Goal: Information Seeking & Learning: Learn about a topic

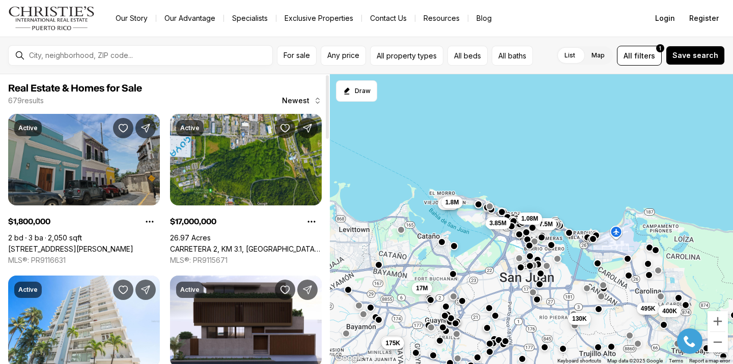
click at [83, 245] on link "[STREET_ADDRESS][PERSON_NAME]" at bounding box center [70, 249] width 125 height 9
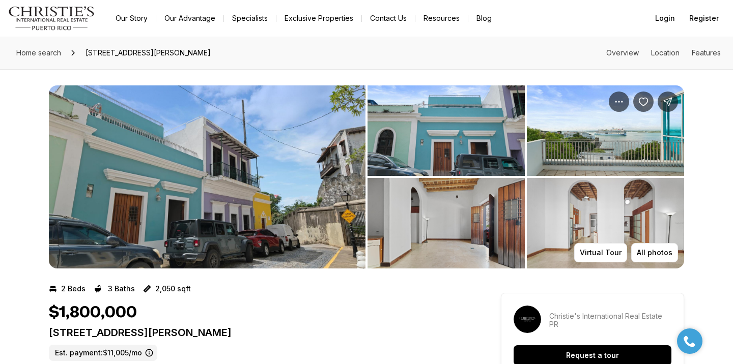
click at [173, 169] on img "View image gallery" at bounding box center [207, 176] width 317 height 183
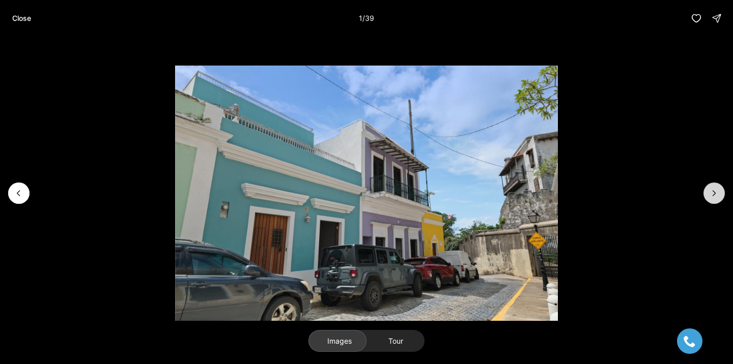
click at [717, 198] on icon "Next slide" at bounding box center [714, 193] width 10 height 10
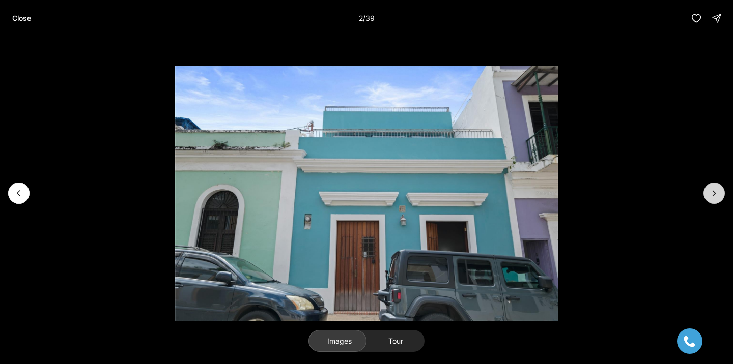
click at [717, 198] on icon "Next slide" at bounding box center [714, 193] width 10 height 10
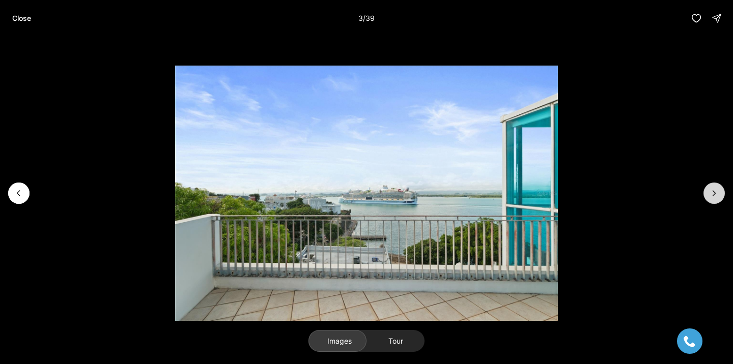
click at [717, 198] on icon "Next slide" at bounding box center [714, 193] width 10 height 10
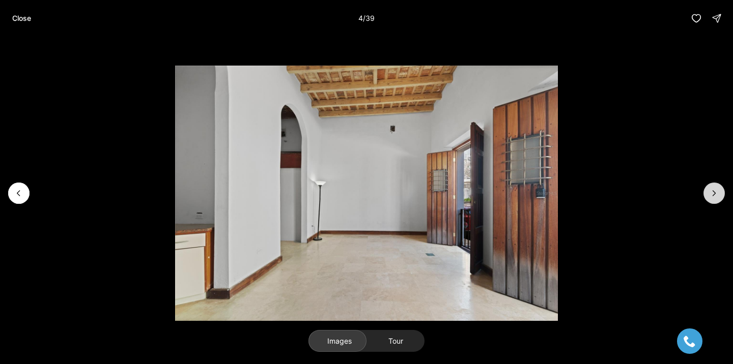
click at [717, 198] on icon "Next slide" at bounding box center [714, 193] width 10 height 10
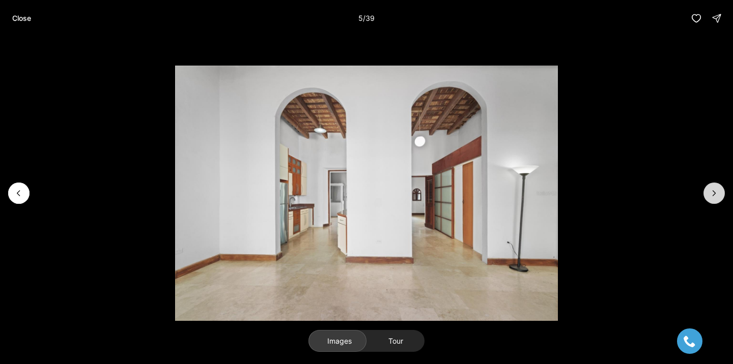
click at [717, 198] on icon "Next slide" at bounding box center [714, 193] width 10 height 10
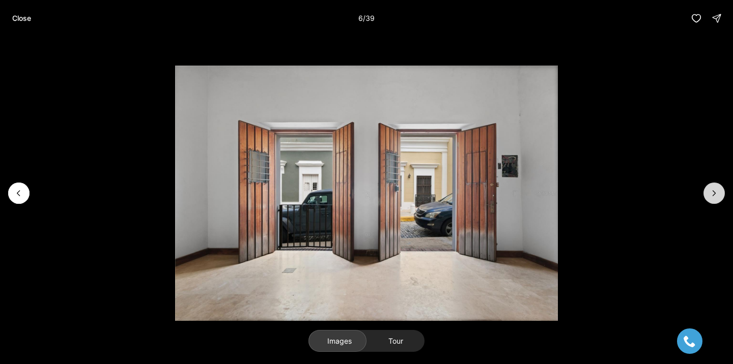
click at [716, 197] on icon "Next slide" at bounding box center [714, 193] width 10 height 10
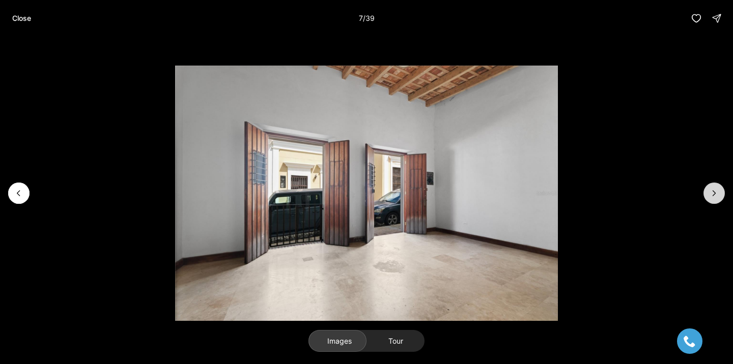
click at [716, 197] on icon "Next slide" at bounding box center [714, 193] width 10 height 10
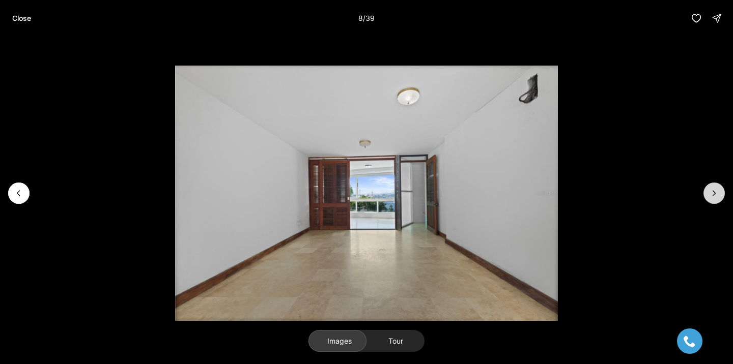
click at [716, 197] on icon "Next slide" at bounding box center [714, 193] width 10 height 10
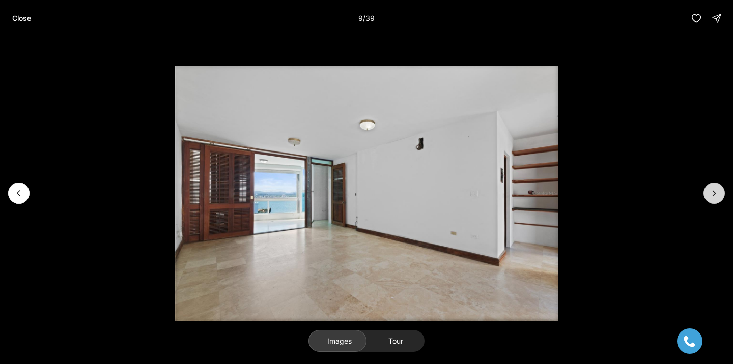
click at [716, 197] on icon "Next slide" at bounding box center [714, 193] width 10 height 10
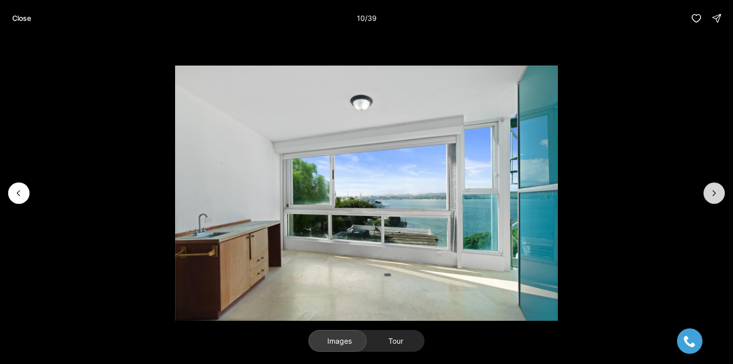
click at [716, 197] on icon "Next slide" at bounding box center [714, 193] width 10 height 10
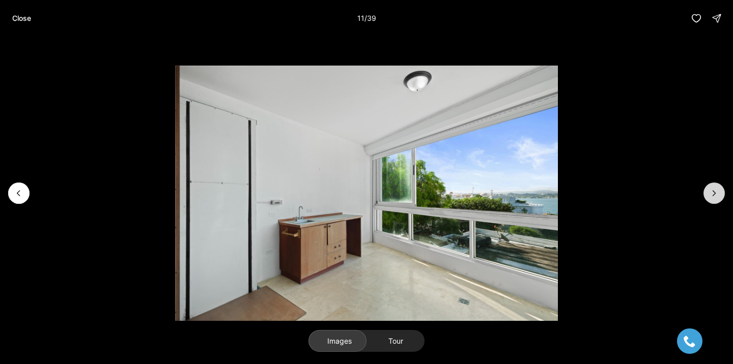
click at [716, 197] on icon "Next slide" at bounding box center [714, 193] width 10 height 10
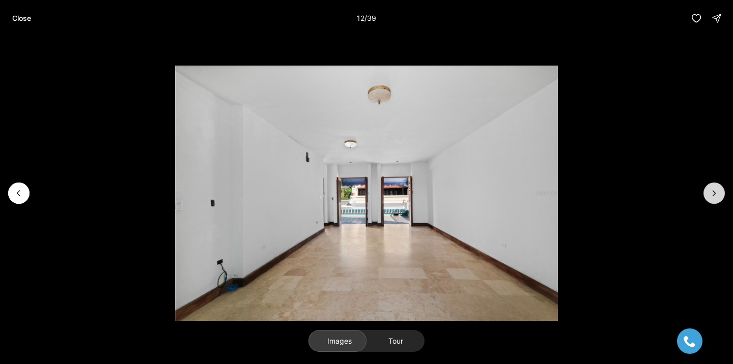
click at [716, 196] on icon "Next slide" at bounding box center [714, 193] width 10 height 10
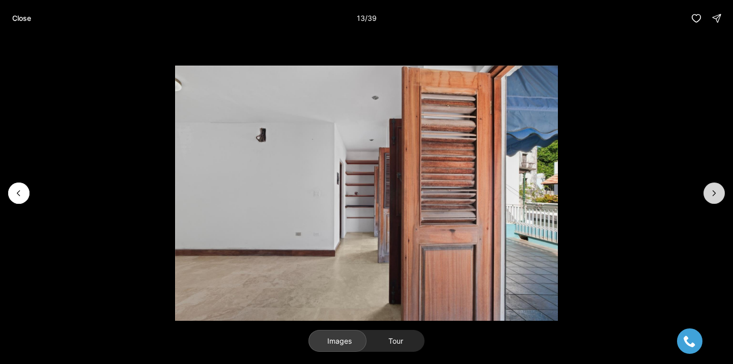
click at [716, 196] on icon "Next slide" at bounding box center [714, 193] width 10 height 10
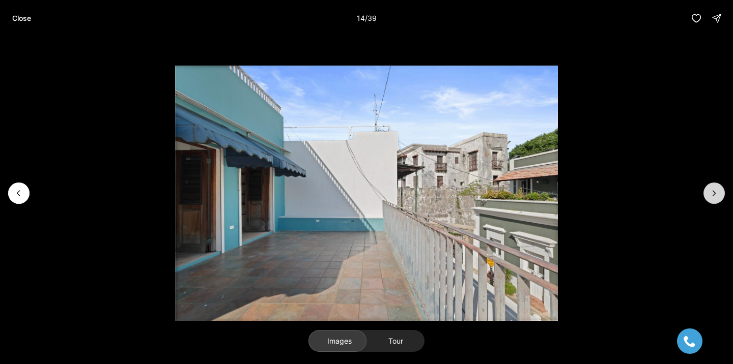
click at [716, 196] on icon "Next slide" at bounding box center [714, 193] width 10 height 10
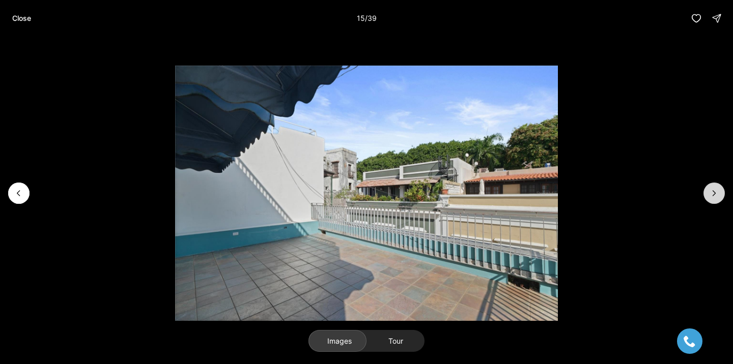
click at [716, 196] on icon "Next slide" at bounding box center [714, 193] width 10 height 10
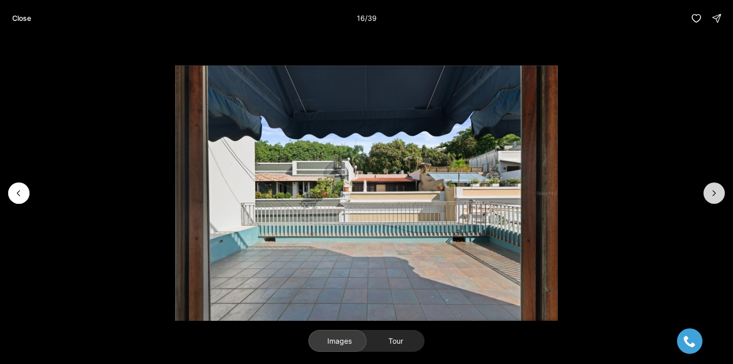
click at [716, 196] on icon "Next slide" at bounding box center [714, 193] width 10 height 10
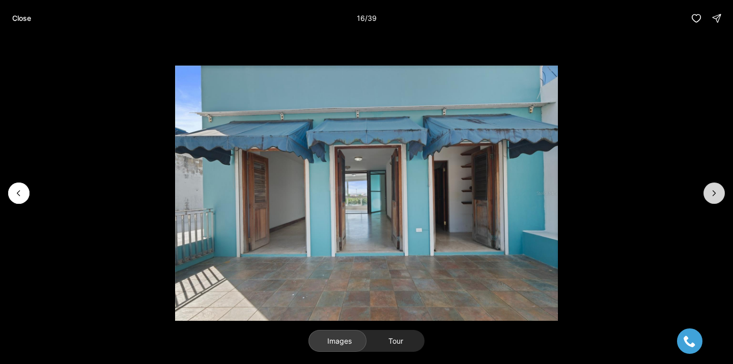
click at [716, 196] on icon "Next slide" at bounding box center [714, 193] width 10 height 10
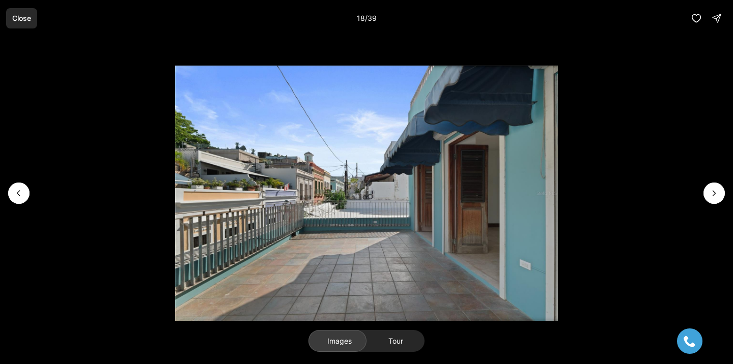
click at [20, 21] on p "Close" at bounding box center [21, 18] width 19 height 8
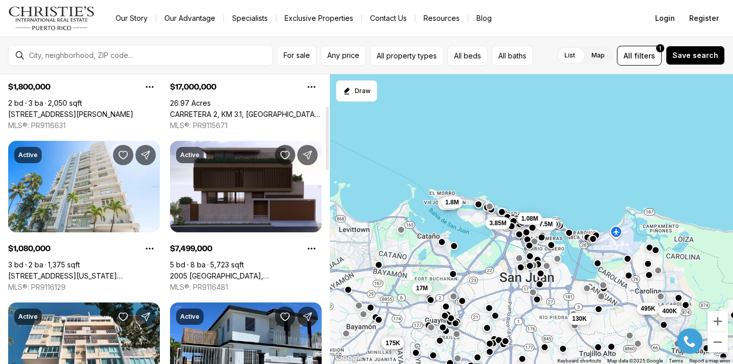
scroll to position [143, 0]
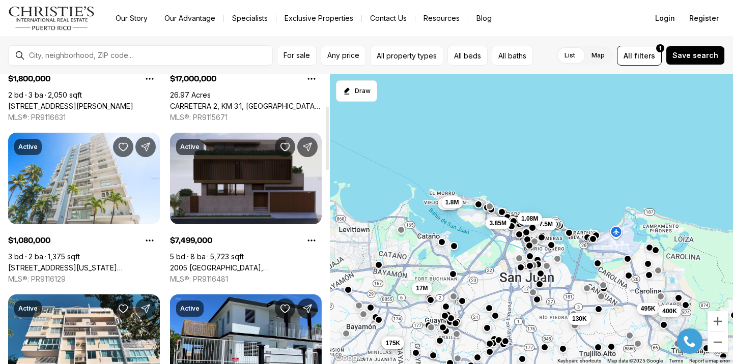
click at [239, 264] on link "2005 [GEOGRAPHIC_DATA], [GEOGRAPHIC_DATA][PERSON_NAME], 00911" at bounding box center [246, 268] width 152 height 9
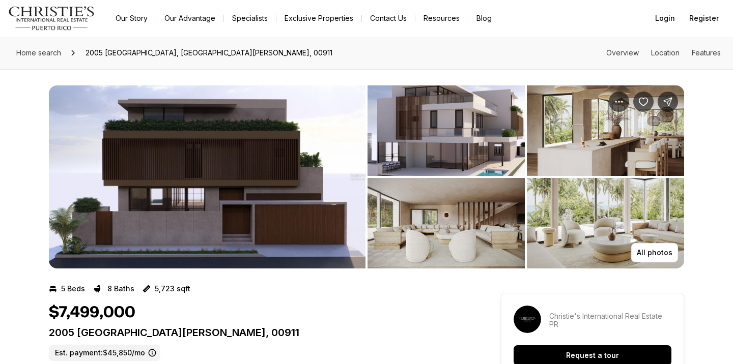
click at [239, 211] on img "View image gallery" at bounding box center [207, 176] width 317 height 183
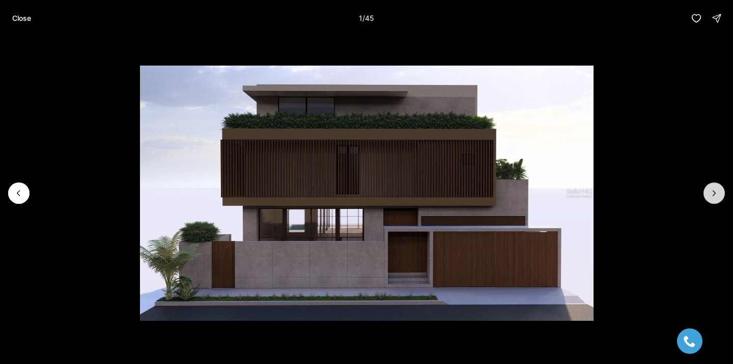
click at [713, 198] on icon "Next slide" at bounding box center [714, 193] width 10 height 10
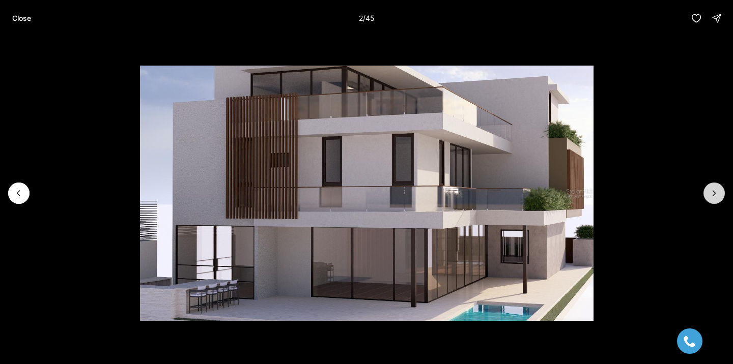
click at [712, 197] on icon "Next slide" at bounding box center [714, 193] width 10 height 10
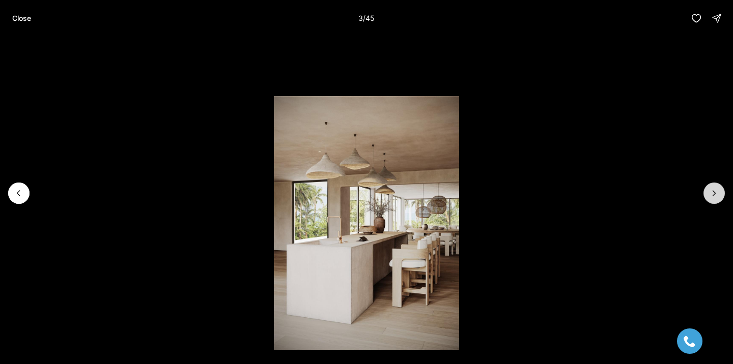
click at [712, 197] on icon "Next slide" at bounding box center [714, 193] width 10 height 10
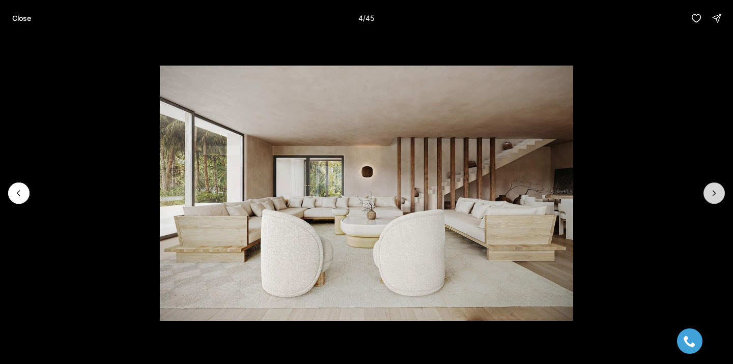
click at [712, 197] on icon "Next slide" at bounding box center [714, 193] width 10 height 10
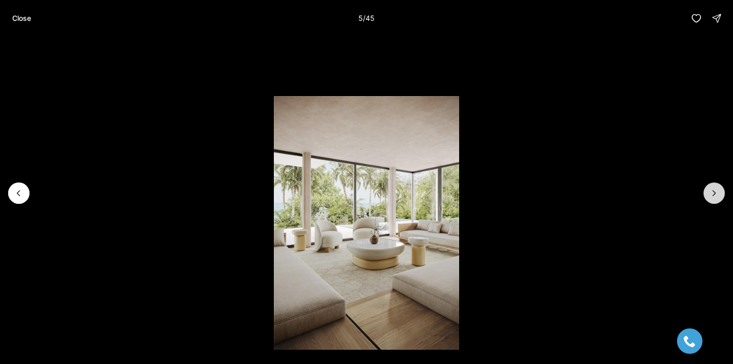
click at [712, 197] on icon "Next slide" at bounding box center [714, 193] width 10 height 10
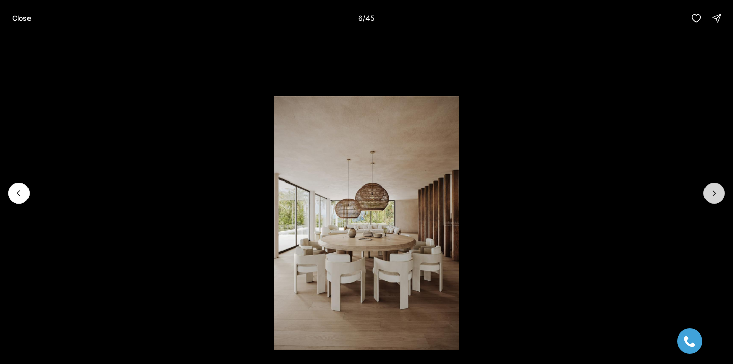
click at [712, 197] on icon "Next slide" at bounding box center [714, 193] width 10 height 10
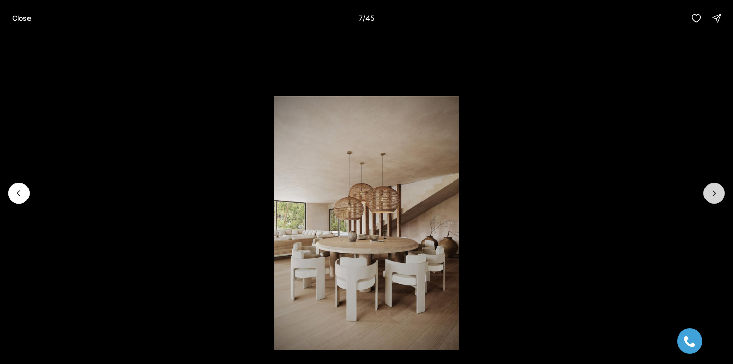
click at [713, 197] on icon "Next slide" at bounding box center [714, 193] width 10 height 10
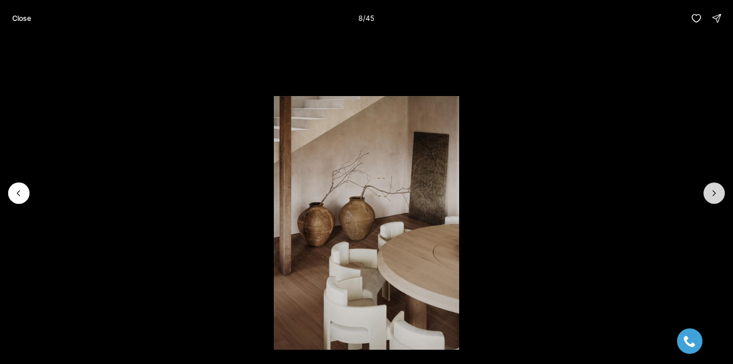
click at [713, 197] on icon "Next slide" at bounding box center [714, 193] width 10 height 10
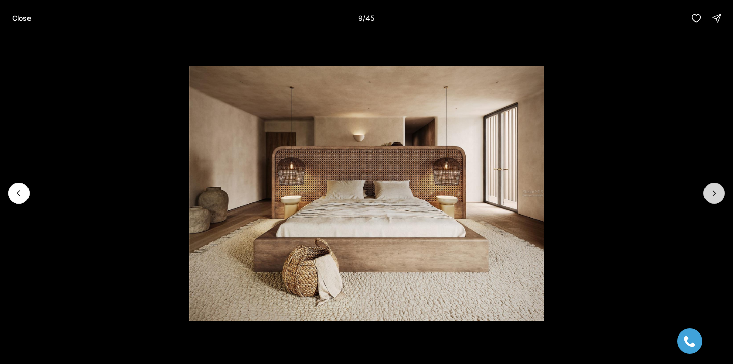
click at [713, 197] on icon "Next slide" at bounding box center [714, 193] width 10 height 10
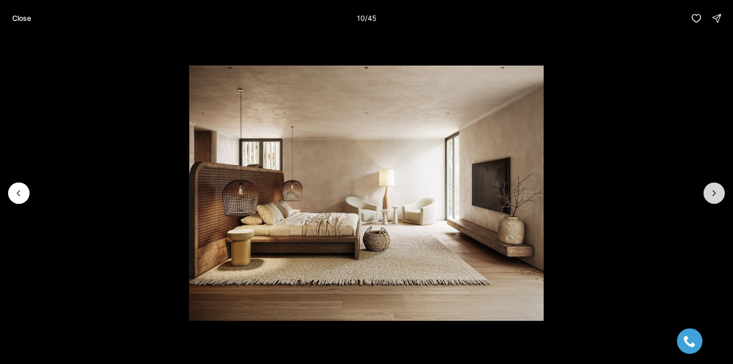
click at [713, 197] on icon "Next slide" at bounding box center [714, 193] width 10 height 10
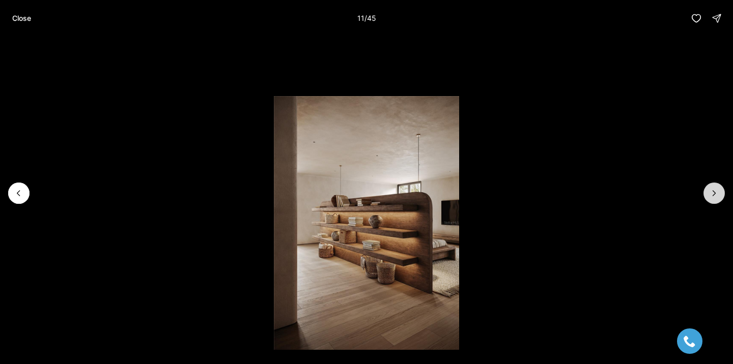
click at [713, 197] on icon "Next slide" at bounding box center [714, 193] width 10 height 10
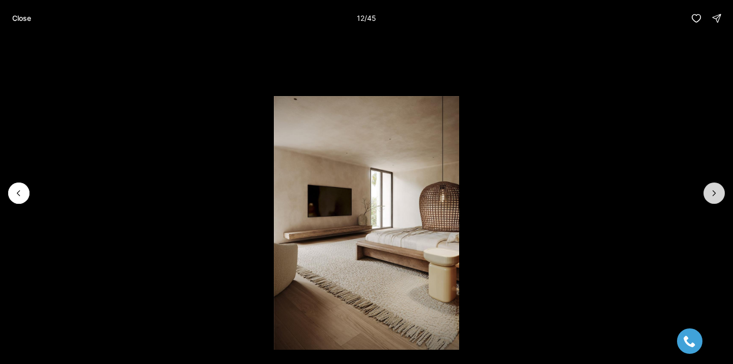
click at [713, 197] on icon "Next slide" at bounding box center [714, 193] width 10 height 10
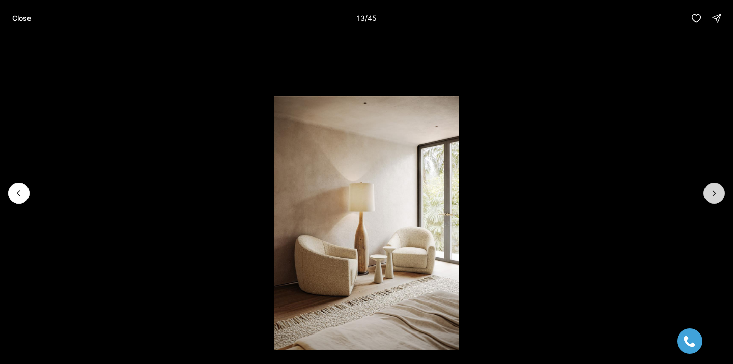
click at [713, 197] on icon "Next slide" at bounding box center [714, 193] width 10 height 10
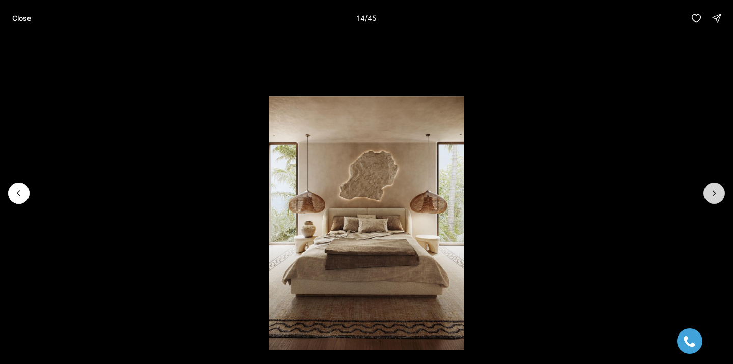
click at [713, 197] on icon "Next slide" at bounding box center [714, 193] width 10 height 10
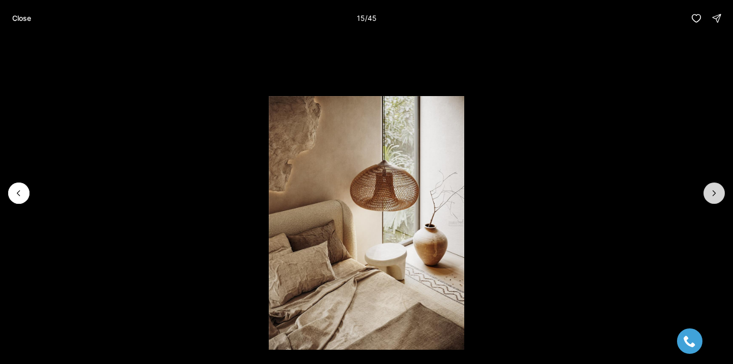
click at [713, 197] on icon "Next slide" at bounding box center [714, 193] width 10 height 10
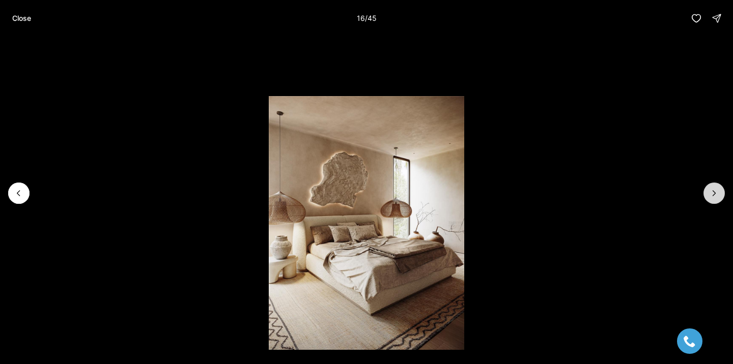
click at [713, 197] on icon "Next slide" at bounding box center [714, 193] width 10 height 10
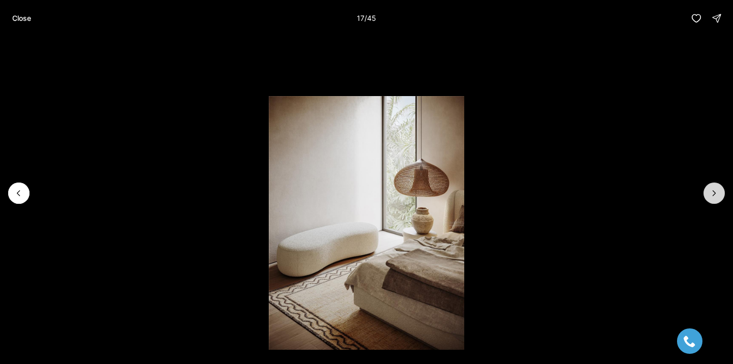
click at [713, 197] on icon "Next slide" at bounding box center [714, 193] width 10 height 10
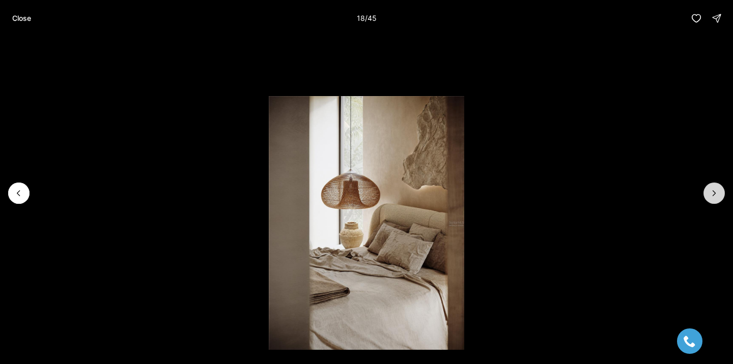
click at [713, 197] on icon "Next slide" at bounding box center [714, 193] width 10 height 10
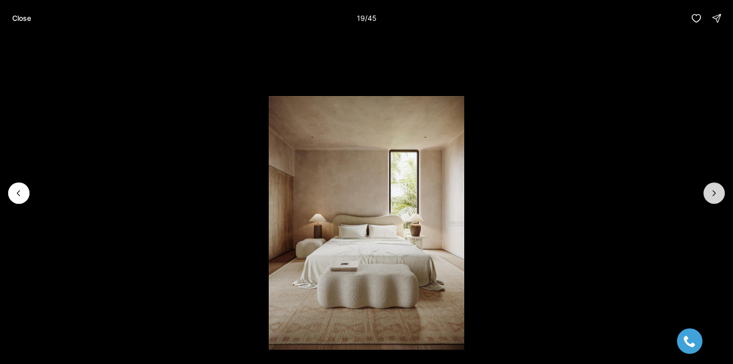
click at [713, 197] on icon "Next slide" at bounding box center [714, 193] width 10 height 10
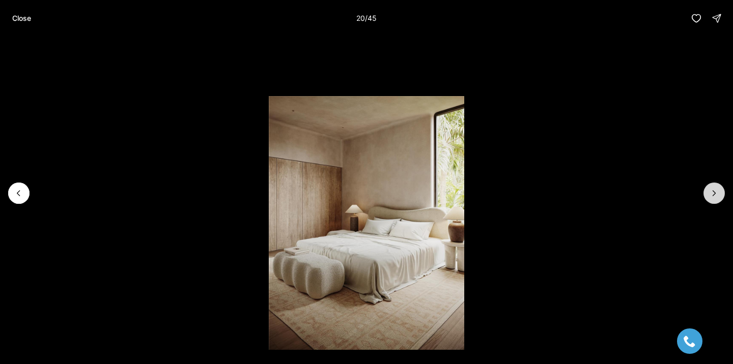
click at [713, 197] on icon "Next slide" at bounding box center [714, 193] width 10 height 10
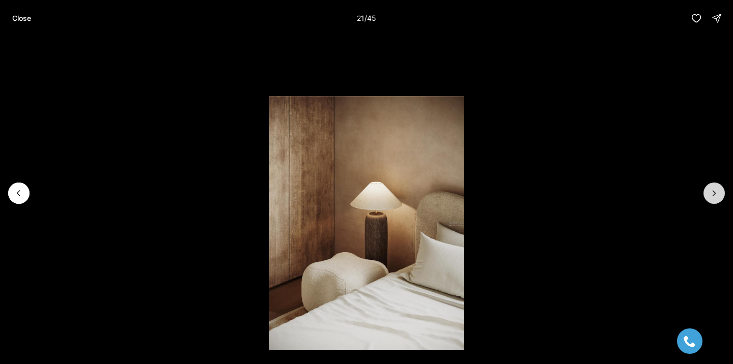
click at [713, 197] on icon "Next slide" at bounding box center [714, 193] width 10 height 10
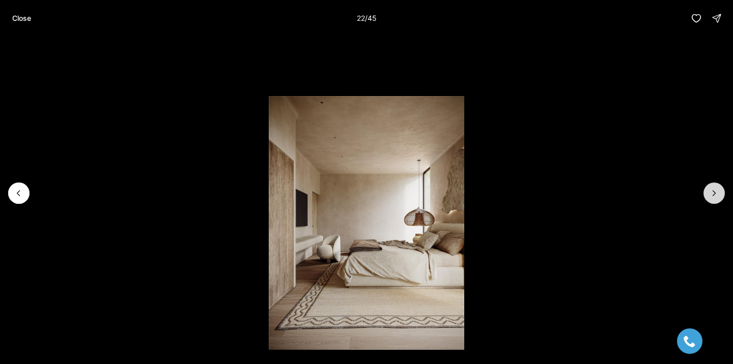
click at [713, 197] on icon "Next slide" at bounding box center [714, 193] width 10 height 10
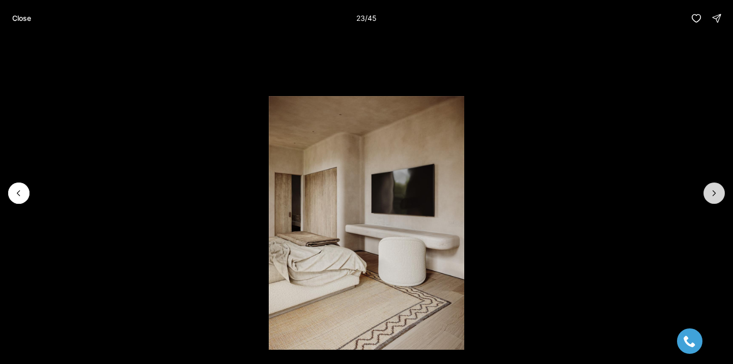
click at [713, 197] on icon "Next slide" at bounding box center [714, 193] width 10 height 10
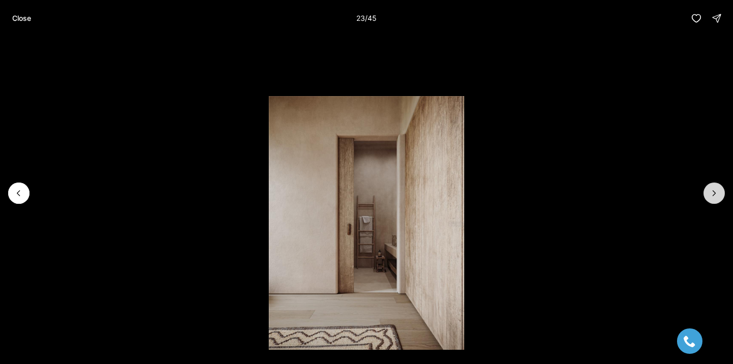
click at [713, 197] on icon "Next slide" at bounding box center [714, 193] width 10 height 10
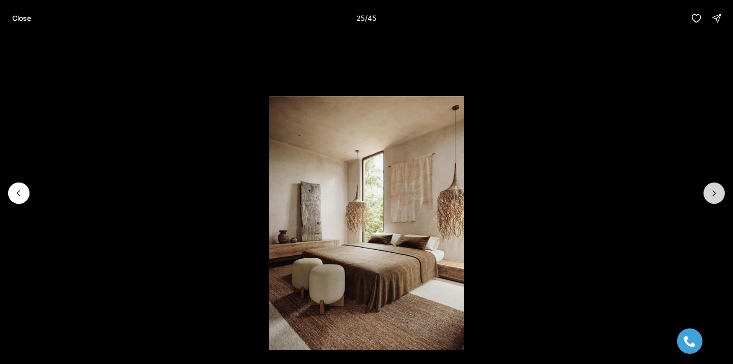
click at [713, 197] on icon "Next slide" at bounding box center [714, 193] width 10 height 10
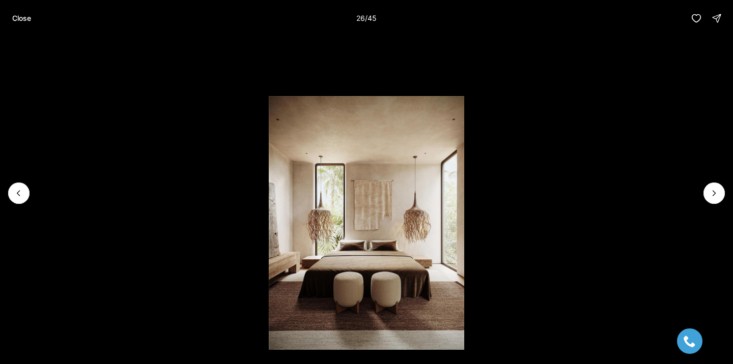
click at [4, 22] on div "Close 26 / 45" at bounding box center [366, 18] width 733 height 37
click at [11, 20] on button "Close" at bounding box center [21, 18] width 31 height 20
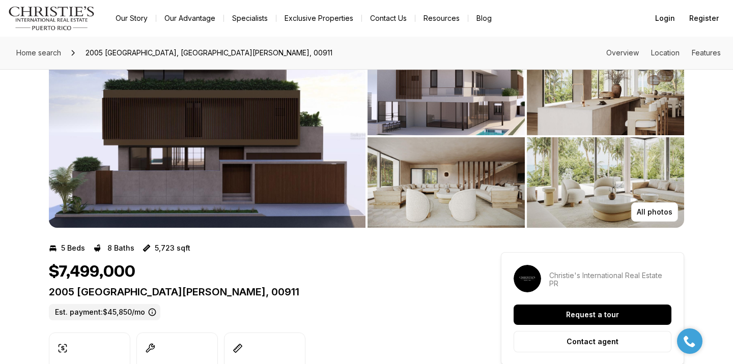
scroll to position [42, 0]
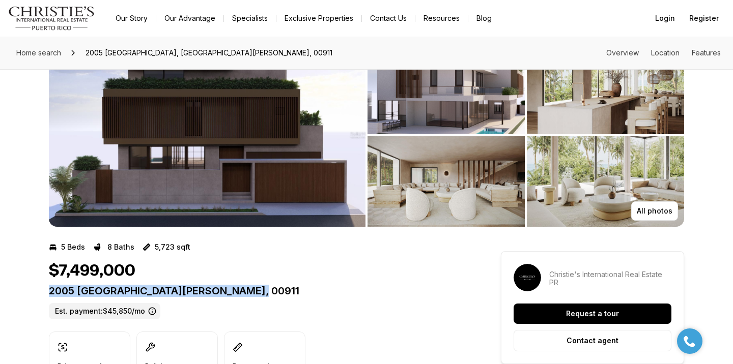
drag, startPoint x: 48, startPoint y: 293, endPoint x: 304, endPoint y: 304, distance: 256.2
click at [304, 304] on div "2005 CALLE ESPANA SAN JUAN PR, 00911 Est. payment: $45,850/mo" at bounding box center [256, 302] width 415 height 35
copy p "2005 CALLE ESPANA SAN JUAN PR, 00911"
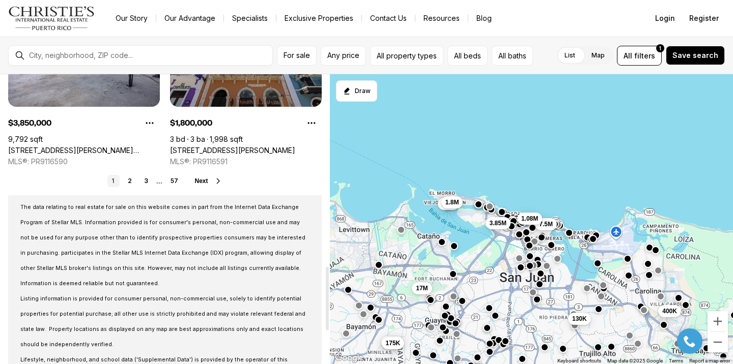
scroll to position [851, 0]
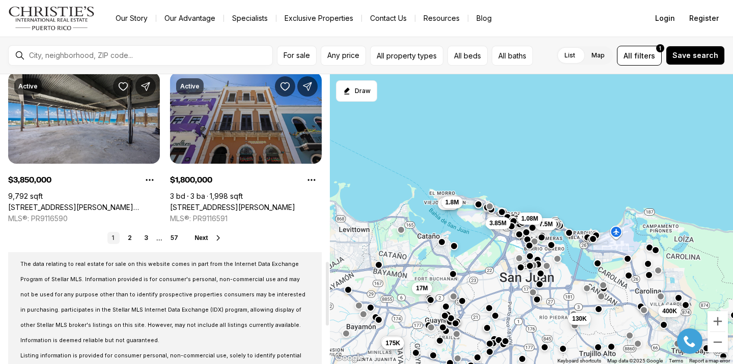
click at [245, 203] on link "152 SAN SEBASTIAN STREET #PH 3, SAN JUAN PR, 00901" at bounding box center [232, 207] width 125 height 9
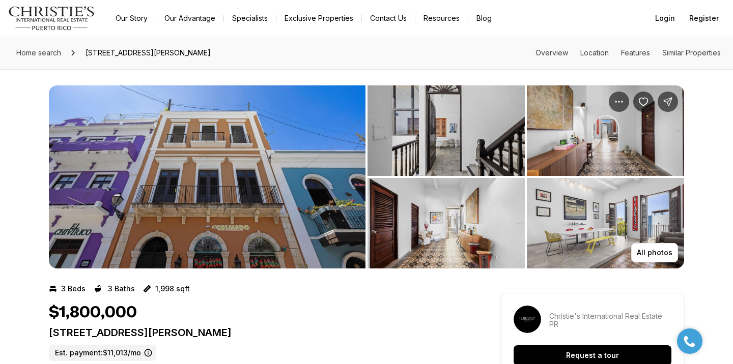
click at [280, 210] on img "View image gallery" at bounding box center [207, 176] width 317 height 183
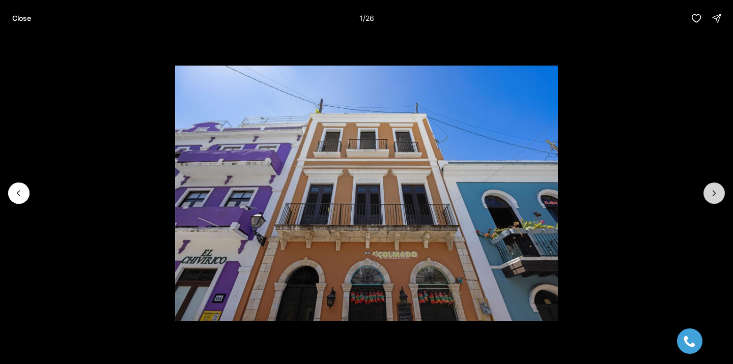
click at [722, 196] on button "Next slide" at bounding box center [713, 193] width 21 height 21
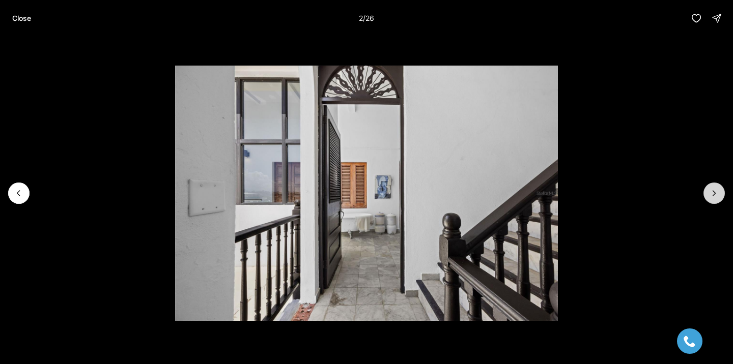
click at [722, 196] on button "Next slide" at bounding box center [713, 193] width 21 height 21
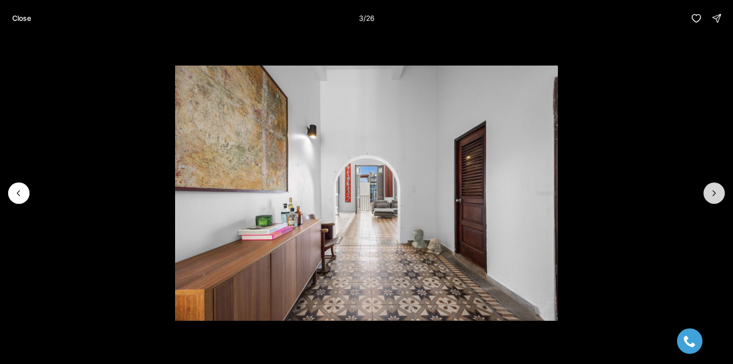
click at [722, 196] on button "Next slide" at bounding box center [713, 193] width 21 height 21
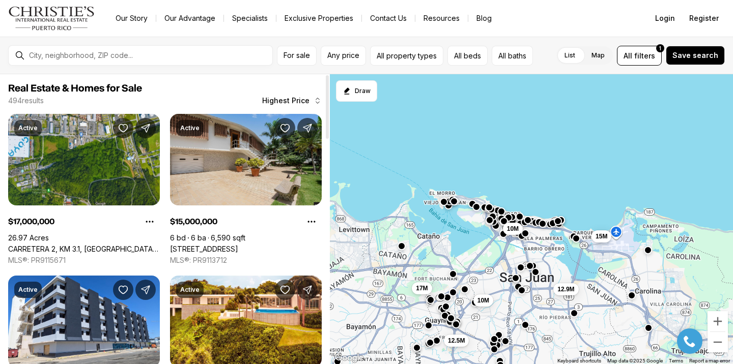
click at [196, 245] on link "[STREET_ADDRESS]" at bounding box center [204, 249] width 68 height 9
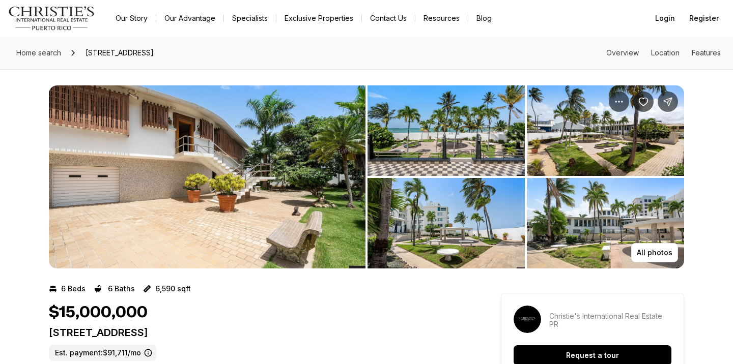
click at [196, 151] on img "View image gallery" at bounding box center [207, 176] width 317 height 183
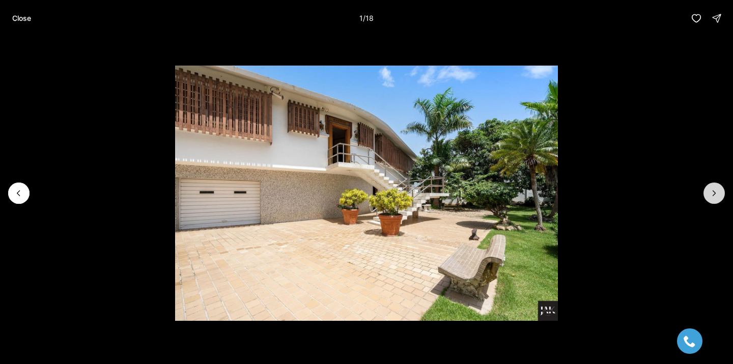
click at [715, 192] on icon "Next slide" at bounding box center [714, 193] width 10 height 10
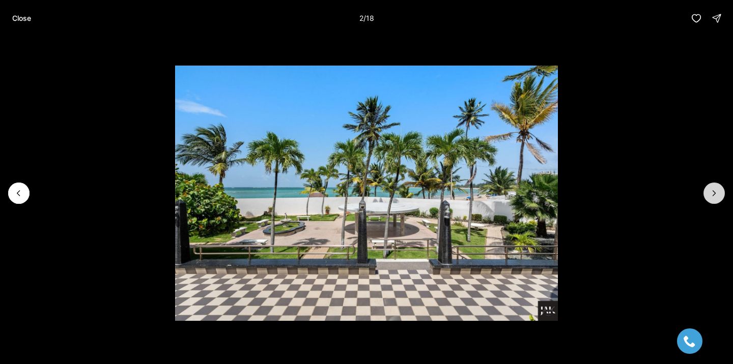
click at [715, 192] on icon "Next slide" at bounding box center [714, 193] width 10 height 10
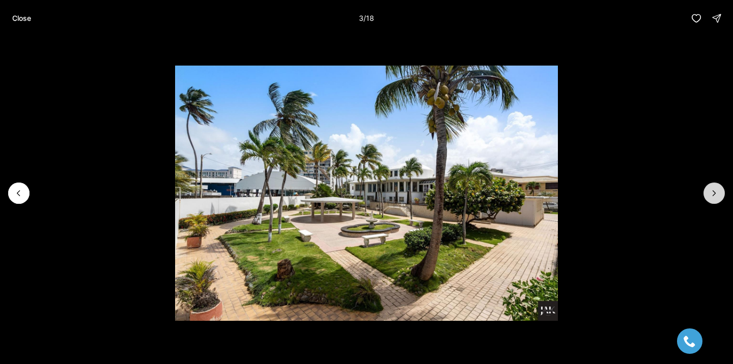
click at [713, 196] on icon "Next slide" at bounding box center [714, 193] width 10 height 10
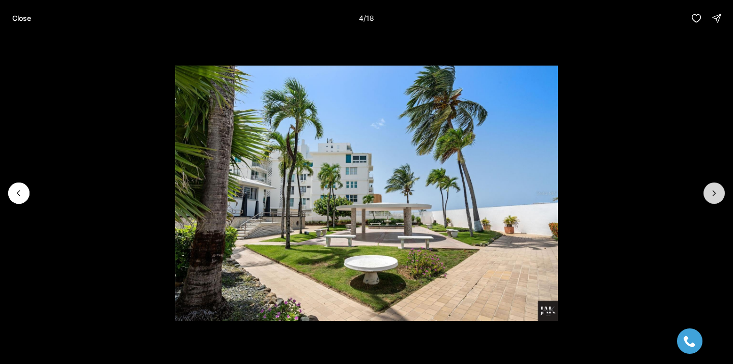
click at [713, 196] on icon "Next slide" at bounding box center [714, 193] width 10 height 10
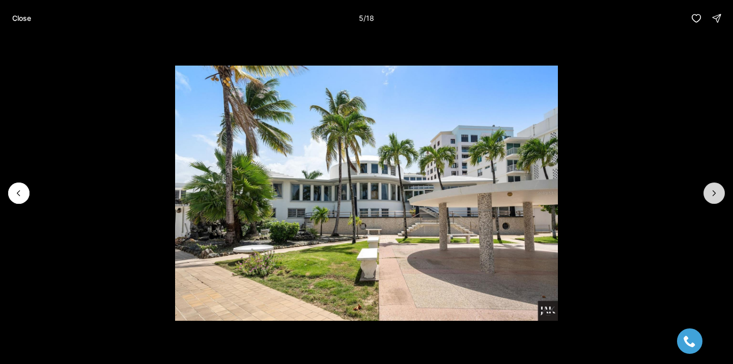
click at [713, 196] on icon "Next slide" at bounding box center [714, 193] width 10 height 10
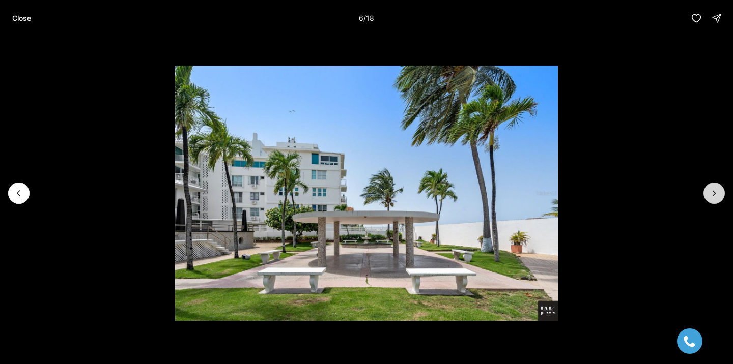
click at [713, 196] on icon "Next slide" at bounding box center [714, 193] width 10 height 10
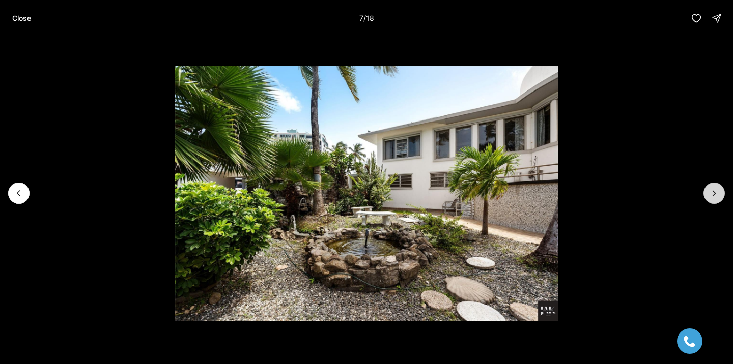
click at [713, 196] on icon "Next slide" at bounding box center [714, 193] width 10 height 10
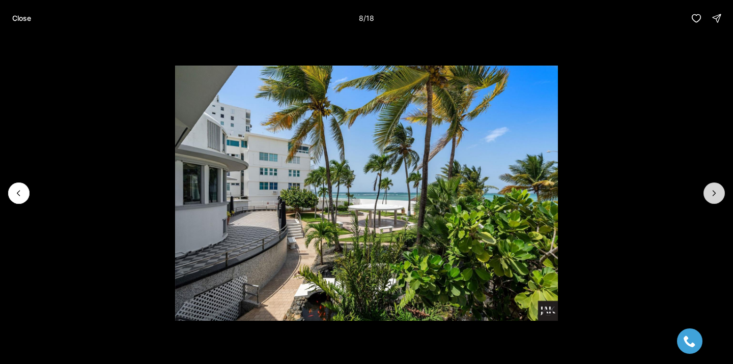
click at [713, 196] on icon "Next slide" at bounding box center [714, 193] width 10 height 10
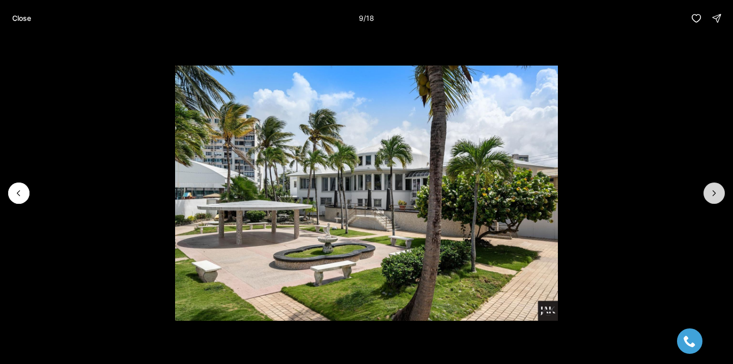
click at [713, 196] on icon "Next slide" at bounding box center [714, 193] width 10 height 10
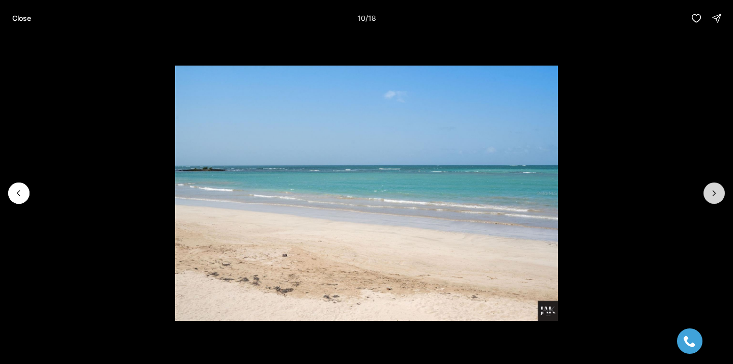
click at [713, 196] on icon "Next slide" at bounding box center [714, 193] width 10 height 10
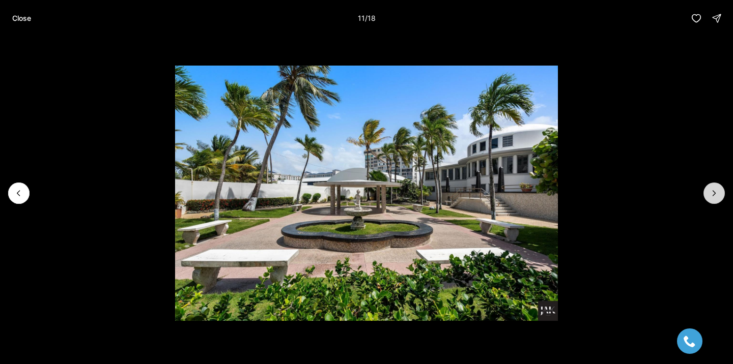
click at [713, 196] on icon "Next slide" at bounding box center [714, 193] width 3 height 5
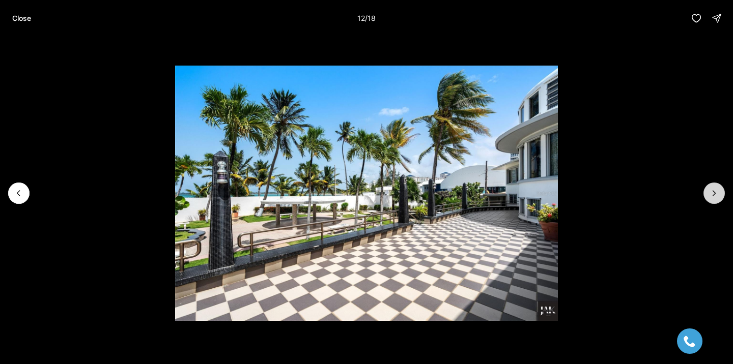
click at [713, 196] on icon "Next slide" at bounding box center [714, 193] width 3 height 5
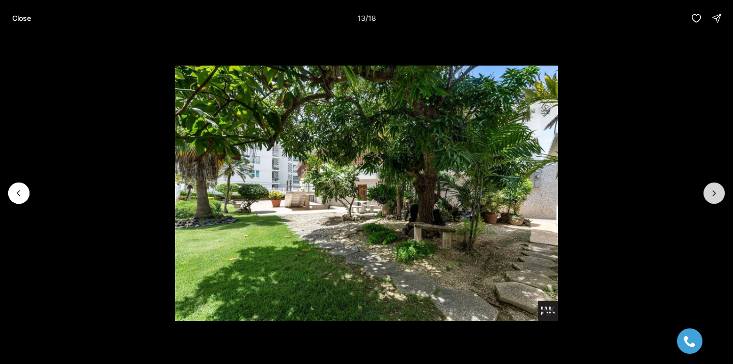
click at [713, 196] on icon "Next slide" at bounding box center [714, 193] width 3 height 5
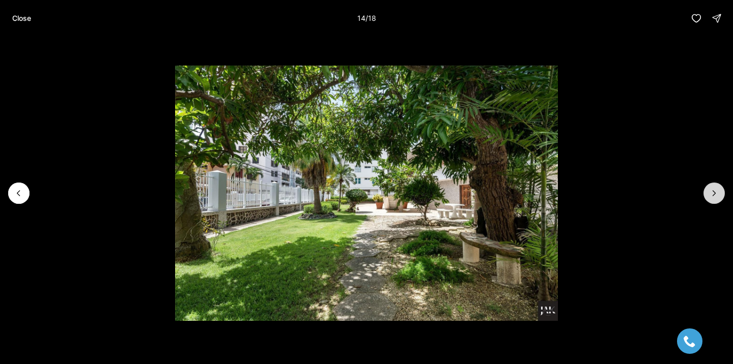
click at [713, 196] on icon "Next slide" at bounding box center [714, 193] width 3 height 5
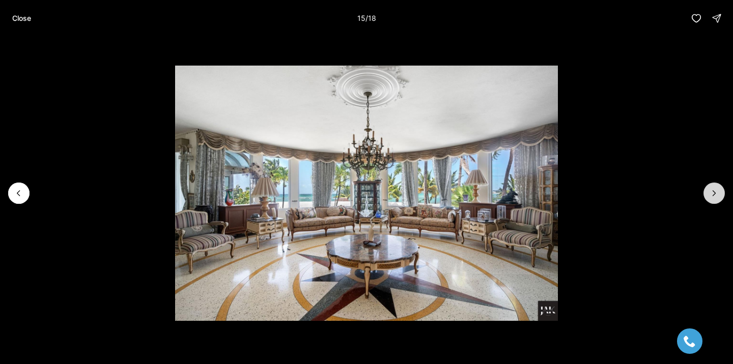
click at [713, 196] on icon "Next slide" at bounding box center [714, 193] width 3 height 5
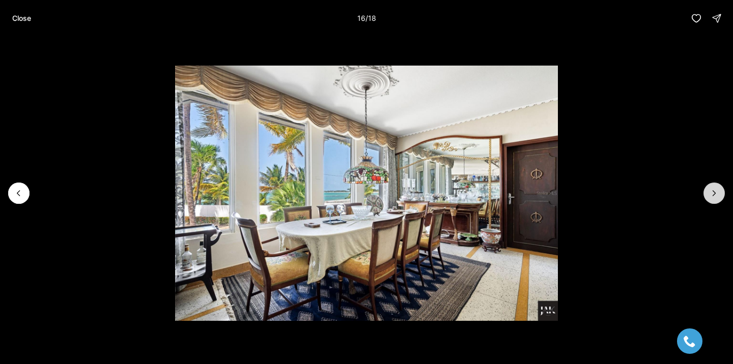
click at [713, 196] on icon "Next slide" at bounding box center [714, 193] width 3 height 5
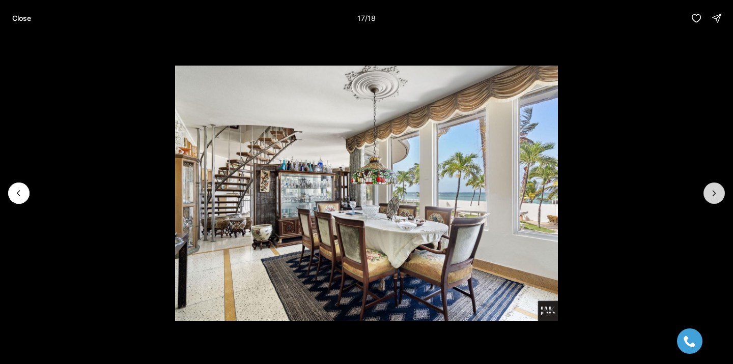
click at [713, 196] on icon "Next slide" at bounding box center [714, 193] width 3 height 5
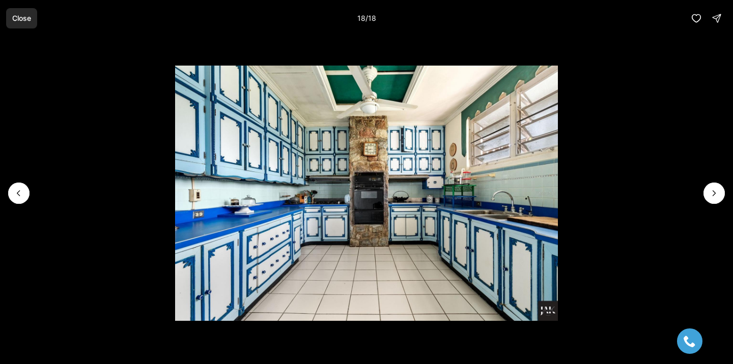
click at [23, 25] on button "Close" at bounding box center [21, 18] width 31 height 20
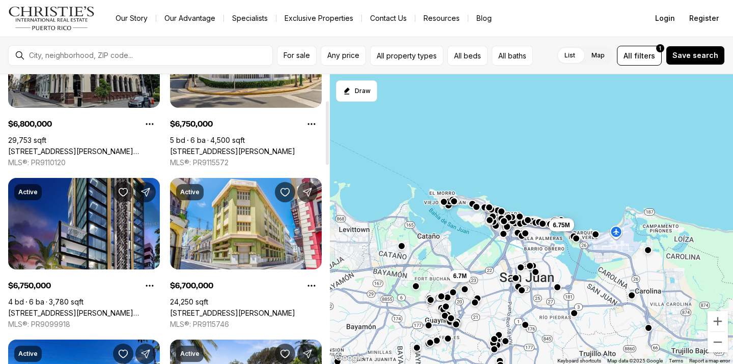
scroll to position [130, 0]
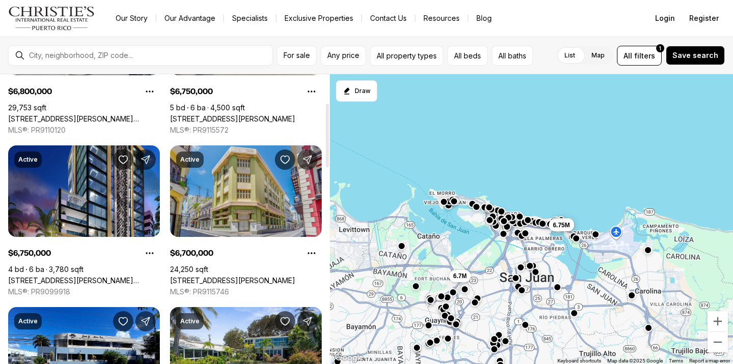
click at [226, 276] on link "[STREET_ADDRESS][PERSON_NAME]" at bounding box center [232, 280] width 125 height 9
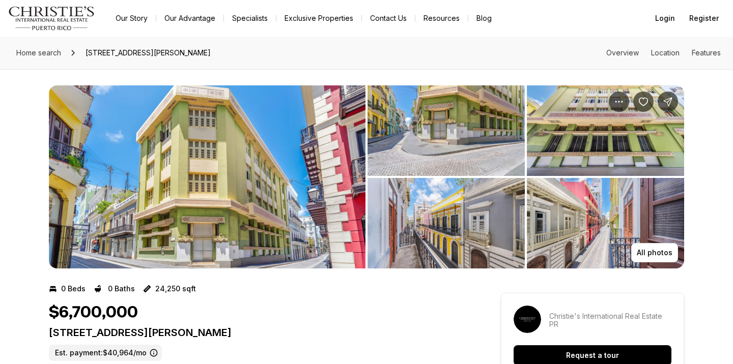
click at [262, 194] on img "View image gallery" at bounding box center [207, 176] width 317 height 183
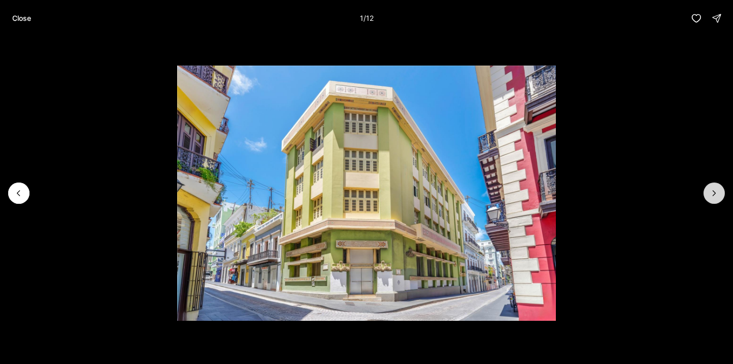
click at [707, 197] on button "Next slide" at bounding box center [713, 193] width 21 height 21
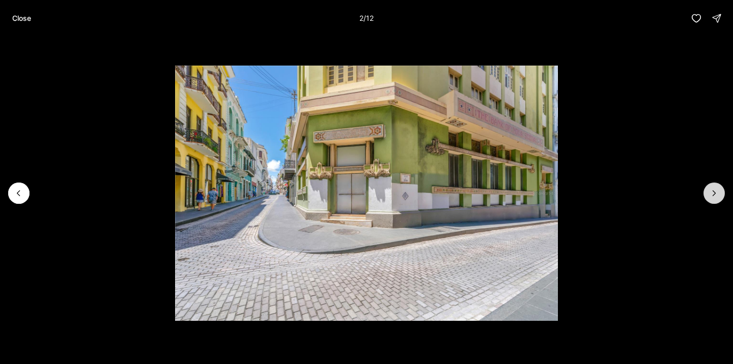
click at [707, 197] on button "Next slide" at bounding box center [713, 193] width 21 height 21
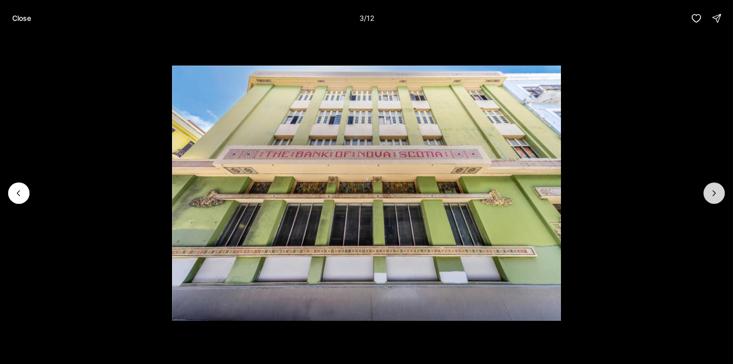
click at [707, 197] on button "Next slide" at bounding box center [713, 193] width 21 height 21
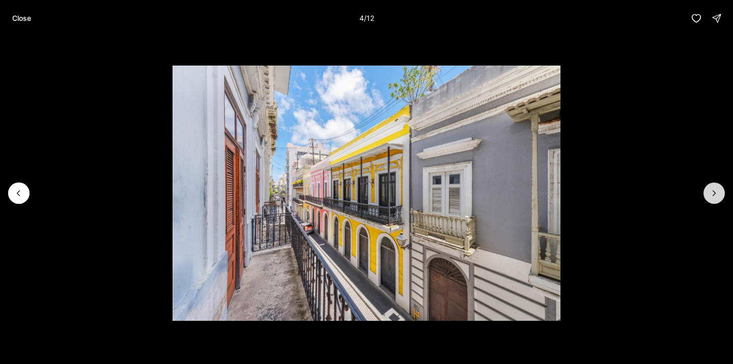
click at [707, 197] on button "Next slide" at bounding box center [713, 193] width 21 height 21
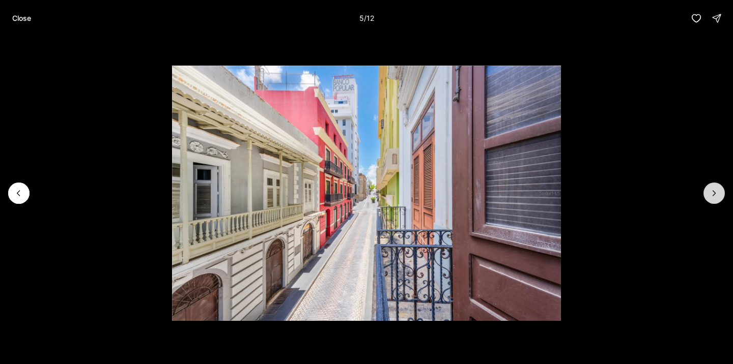
click at [707, 197] on button "Next slide" at bounding box center [713, 193] width 21 height 21
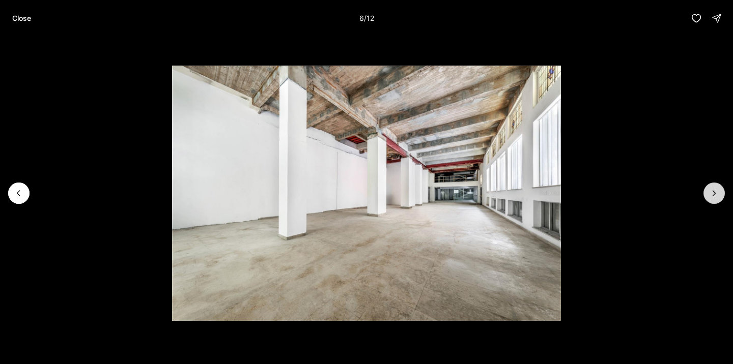
click at [706, 196] on button "Next slide" at bounding box center [713, 193] width 21 height 21
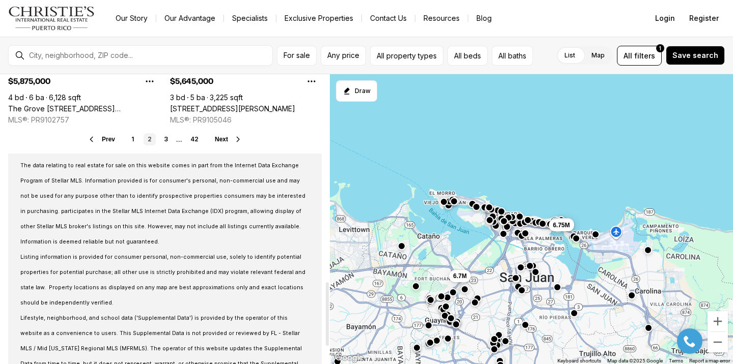
scroll to position [963, 0]
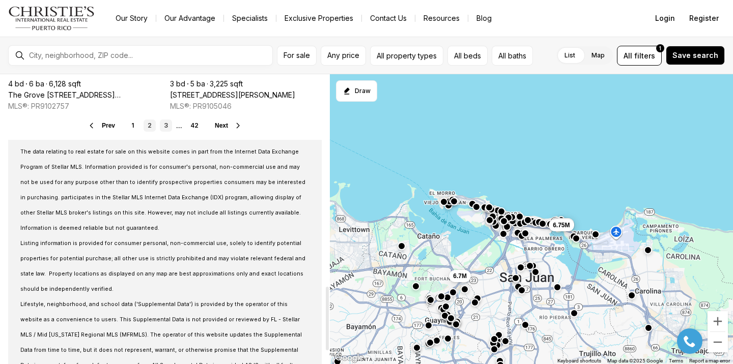
click at [168, 123] on link "3" at bounding box center [166, 126] width 12 height 12
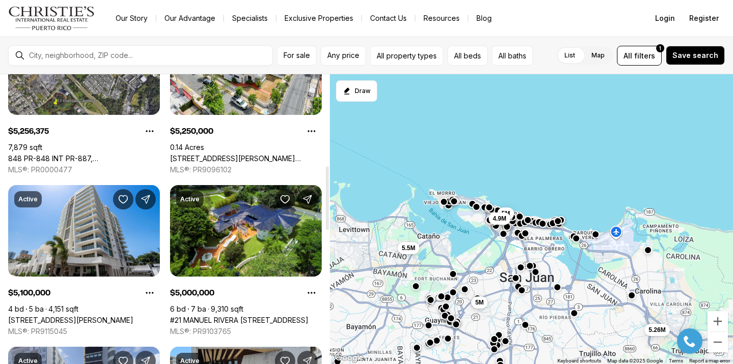
scroll to position [415, 0]
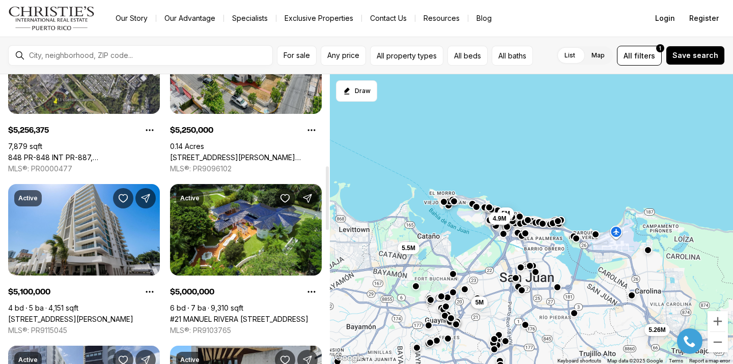
click at [259, 153] on link "1430 WILSON ST, SAN JUAN PR, 00907" at bounding box center [246, 157] width 152 height 9
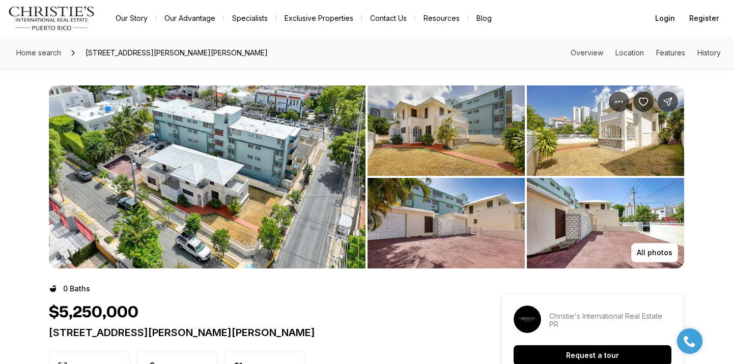
click at [195, 141] on img "View image gallery" at bounding box center [207, 176] width 317 height 183
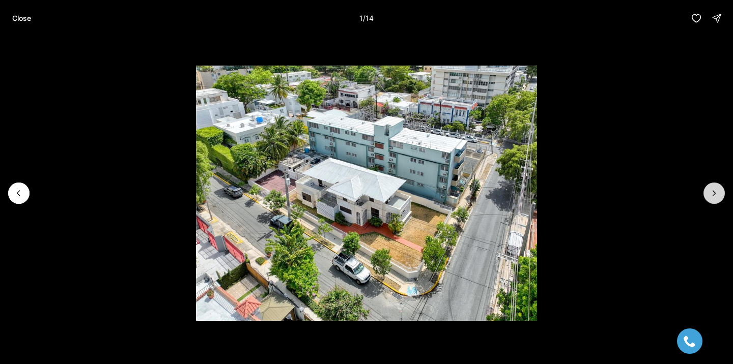
click at [708, 189] on button "Next slide" at bounding box center [713, 193] width 21 height 21
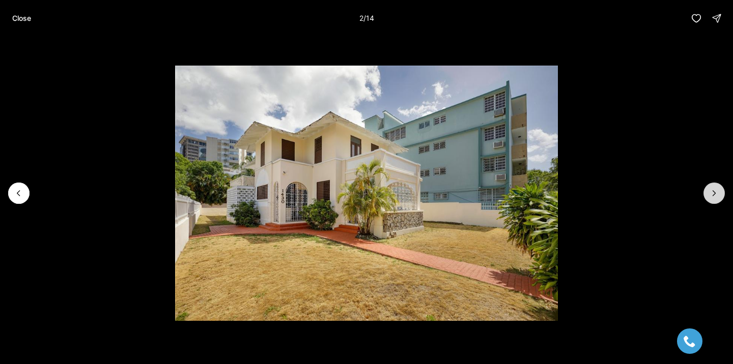
click at [708, 189] on button "Next slide" at bounding box center [713, 193] width 21 height 21
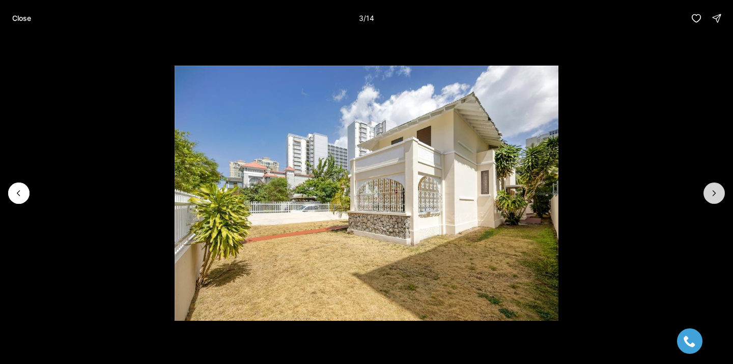
click at [708, 189] on button "Next slide" at bounding box center [713, 193] width 21 height 21
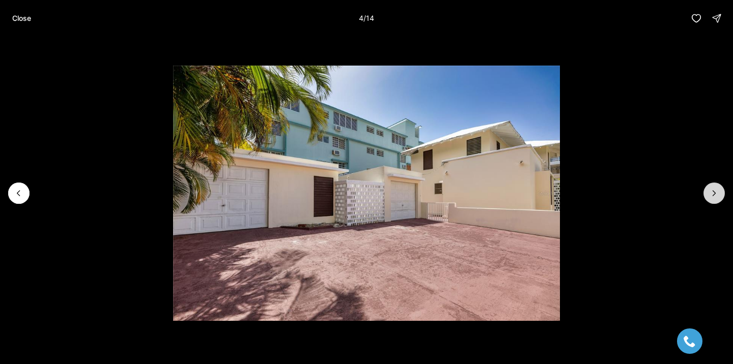
click at [709, 188] on icon "Next slide" at bounding box center [714, 193] width 10 height 10
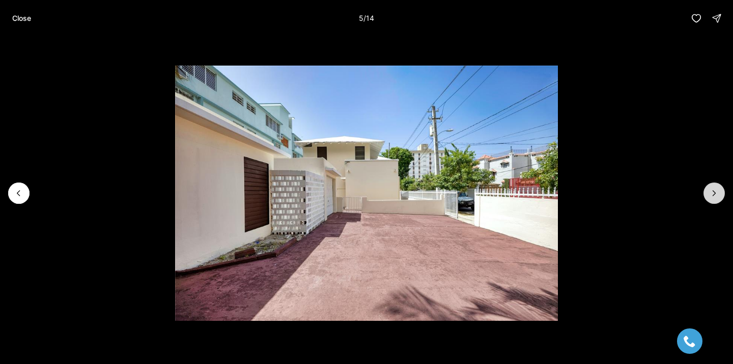
click at [709, 188] on icon "Next slide" at bounding box center [714, 193] width 10 height 10
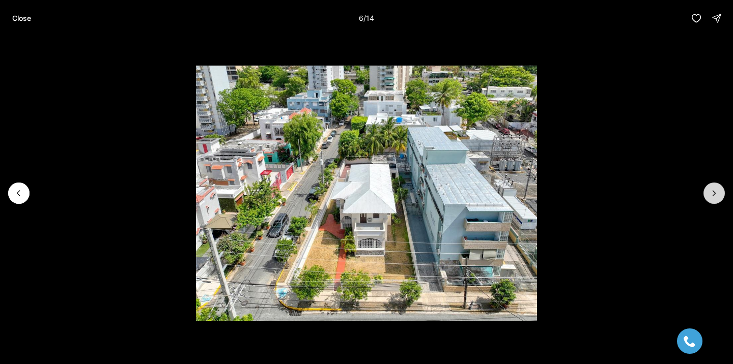
click at [709, 188] on icon "Next slide" at bounding box center [714, 193] width 10 height 10
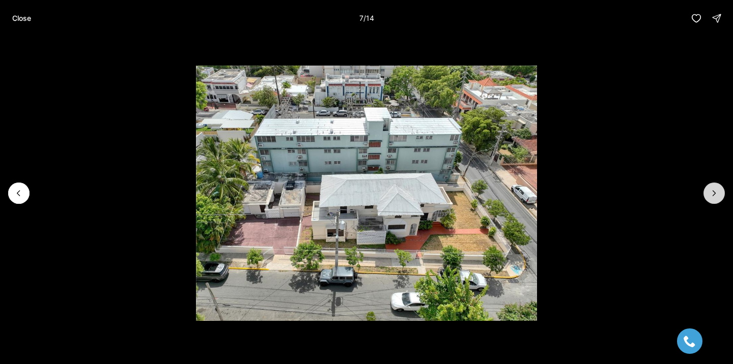
click at [709, 188] on icon "Next slide" at bounding box center [714, 193] width 10 height 10
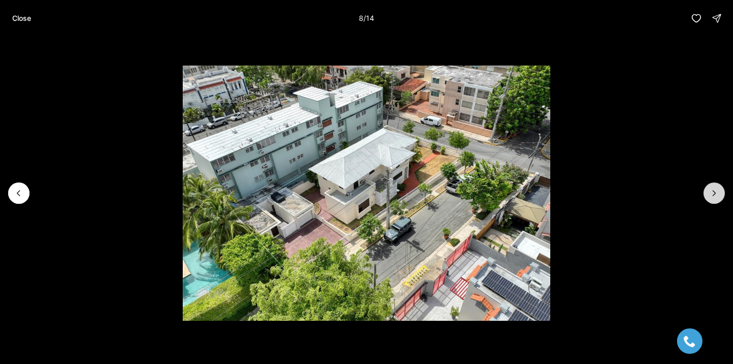
click at [709, 190] on icon "Next slide" at bounding box center [714, 193] width 10 height 10
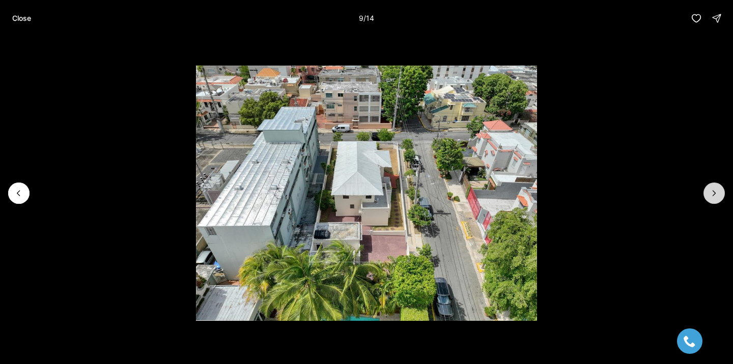
click at [709, 190] on icon "Next slide" at bounding box center [714, 193] width 10 height 10
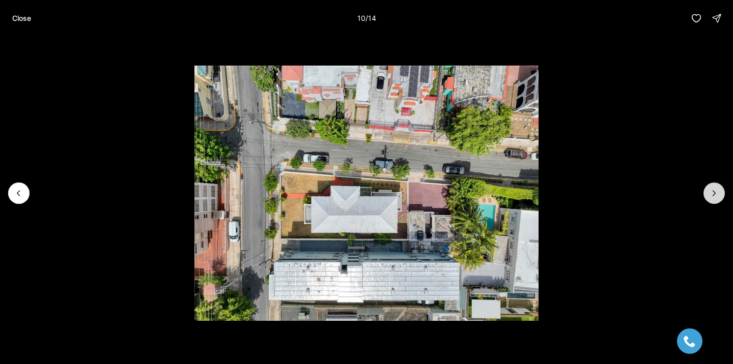
click at [709, 190] on icon "Next slide" at bounding box center [714, 193] width 10 height 10
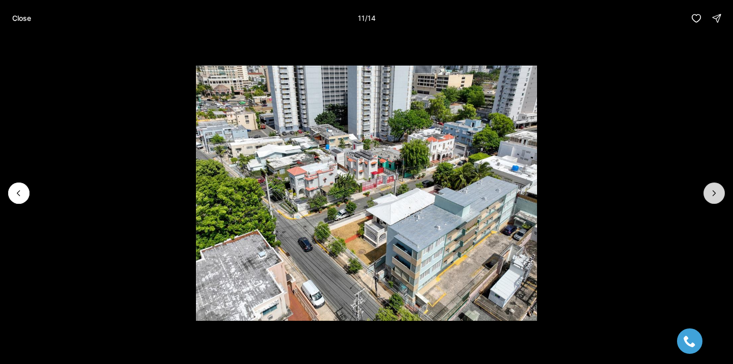
click at [709, 190] on icon "Next slide" at bounding box center [714, 193] width 10 height 10
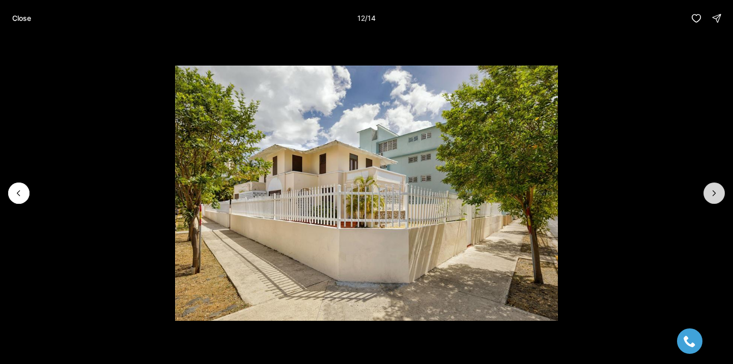
click at [709, 190] on icon "Next slide" at bounding box center [714, 193] width 10 height 10
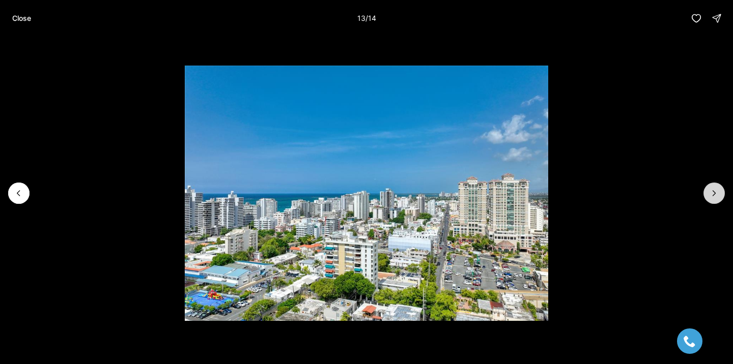
click at [709, 189] on icon "Next slide" at bounding box center [714, 193] width 10 height 10
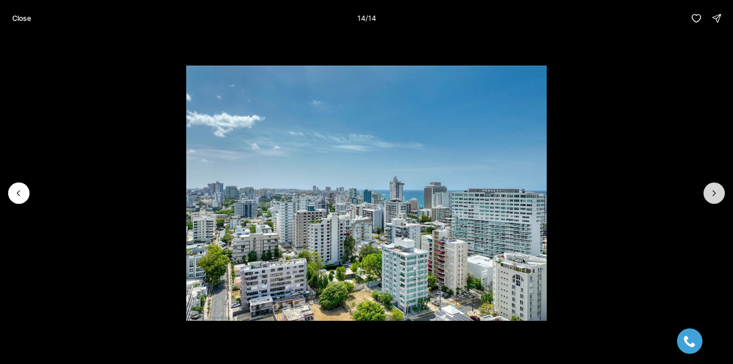
click at [709, 189] on div at bounding box center [713, 193] width 21 height 21
click at [27, 26] on button "Close" at bounding box center [21, 18] width 31 height 20
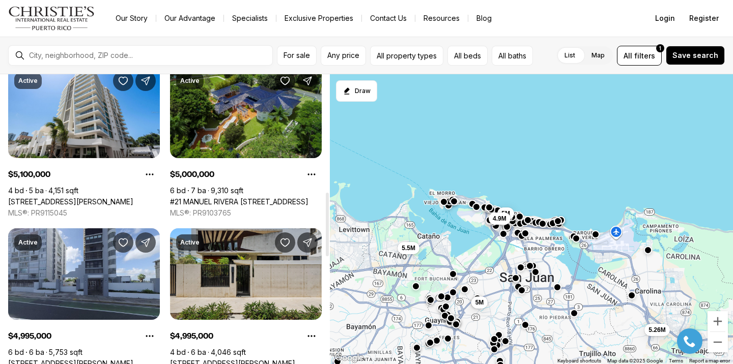
scroll to position [533, 0]
click at [247, 197] on link "#21 MANUEL RIVERA [STREET_ADDRESS]" at bounding box center [239, 201] width 138 height 9
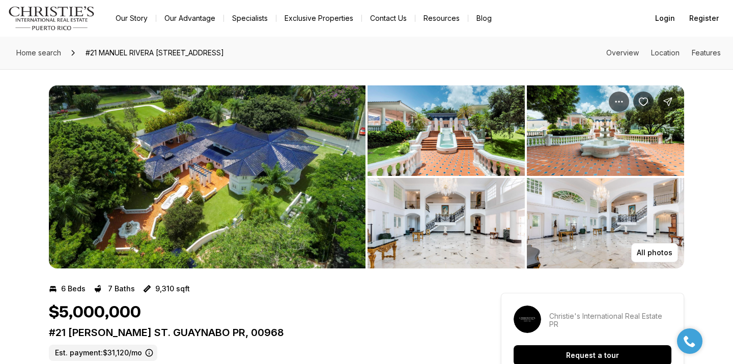
click at [256, 135] on img "View image gallery" at bounding box center [207, 176] width 317 height 183
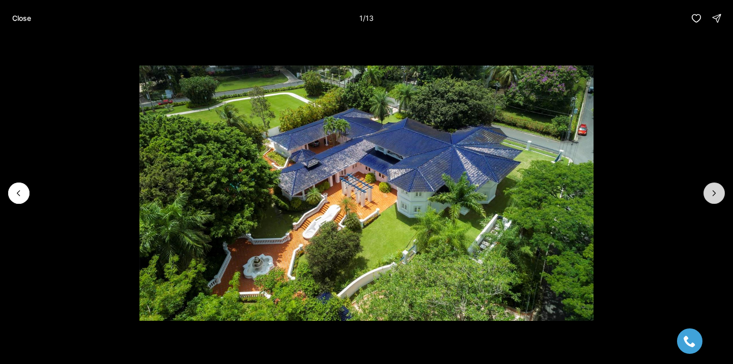
click at [706, 198] on button "Next slide" at bounding box center [713, 193] width 21 height 21
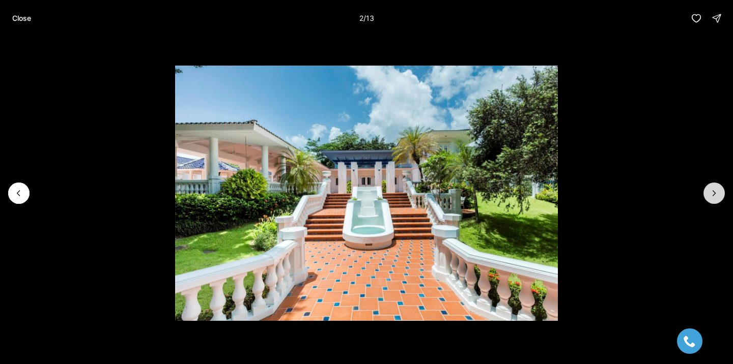
click at [706, 197] on button "Next slide" at bounding box center [713, 193] width 21 height 21
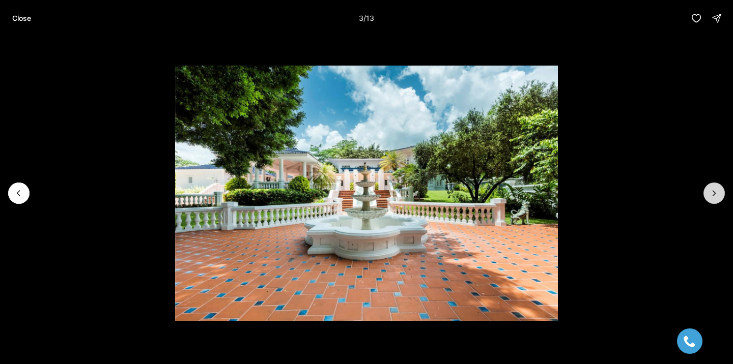
click at [706, 197] on button "Next slide" at bounding box center [713, 193] width 21 height 21
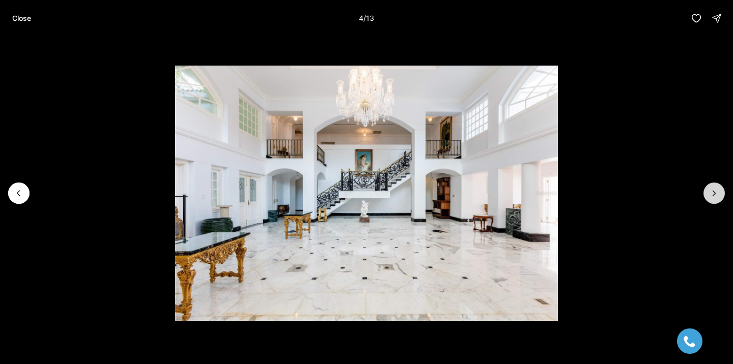
click at [705, 196] on button "Next slide" at bounding box center [713, 193] width 21 height 21
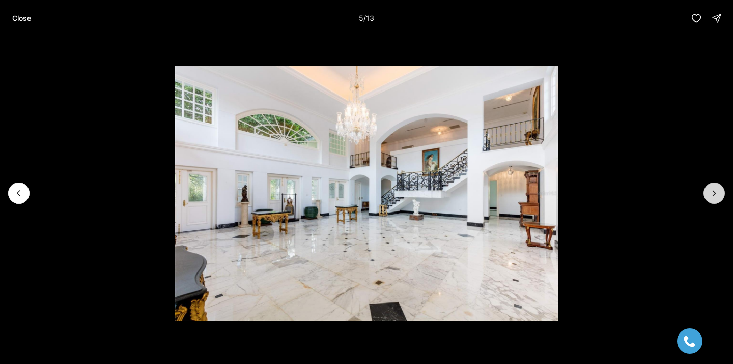
click at [705, 196] on button "Next slide" at bounding box center [713, 193] width 21 height 21
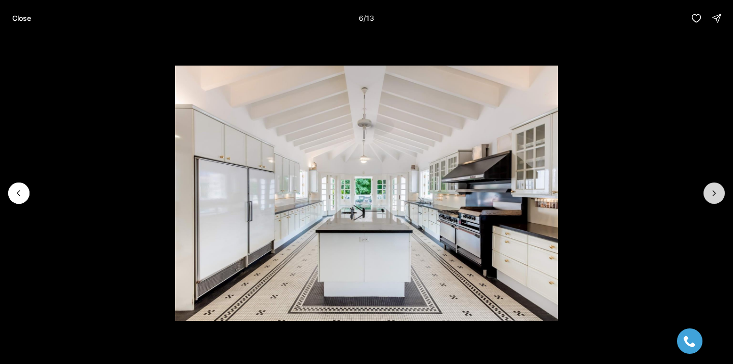
click at [705, 195] on button "Next slide" at bounding box center [713, 193] width 21 height 21
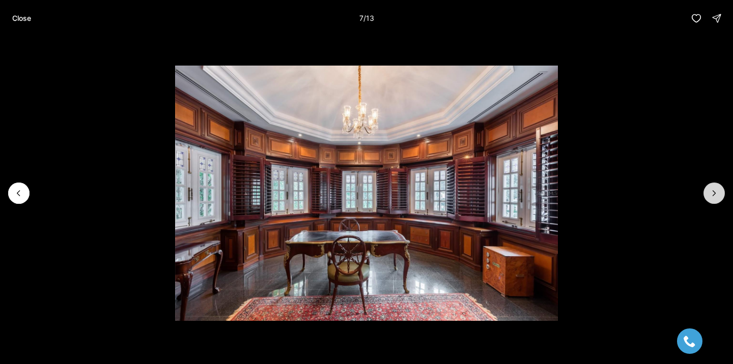
click at [705, 195] on button "Next slide" at bounding box center [713, 193] width 21 height 21
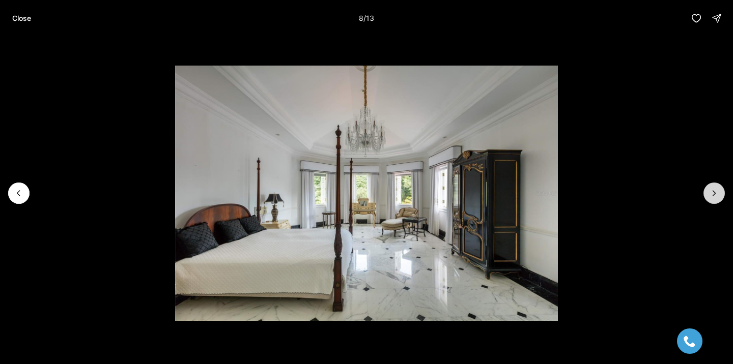
click at [705, 195] on button "Next slide" at bounding box center [713, 193] width 21 height 21
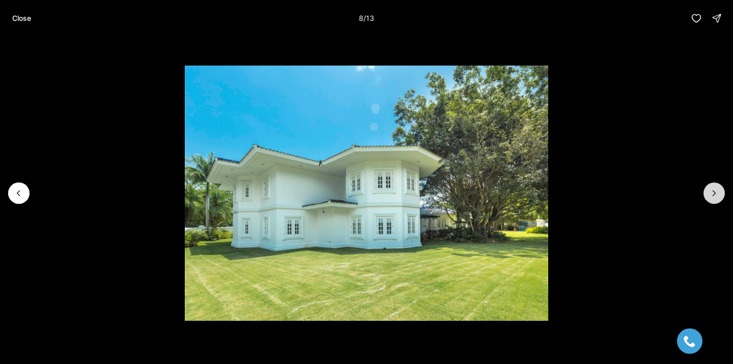
click at [705, 195] on button "Next slide" at bounding box center [713, 193] width 21 height 21
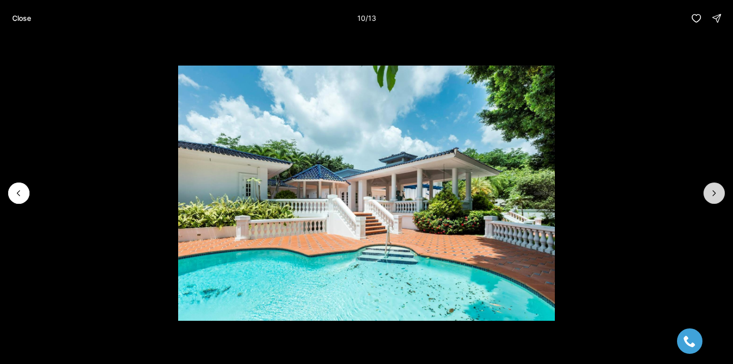
click at [705, 195] on button "Next slide" at bounding box center [713, 193] width 21 height 21
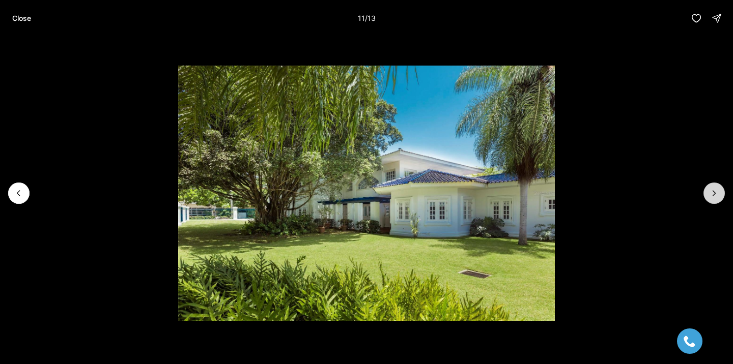
click at [705, 195] on button "Next slide" at bounding box center [713, 193] width 21 height 21
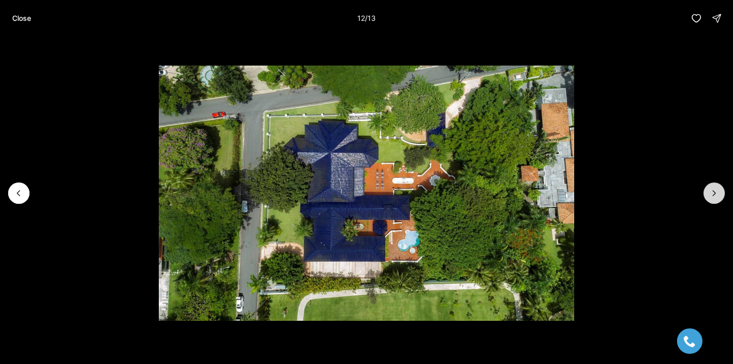
click at [705, 195] on button "Next slide" at bounding box center [713, 193] width 21 height 21
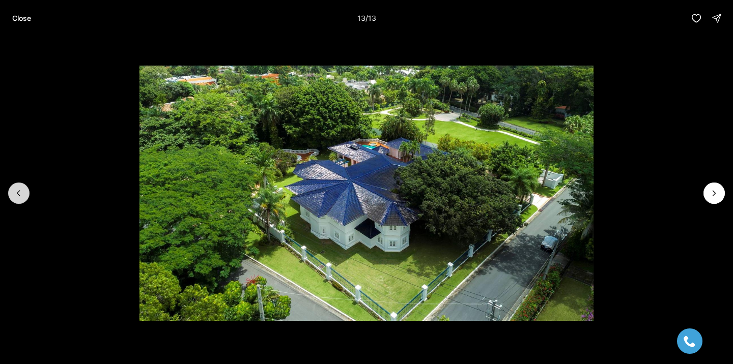
click at [22, 196] on icon "Previous slide" at bounding box center [19, 193] width 10 height 10
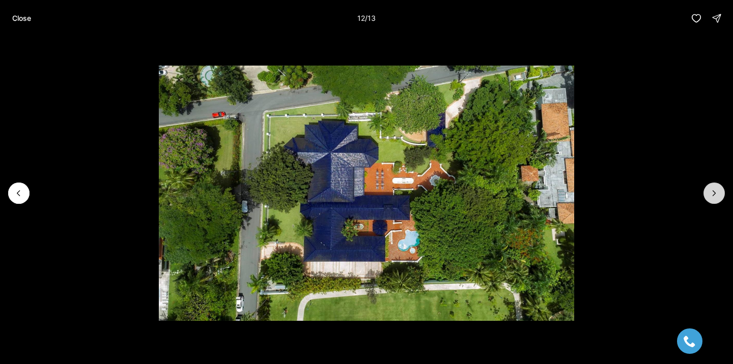
click at [716, 193] on icon "Next slide" at bounding box center [714, 193] width 10 height 10
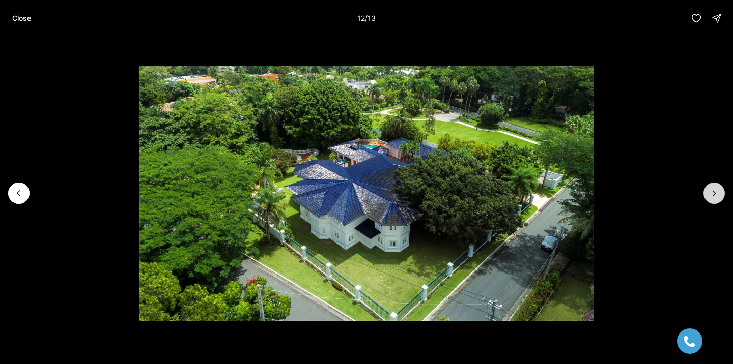
click at [716, 193] on div at bounding box center [713, 193] width 21 height 21
click at [24, 34] on div "Close 13 / 13" at bounding box center [366, 18] width 733 height 37
click at [21, 16] on p "Close" at bounding box center [21, 18] width 19 height 8
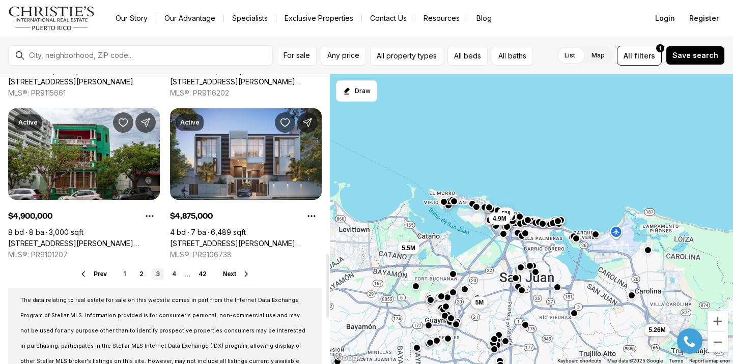
scroll to position [812, 0]
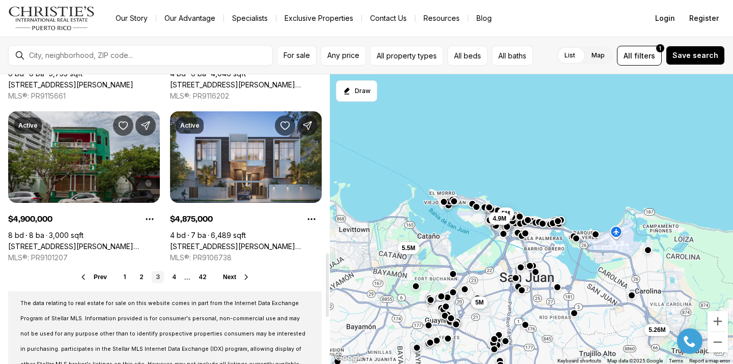
click at [90, 242] on link "[STREET_ADDRESS][PERSON_NAME][PERSON_NAME][PERSON_NAME]" at bounding box center [84, 246] width 152 height 9
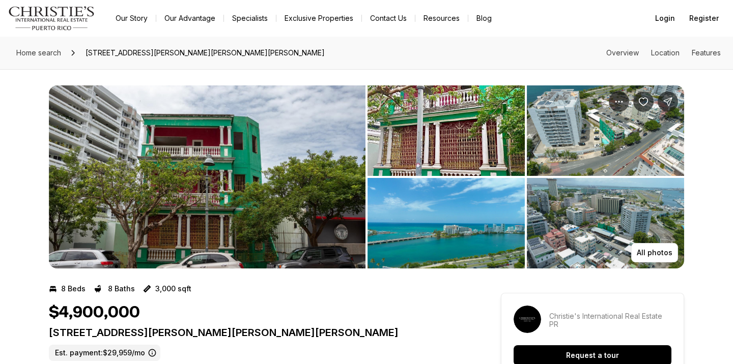
click at [215, 183] on img "View image gallery" at bounding box center [207, 176] width 317 height 183
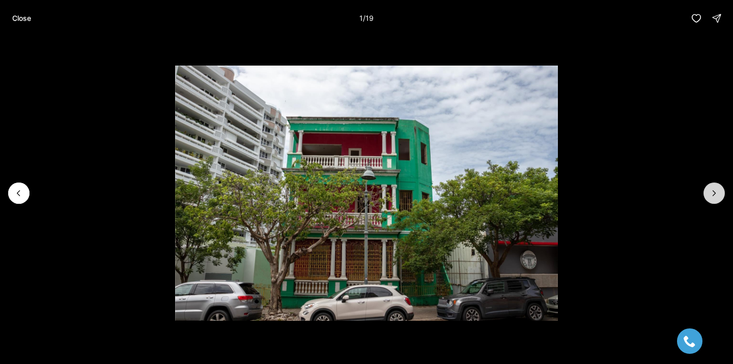
click at [713, 189] on icon "Next slide" at bounding box center [714, 193] width 10 height 10
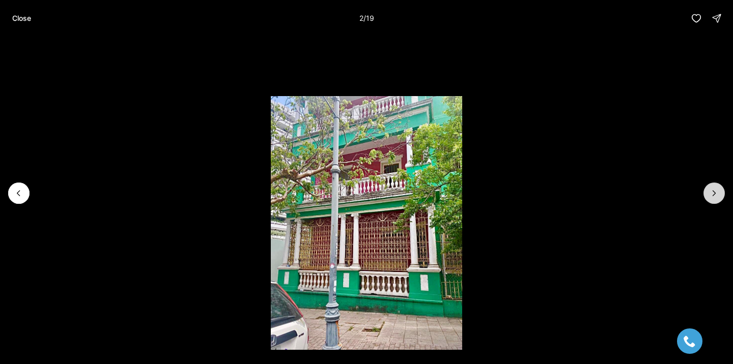
click at [713, 189] on icon "Next slide" at bounding box center [714, 193] width 10 height 10
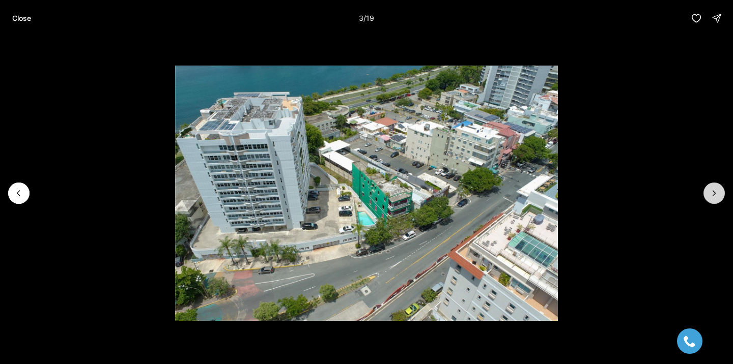
click at [713, 189] on icon "Next slide" at bounding box center [714, 193] width 10 height 10
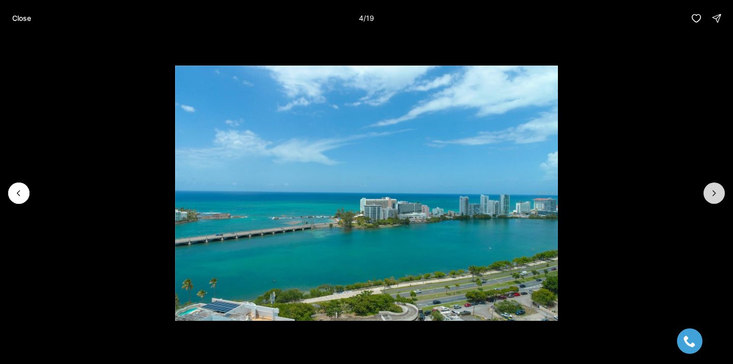
click at [713, 189] on icon "Next slide" at bounding box center [714, 193] width 10 height 10
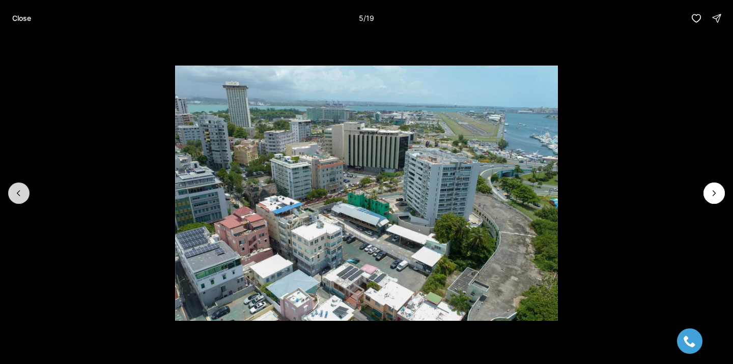
click at [23, 190] on icon "Previous slide" at bounding box center [19, 193] width 10 height 10
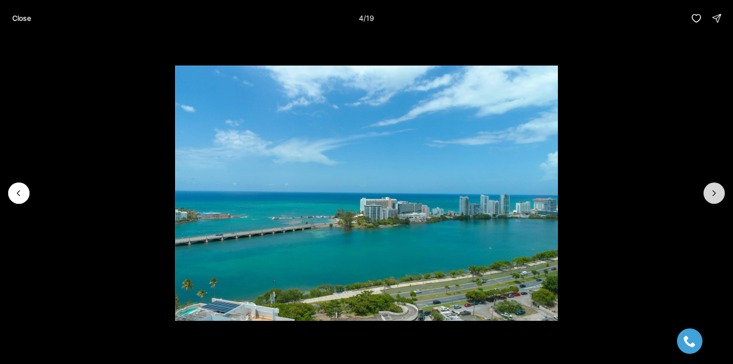
click at [715, 198] on icon "Next slide" at bounding box center [714, 193] width 10 height 10
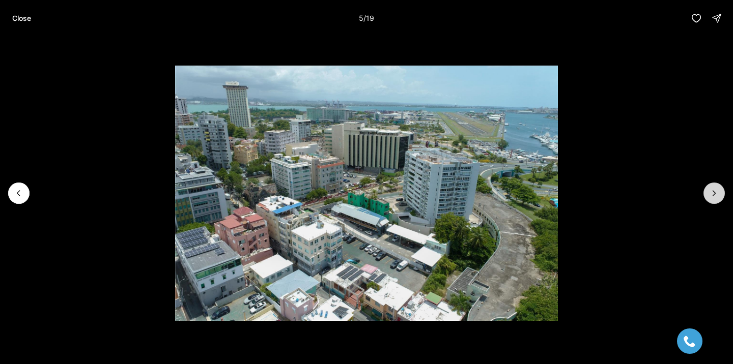
click at [715, 198] on icon "Next slide" at bounding box center [714, 193] width 10 height 10
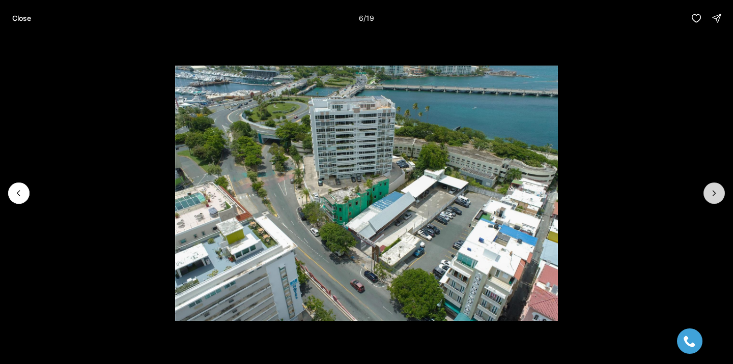
click at [715, 197] on icon "Next slide" at bounding box center [714, 193] width 10 height 10
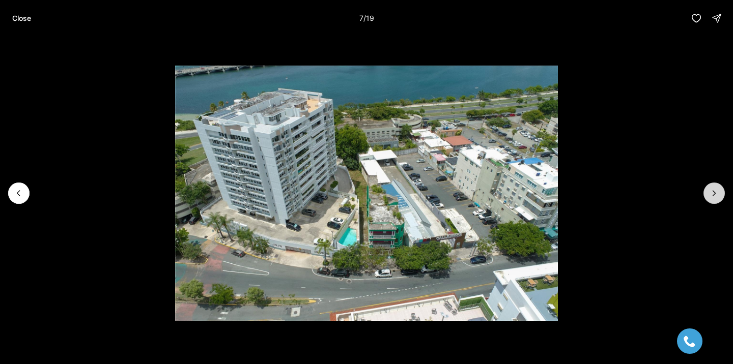
click at [714, 197] on icon "Next slide" at bounding box center [714, 193] width 10 height 10
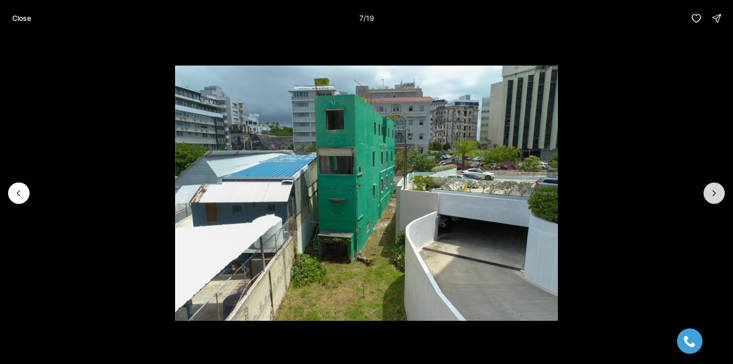
click at [714, 197] on icon "Next slide" at bounding box center [714, 193] width 10 height 10
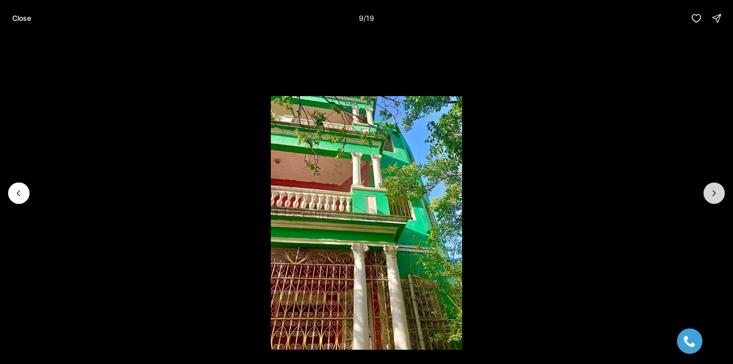
click at [714, 197] on icon "Next slide" at bounding box center [714, 193] width 10 height 10
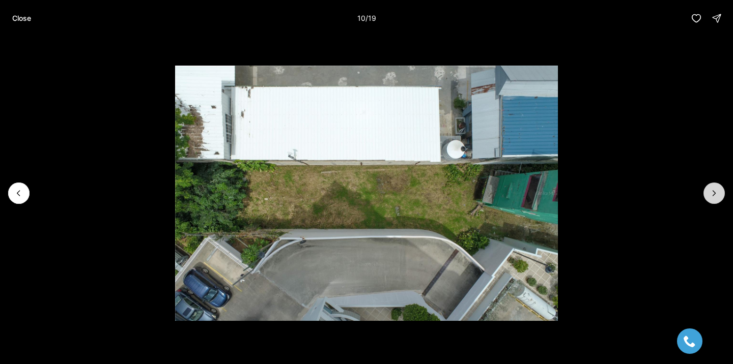
click at [714, 197] on icon "Next slide" at bounding box center [714, 193] width 10 height 10
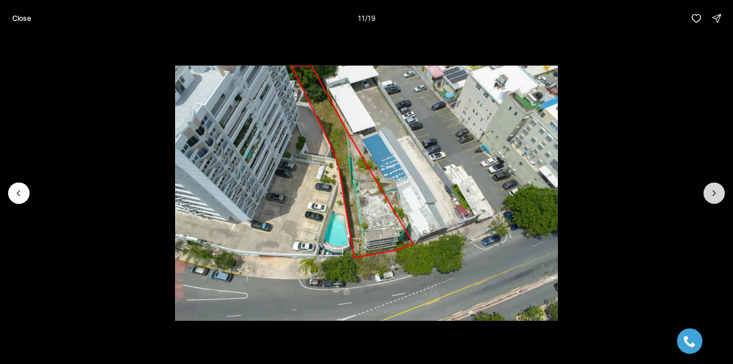
click at [714, 197] on icon "Next slide" at bounding box center [714, 193] width 10 height 10
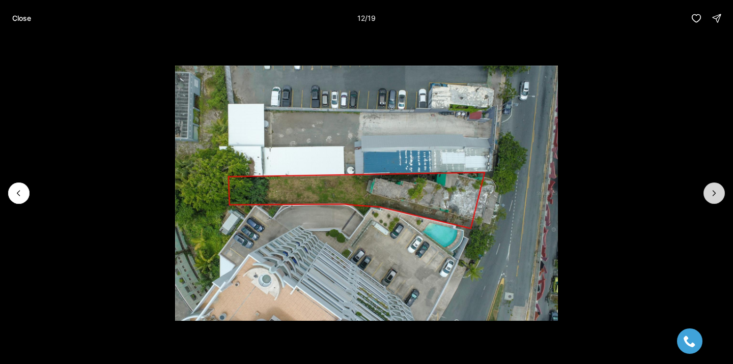
click at [714, 197] on icon "Next slide" at bounding box center [714, 193] width 10 height 10
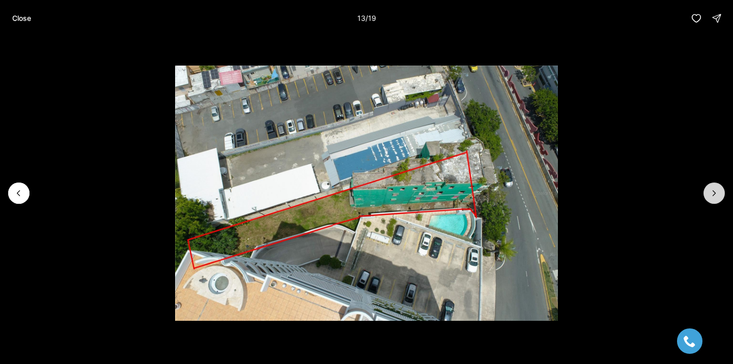
click at [714, 197] on icon "Next slide" at bounding box center [714, 193] width 10 height 10
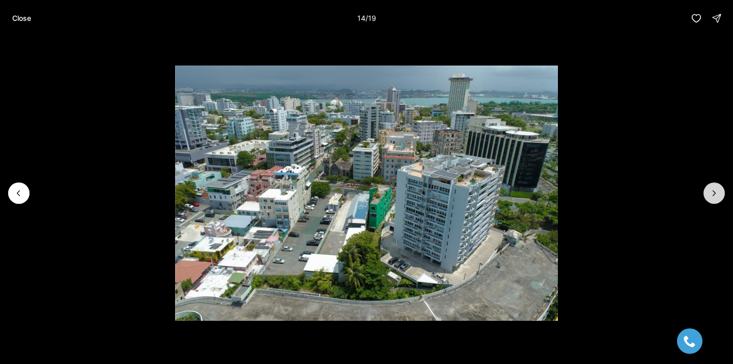
click at [714, 197] on icon "Next slide" at bounding box center [714, 193] width 10 height 10
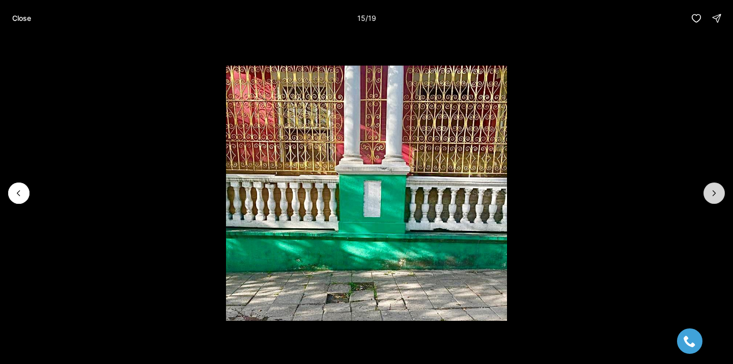
click at [714, 197] on icon "Next slide" at bounding box center [714, 193] width 10 height 10
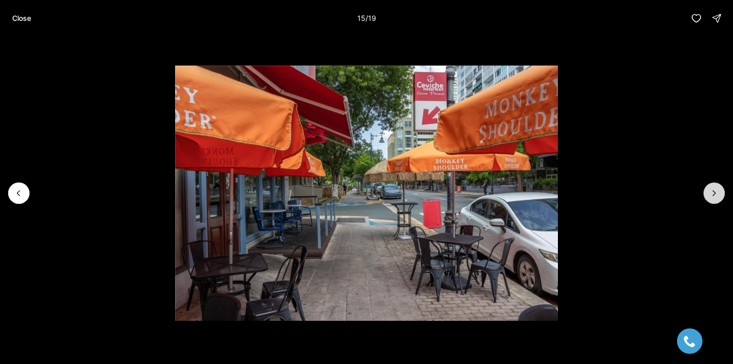
click at [714, 197] on icon "Next slide" at bounding box center [714, 193] width 10 height 10
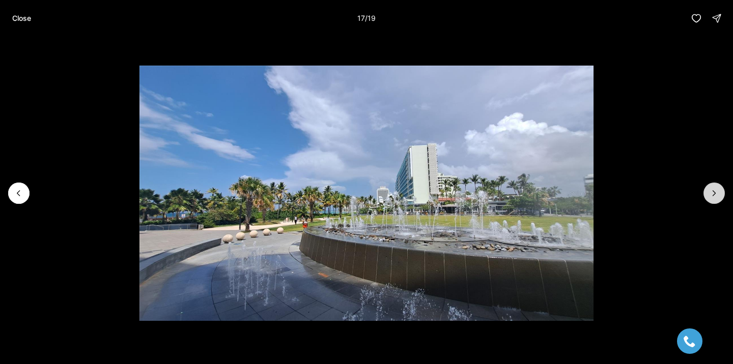
click at [714, 197] on icon "Next slide" at bounding box center [714, 193] width 10 height 10
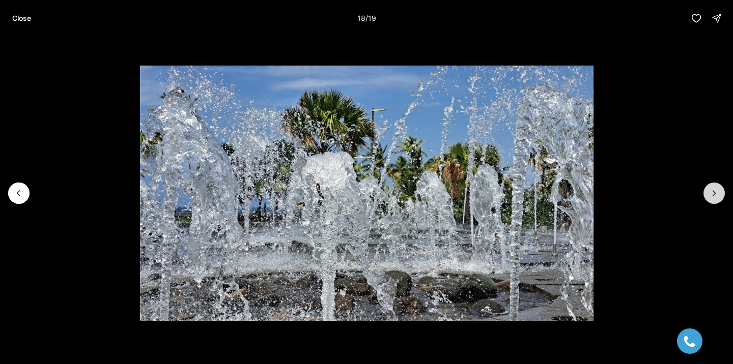
click at [714, 197] on icon "Next slide" at bounding box center [714, 193] width 10 height 10
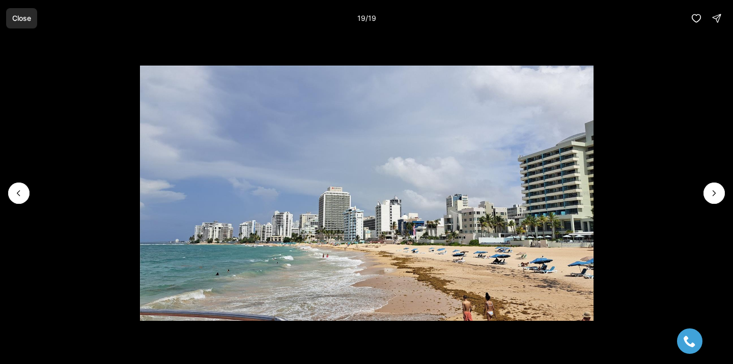
click at [25, 21] on p "Close" at bounding box center [21, 18] width 19 height 8
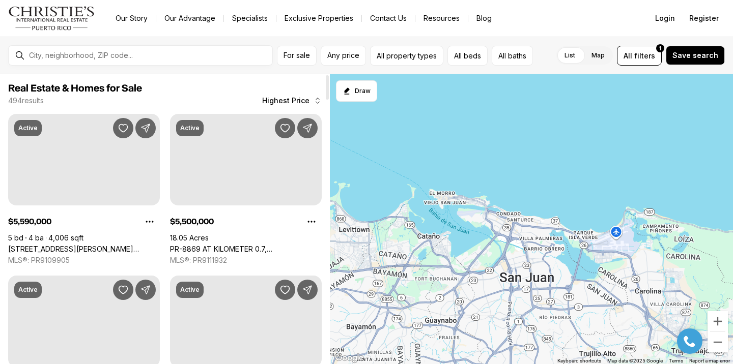
scroll to position [812, 0]
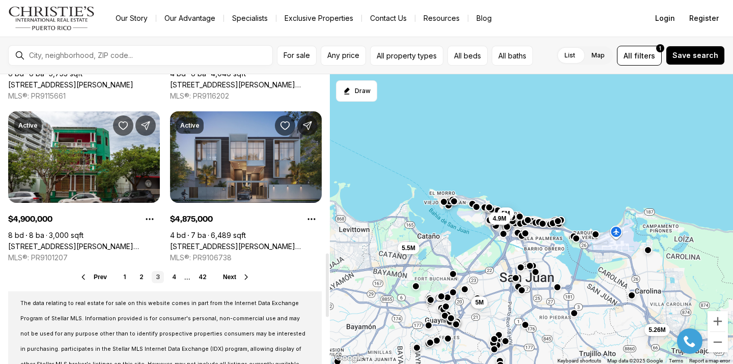
click at [214, 242] on link "[STREET_ADDRESS][PERSON_NAME][PERSON_NAME]" at bounding box center [246, 246] width 152 height 9
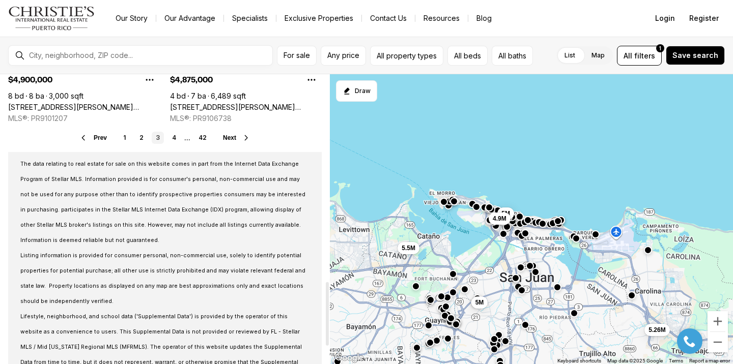
scroll to position [925, 0]
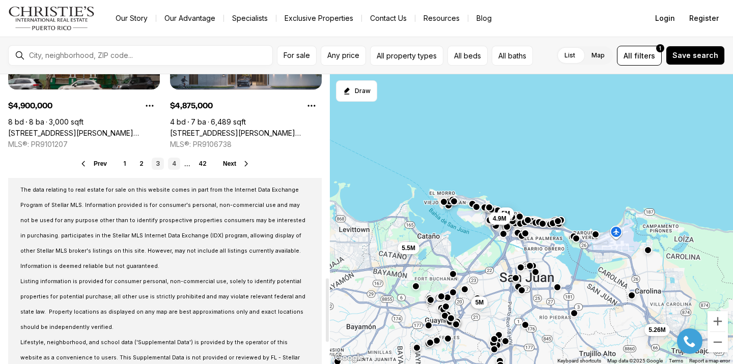
click at [177, 165] on link "4" at bounding box center [174, 164] width 12 height 12
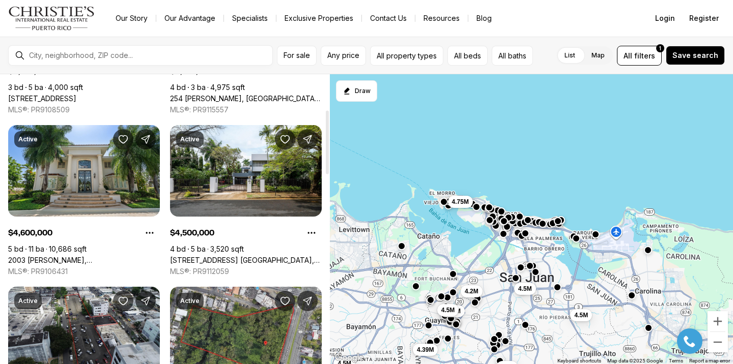
scroll to position [161, 0]
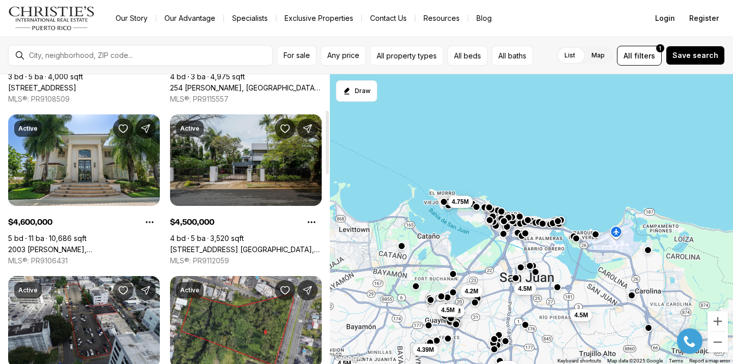
click at [204, 245] on link "[STREET_ADDRESS] [GEOGRAPHIC_DATA], [GEOGRAPHIC_DATA], 00966" at bounding box center [246, 249] width 152 height 9
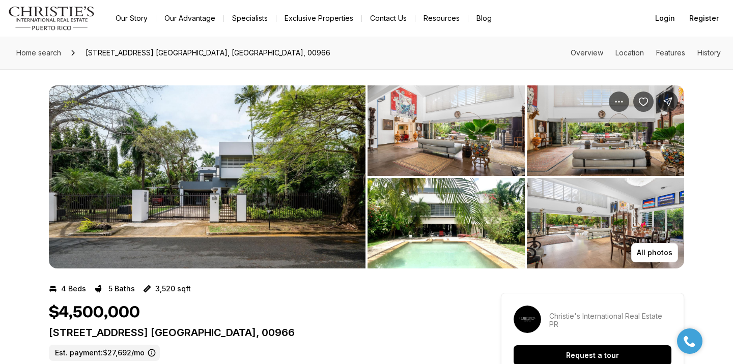
click at [246, 172] on img "View image gallery" at bounding box center [207, 176] width 317 height 183
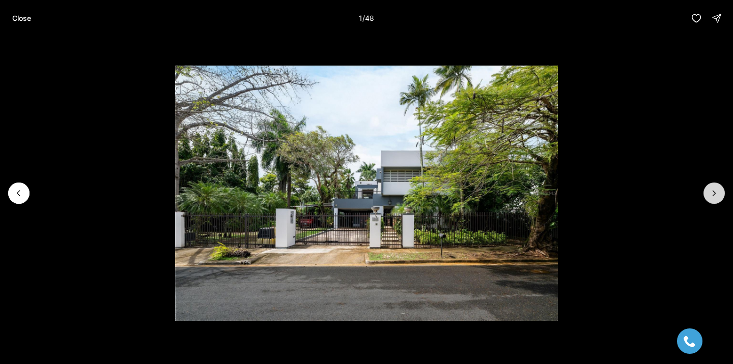
click at [710, 185] on button "Next slide" at bounding box center [713, 193] width 21 height 21
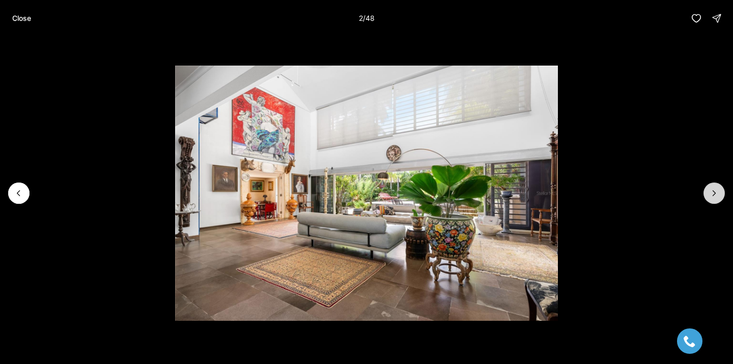
click at [710, 185] on button "Next slide" at bounding box center [713, 193] width 21 height 21
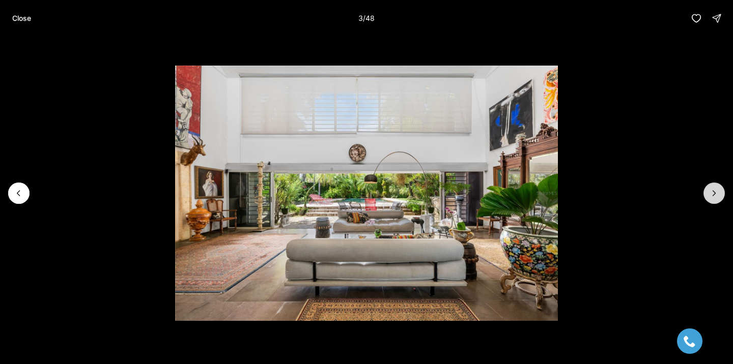
click at [710, 185] on button "Next slide" at bounding box center [713, 193] width 21 height 21
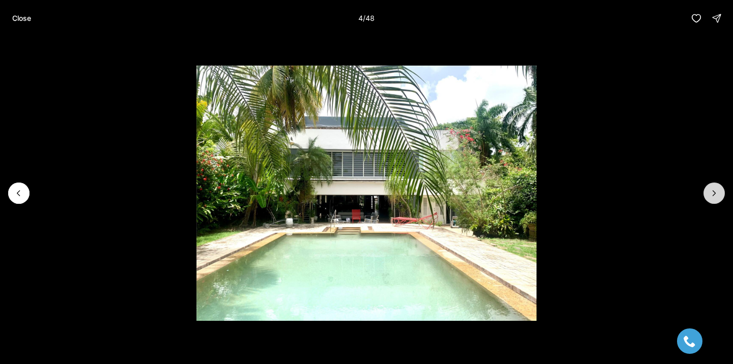
click at [710, 185] on button "Next slide" at bounding box center [713, 193] width 21 height 21
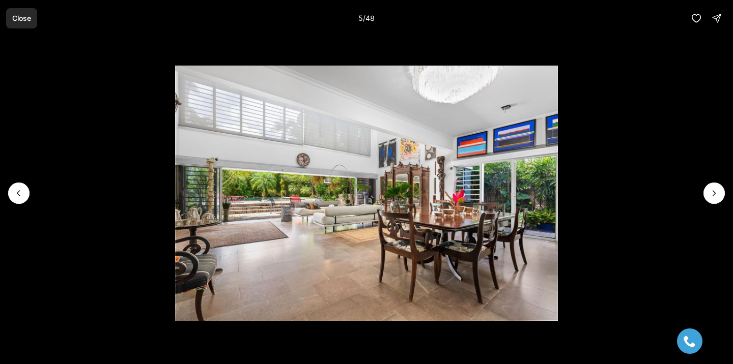
click at [15, 22] on button "Close" at bounding box center [21, 18] width 31 height 20
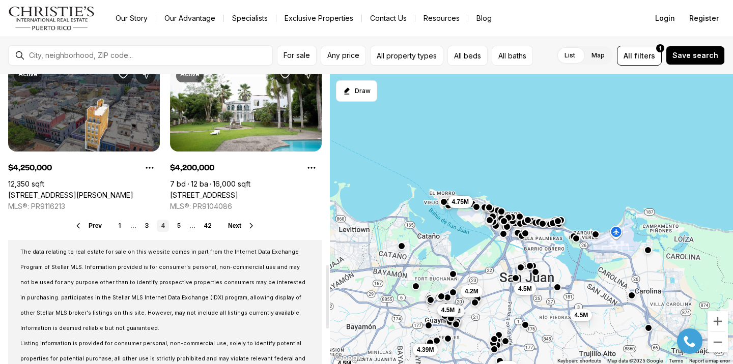
scroll to position [865, 0]
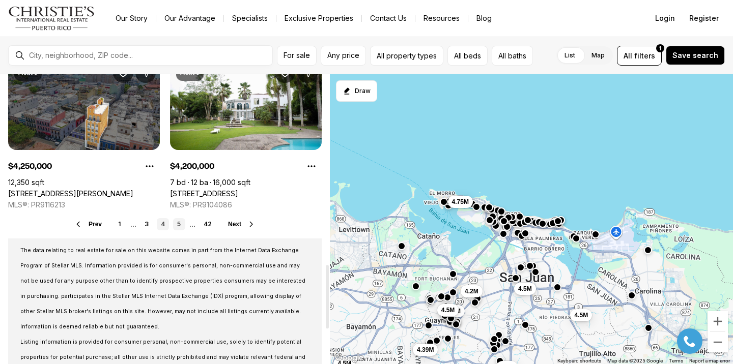
click at [177, 224] on link "5" at bounding box center [179, 224] width 12 height 12
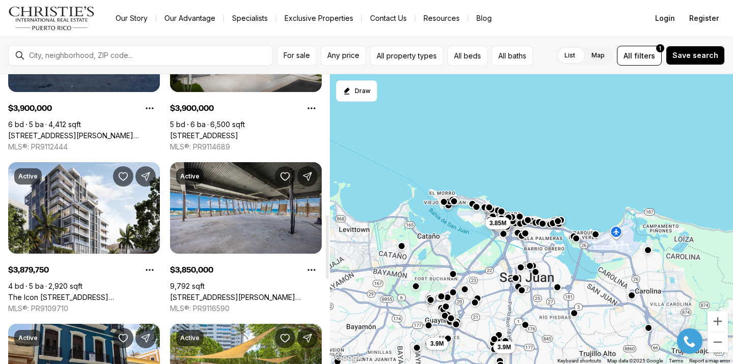
scroll to position [672, 0]
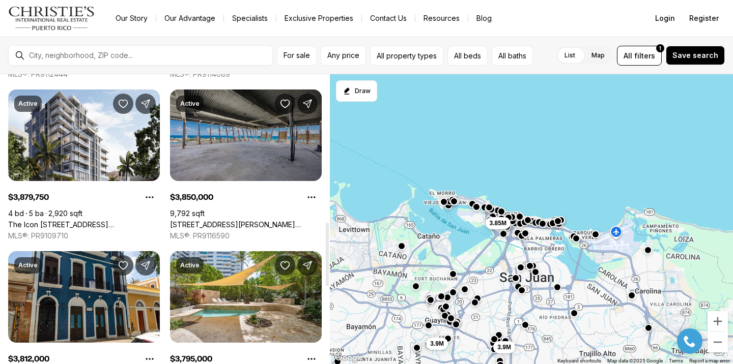
click at [223, 220] on link "[STREET_ADDRESS][PERSON_NAME][PERSON_NAME]" at bounding box center [246, 224] width 152 height 9
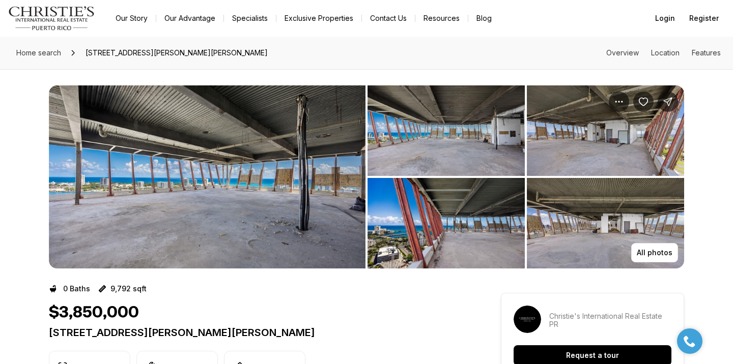
click at [228, 150] on img "View image gallery" at bounding box center [207, 176] width 317 height 183
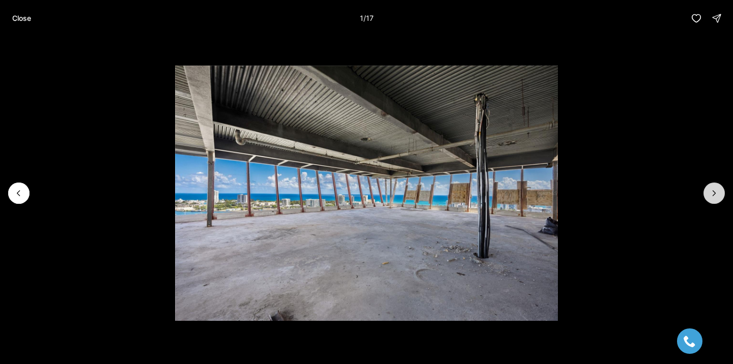
click at [714, 199] on button "Next slide" at bounding box center [713, 193] width 21 height 21
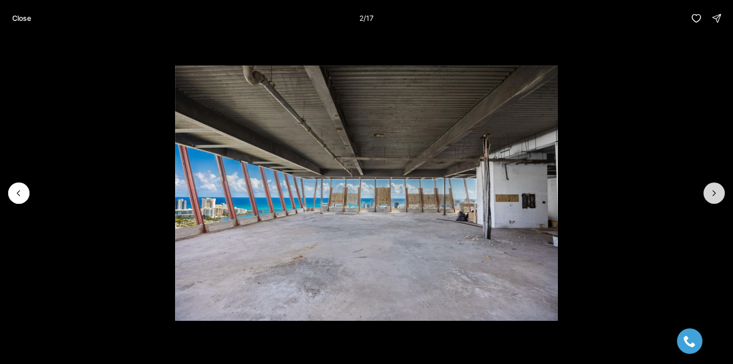
click at [714, 199] on button "Next slide" at bounding box center [713, 193] width 21 height 21
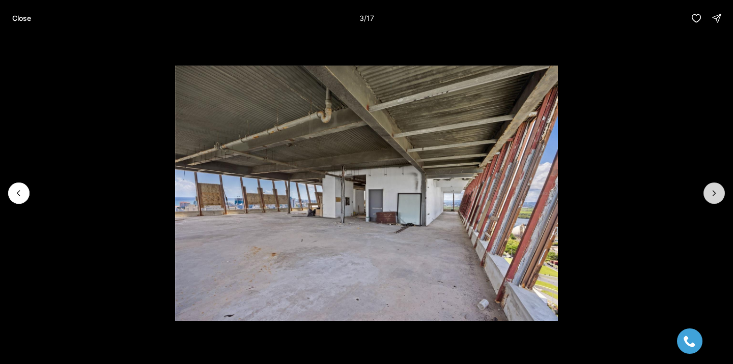
click at [714, 199] on button "Next slide" at bounding box center [713, 193] width 21 height 21
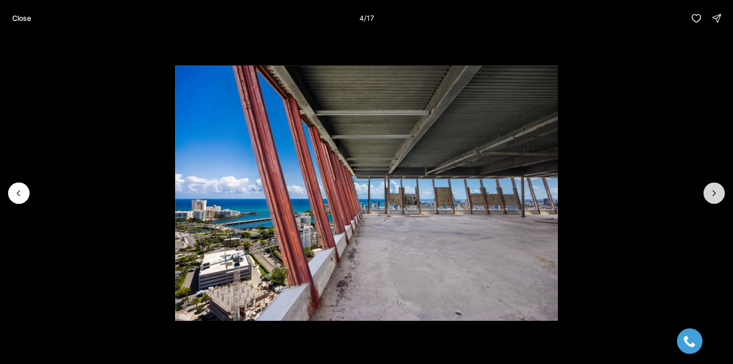
click at [714, 199] on button "Next slide" at bounding box center [713, 193] width 21 height 21
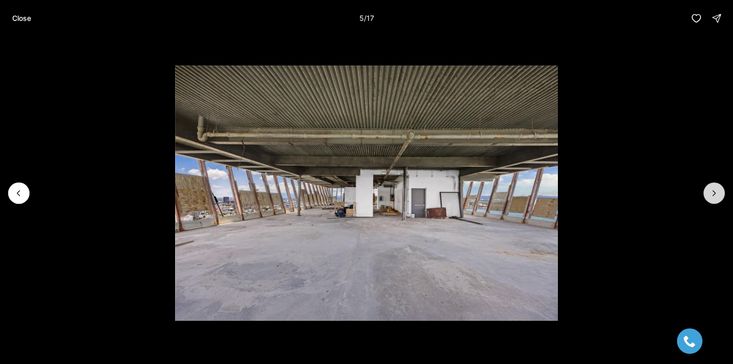
click at [714, 199] on button "Next slide" at bounding box center [713, 193] width 21 height 21
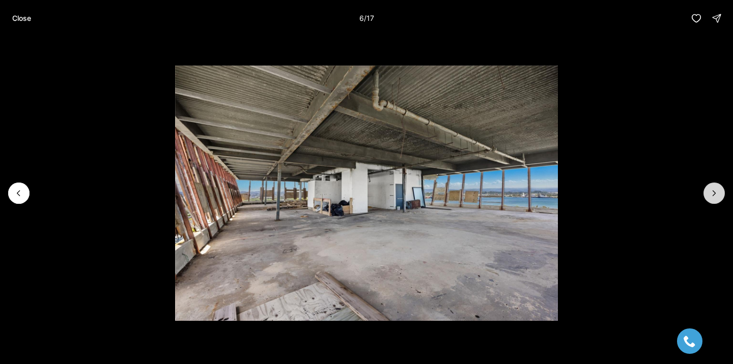
click at [714, 199] on button "Next slide" at bounding box center [713, 193] width 21 height 21
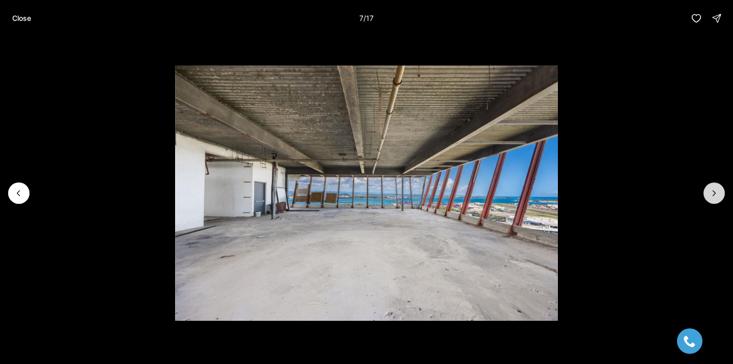
click at [714, 199] on button "Next slide" at bounding box center [713, 193] width 21 height 21
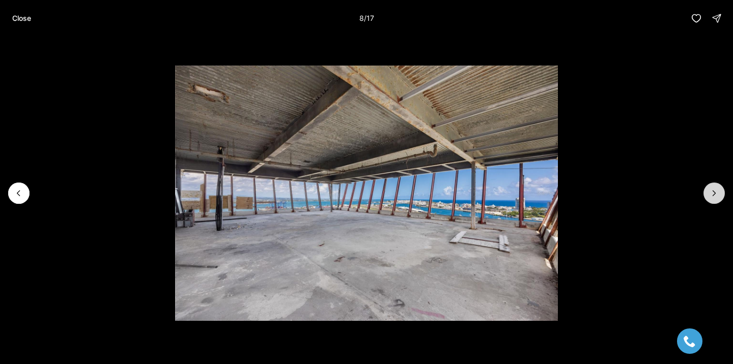
click at [714, 199] on button "Next slide" at bounding box center [713, 193] width 21 height 21
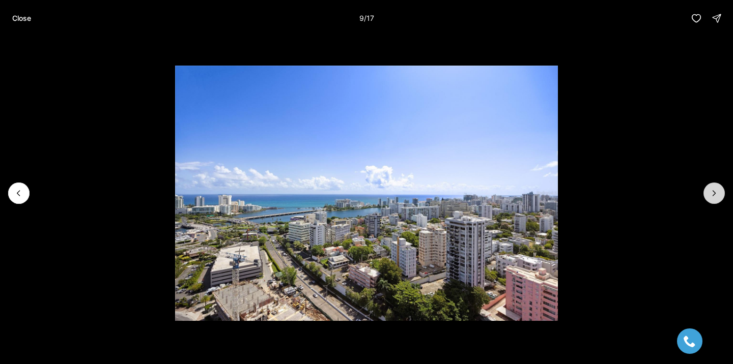
click at [714, 199] on button "Next slide" at bounding box center [713, 193] width 21 height 21
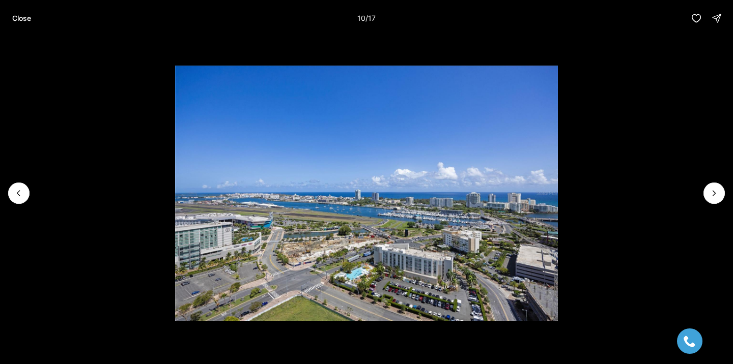
click at [708, 207] on li "10 of 17" at bounding box center [366, 193] width 733 height 313
click at [710, 197] on icon "Next slide" at bounding box center [714, 193] width 10 height 10
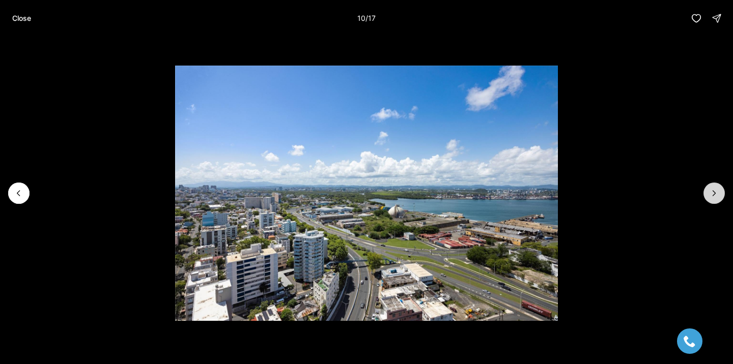
click at [710, 197] on icon "Next slide" at bounding box center [714, 193] width 10 height 10
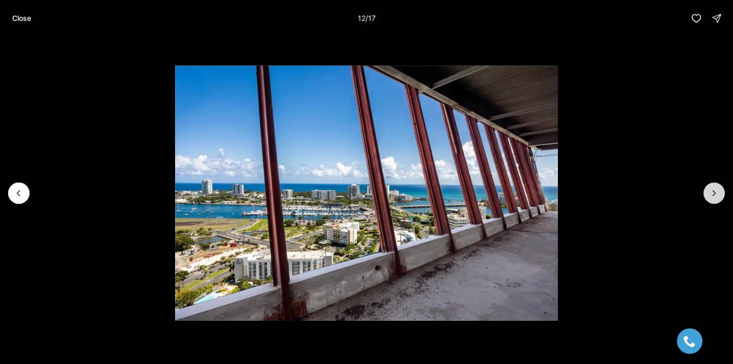
click at [710, 197] on icon "Next slide" at bounding box center [714, 193] width 10 height 10
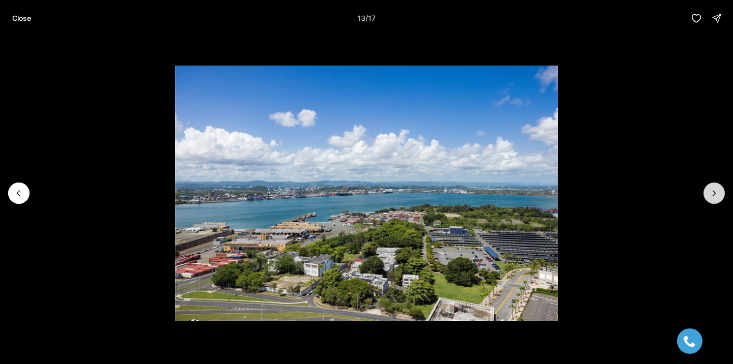
click at [711, 197] on icon "Next slide" at bounding box center [714, 193] width 10 height 10
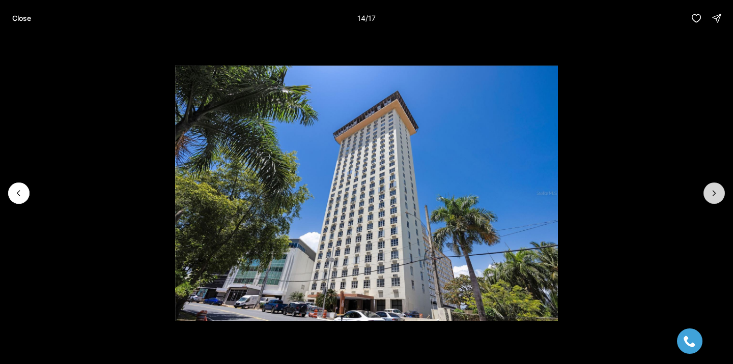
click at [712, 197] on icon "Next slide" at bounding box center [714, 193] width 10 height 10
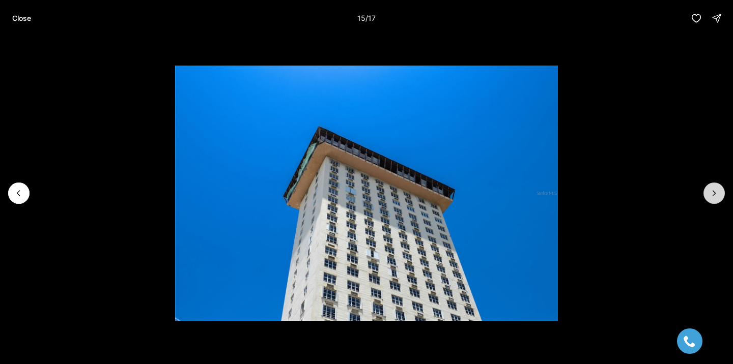
click at [713, 197] on icon "Next slide" at bounding box center [714, 193] width 10 height 10
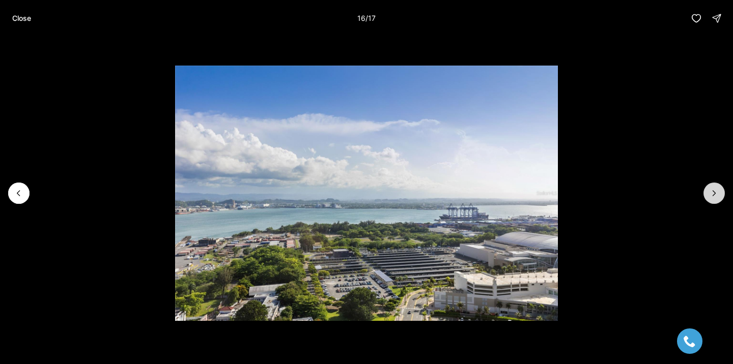
click at [713, 197] on icon "Next slide" at bounding box center [714, 193] width 10 height 10
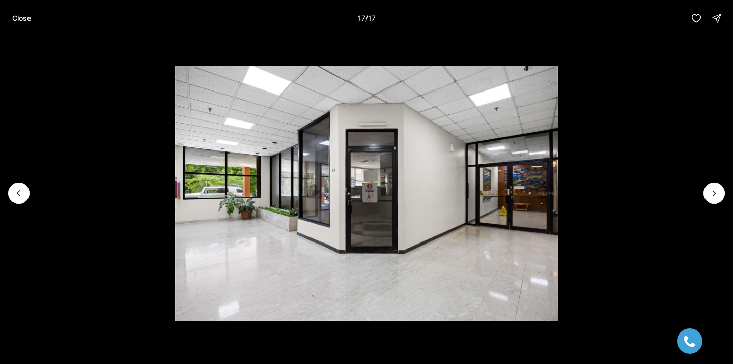
click at [715, 196] on div at bounding box center [713, 193] width 21 height 21
click at [36, 16] on button "Close" at bounding box center [21, 18] width 31 height 20
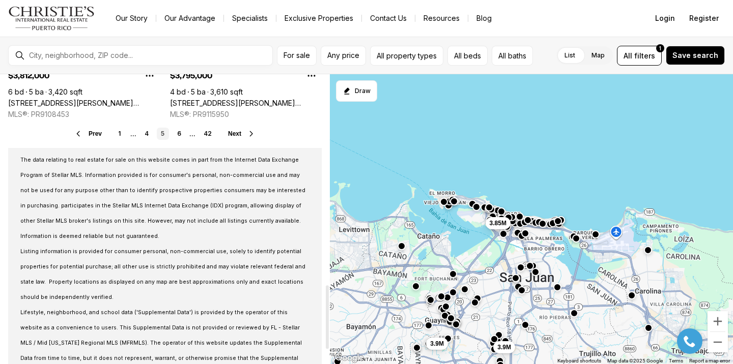
scroll to position [957, 0]
click at [181, 129] on link "6" at bounding box center [179, 132] width 12 height 12
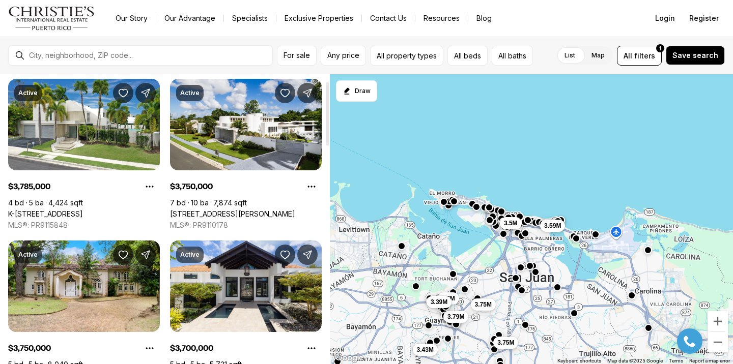
scroll to position [36, 0]
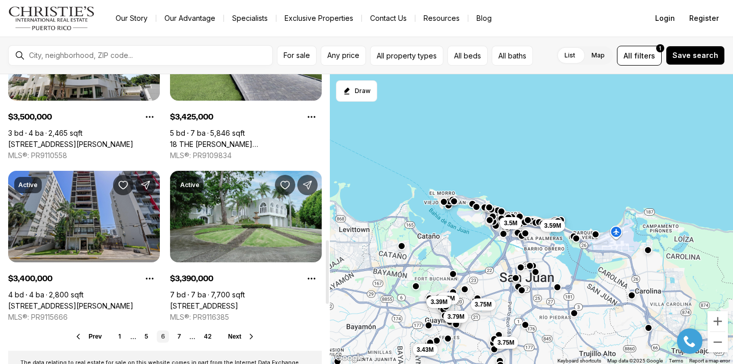
scroll to position [725, 0]
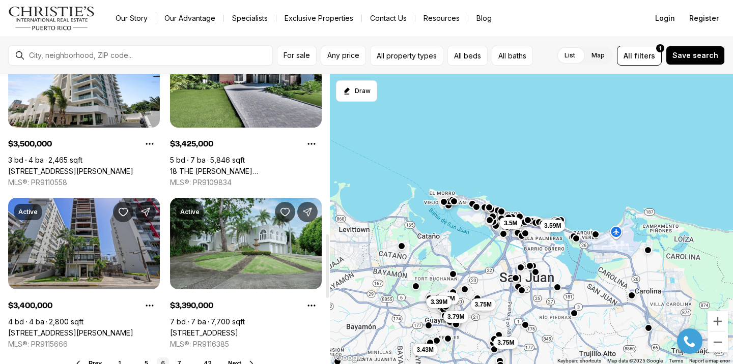
click at [71, 329] on link "[STREET_ADDRESS][PERSON_NAME]" at bounding box center [70, 333] width 125 height 9
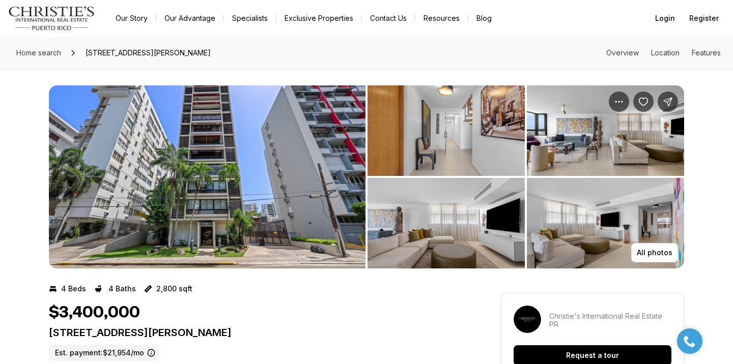
click at [265, 176] on img "View image gallery" at bounding box center [207, 176] width 317 height 183
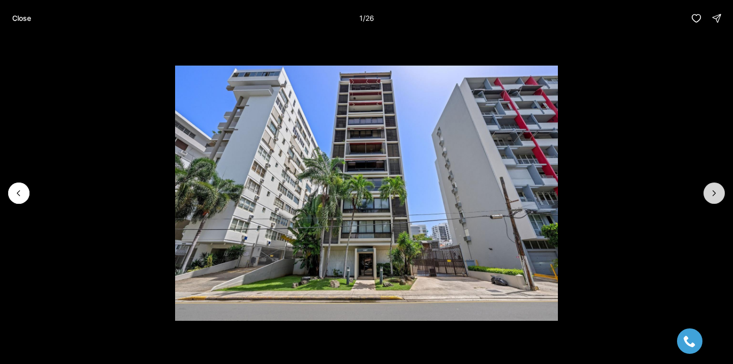
click at [708, 192] on button "Next slide" at bounding box center [713, 193] width 21 height 21
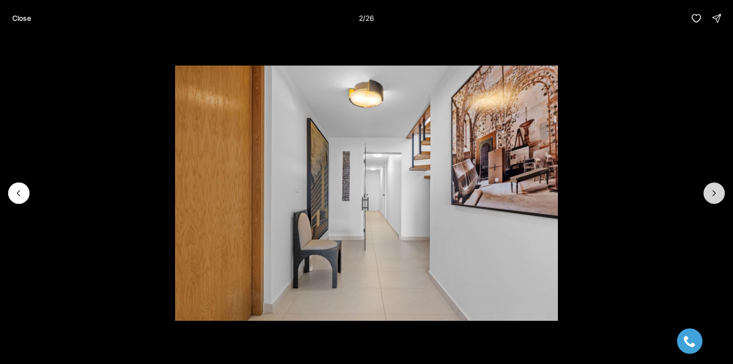
click at [708, 192] on button "Next slide" at bounding box center [713, 193] width 21 height 21
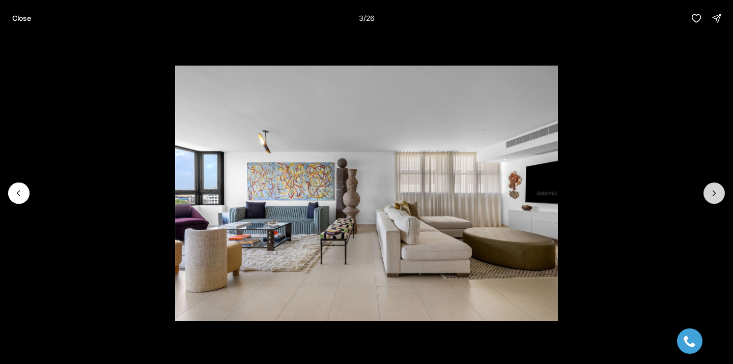
click at [708, 191] on button "Next slide" at bounding box center [713, 193] width 21 height 21
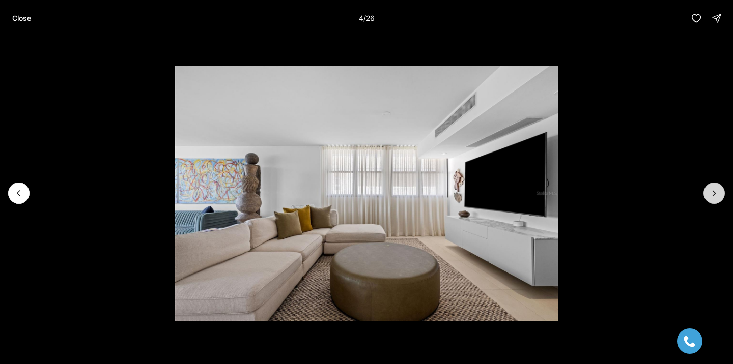
click at [707, 191] on button "Next slide" at bounding box center [713, 193] width 21 height 21
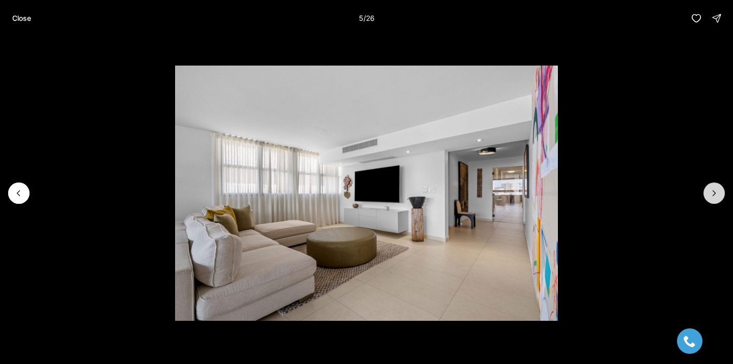
click at [707, 191] on button "Next slide" at bounding box center [713, 193] width 21 height 21
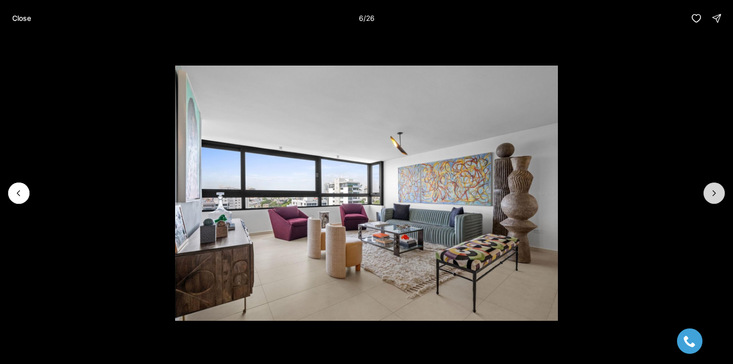
click at [707, 191] on button "Next slide" at bounding box center [713, 193] width 21 height 21
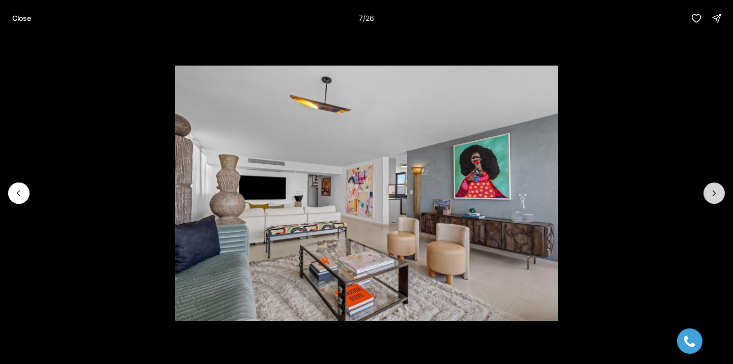
click at [707, 190] on button "Next slide" at bounding box center [713, 193] width 21 height 21
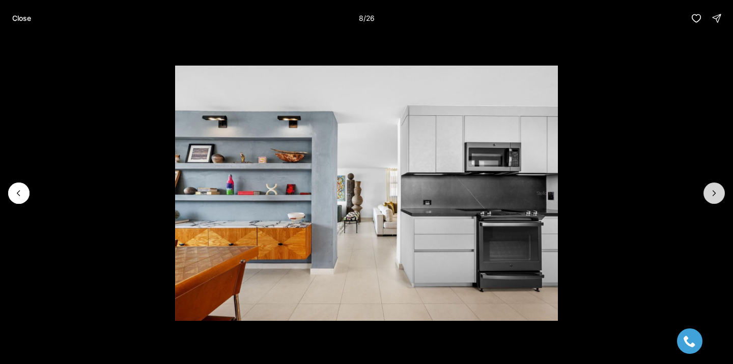
click at [707, 190] on button "Next slide" at bounding box center [713, 193] width 21 height 21
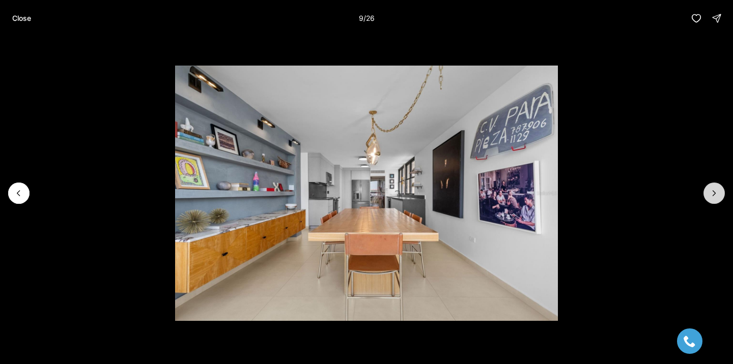
click at [707, 190] on button "Next slide" at bounding box center [713, 193] width 21 height 21
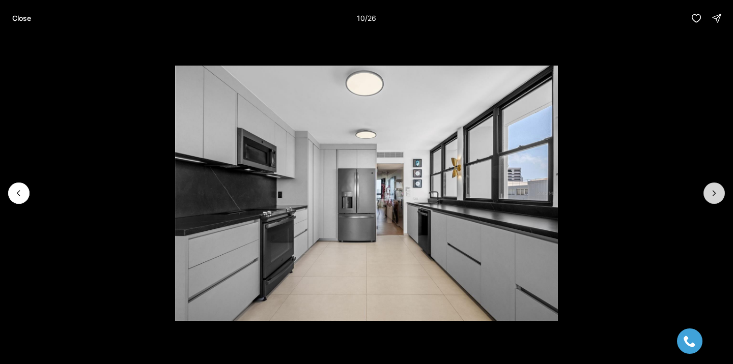
click at [708, 193] on button "Next slide" at bounding box center [713, 193] width 21 height 21
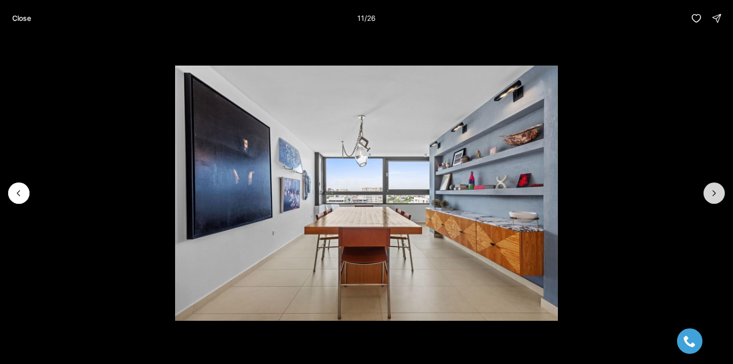
click at [708, 193] on button "Next slide" at bounding box center [713, 193] width 21 height 21
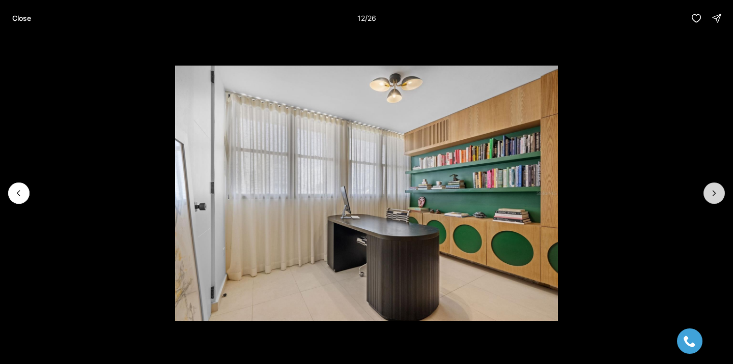
click at [708, 193] on button "Next slide" at bounding box center [713, 193] width 21 height 21
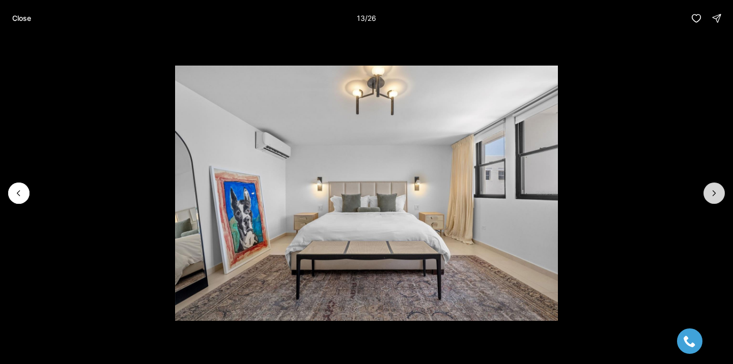
click at [708, 193] on button "Next slide" at bounding box center [713, 193] width 21 height 21
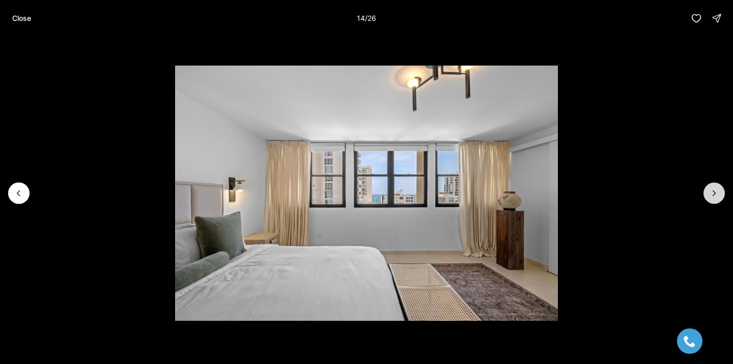
click at [708, 193] on button "Next slide" at bounding box center [713, 193] width 21 height 21
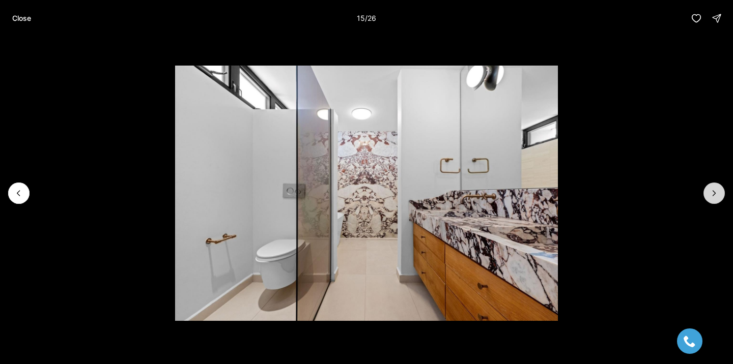
click at [708, 193] on button "Next slide" at bounding box center [713, 193] width 21 height 21
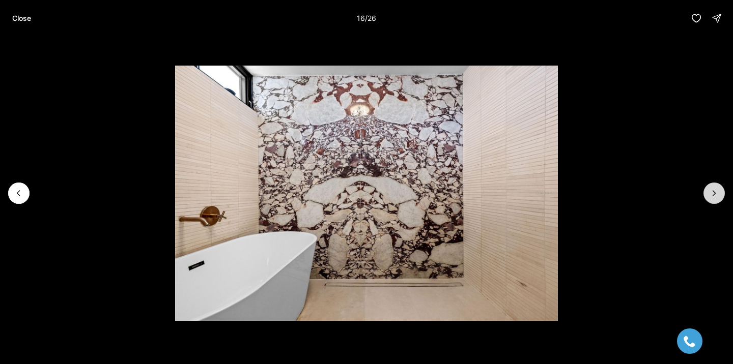
click at [708, 193] on button "Next slide" at bounding box center [713, 193] width 21 height 21
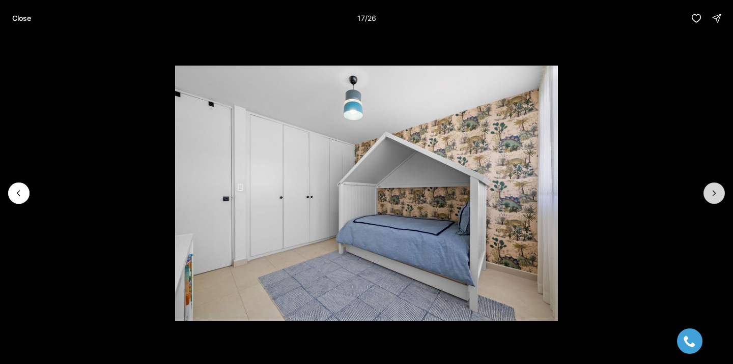
click at [708, 193] on button "Next slide" at bounding box center [713, 193] width 21 height 21
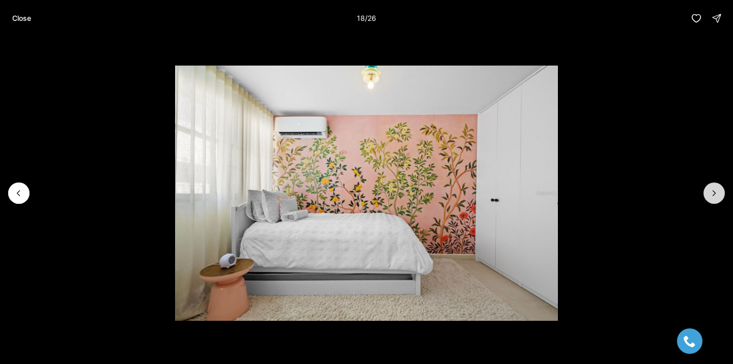
click at [708, 193] on button "Next slide" at bounding box center [713, 193] width 21 height 21
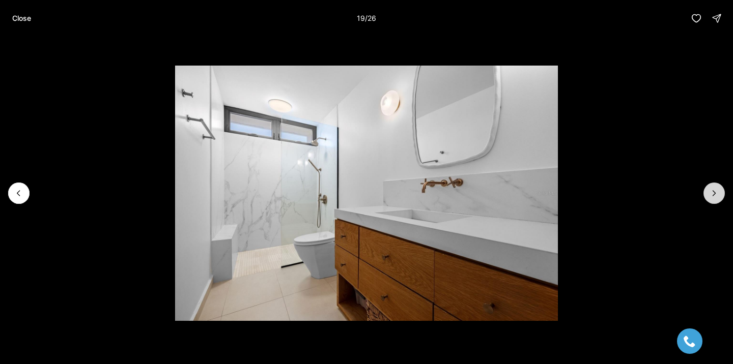
click at [708, 193] on button "Next slide" at bounding box center [713, 193] width 21 height 21
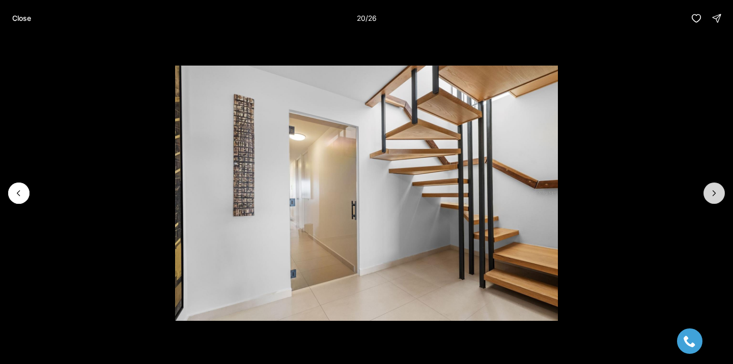
click at [708, 193] on button "Next slide" at bounding box center [713, 193] width 21 height 21
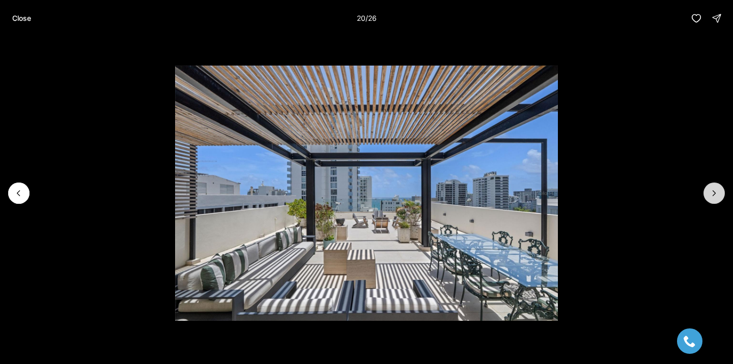
click at [703, 183] on button "Next slide" at bounding box center [713, 193] width 21 height 21
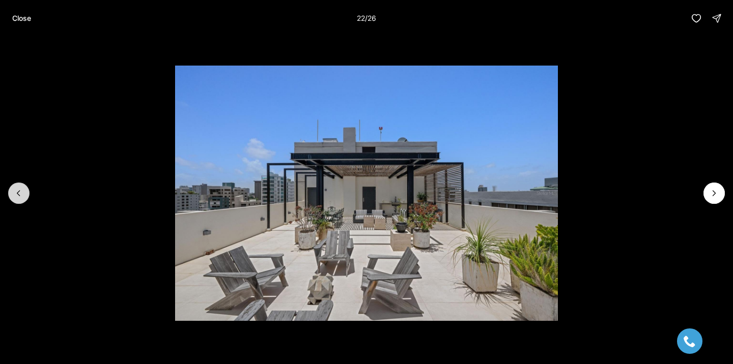
click at [9, 189] on button "Previous slide" at bounding box center [18, 193] width 21 height 21
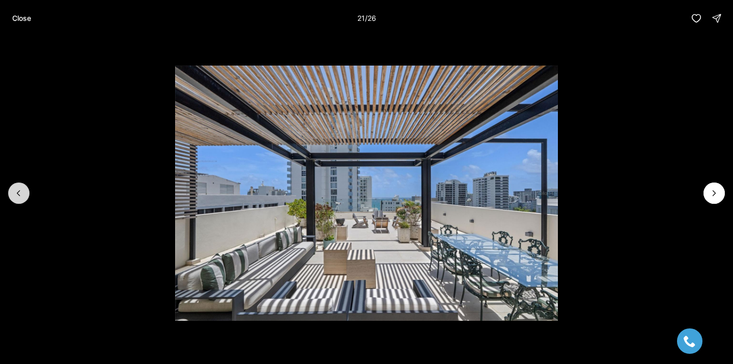
click at [9, 189] on button "Previous slide" at bounding box center [18, 193] width 21 height 21
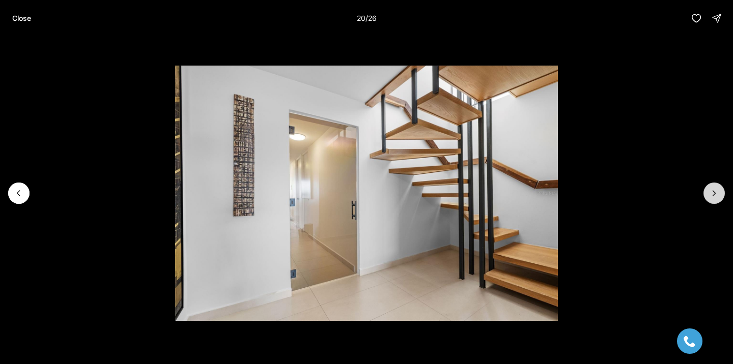
click at [707, 195] on button "Next slide" at bounding box center [713, 193] width 21 height 21
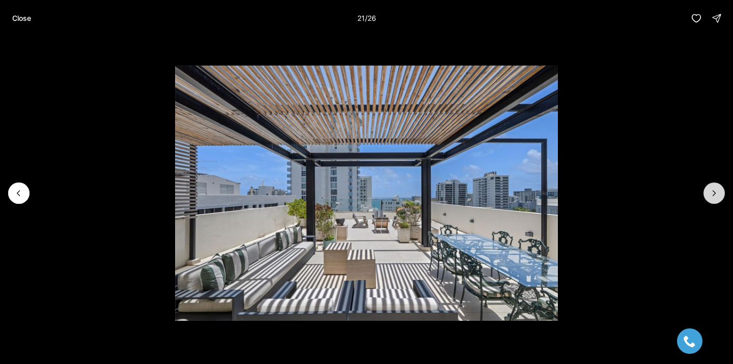
click at [707, 195] on button "Next slide" at bounding box center [713, 193] width 21 height 21
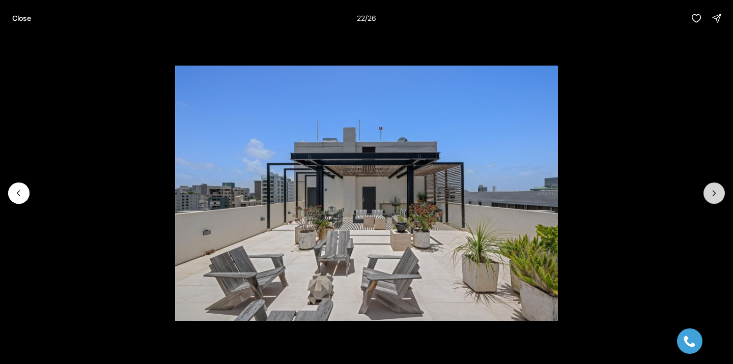
click at [707, 194] on button "Next slide" at bounding box center [713, 193] width 21 height 21
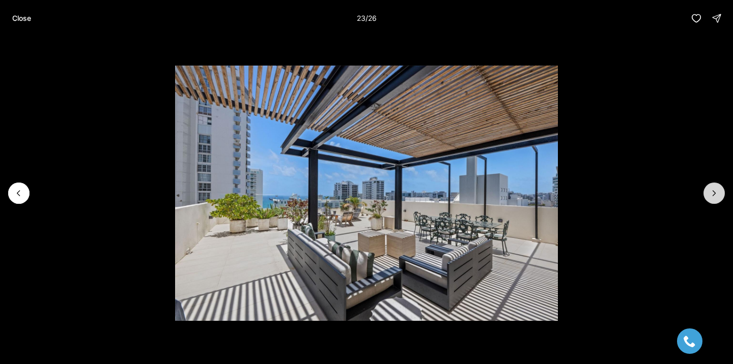
click at [707, 194] on button "Next slide" at bounding box center [713, 193] width 21 height 21
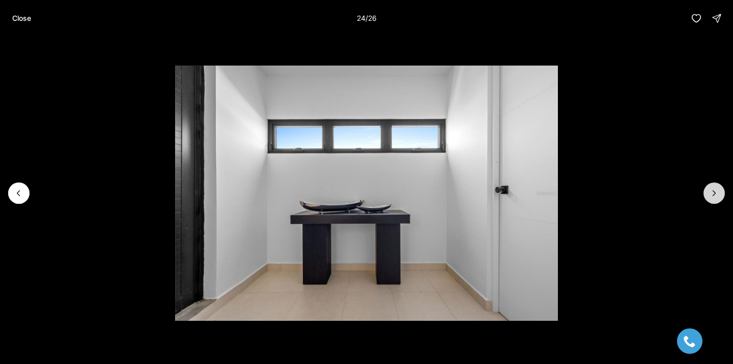
click at [707, 194] on button "Next slide" at bounding box center [713, 193] width 21 height 21
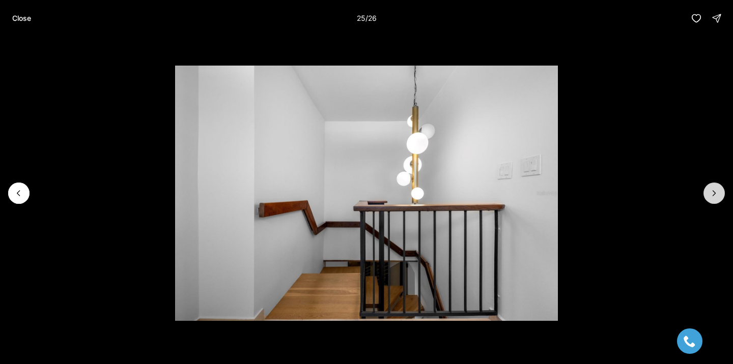
click at [707, 194] on button "Next slide" at bounding box center [713, 193] width 21 height 21
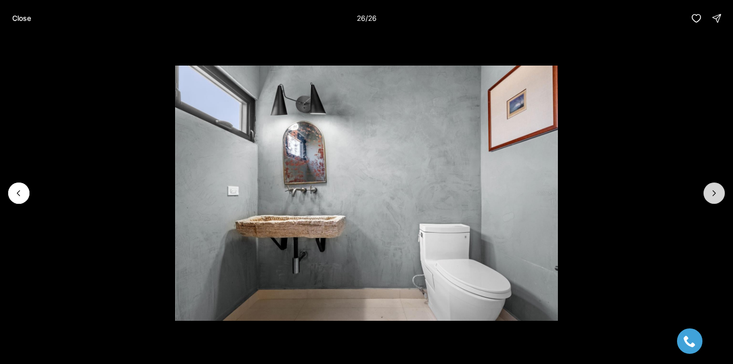
click at [707, 194] on div at bounding box center [713, 193] width 21 height 21
click at [709, 191] on div at bounding box center [713, 193] width 21 height 21
click at [30, 11] on button "Close" at bounding box center [21, 18] width 31 height 20
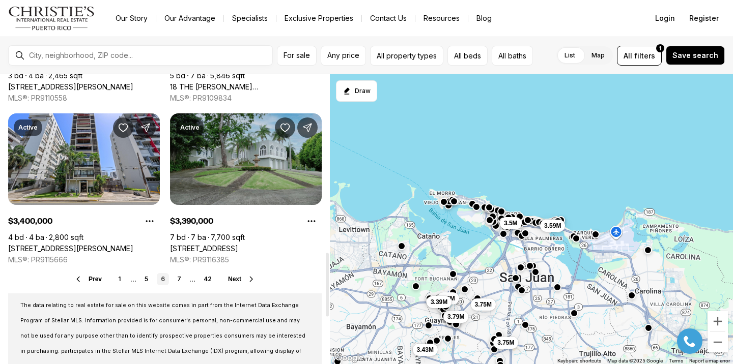
scroll to position [817, 0]
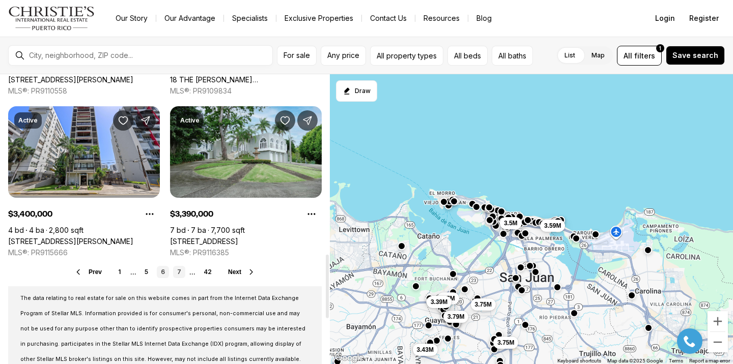
click at [178, 272] on link "7" at bounding box center [179, 272] width 12 height 12
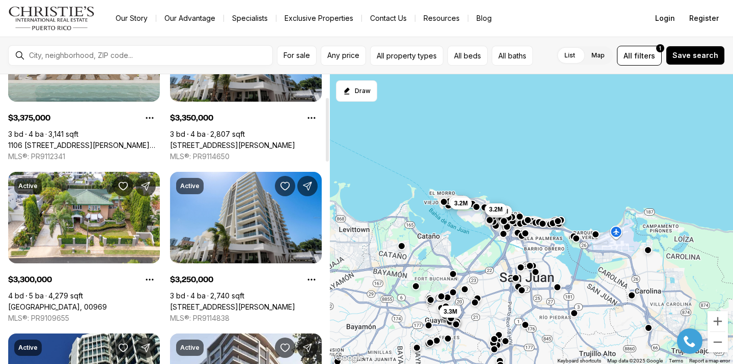
scroll to position [109, 0]
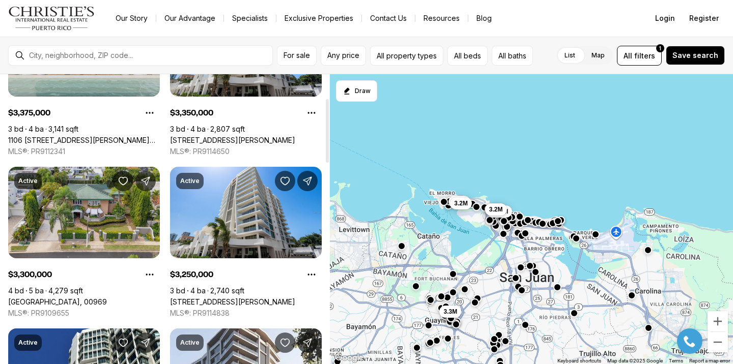
click at [73, 298] on link "[GEOGRAPHIC_DATA], 00969" at bounding box center [57, 302] width 99 height 9
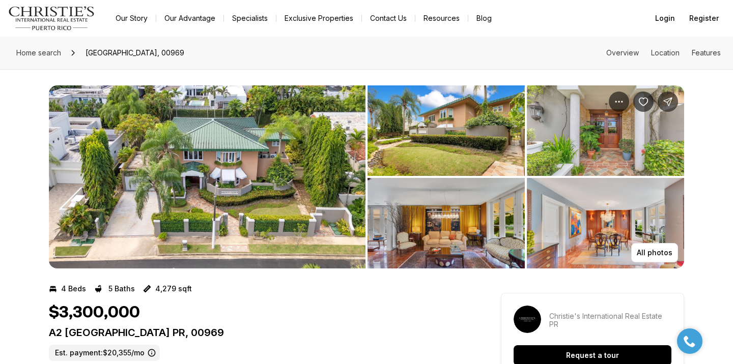
click at [115, 215] on img "View image gallery" at bounding box center [207, 176] width 317 height 183
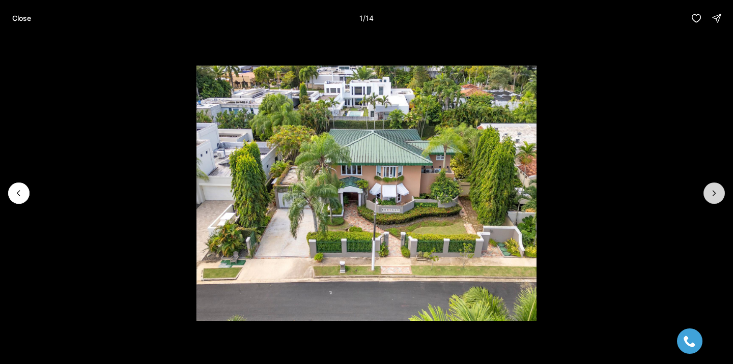
click at [724, 195] on button "Next slide" at bounding box center [713, 193] width 21 height 21
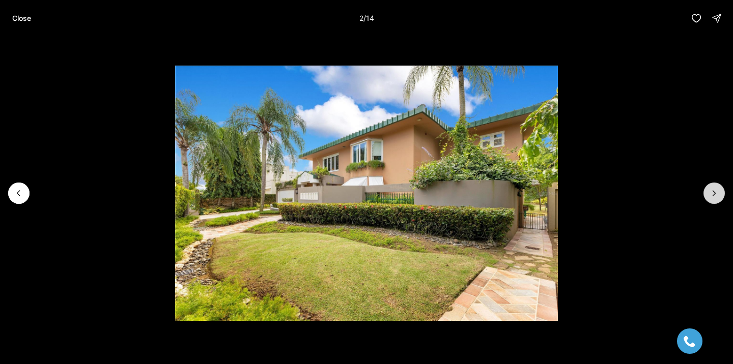
click at [724, 195] on button "Next slide" at bounding box center [713, 193] width 21 height 21
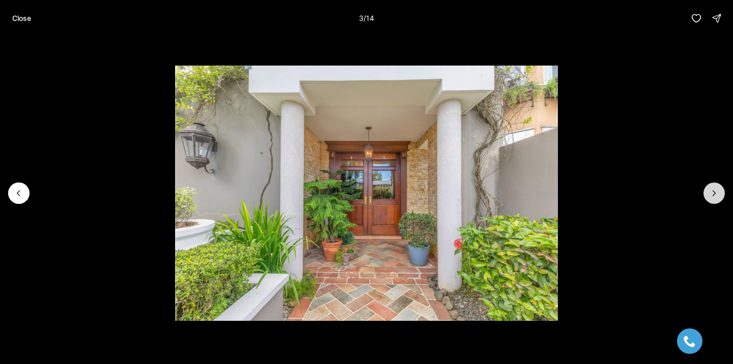
click at [724, 195] on button "Next slide" at bounding box center [713, 193] width 21 height 21
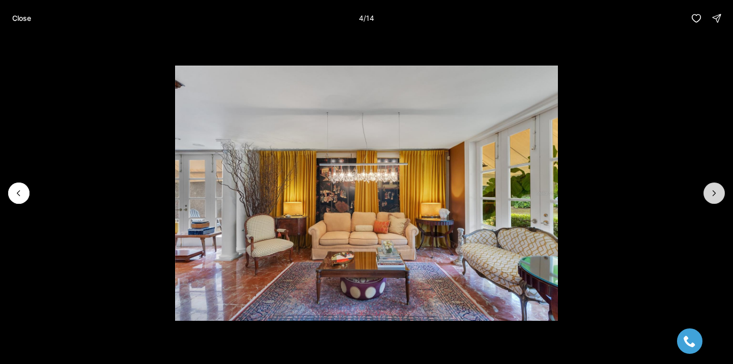
click at [724, 195] on button "Next slide" at bounding box center [713, 193] width 21 height 21
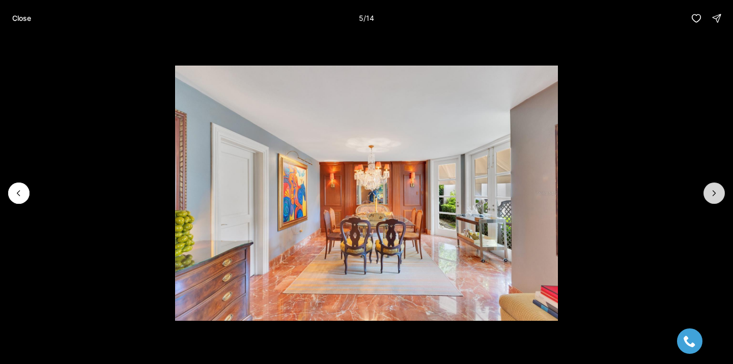
click at [724, 195] on button "Next slide" at bounding box center [713, 193] width 21 height 21
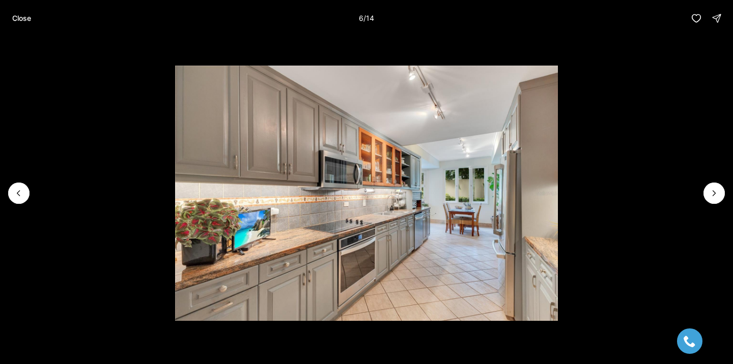
click at [725, 195] on li "6 of 14" at bounding box center [366, 193] width 733 height 313
click at [710, 183] on button "Next slide" at bounding box center [713, 193] width 21 height 21
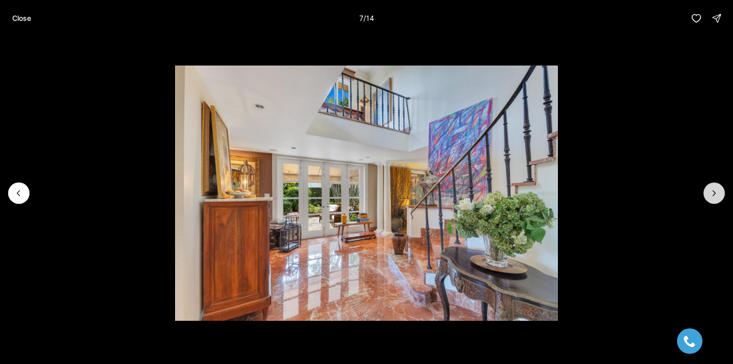
click at [710, 188] on icon "Next slide" at bounding box center [714, 193] width 10 height 10
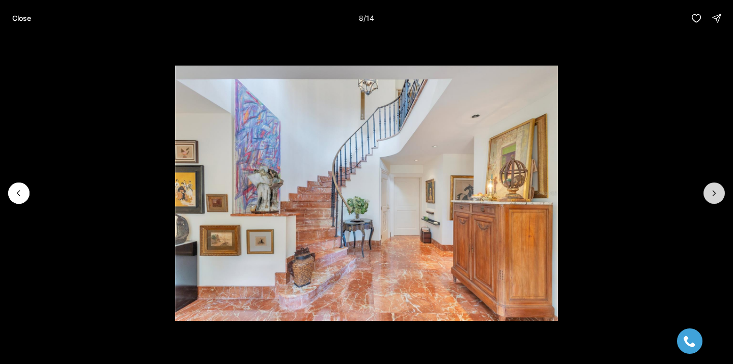
click at [710, 188] on icon "Next slide" at bounding box center [714, 193] width 10 height 10
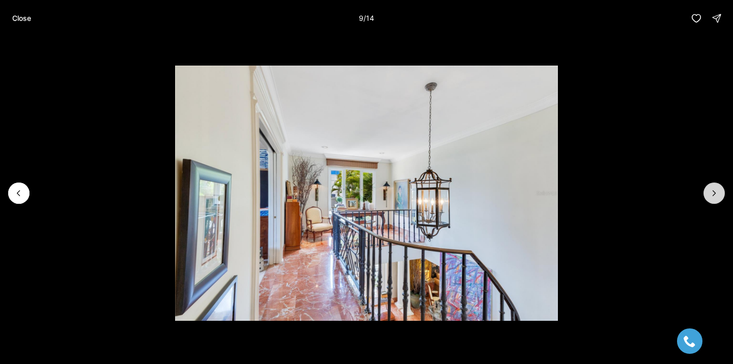
click at [710, 188] on icon "Next slide" at bounding box center [714, 193] width 10 height 10
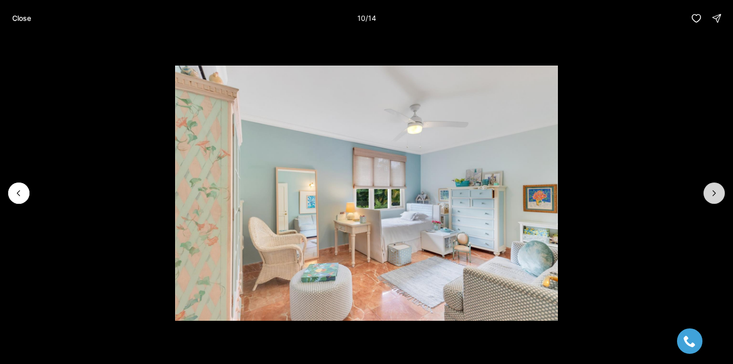
click at [710, 188] on icon "Next slide" at bounding box center [714, 193] width 10 height 10
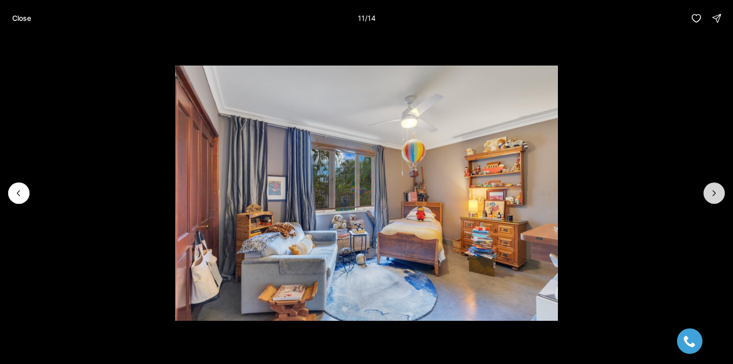
click at [710, 188] on icon "Next slide" at bounding box center [714, 193] width 10 height 10
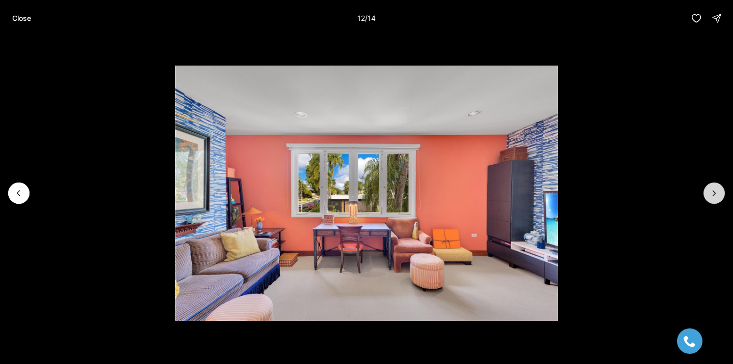
click at [710, 188] on icon "Next slide" at bounding box center [714, 193] width 10 height 10
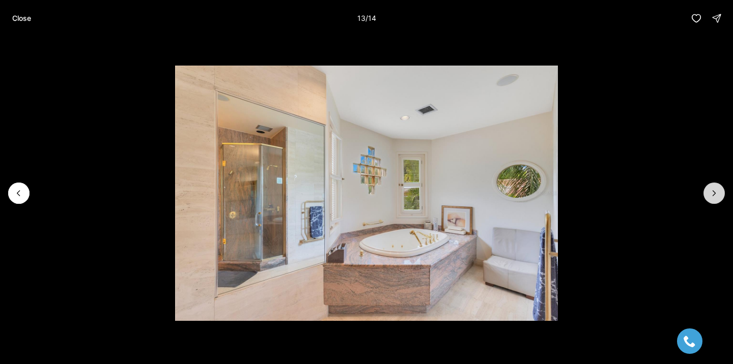
click at [710, 188] on icon "Next slide" at bounding box center [714, 193] width 10 height 10
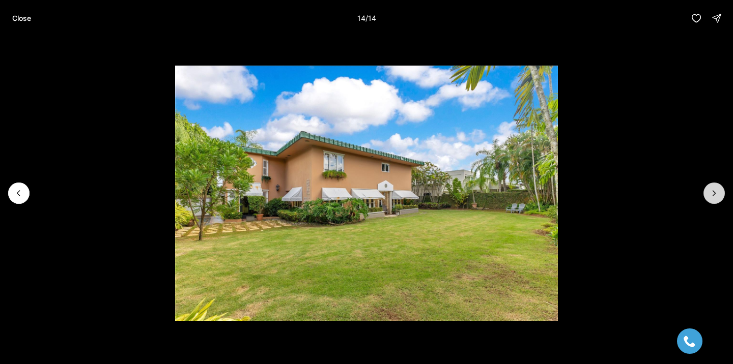
click at [709, 188] on div at bounding box center [713, 193] width 21 height 21
click at [11, 15] on button "Close" at bounding box center [21, 18] width 31 height 20
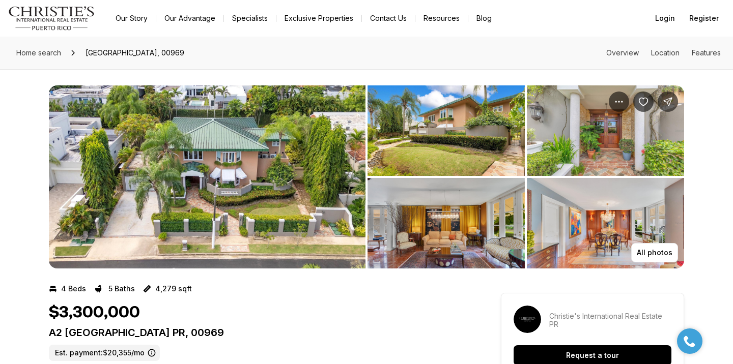
drag, startPoint x: 50, startPoint y: 334, endPoint x: 295, endPoint y: 339, distance: 244.8
click at [295, 339] on div "A2 MONTEBELLO ST GUAYNABO PR, 00969 Est. payment: $20,355/mo" at bounding box center [256, 344] width 415 height 35
copy p "A2 MONTEBELLO ST GUAYNABO PR, 00969"
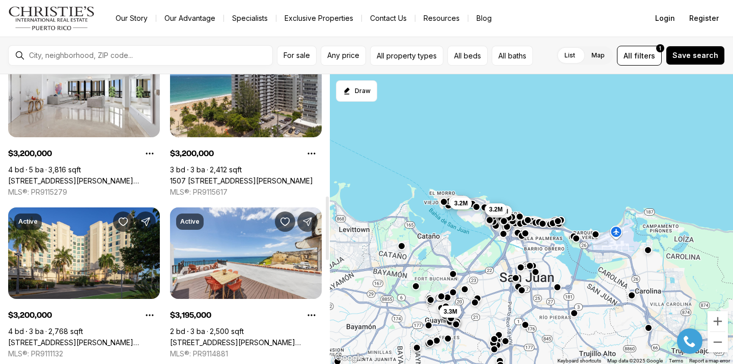
scroll to position [547, 0]
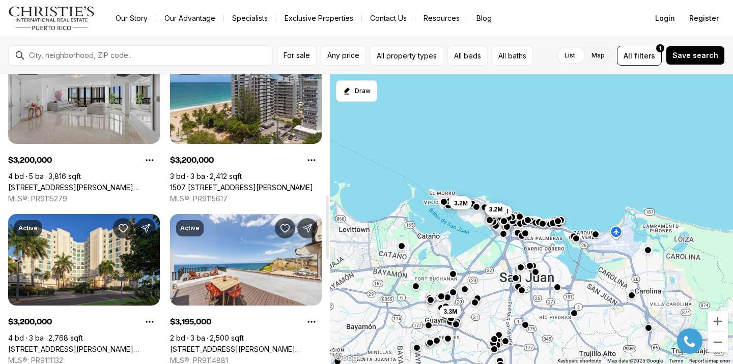
click at [96, 183] on link "[STREET_ADDRESS][PERSON_NAME][PERSON_NAME]" at bounding box center [84, 187] width 152 height 9
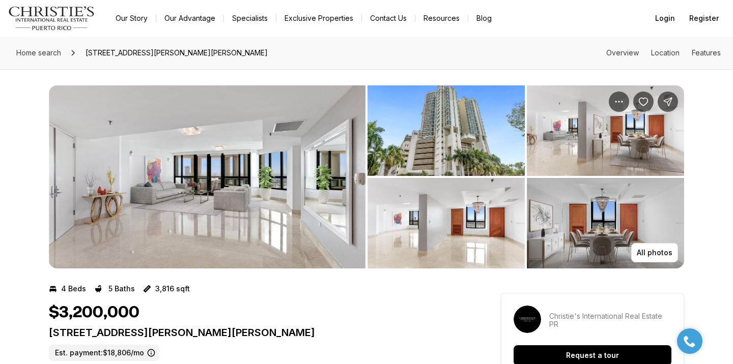
click at [216, 186] on img "View image gallery" at bounding box center [207, 176] width 317 height 183
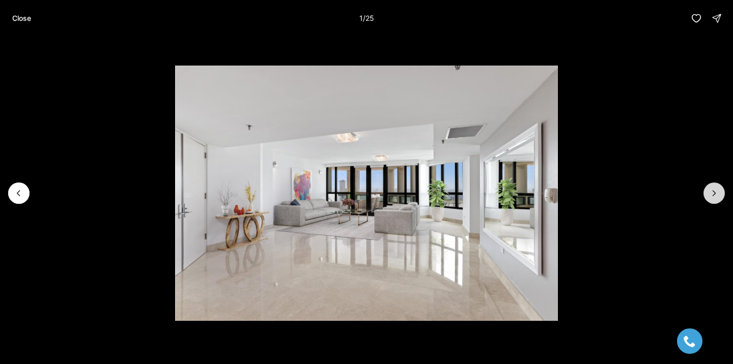
click at [713, 197] on icon "Next slide" at bounding box center [714, 193] width 10 height 10
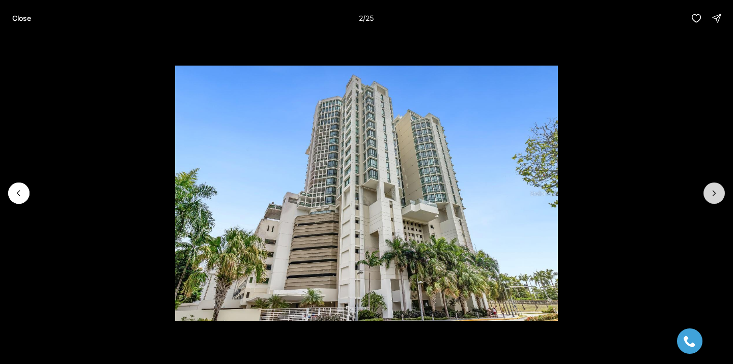
click at [710, 196] on icon "Next slide" at bounding box center [714, 193] width 10 height 10
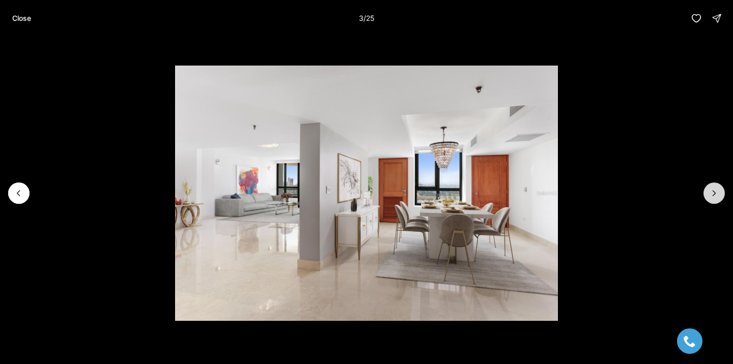
click at [710, 195] on icon "Next slide" at bounding box center [714, 193] width 10 height 10
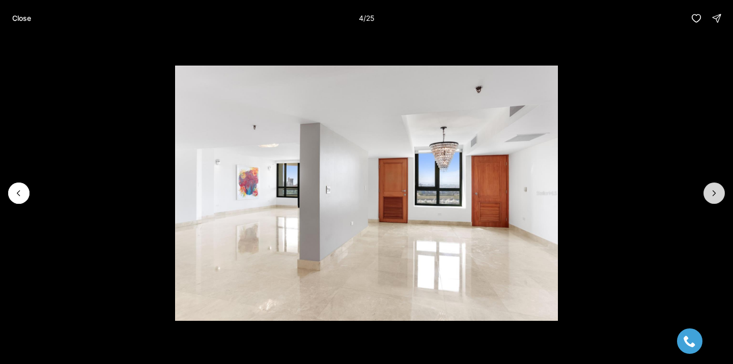
click at [710, 195] on icon "Next slide" at bounding box center [714, 193] width 10 height 10
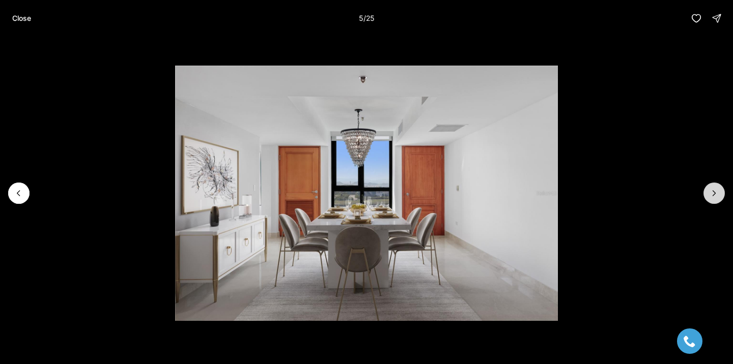
click at [710, 195] on icon "Next slide" at bounding box center [714, 193] width 10 height 10
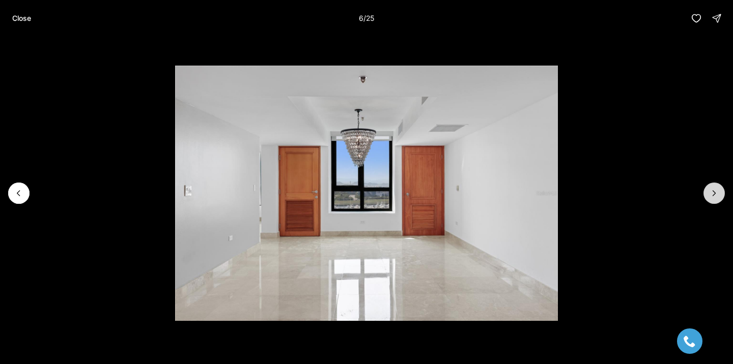
click at [710, 195] on icon "Next slide" at bounding box center [714, 193] width 10 height 10
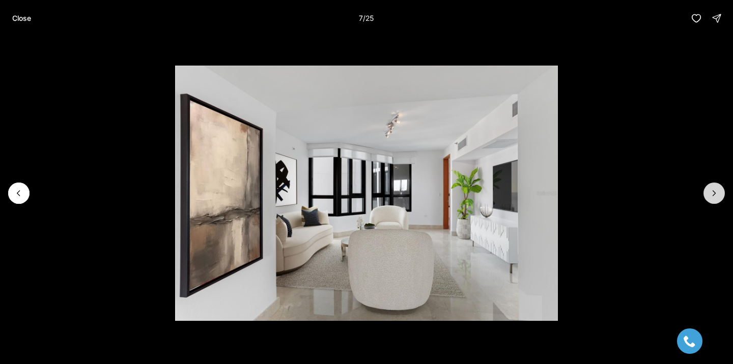
click at [710, 195] on icon "Next slide" at bounding box center [714, 193] width 10 height 10
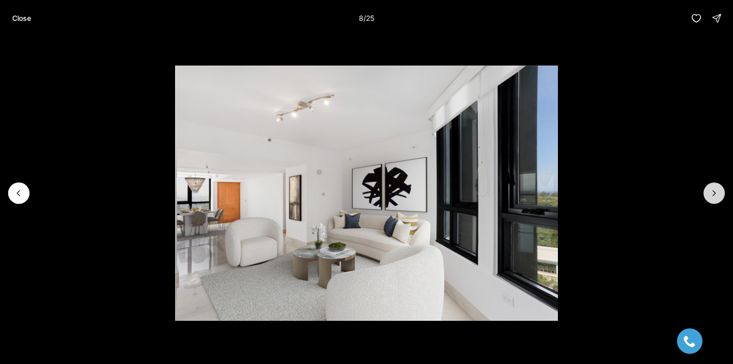
click at [710, 195] on icon "Next slide" at bounding box center [714, 193] width 10 height 10
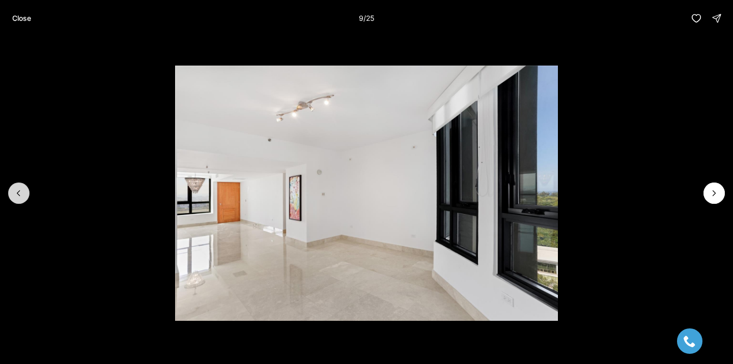
click at [13, 186] on button "Previous slide" at bounding box center [18, 193] width 21 height 21
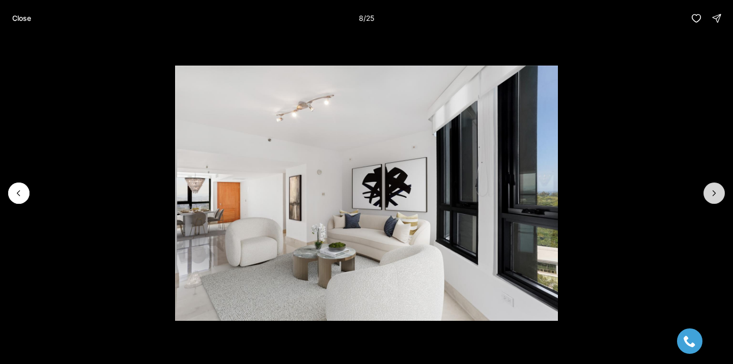
click at [715, 189] on icon "Next slide" at bounding box center [714, 193] width 10 height 10
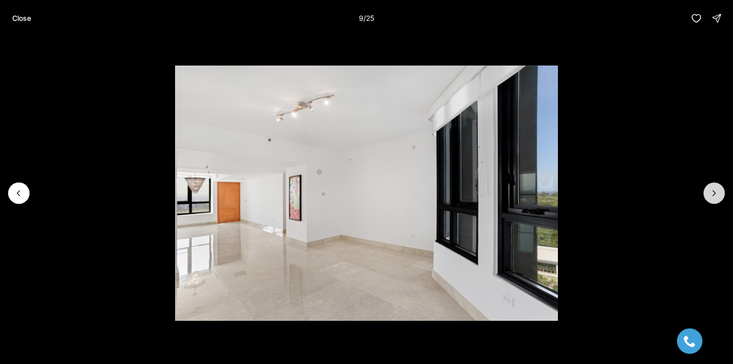
click at [715, 189] on icon "Next slide" at bounding box center [714, 193] width 10 height 10
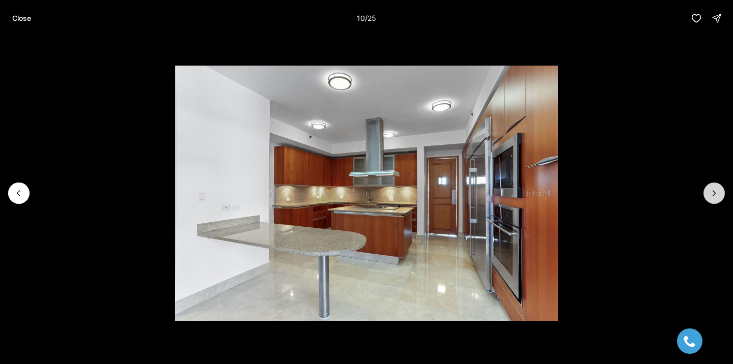
click at [715, 189] on icon "Next slide" at bounding box center [714, 193] width 10 height 10
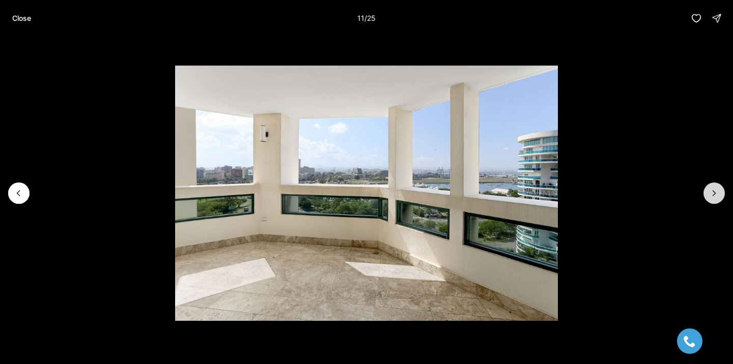
click at [715, 189] on icon "Next slide" at bounding box center [714, 193] width 10 height 10
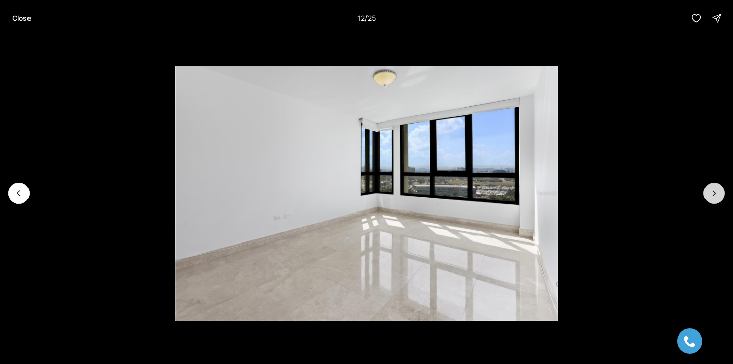
click at [715, 189] on icon "Next slide" at bounding box center [714, 193] width 10 height 10
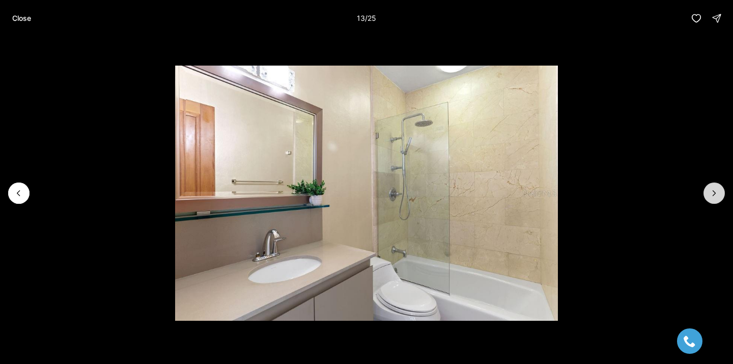
click at [715, 189] on icon "Next slide" at bounding box center [714, 193] width 10 height 10
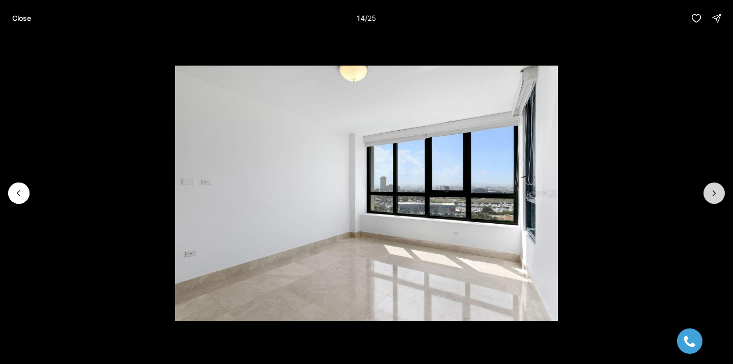
click at [715, 189] on icon "Next slide" at bounding box center [714, 193] width 10 height 10
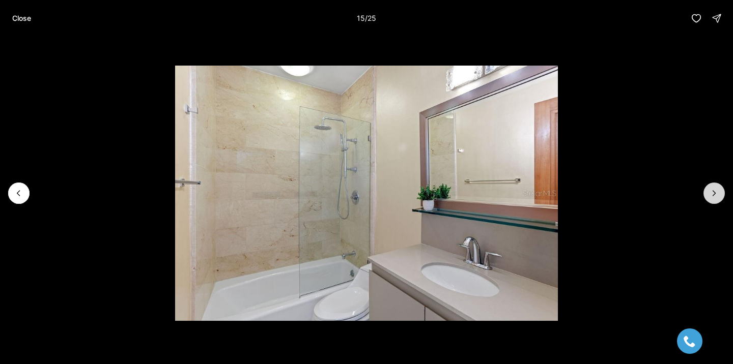
click at [715, 189] on icon "Next slide" at bounding box center [714, 193] width 10 height 10
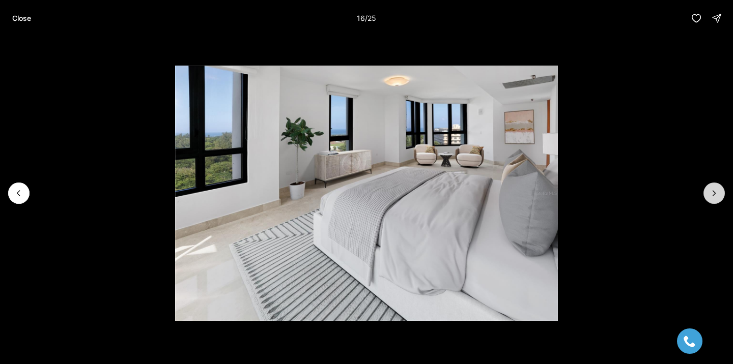
click at [714, 189] on icon "Next slide" at bounding box center [714, 193] width 10 height 10
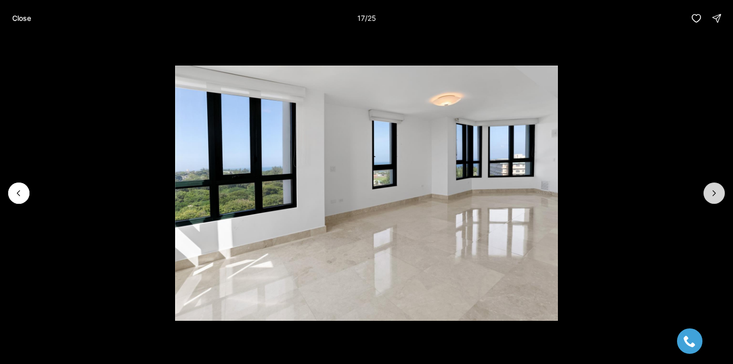
click at [714, 189] on icon "Next slide" at bounding box center [714, 193] width 10 height 10
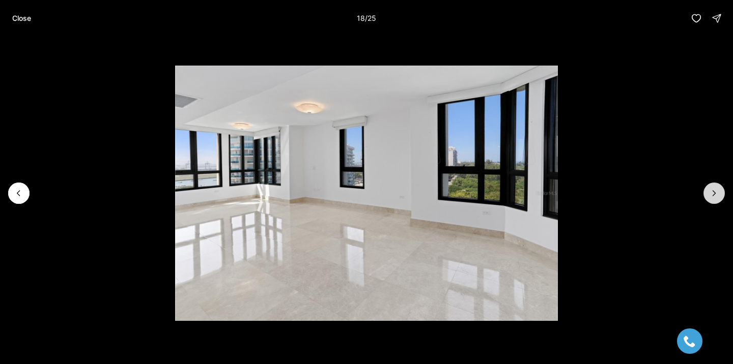
click at [714, 189] on icon "Next slide" at bounding box center [714, 193] width 10 height 10
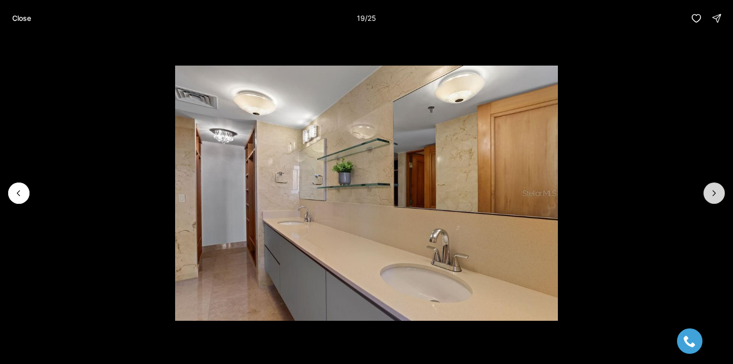
click at [714, 189] on icon "Next slide" at bounding box center [714, 193] width 10 height 10
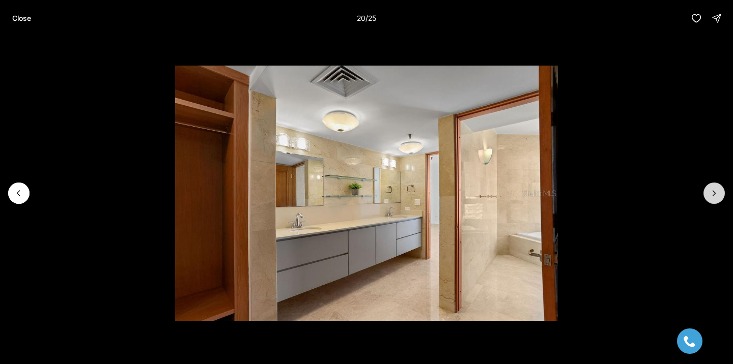
click at [714, 189] on icon "Next slide" at bounding box center [714, 193] width 10 height 10
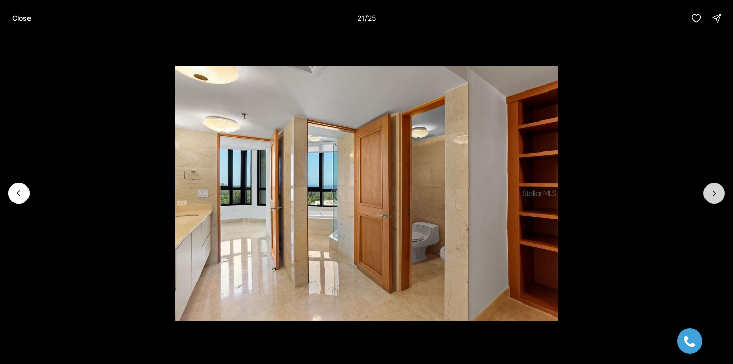
click at [713, 189] on icon "Next slide" at bounding box center [714, 193] width 10 height 10
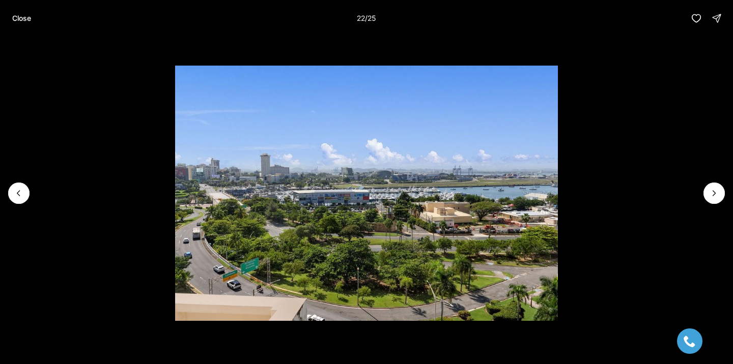
click at [400, 182] on img "22 of 25" at bounding box center [366, 193] width 382 height 255
click at [712, 201] on button "Next slide" at bounding box center [713, 193] width 21 height 21
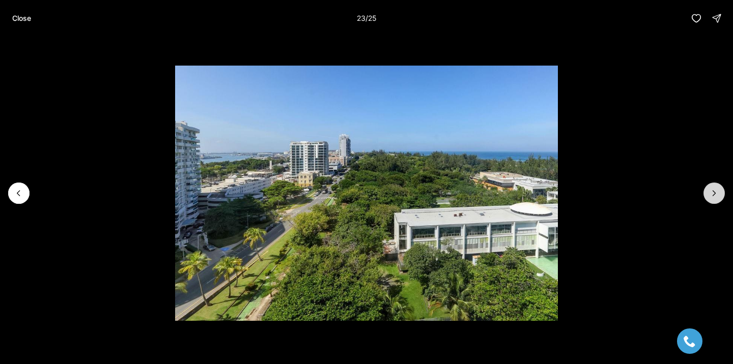
click at [713, 201] on button "Next slide" at bounding box center [713, 193] width 21 height 21
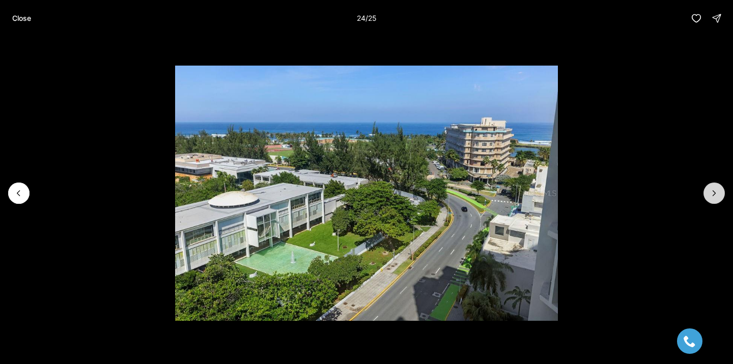
click at [713, 201] on button "Next slide" at bounding box center [713, 193] width 21 height 21
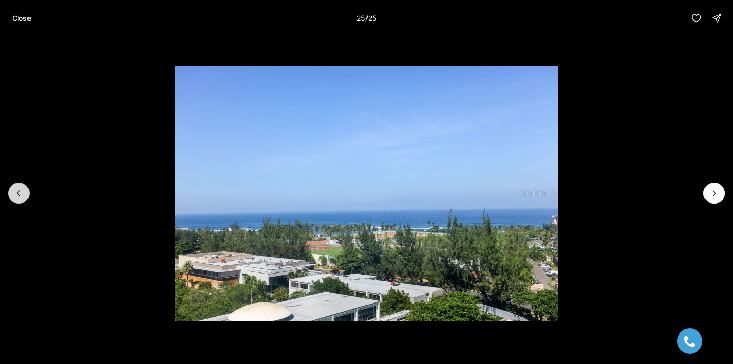
click at [28, 192] on button "Previous slide" at bounding box center [18, 193] width 21 height 21
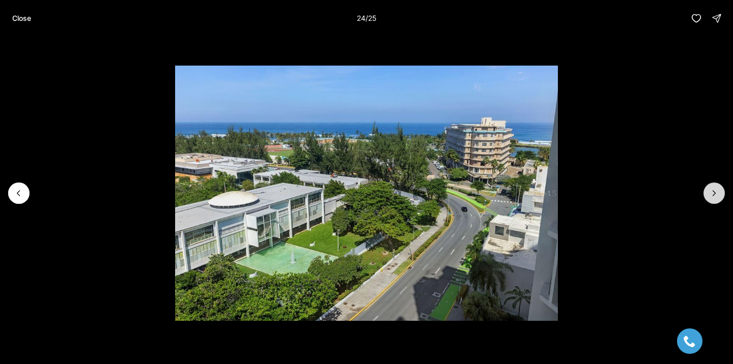
click at [707, 198] on button "Next slide" at bounding box center [713, 193] width 21 height 21
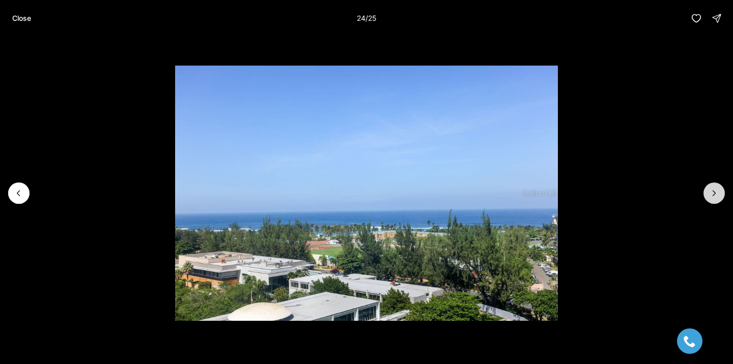
click at [707, 198] on div at bounding box center [713, 193] width 21 height 21
click at [29, 17] on p "Close" at bounding box center [21, 18] width 19 height 8
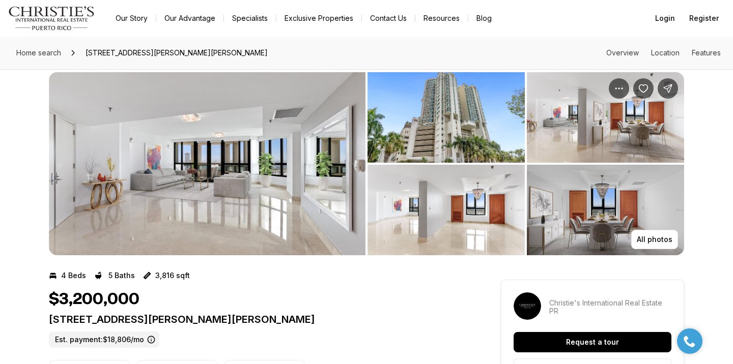
scroll to position [15, 0]
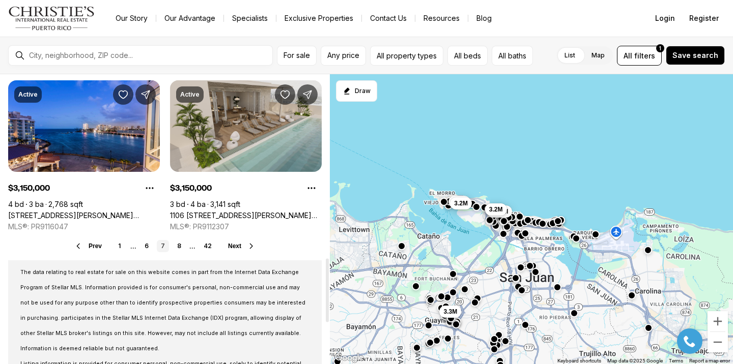
scroll to position [888, 0]
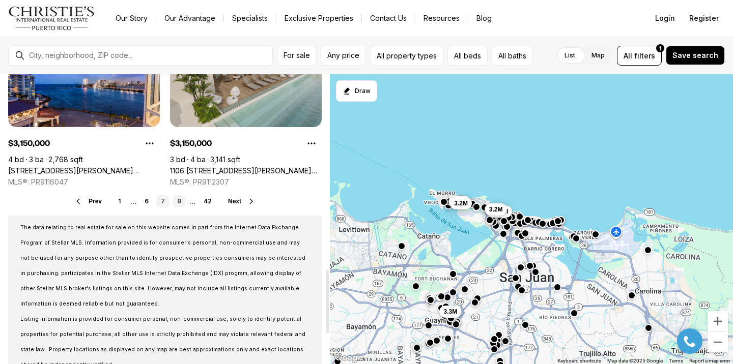
click at [180, 204] on link "8" at bounding box center [179, 201] width 12 height 12
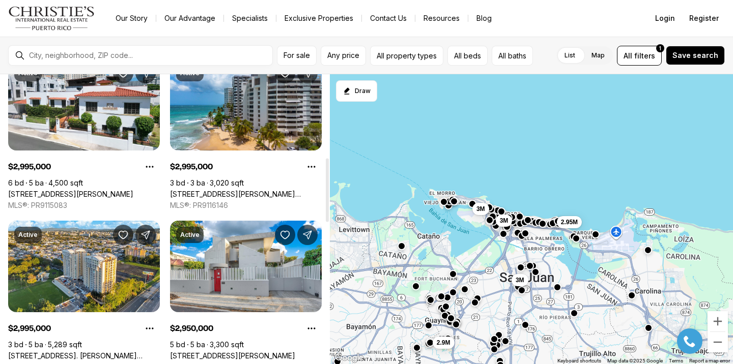
scroll to position [375, 0]
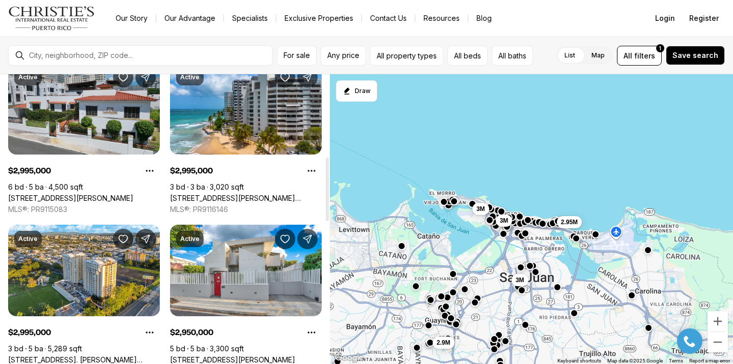
click at [117, 194] on link "[STREET_ADDRESS][PERSON_NAME]" at bounding box center [70, 198] width 125 height 9
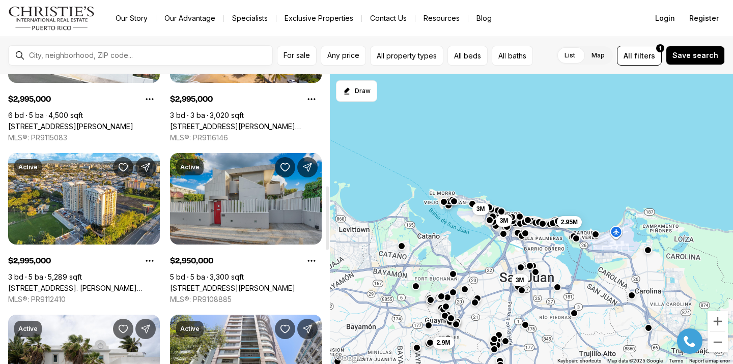
scroll to position [558, 0]
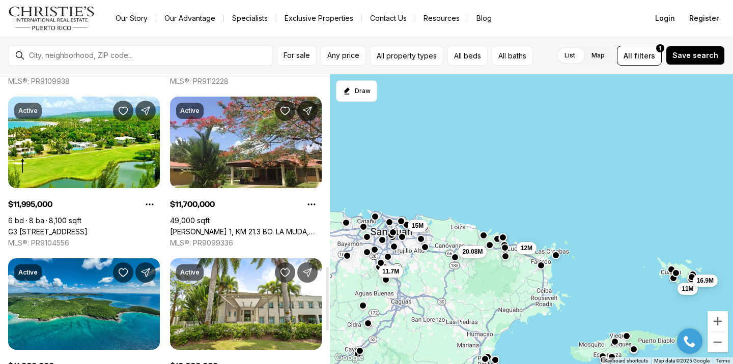
scroll to position [874, 0]
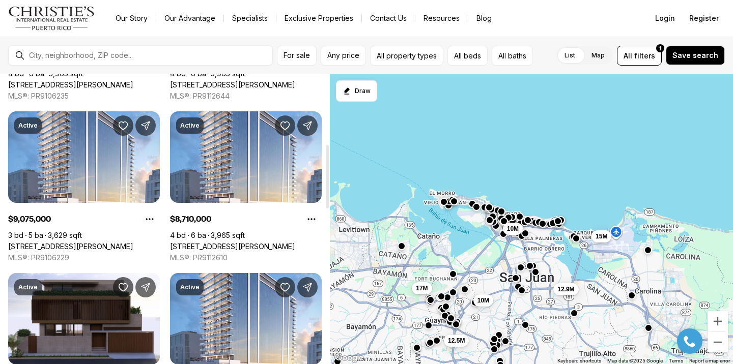
scroll to position [786, 0]
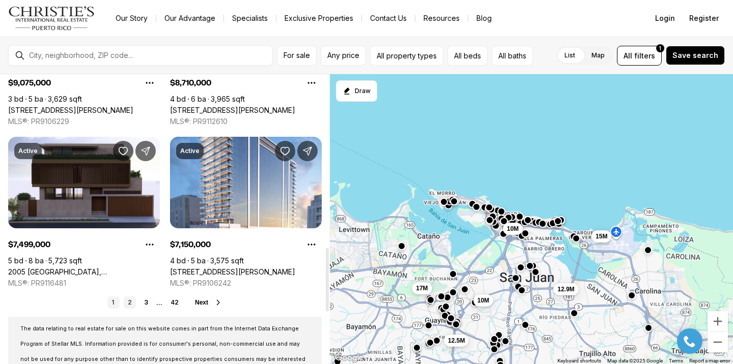
click at [135, 303] on link "2" at bounding box center [130, 303] width 12 height 12
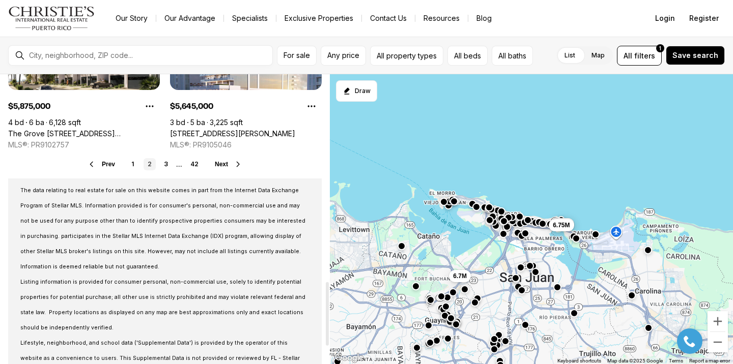
scroll to position [942, 0]
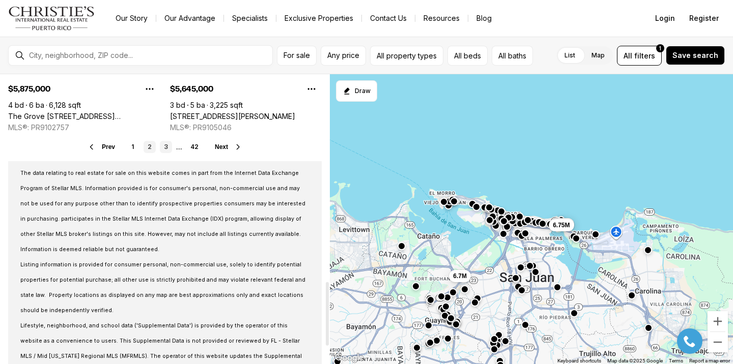
click at [165, 150] on link "3" at bounding box center [166, 147] width 12 height 12
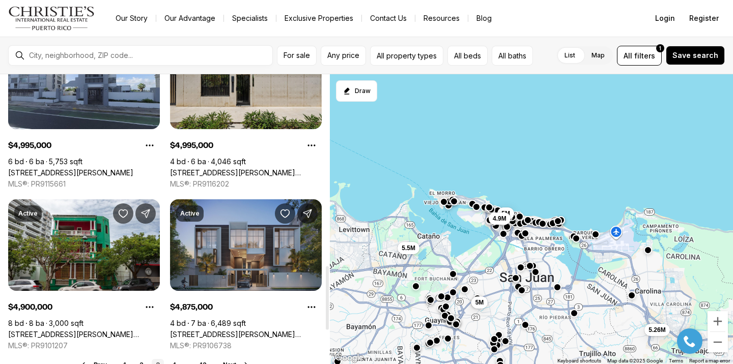
scroll to position [891, 0]
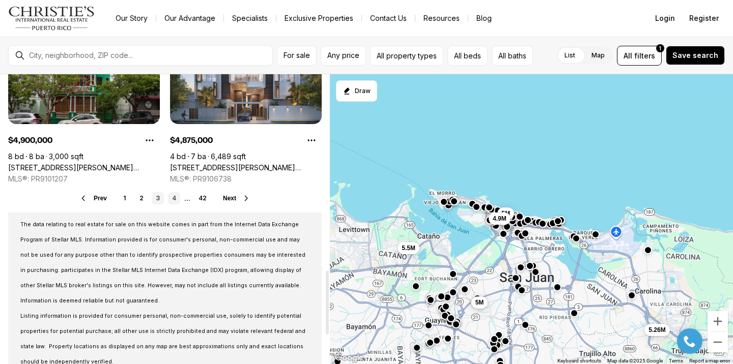
click at [170, 199] on link "4" at bounding box center [174, 198] width 12 height 12
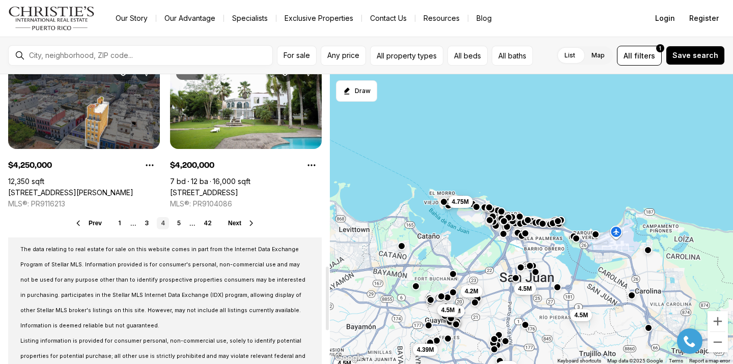
scroll to position [874, 0]
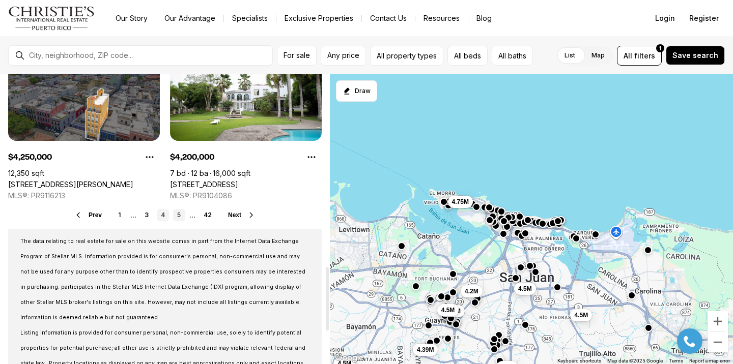
click at [179, 217] on link "5" at bounding box center [179, 215] width 12 height 12
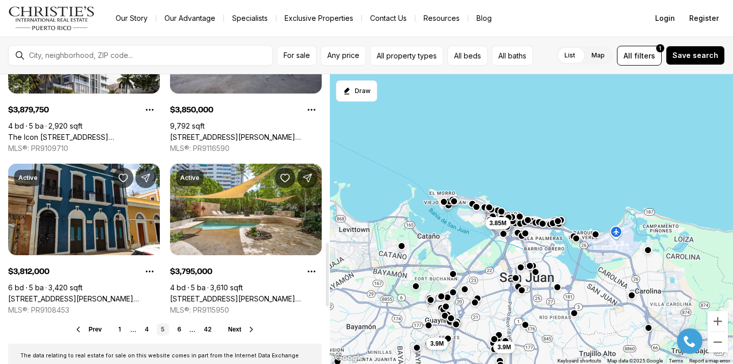
scroll to position [764, 0]
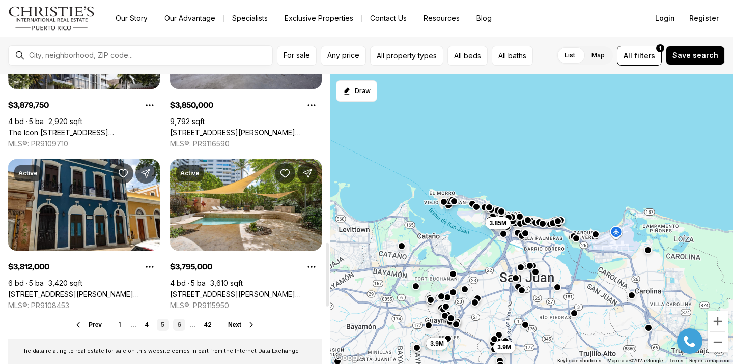
click at [178, 319] on link "6" at bounding box center [179, 325] width 12 height 12
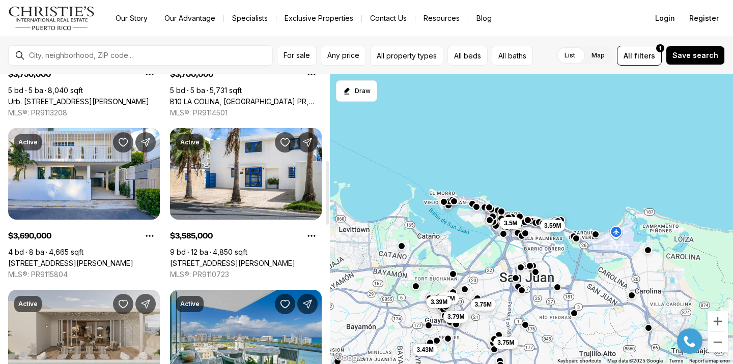
scroll to position [412, 0]
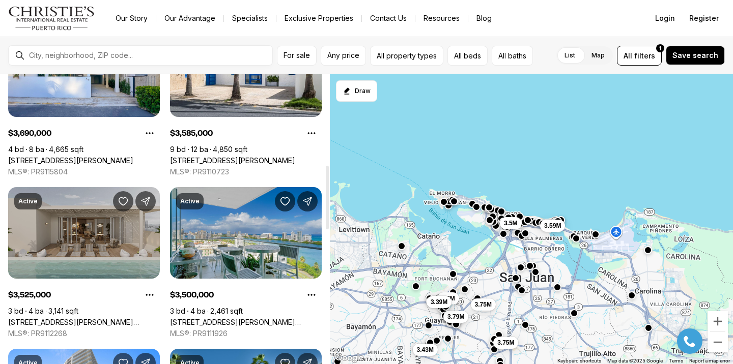
click at [122, 318] on link "[STREET_ADDRESS][PERSON_NAME][PERSON_NAME]" at bounding box center [84, 322] width 152 height 9
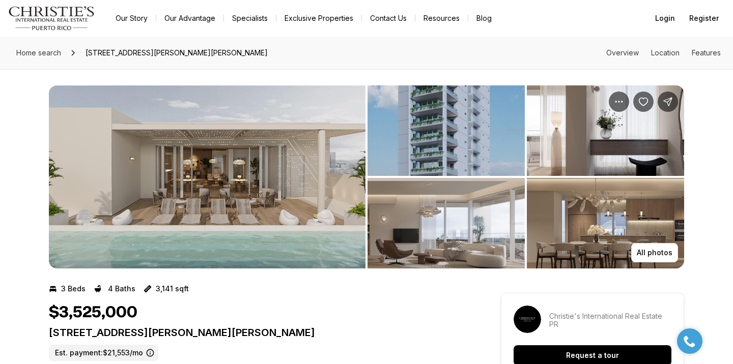
click at [173, 213] on img "View image gallery" at bounding box center [207, 176] width 317 height 183
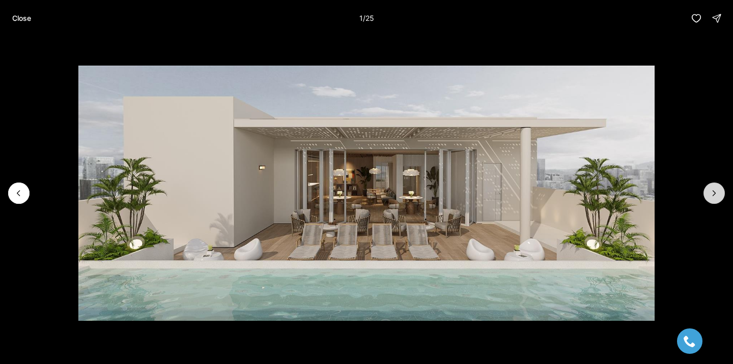
click at [710, 189] on icon "Next slide" at bounding box center [714, 193] width 10 height 10
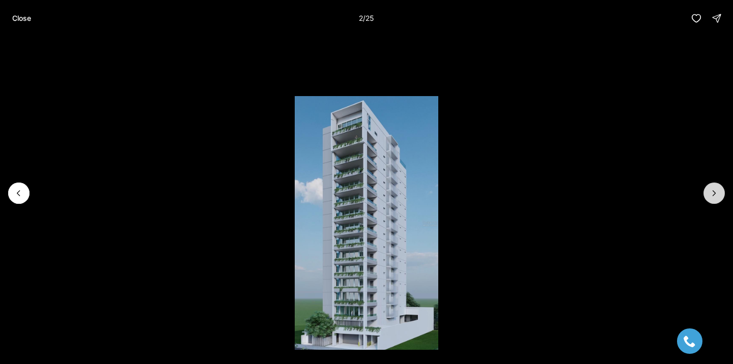
click at [709, 189] on icon "Next slide" at bounding box center [714, 193] width 10 height 10
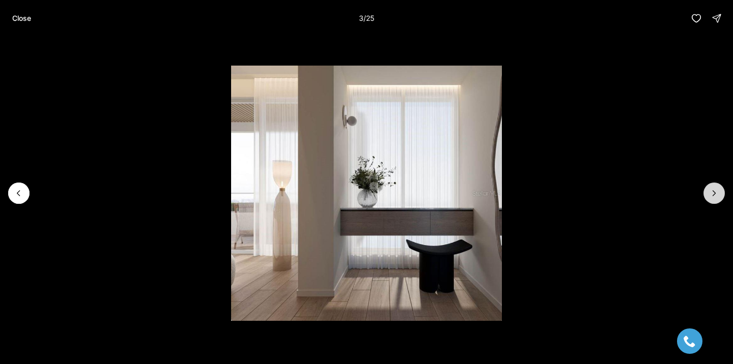
click at [709, 189] on icon "Next slide" at bounding box center [714, 193] width 10 height 10
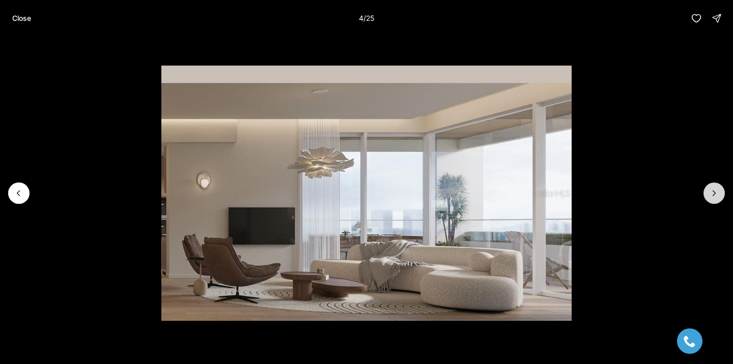
click at [709, 188] on icon "Next slide" at bounding box center [714, 193] width 10 height 10
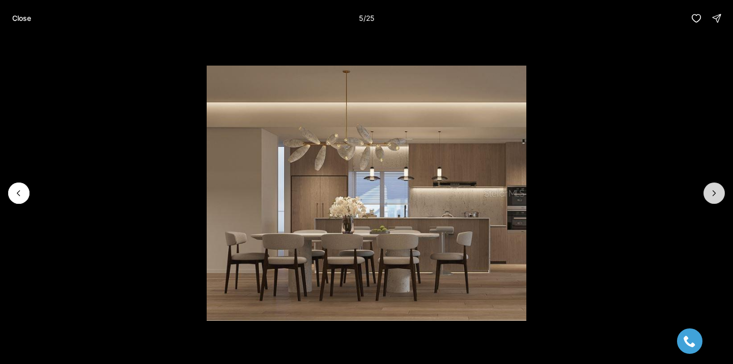
click at [709, 188] on icon "Next slide" at bounding box center [714, 193] width 10 height 10
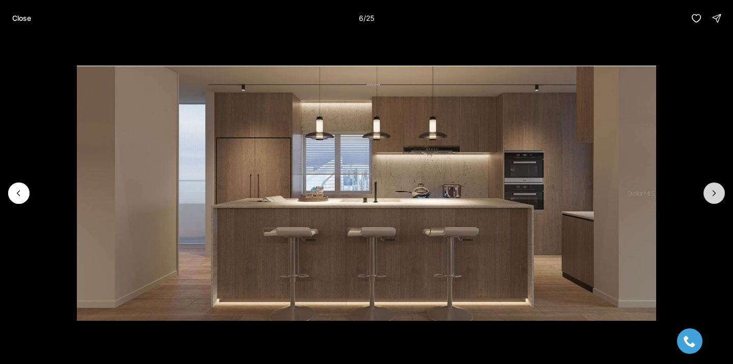
click at [709, 188] on icon "Next slide" at bounding box center [714, 193] width 10 height 10
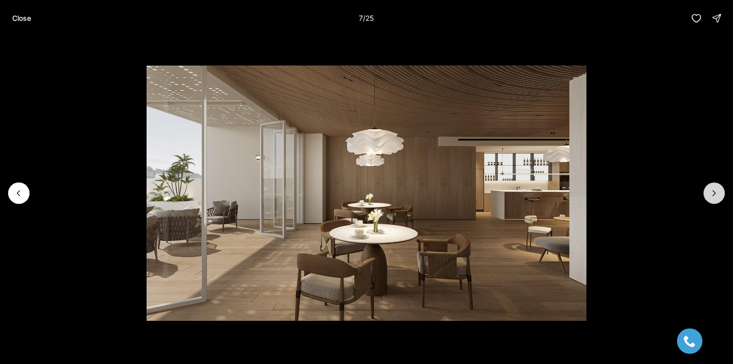
click at [709, 188] on icon "Next slide" at bounding box center [714, 193] width 10 height 10
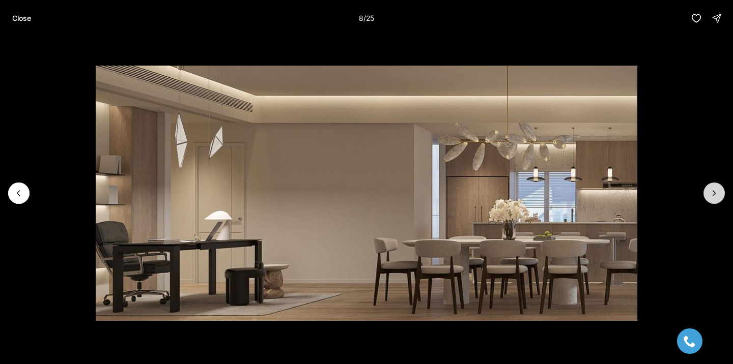
click at [709, 188] on icon "Next slide" at bounding box center [714, 193] width 10 height 10
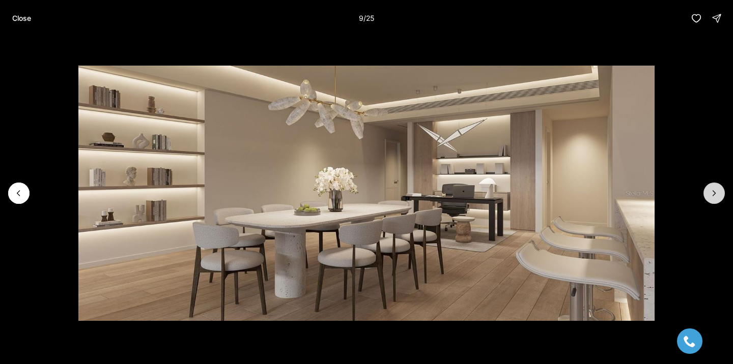
click at [709, 188] on icon "Next slide" at bounding box center [714, 193] width 10 height 10
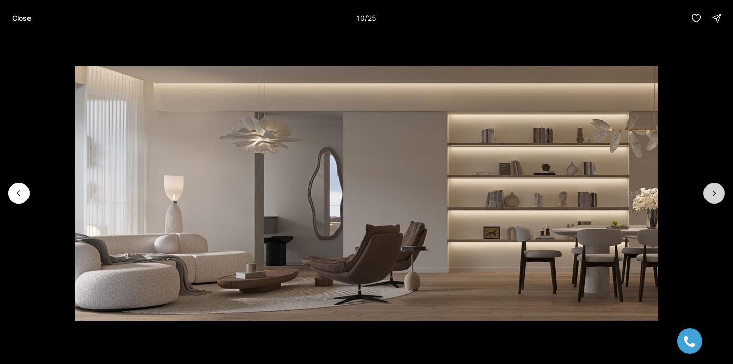
click at [709, 188] on icon "Next slide" at bounding box center [714, 193] width 10 height 10
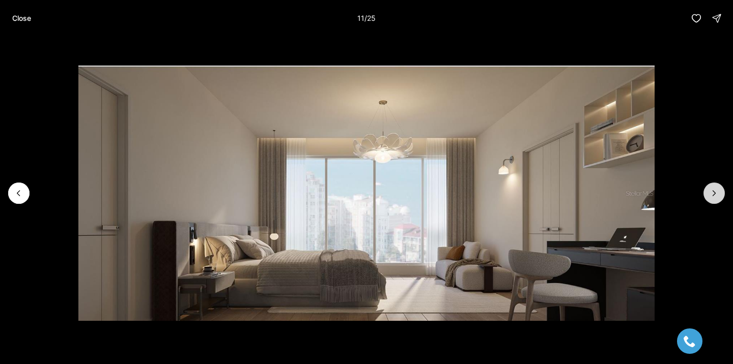
click at [709, 188] on icon "Next slide" at bounding box center [714, 193] width 10 height 10
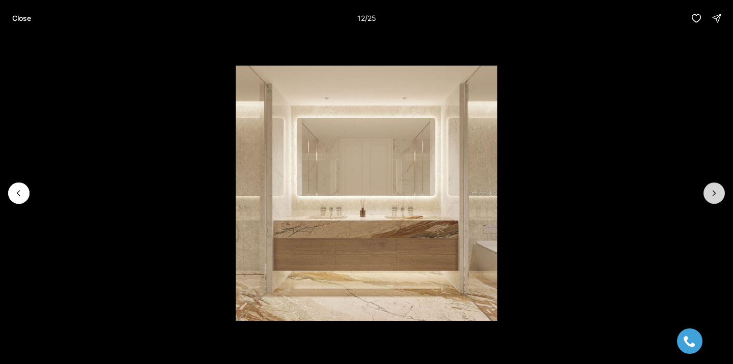
click at [709, 188] on icon "Next slide" at bounding box center [714, 193] width 10 height 10
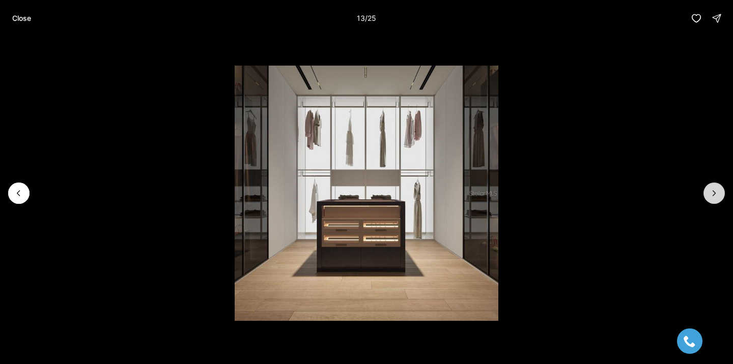
click at [709, 188] on icon "Next slide" at bounding box center [714, 193] width 10 height 10
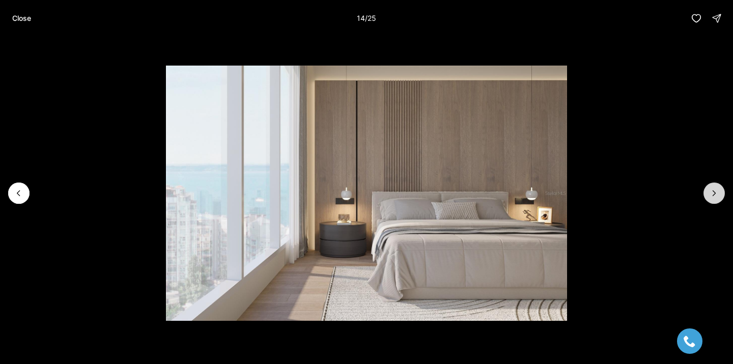
click at [709, 188] on icon "Next slide" at bounding box center [714, 193] width 10 height 10
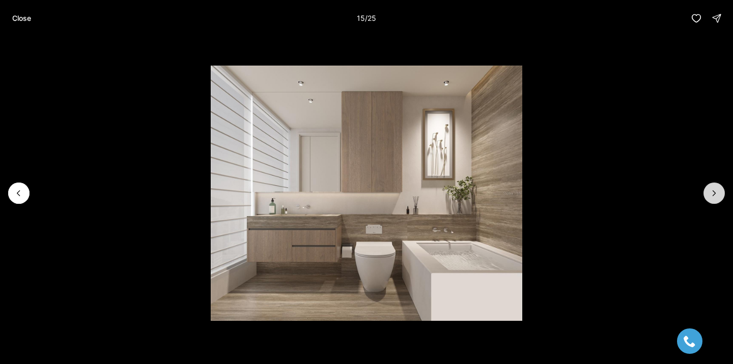
click at [709, 188] on icon "Next slide" at bounding box center [714, 193] width 10 height 10
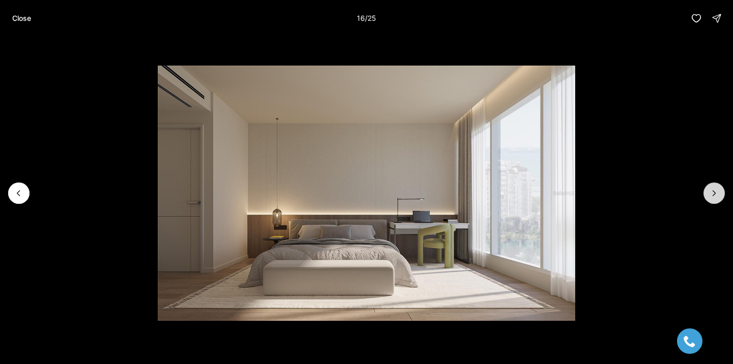
click at [709, 188] on icon "Next slide" at bounding box center [714, 193] width 10 height 10
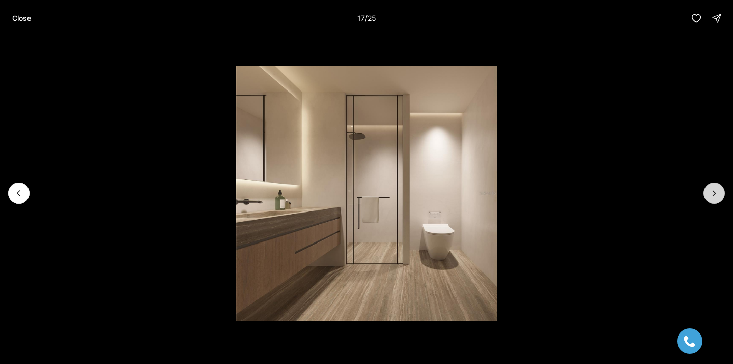
click at [709, 188] on icon "Next slide" at bounding box center [714, 193] width 10 height 10
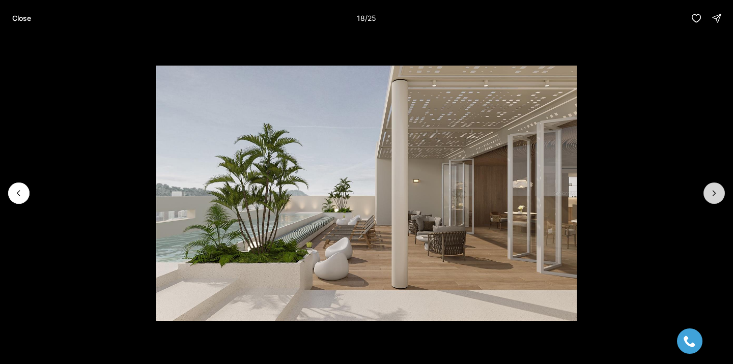
click at [709, 188] on icon "Next slide" at bounding box center [714, 193] width 10 height 10
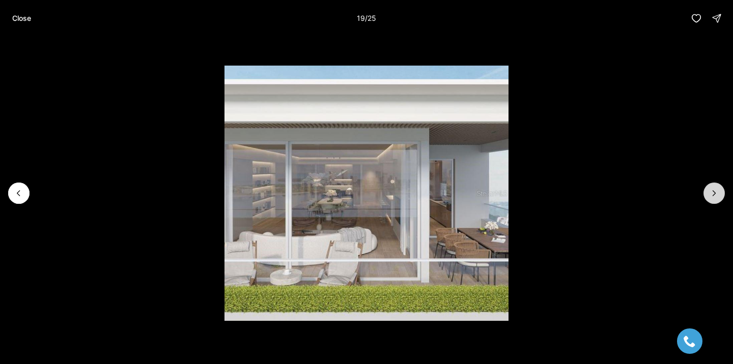
click at [709, 188] on icon "Next slide" at bounding box center [714, 193] width 10 height 10
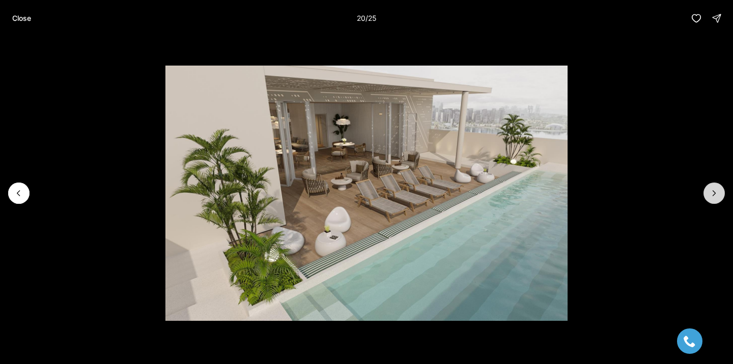
click at [709, 188] on icon "Next slide" at bounding box center [714, 193] width 10 height 10
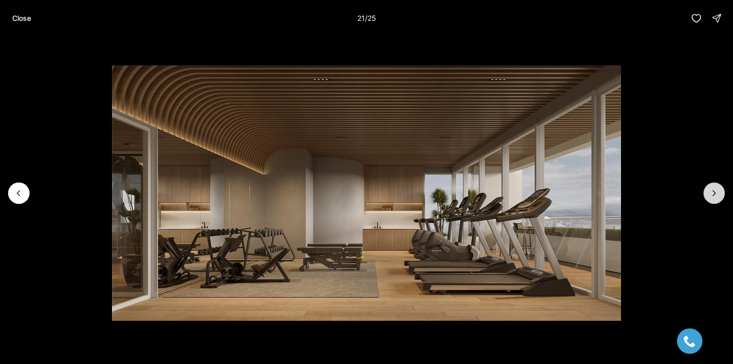
click at [709, 188] on icon "Next slide" at bounding box center [714, 193] width 10 height 10
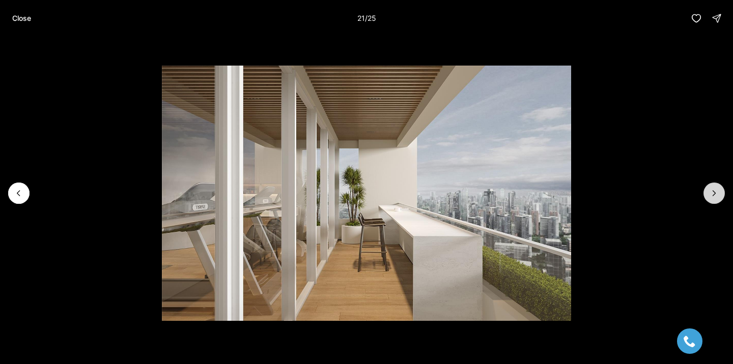
click at [709, 188] on icon "Next slide" at bounding box center [714, 193] width 10 height 10
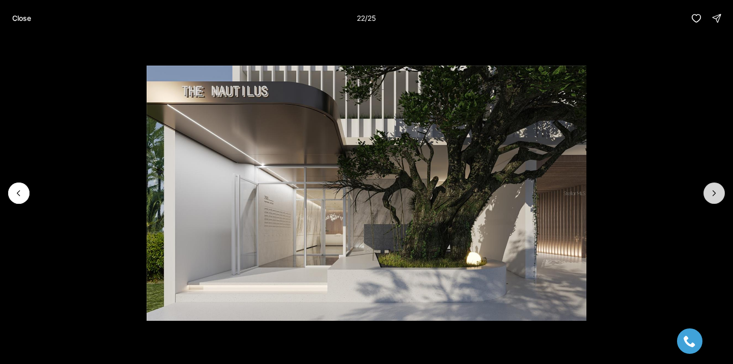
click at [709, 188] on icon "Next slide" at bounding box center [714, 193] width 10 height 10
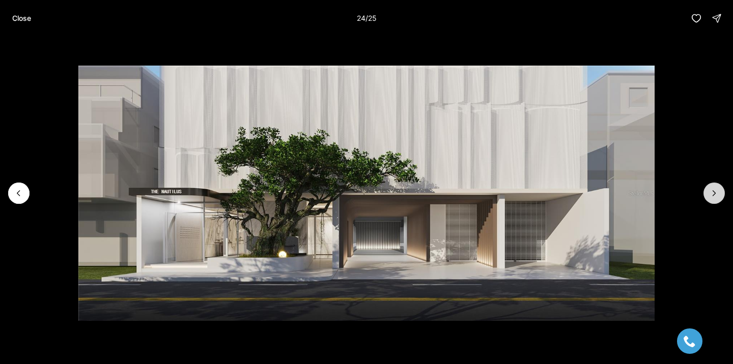
click at [709, 188] on icon "Next slide" at bounding box center [714, 193] width 10 height 10
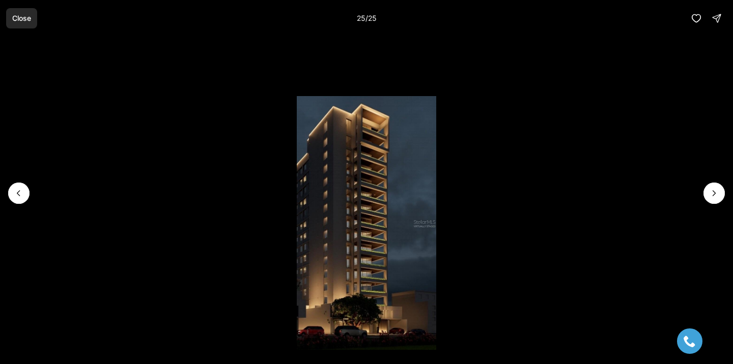
click at [17, 20] on p "Close" at bounding box center [21, 18] width 19 height 8
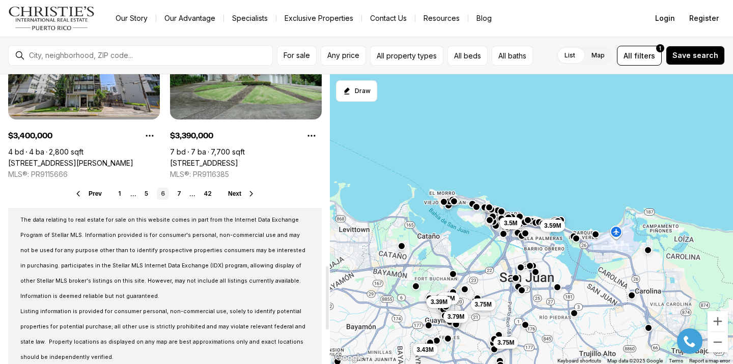
scroll to position [869, 0]
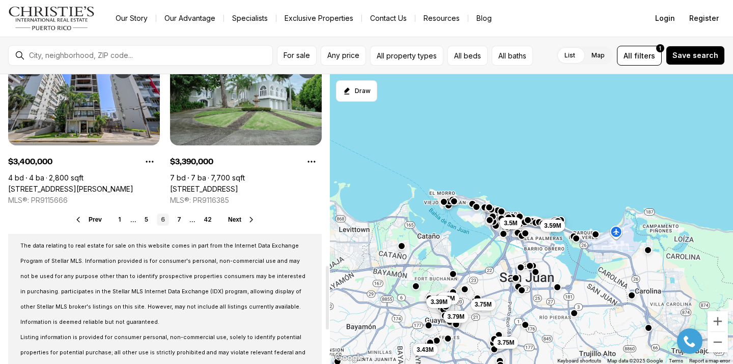
click at [179, 223] on link "7" at bounding box center [179, 220] width 12 height 12
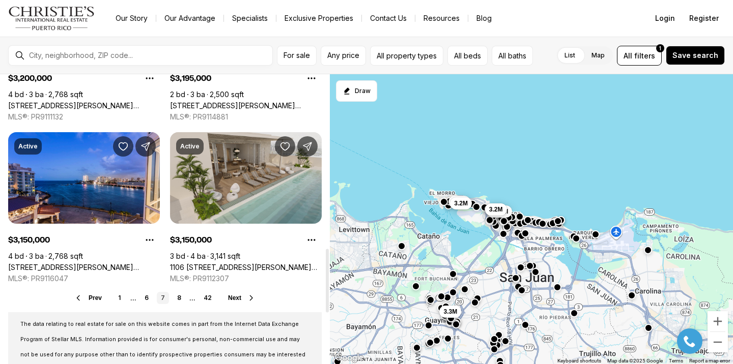
scroll to position [851, 0]
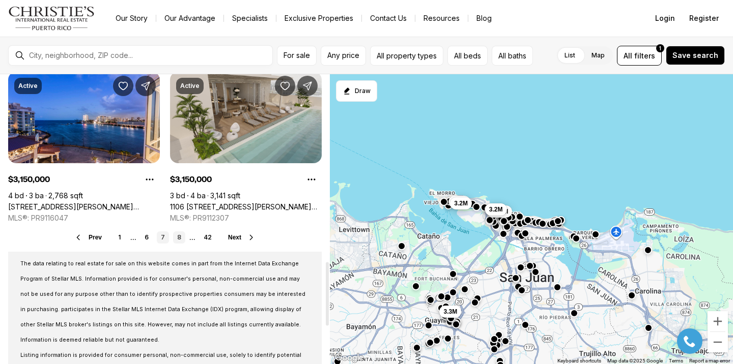
click at [178, 239] on link "8" at bounding box center [179, 238] width 12 height 12
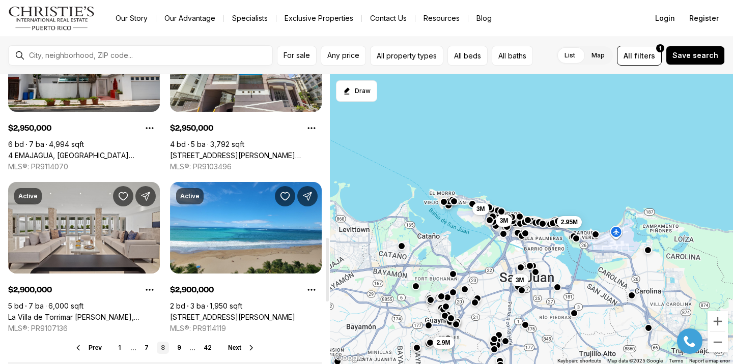
scroll to position [744, 0]
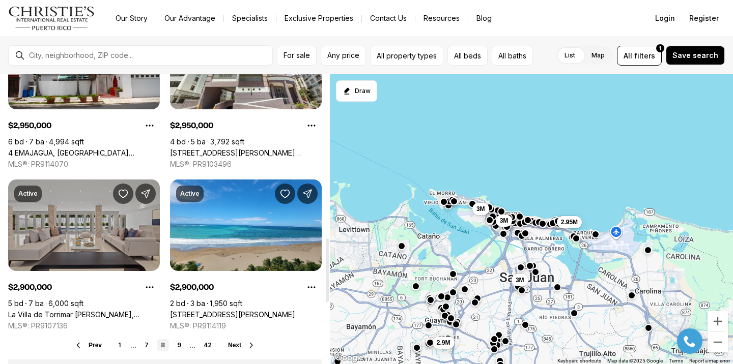
click at [116, 310] on link "La Villa de Torrimar [PERSON_NAME], GUAYNABO PR, 00969" at bounding box center [84, 314] width 152 height 9
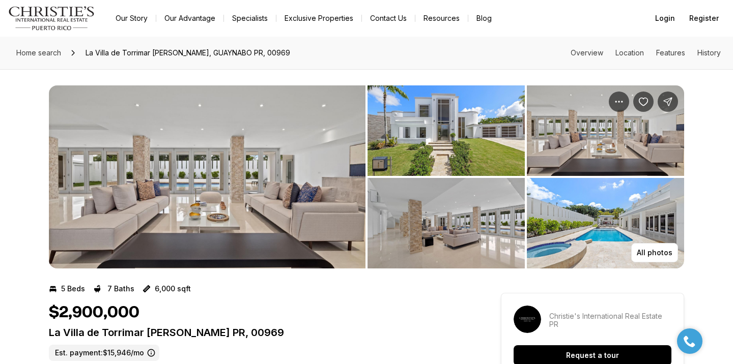
click at [157, 131] on img "View image gallery" at bounding box center [207, 176] width 317 height 183
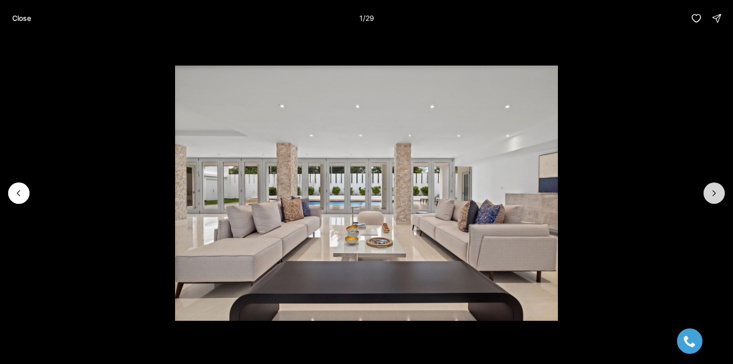
click at [719, 202] on button "Next slide" at bounding box center [713, 193] width 21 height 21
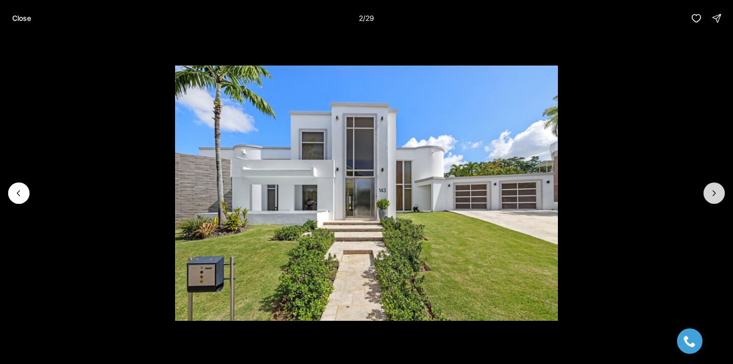
click at [719, 193] on button "Next slide" at bounding box center [713, 193] width 21 height 21
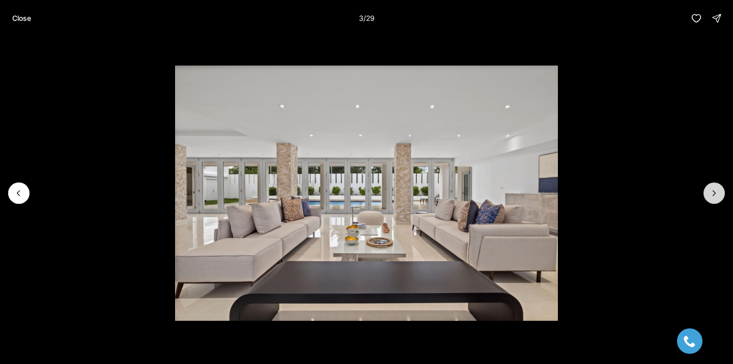
click at [719, 193] on button "Next slide" at bounding box center [713, 193] width 21 height 21
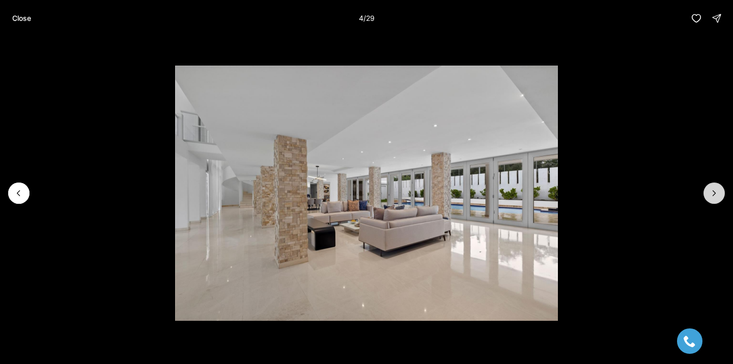
click at [719, 193] on button "Next slide" at bounding box center [713, 193] width 21 height 21
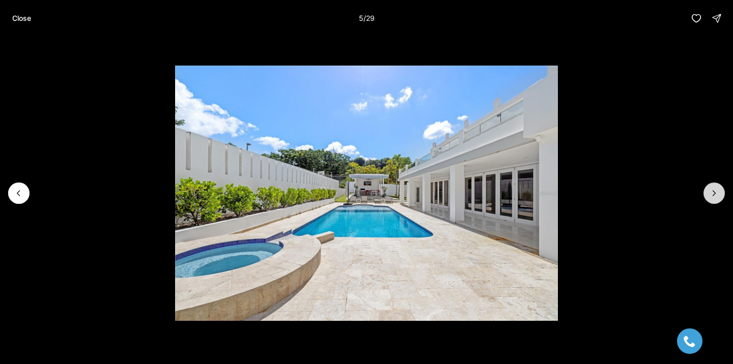
click at [719, 193] on button "Next slide" at bounding box center [713, 193] width 21 height 21
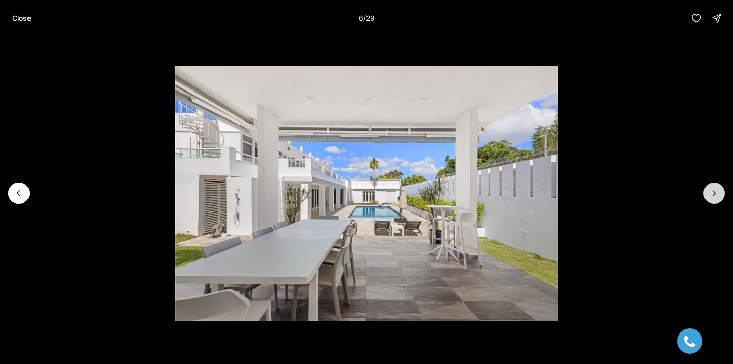
click at [712, 188] on button "Next slide" at bounding box center [713, 193] width 21 height 21
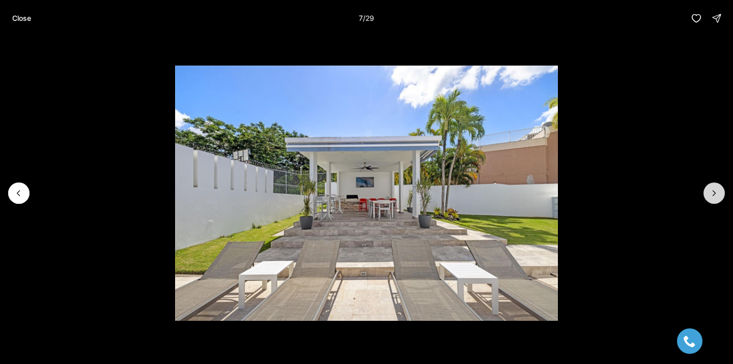
click at [712, 188] on button "Next slide" at bounding box center [713, 193] width 21 height 21
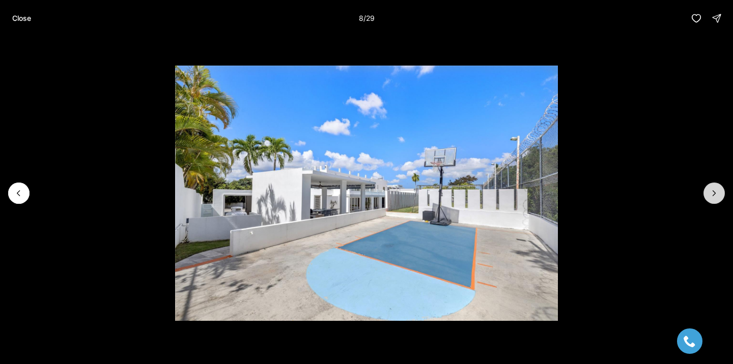
click at [712, 187] on button "Next slide" at bounding box center [713, 193] width 21 height 21
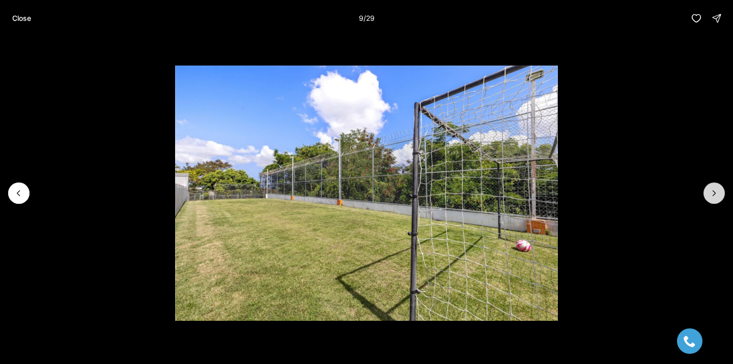
click at [712, 187] on button "Next slide" at bounding box center [713, 193] width 21 height 21
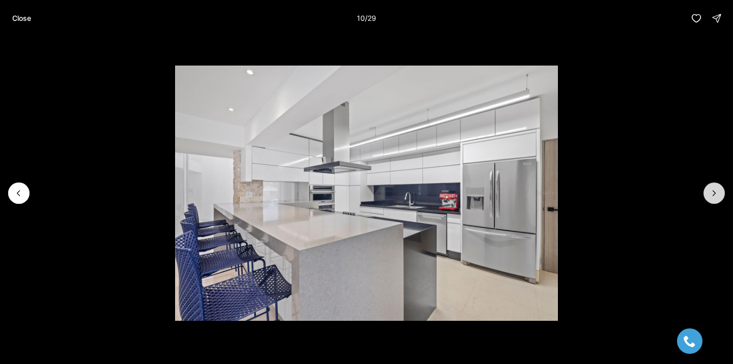
click at [712, 187] on button "Next slide" at bounding box center [713, 193] width 21 height 21
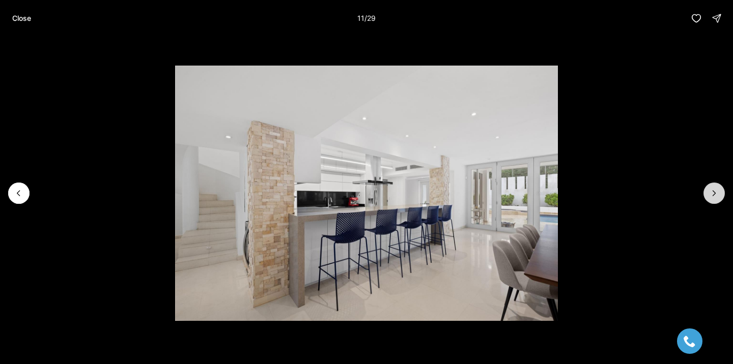
click at [712, 187] on button "Next slide" at bounding box center [713, 193] width 21 height 21
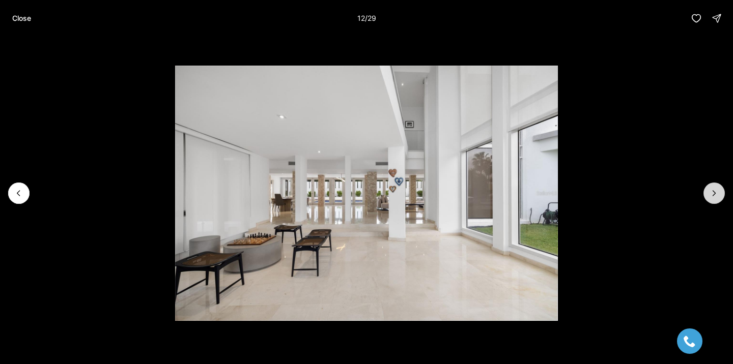
click at [712, 187] on button "Next slide" at bounding box center [713, 193] width 21 height 21
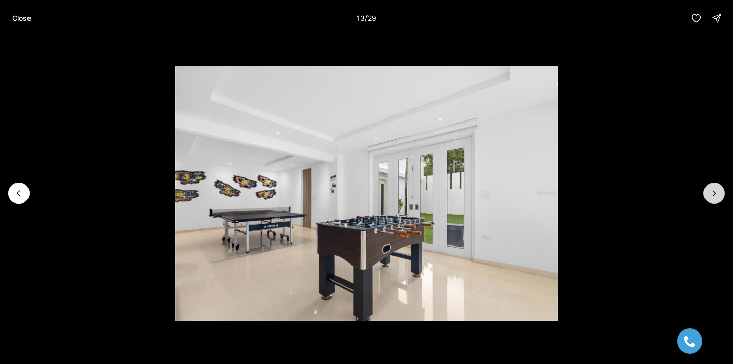
click at [712, 188] on button "Next slide" at bounding box center [713, 193] width 21 height 21
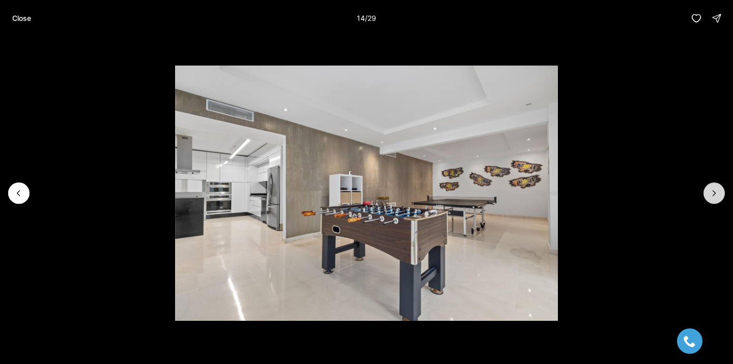
click at [712, 188] on icon "Next slide" at bounding box center [714, 193] width 10 height 10
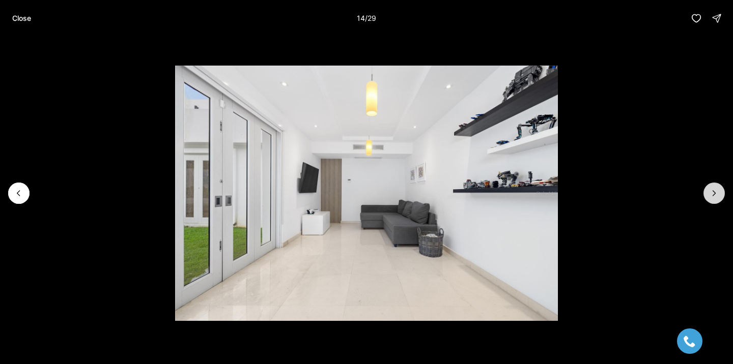
click at [712, 188] on icon "Next slide" at bounding box center [714, 193] width 10 height 10
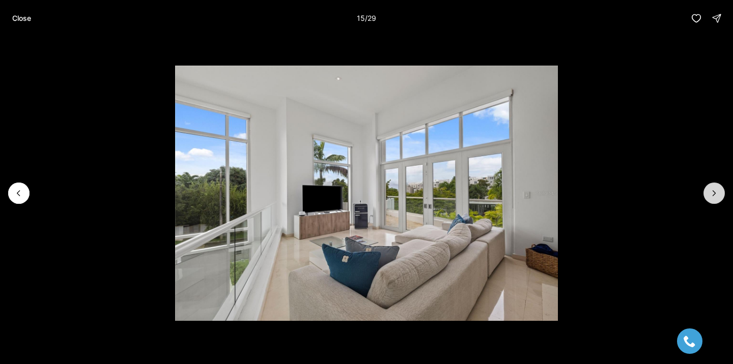
click at [712, 188] on icon "Next slide" at bounding box center [714, 193] width 10 height 10
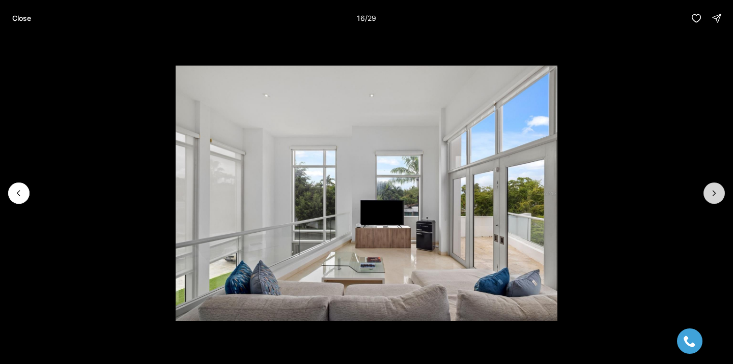
click at [712, 188] on icon "Next slide" at bounding box center [714, 193] width 10 height 10
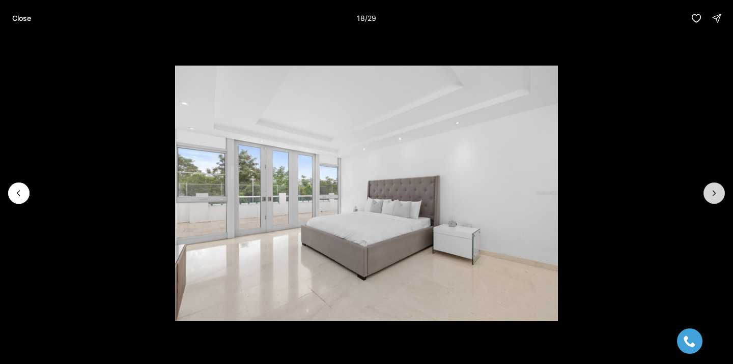
click at [712, 188] on icon "Next slide" at bounding box center [714, 193] width 10 height 10
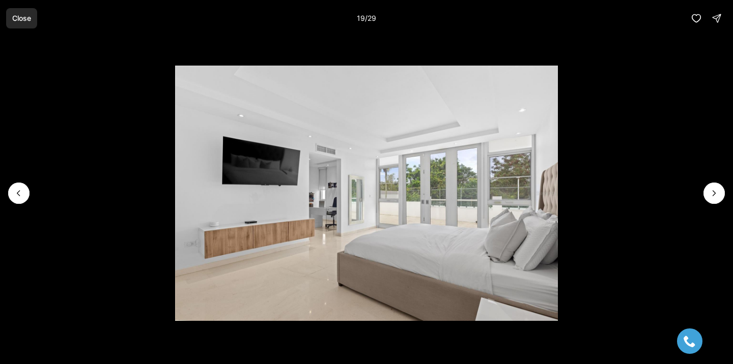
click at [25, 22] on button "Close" at bounding box center [21, 18] width 31 height 20
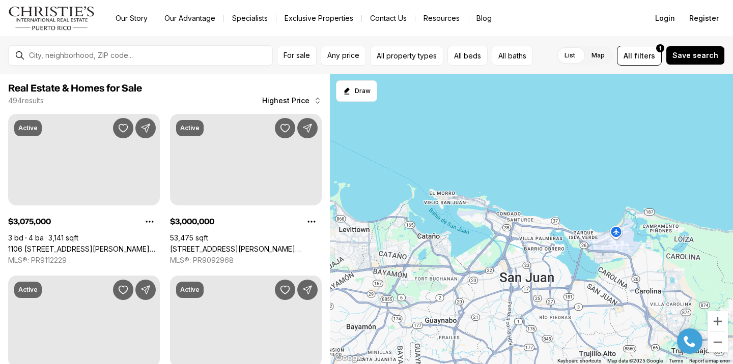
scroll to position [744, 0]
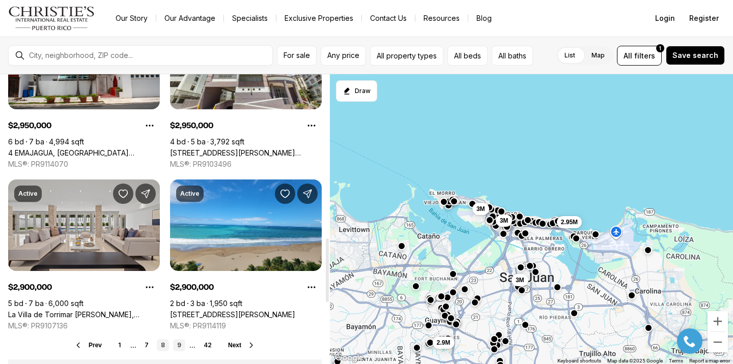
click at [181, 349] on link "9" at bounding box center [179, 345] width 12 height 12
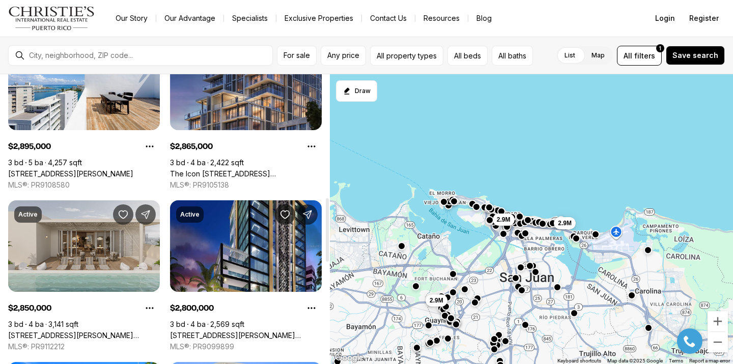
scroll to position [559, 0]
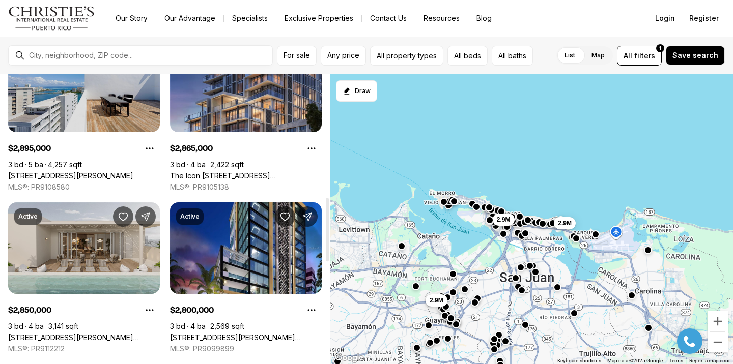
click at [98, 172] on link "[STREET_ADDRESS][PERSON_NAME]" at bounding box center [70, 176] width 125 height 9
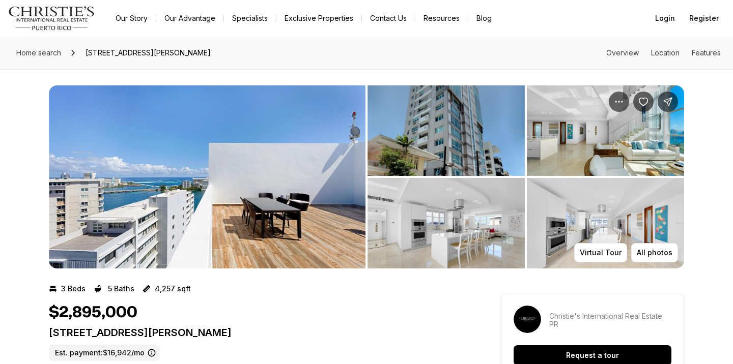
click at [204, 195] on img "View image gallery" at bounding box center [207, 176] width 317 height 183
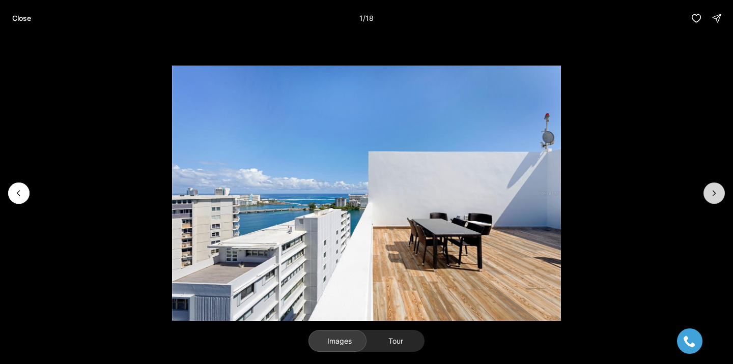
click at [718, 192] on icon "Next slide" at bounding box center [714, 193] width 10 height 10
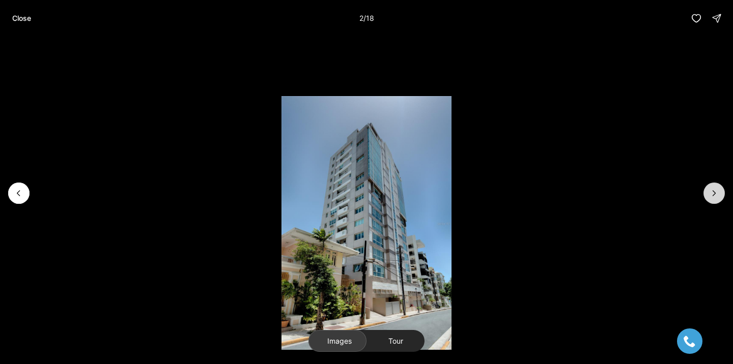
click at [718, 192] on icon "Next slide" at bounding box center [714, 193] width 10 height 10
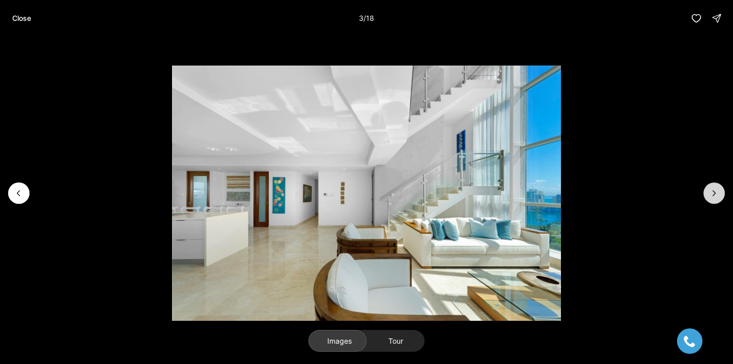
click at [718, 192] on icon "Next slide" at bounding box center [714, 193] width 10 height 10
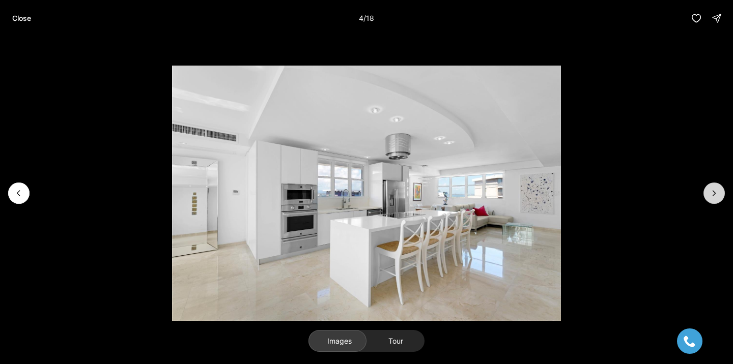
click at [718, 192] on icon "Next slide" at bounding box center [714, 193] width 10 height 10
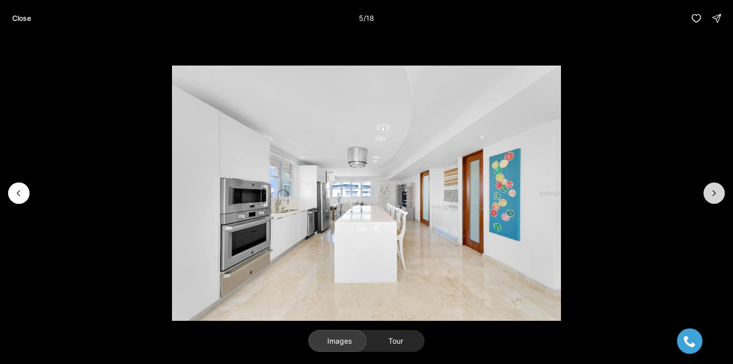
click at [718, 192] on icon "Next slide" at bounding box center [714, 193] width 10 height 10
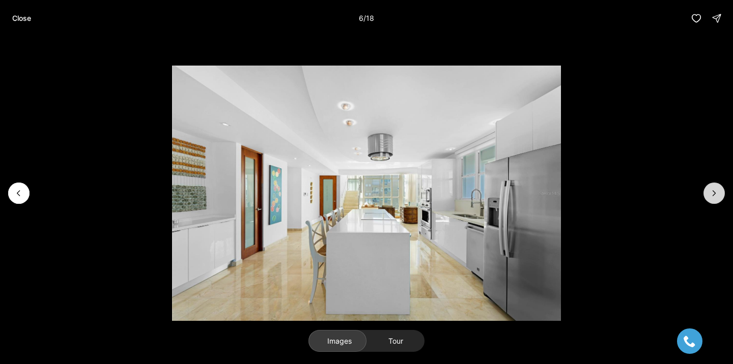
click at [718, 192] on icon "Next slide" at bounding box center [714, 193] width 10 height 10
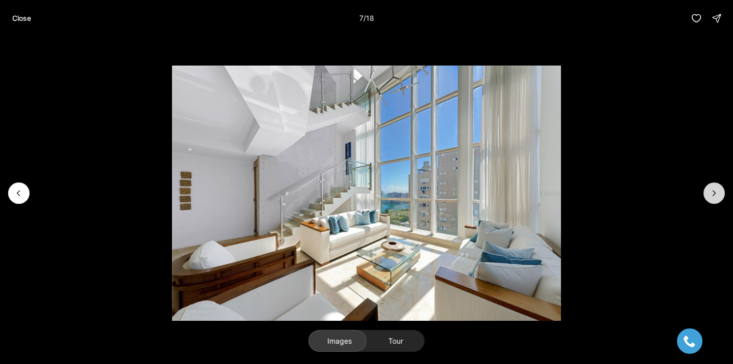
click at [718, 192] on icon "Next slide" at bounding box center [714, 193] width 10 height 10
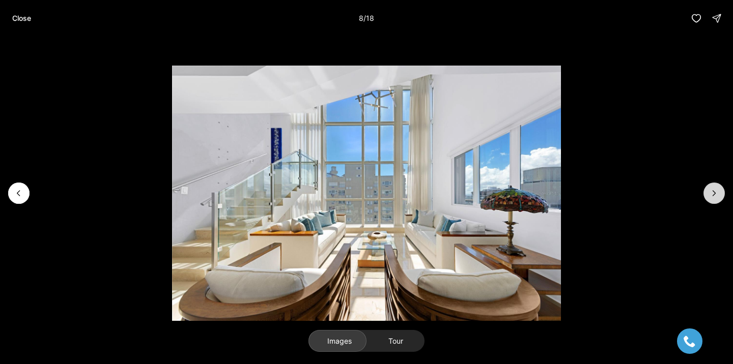
click at [718, 192] on icon "Next slide" at bounding box center [714, 193] width 10 height 10
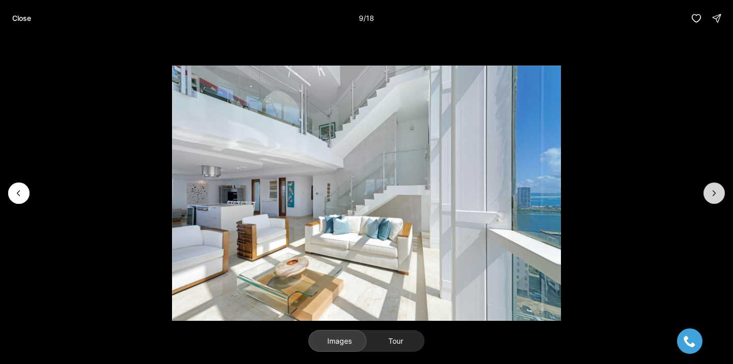
click at [718, 192] on icon "Next slide" at bounding box center [714, 193] width 10 height 10
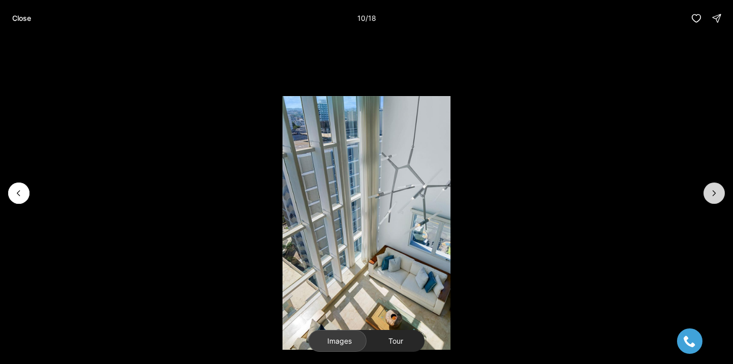
click at [718, 192] on icon "Next slide" at bounding box center [714, 193] width 10 height 10
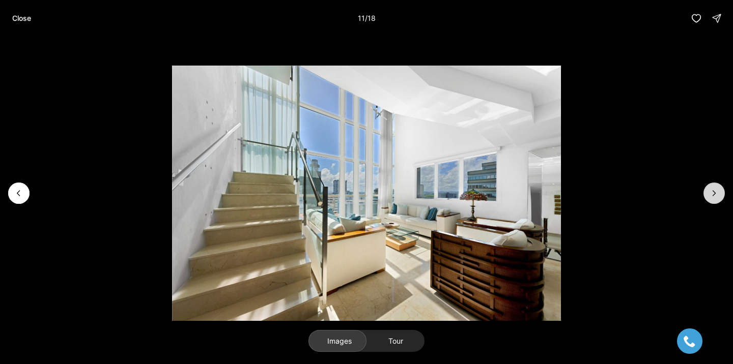
click at [718, 192] on icon "Next slide" at bounding box center [714, 193] width 10 height 10
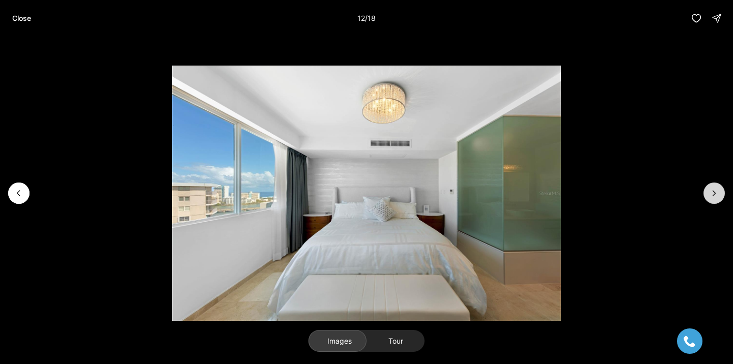
click at [718, 192] on icon "Next slide" at bounding box center [714, 193] width 10 height 10
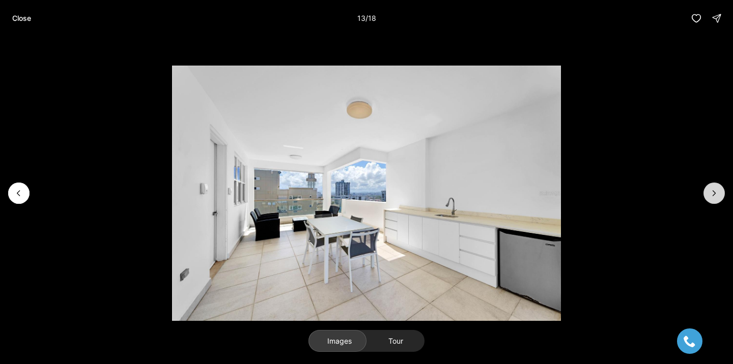
click at [718, 192] on icon "Next slide" at bounding box center [714, 193] width 10 height 10
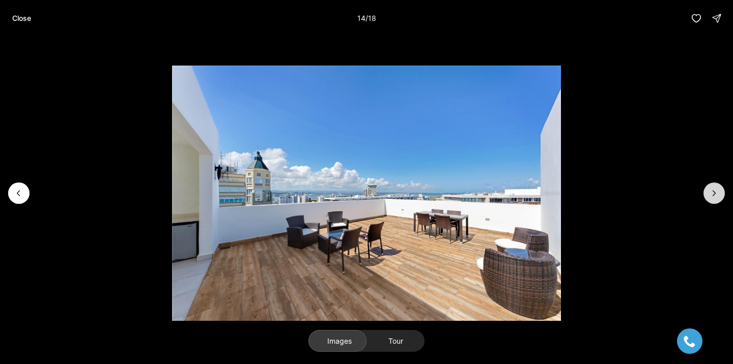
click at [718, 192] on icon "Next slide" at bounding box center [714, 193] width 10 height 10
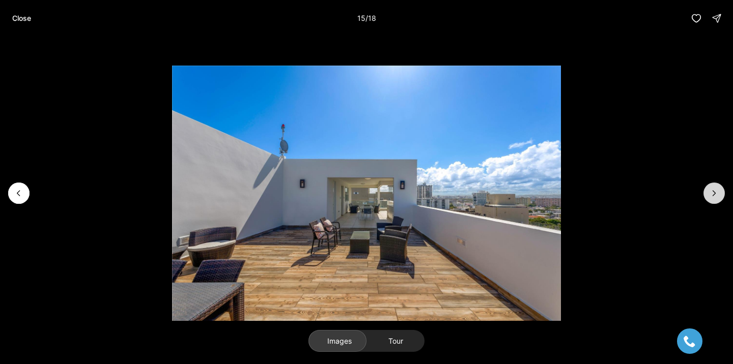
click at [718, 192] on icon "Next slide" at bounding box center [714, 193] width 10 height 10
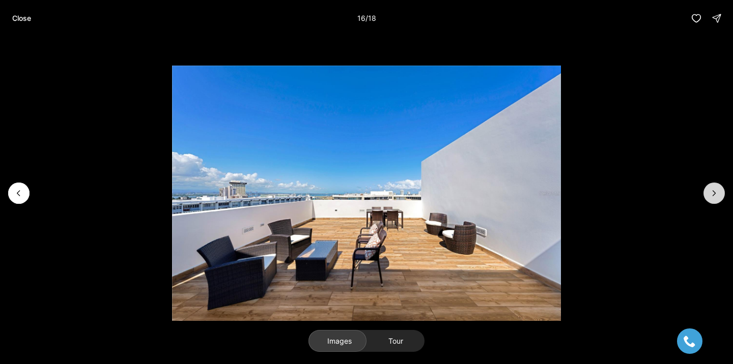
click at [718, 192] on icon "Next slide" at bounding box center [714, 193] width 10 height 10
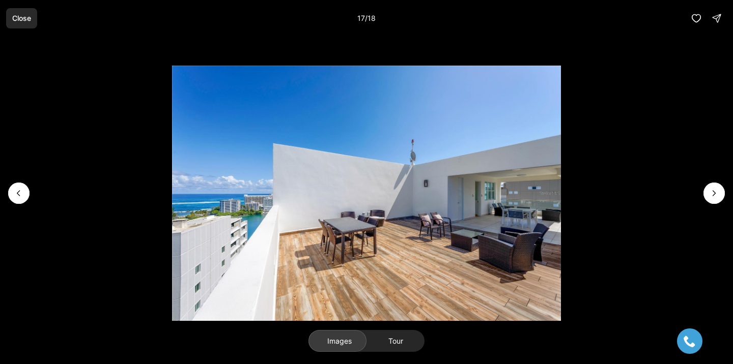
click at [14, 15] on p "Close" at bounding box center [21, 18] width 19 height 8
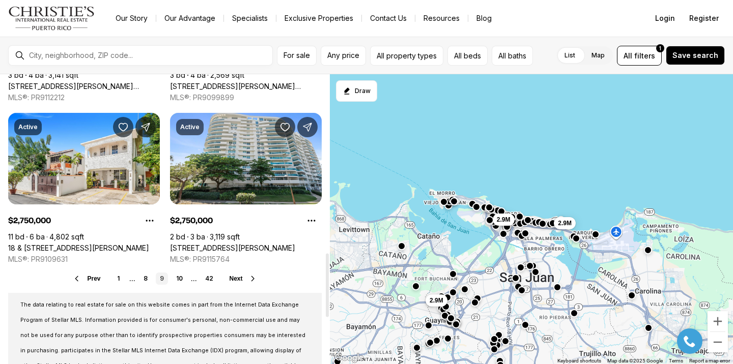
scroll to position [812, 0]
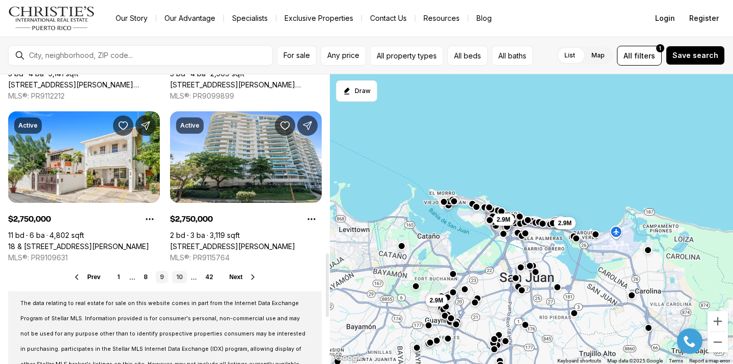
click at [182, 278] on link "10" at bounding box center [179, 277] width 15 height 12
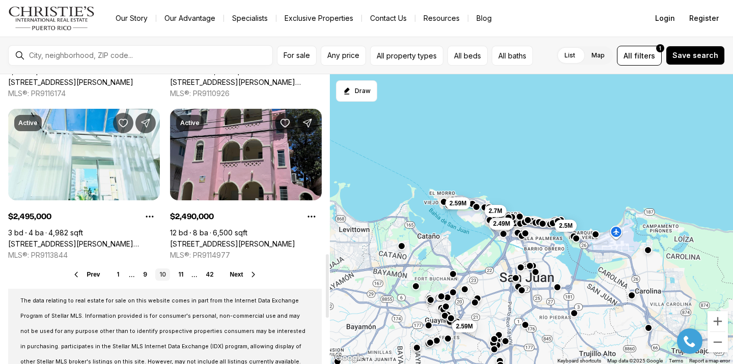
scroll to position [815, 0]
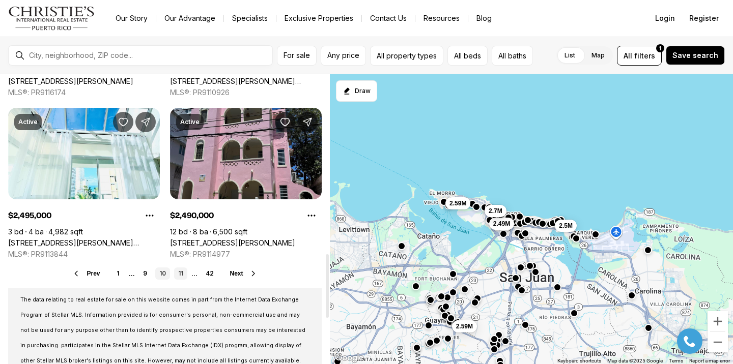
click at [184, 277] on link "11" at bounding box center [180, 274] width 13 height 12
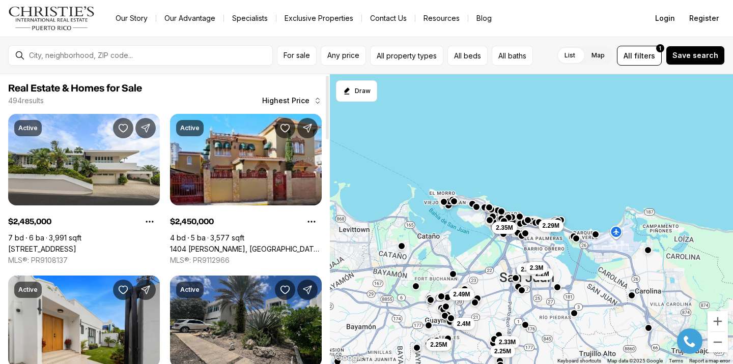
scroll to position [3, 0]
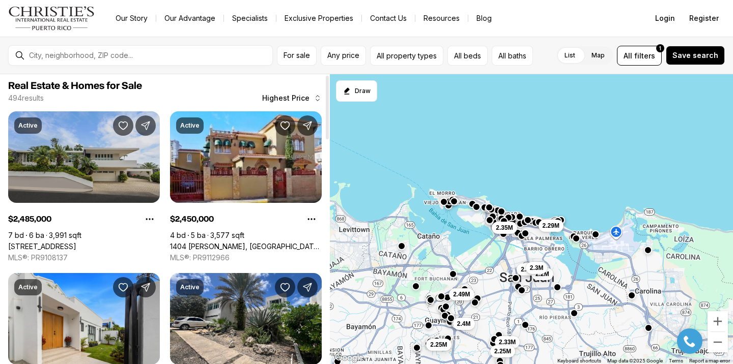
click at [76, 242] on link "[STREET_ADDRESS]" at bounding box center [42, 246] width 68 height 9
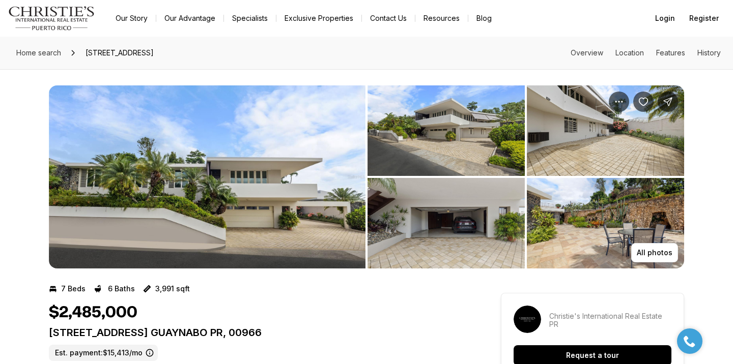
click at [305, 227] on img "View image gallery" at bounding box center [207, 176] width 317 height 183
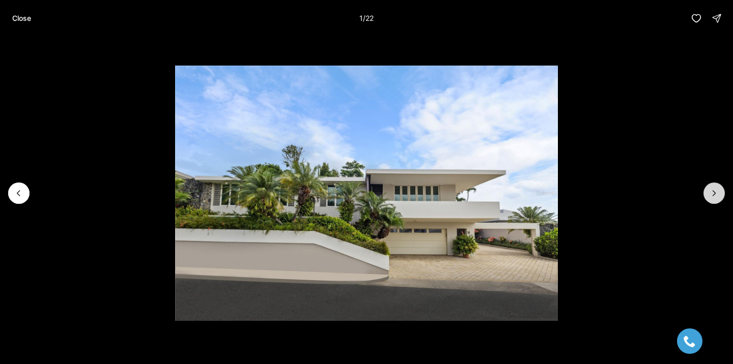
click at [708, 196] on button "Next slide" at bounding box center [713, 193] width 21 height 21
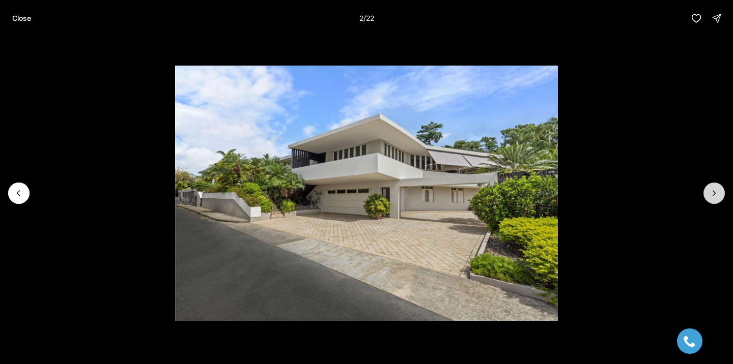
click at [708, 196] on button "Next slide" at bounding box center [713, 193] width 21 height 21
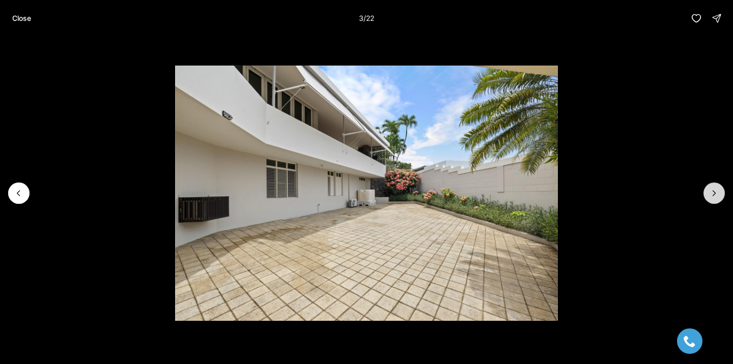
click at [708, 196] on button "Next slide" at bounding box center [713, 193] width 21 height 21
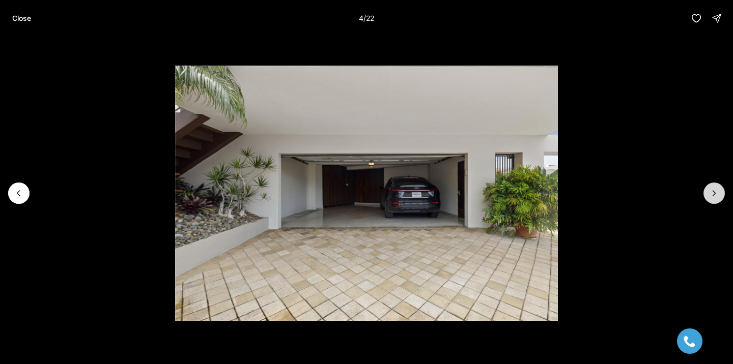
click at [708, 196] on button "Next slide" at bounding box center [713, 193] width 21 height 21
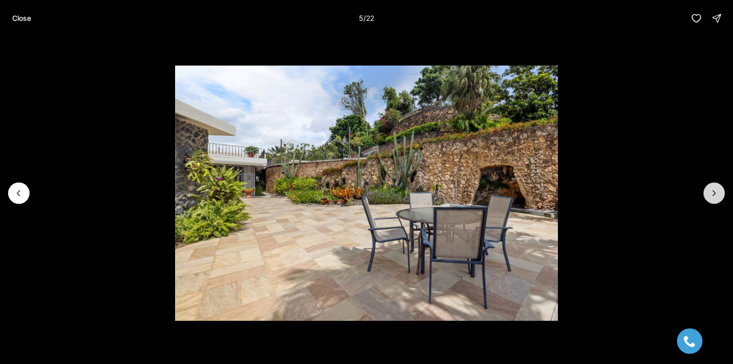
click at [708, 196] on button "Next slide" at bounding box center [713, 193] width 21 height 21
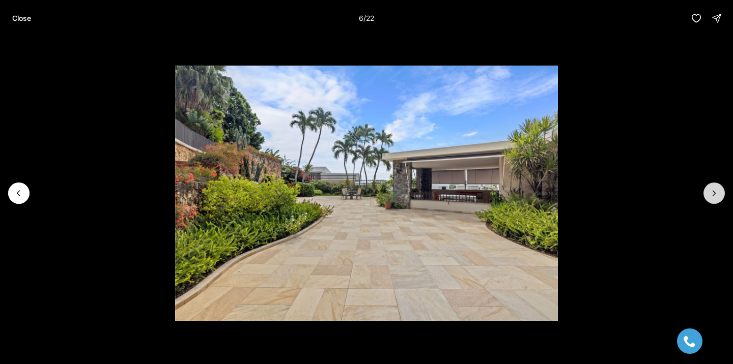
click at [708, 196] on button "Next slide" at bounding box center [713, 193] width 21 height 21
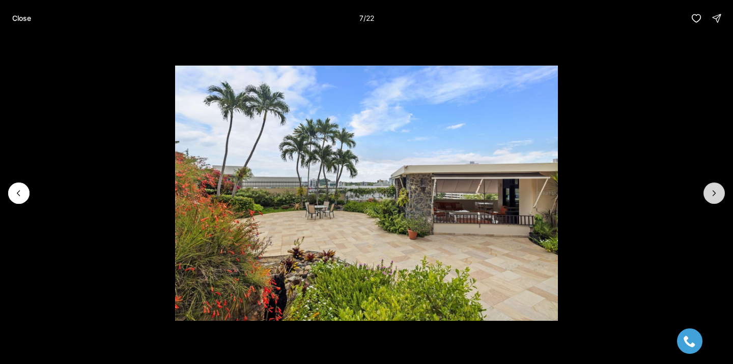
click at [708, 196] on button "Next slide" at bounding box center [713, 193] width 21 height 21
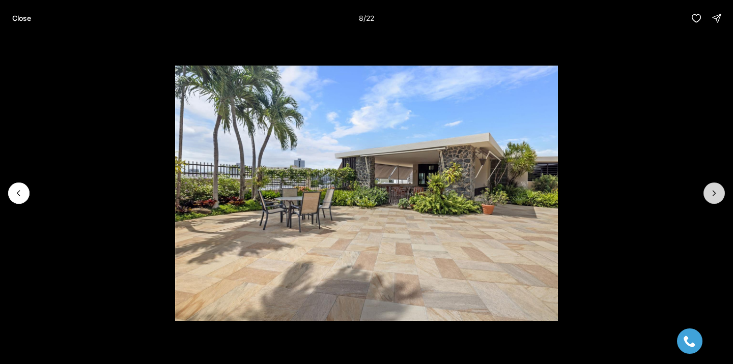
click at [708, 196] on button "Next slide" at bounding box center [713, 193] width 21 height 21
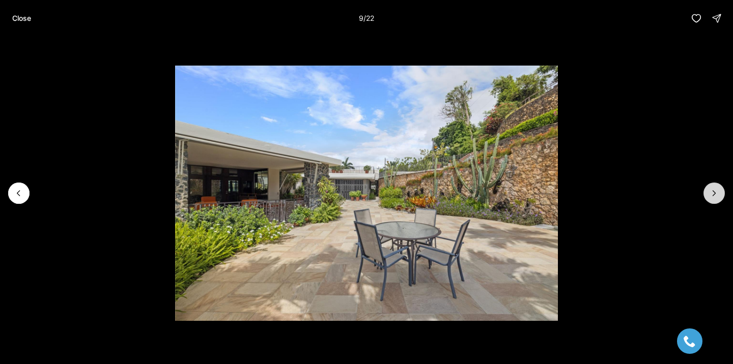
click at [708, 196] on button "Next slide" at bounding box center [713, 193] width 21 height 21
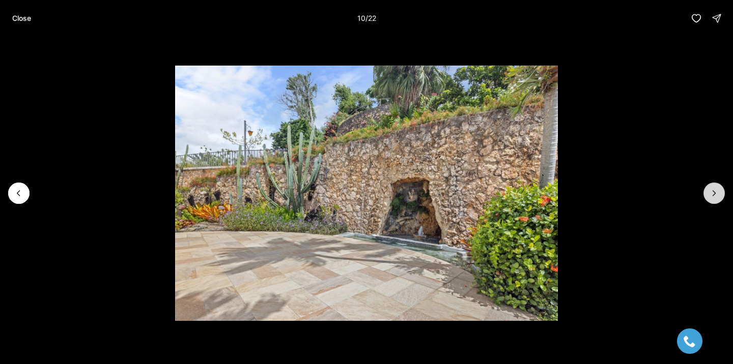
click at [708, 196] on button "Next slide" at bounding box center [713, 193] width 21 height 21
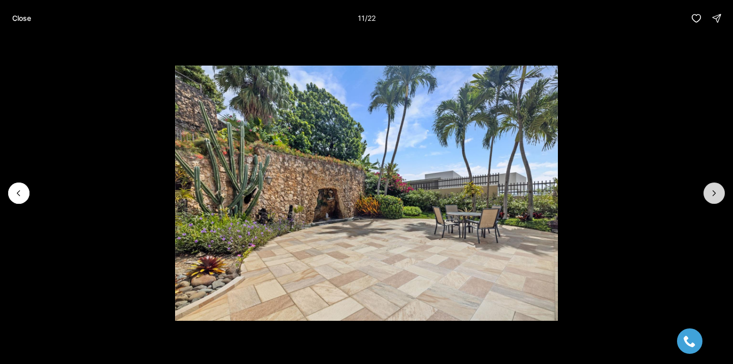
click at [708, 196] on button "Next slide" at bounding box center [713, 193] width 21 height 21
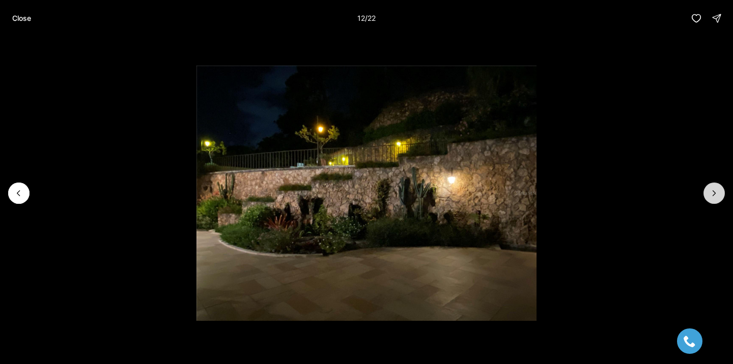
click at [708, 196] on button "Next slide" at bounding box center [713, 193] width 21 height 21
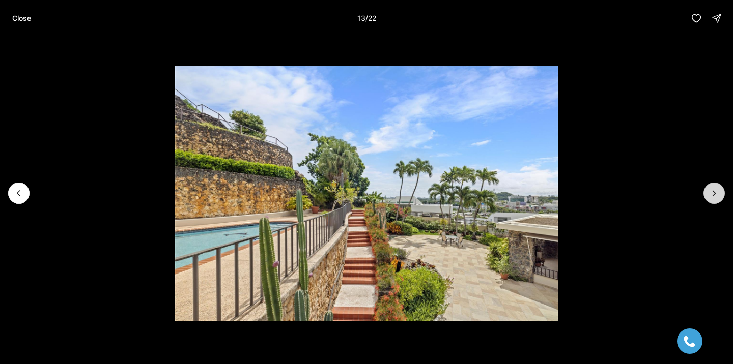
click at [708, 196] on button "Next slide" at bounding box center [713, 193] width 21 height 21
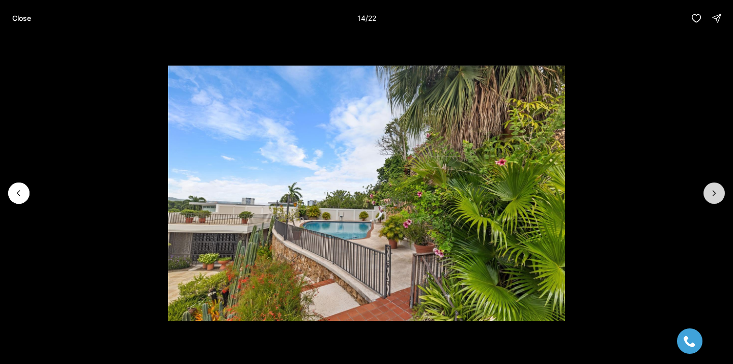
click at [708, 196] on button "Next slide" at bounding box center [713, 193] width 21 height 21
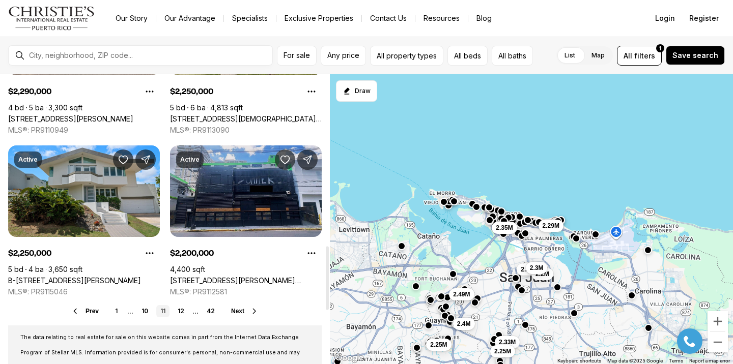
scroll to position [779, 0]
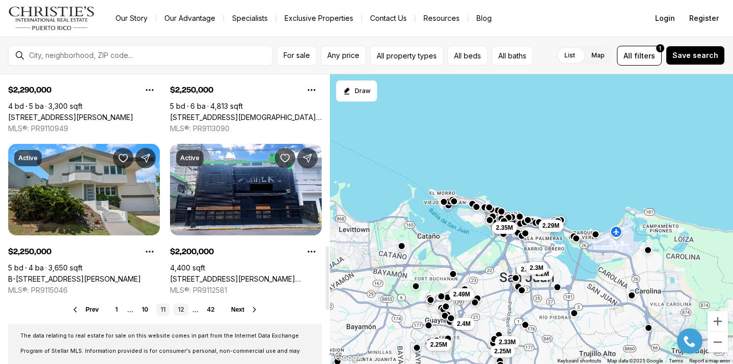
click at [179, 312] on link "12" at bounding box center [181, 310] width 15 height 12
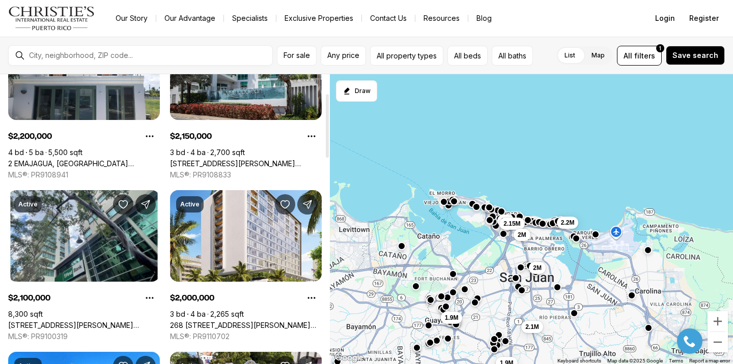
scroll to position [87, 0]
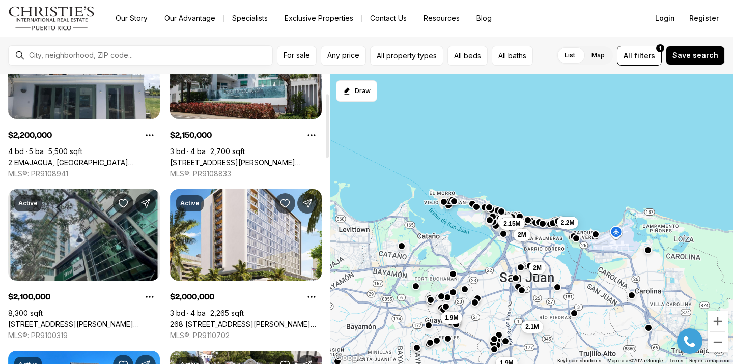
click at [118, 320] on link "1519, Parada 23 AVE. PONCE DE LEÓN, ESQ CALLE DEL PARQUE, SAN JUAN PR, 00908" at bounding box center [84, 324] width 152 height 9
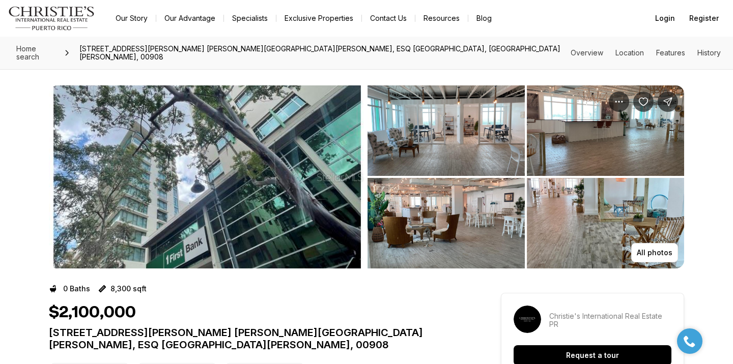
click at [166, 172] on img "View image gallery" at bounding box center [207, 176] width 317 height 183
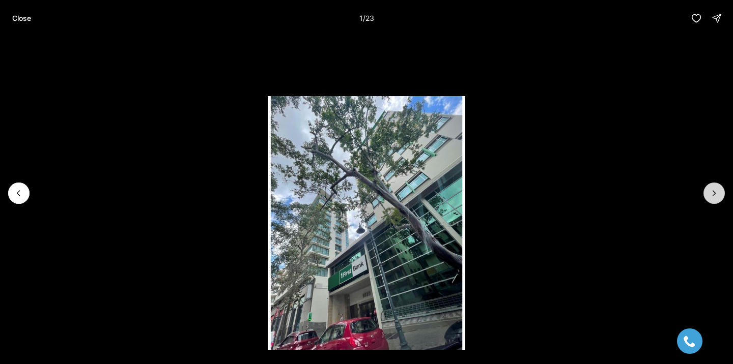
click at [707, 190] on button "Next slide" at bounding box center [713, 193] width 21 height 21
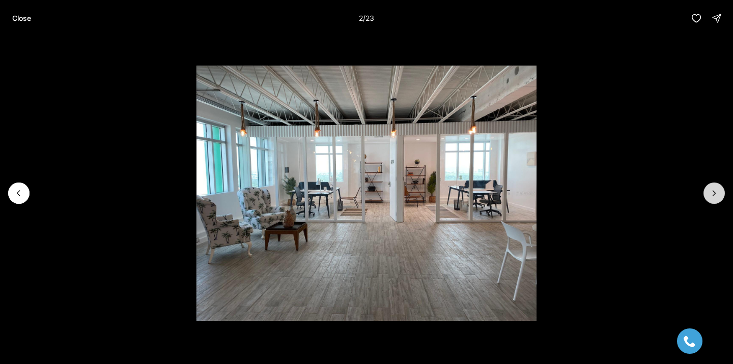
click at [707, 190] on button "Next slide" at bounding box center [713, 193] width 21 height 21
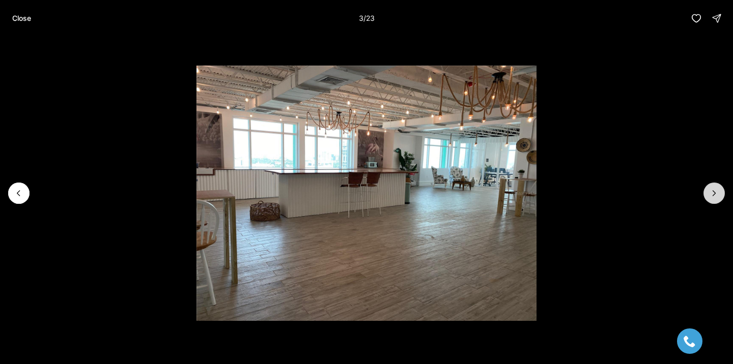
click at [707, 190] on button "Next slide" at bounding box center [713, 193] width 21 height 21
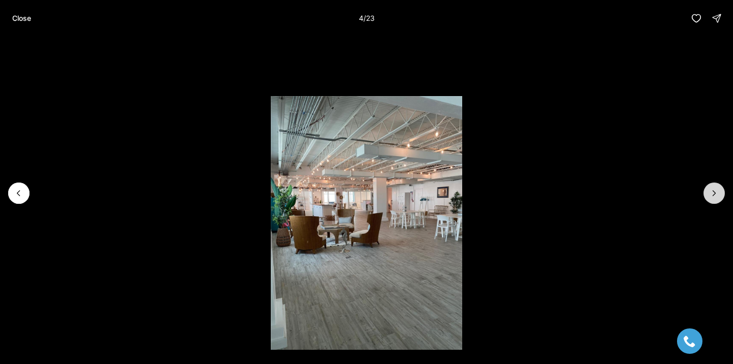
click at [707, 190] on button "Next slide" at bounding box center [713, 193] width 21 height 21
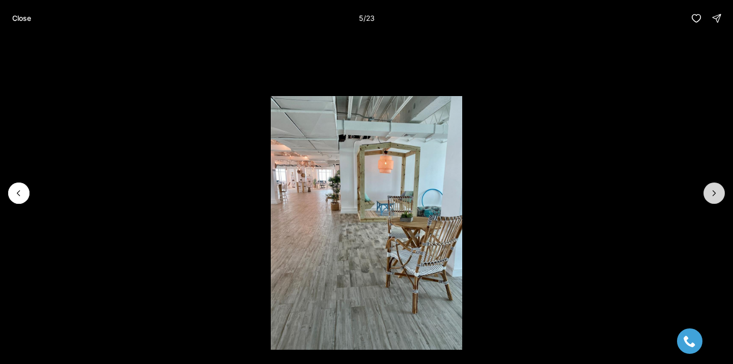
click at [707, 190] on button "Next slide" at bounding box center [713, 193] width 21 height 21
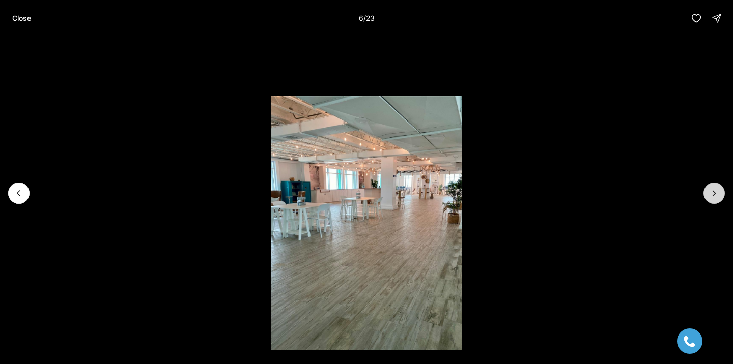
click at [707, 190] on button "Next slide" at bounding box center [713, 193] width 21 height 21
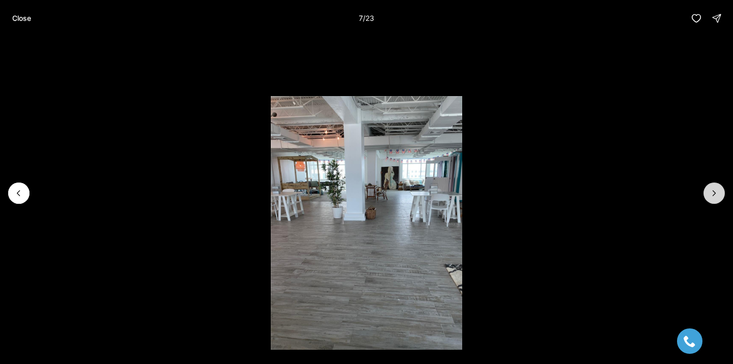
click at [707, 190] on button "Next slide" at bounding box center [713, 193] width 21 height 21
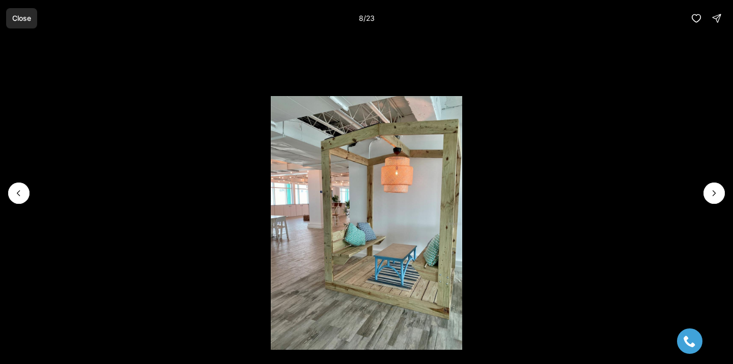
click at [26, 22] on p "Close" at bounding box center [21, 18] width 19 height 8
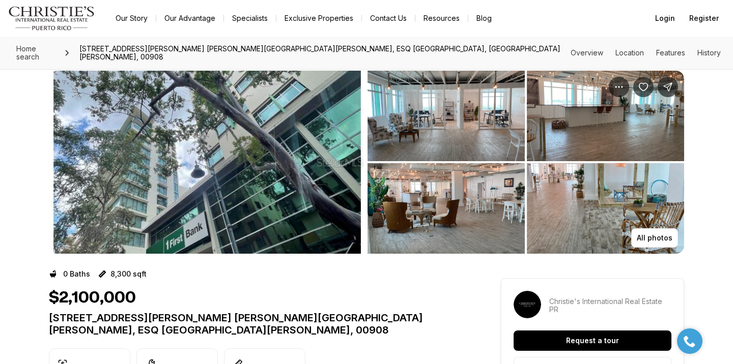
scroll to position [6, 0]
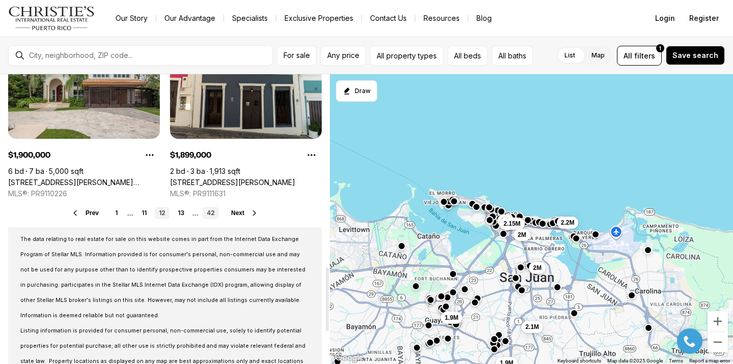
scroll to position [849, 0]
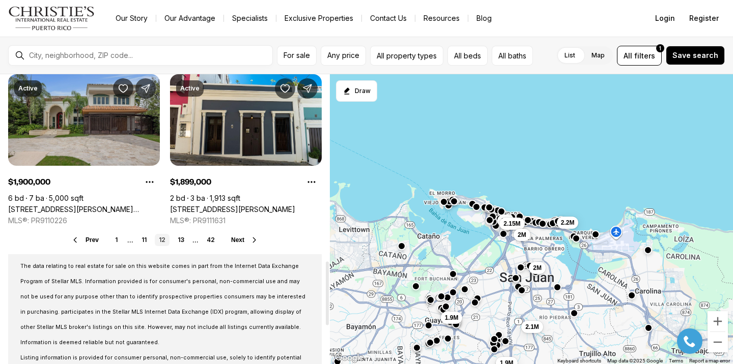
click at [106, 205] on link "[STREET_ADDRESS][PERSON_NAME][PERSON_NAME]" at bounding box center [84, 209] width 152 height 9
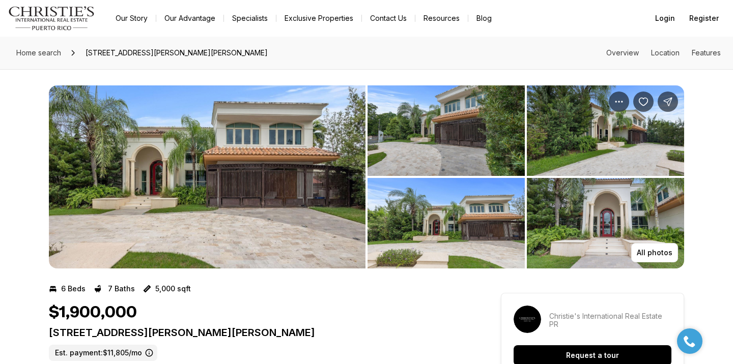
click at [157, 178] on img "View image gallery" at bounding box center [207, 176] width 317 height 183
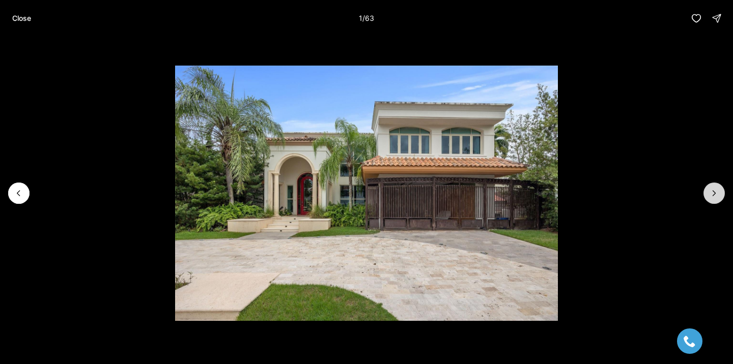
click at [709, 192] on icon "Next slide" at bounding box center [714, 193] width 10 height 10
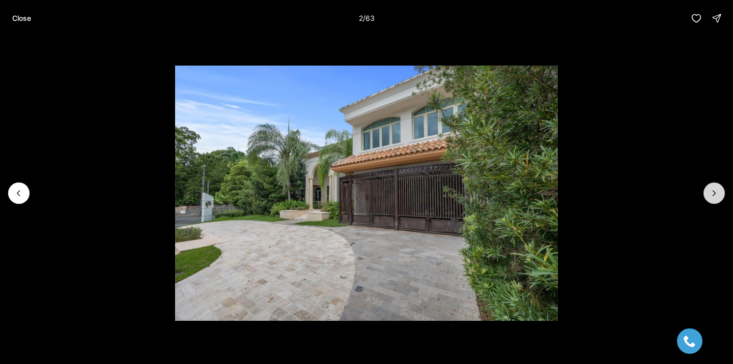
click at [709, 192] on icon "Next slide" at bounding box center [714, 193] width 10 height 10
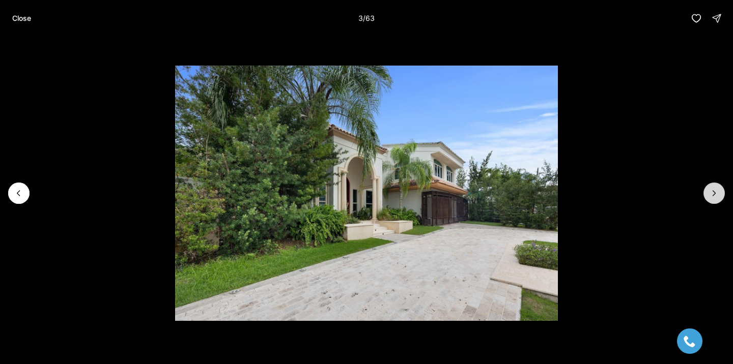
click at [709, 192] on icon "Next slide" at bounding box center [714, 193] width 10 height 10
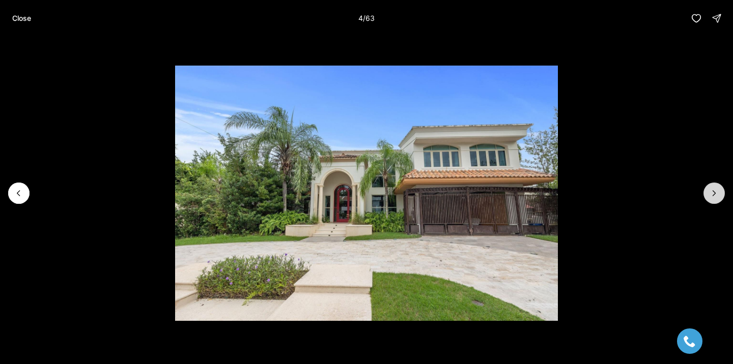
click at [709, 192] on icon "Next slide" at bounding box center [714, 193] width 10 height 10
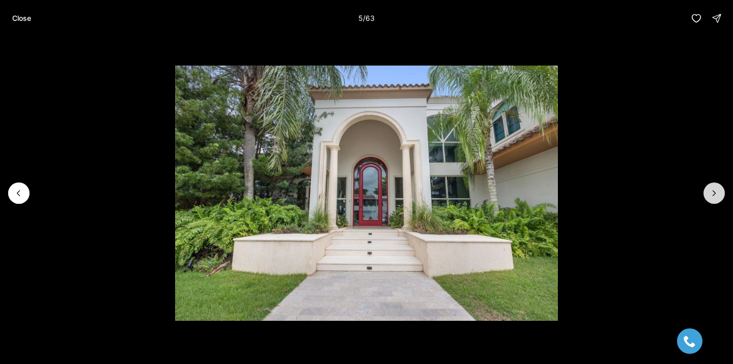
click at [709, 192] on icon "Next slide" at bounding box center [714, 193] width 10 height 10
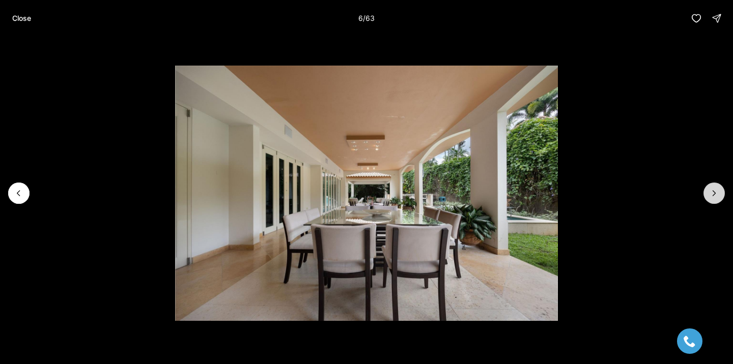
click at [709, 192] on icon "Next slide" at bounding box center [714, 193] width 10 height 10
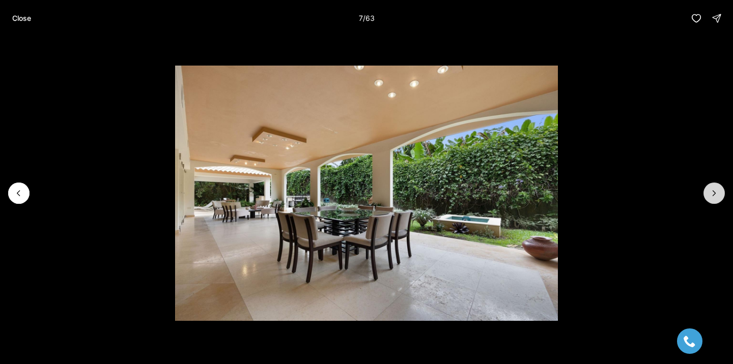
click at [710, 192] on icon "Next slide" at bounding box center [714, 193] width 10 height 10
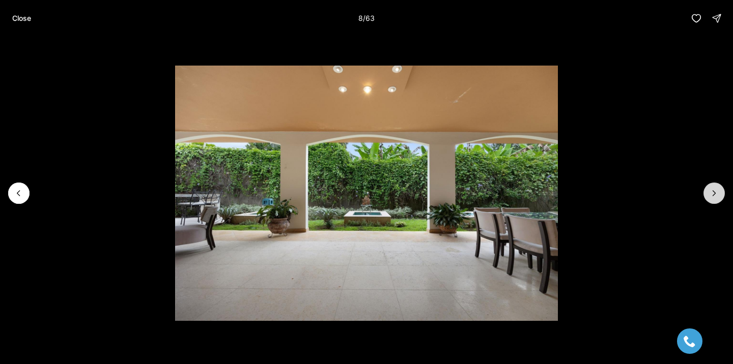
click at [710, 192] on icon "Next slide" at bounding box center [714, 193] width 10 height 10
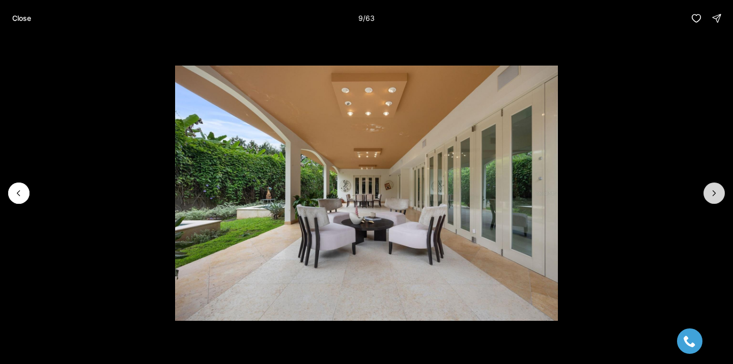
click at [710, 192] on icon "Next slide" at bounding box center [714, 193] width 10 height 10
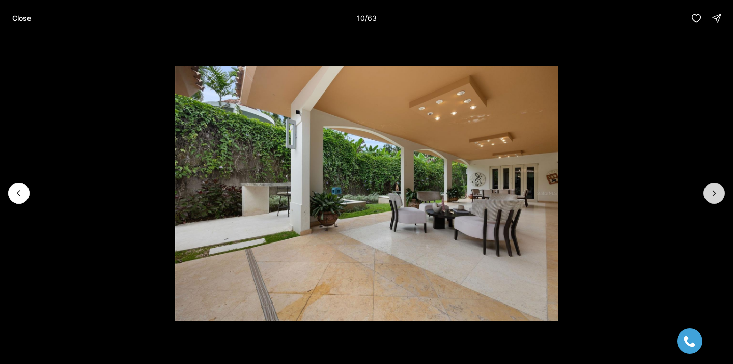
click at [710, 192] on icon "Next slide" at bounding box center [714, 193] width 10 height 10
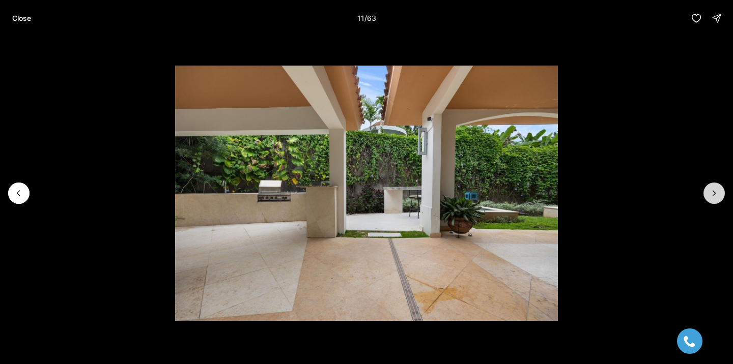
click at [710, 192] on icon "Next slide" at bounding box center [714, 193] width 10 height 10
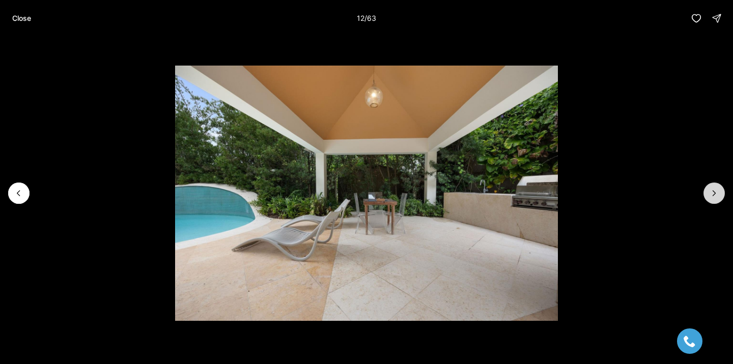
click at [710, 192] on icon "Next slide" at bounding box center [714, 193] width 10 height 10
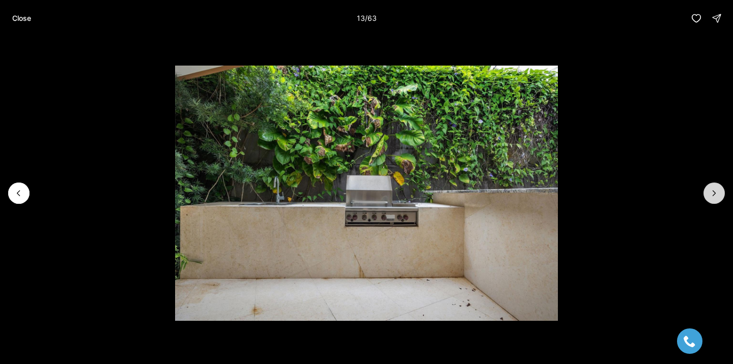
click at [710, 192] on icon "Next slide" at bounding box center [714, 193] width 10 height 10
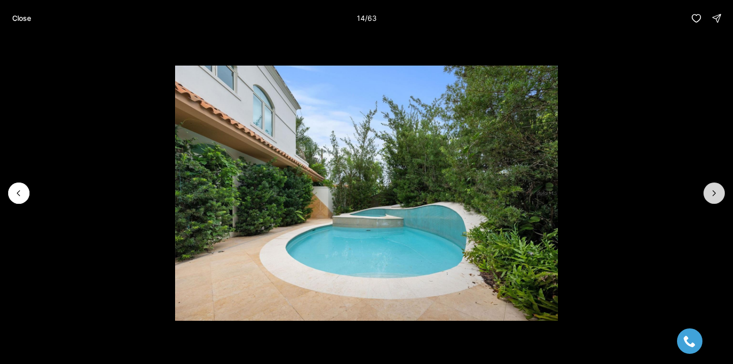
click at [710, 192] on icon "Next slide" at bounding box center [714, 193] width 10 height 10
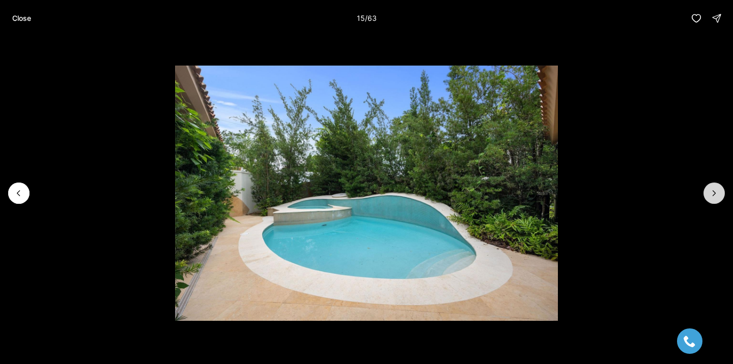
click at [710, 192] on icon "Next slide" at bounding box center [714, 193] width 10 height 10
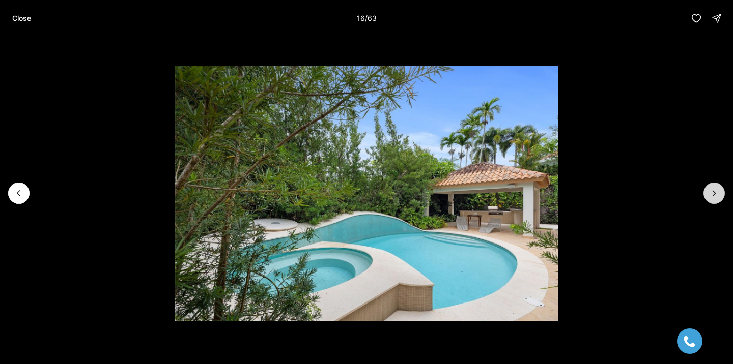
click at [710, 192] on icon "Next slide" at bounding box center [714, 193] width 10 height 10
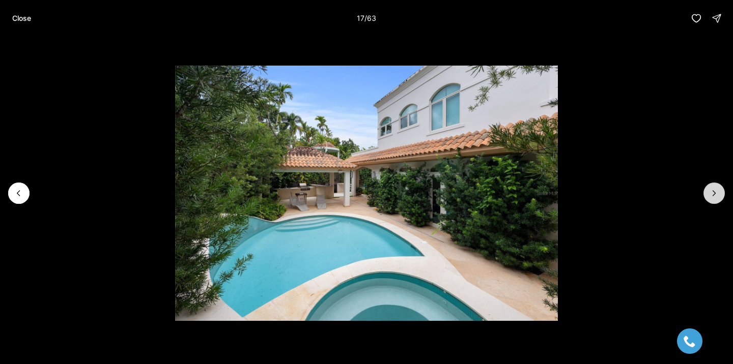
click at [711, 191] on icon "Next slide" at bounding box center [714, 193] width 10 height 10
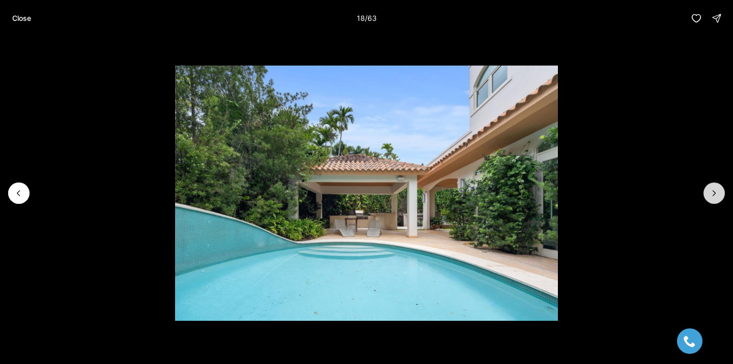
click at [711, 191] on icon "Next slide" at bounding box center [714, 193] width 10 height 10
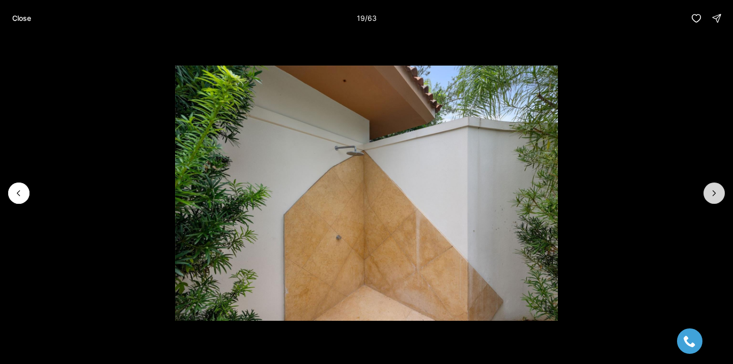
click at [711, 191] on icon "Next slide" at bounding box center [714, 193] width 10 height 10
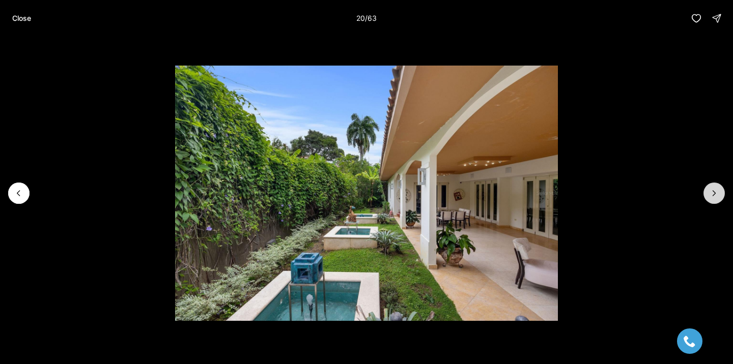
click at [711, 191] on icon "Next slide" at bounding box center [714, 193] width 10 height 10
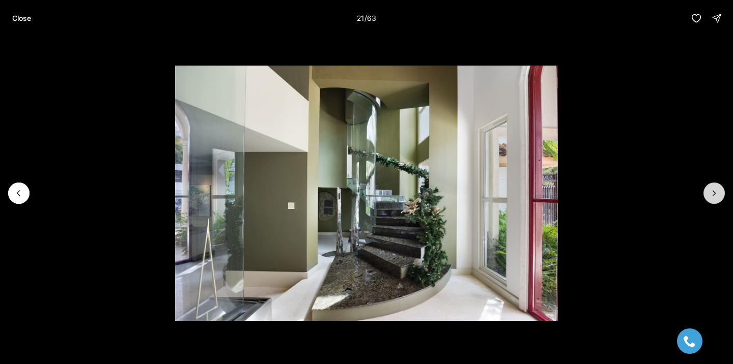
click at [711, 191] on icon "Next slide" at bounding box center [714, 193] width 10 height 10
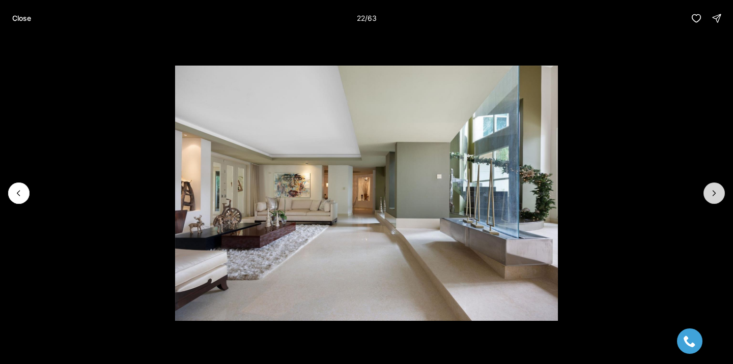
click at [711, 191] on icon "Next slide" at bounding box center [714, 193] width 10 height 10
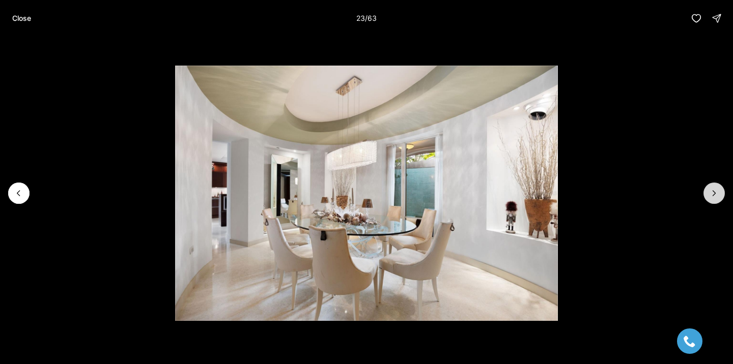
click at [711, 191] on icon "Next slide" at bounding box center [714, 193] width 10 height 10
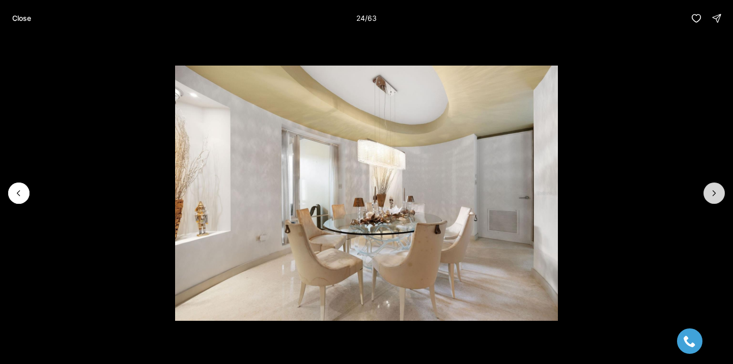
click at [711, 191] on icon "Next slide" at bounding box center [714, 193] width 10 height 10
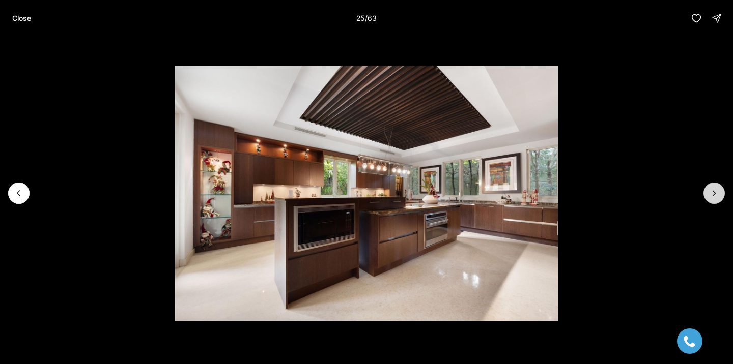
click at [711, 191] on icon "Next slide" at bounding box center [714, 193] width 10 height 10
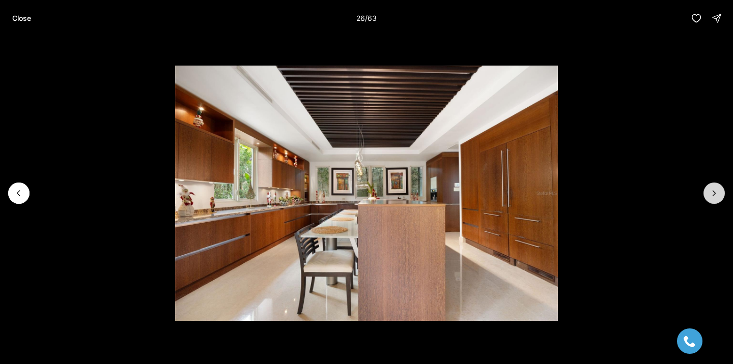
click at [711, 191] on icon "Next slide" at bounding box center [714, 193] width 10 height 10
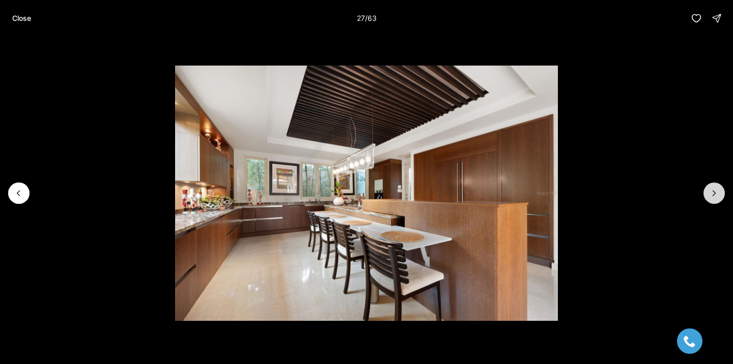
click at [711, 191] on icon "Next slide" at bounding box center [714, 193] width 10 height 10
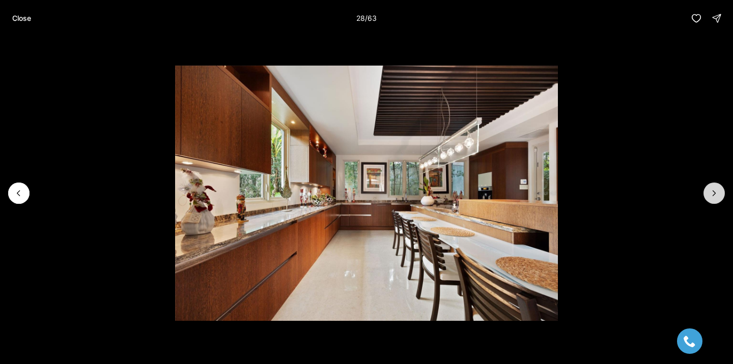
click at [711, 192] on icon "Next slide" at bounding box center [714, 193] width 10 height 10
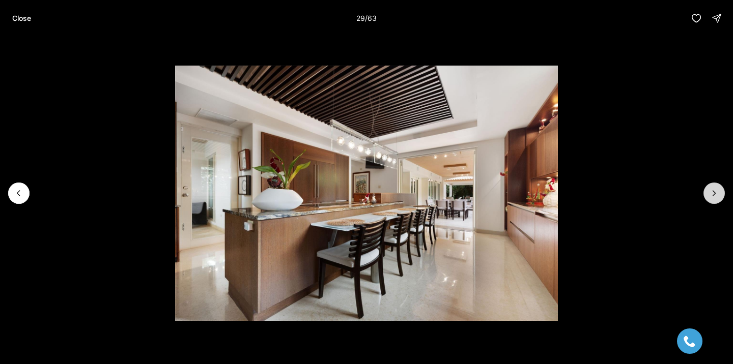
click at [711, 192] on icon "Next slide" at bounding box center [714, 193] width 10 height 10
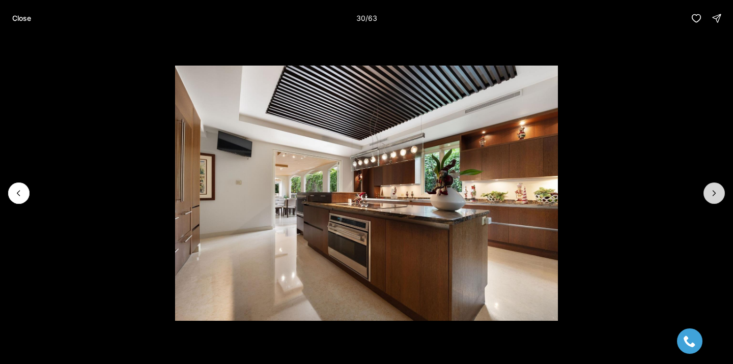
click at [712, 192] on icon "Next slide" at bounding box center [714, 193] width 10 height 10
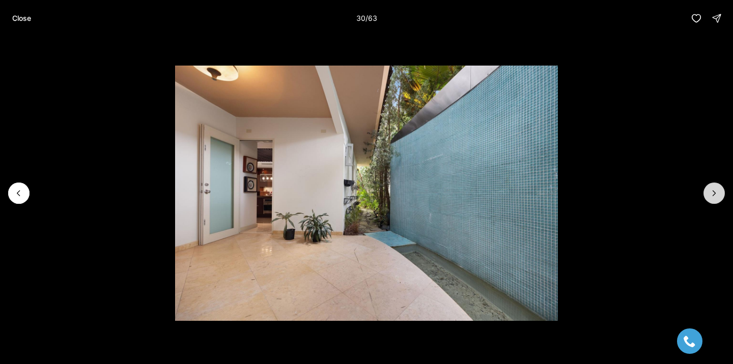
click at [703, 183] on button "Next slide" at bounding box center [713, 193] width 21 height 21
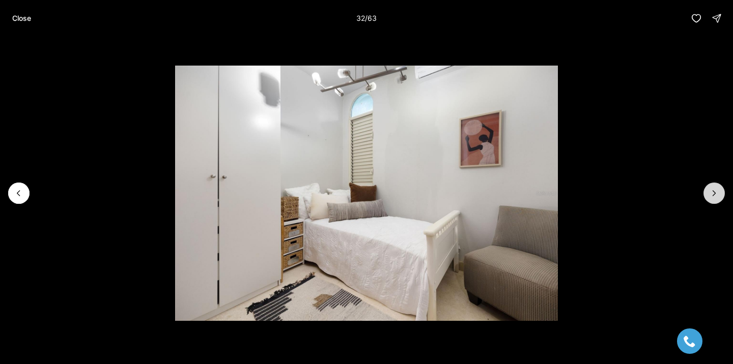
click at [703, 183] on button "Next slide" at bounding box center [713, 193] width 21 height 21
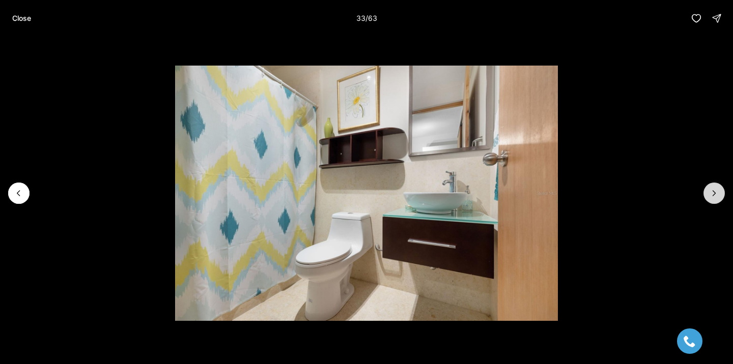
click at [703, 183] on button "Next slide" at bounding box center [713, 193] width 21 height 21
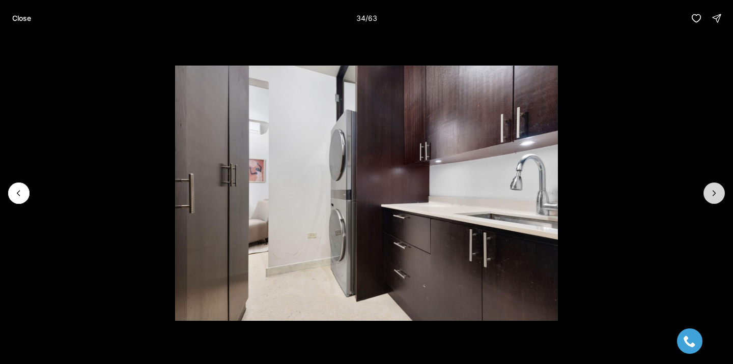
click at [703, 183] on button "Next slide" at bounding box center [713, 193] width 21 height 21
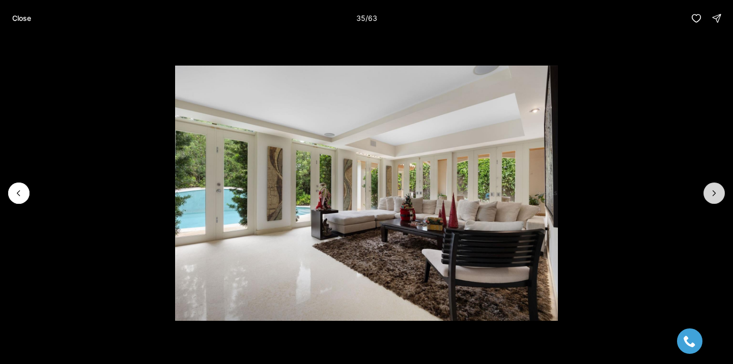
click at [703, 183] on button "Next slide" at bounding box center [713, 193] width 21 height 21
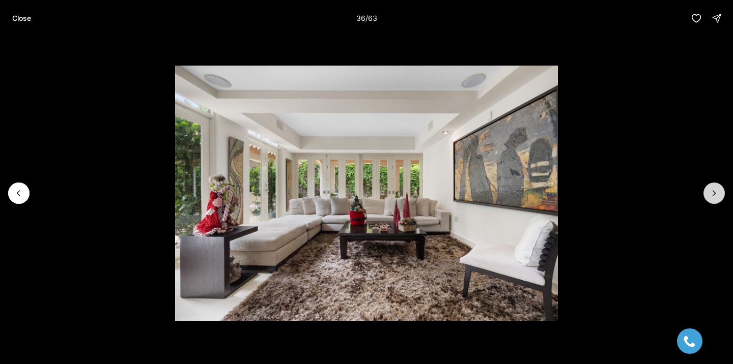
click at [703, 183] on button "Next slide" at bounding box center [713, 193] width 21 height 21
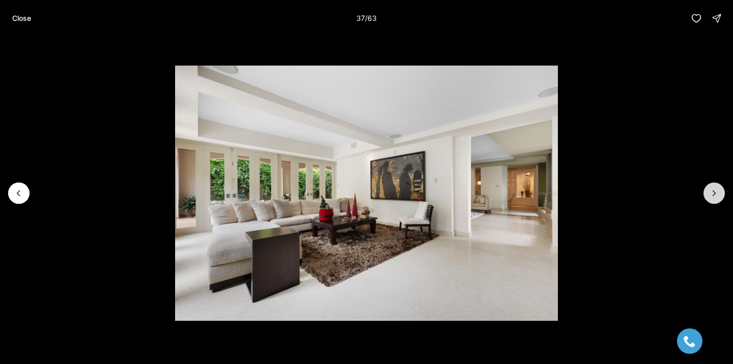
click at [703, 183] on button "Next slide" at bounding box center [713, 193] width 21 height 21
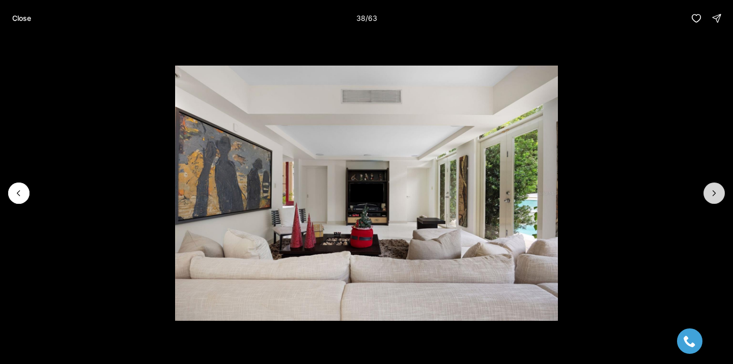
click at [703, 183] on button "Next slide" at bounding box center [713, 193] width 21 height 21
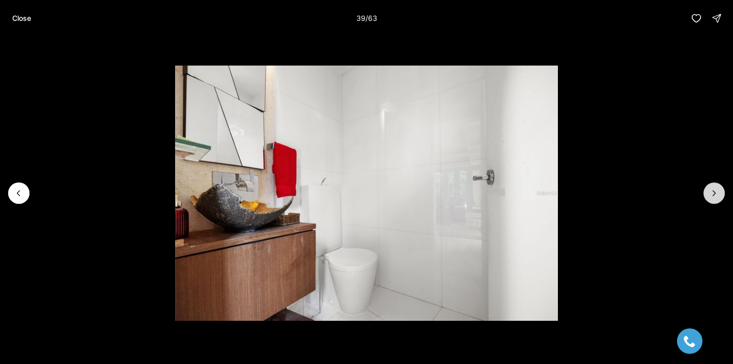
click at [703, 183] on button "Next slide" at bounding box center [713, 193] width 21 height 21
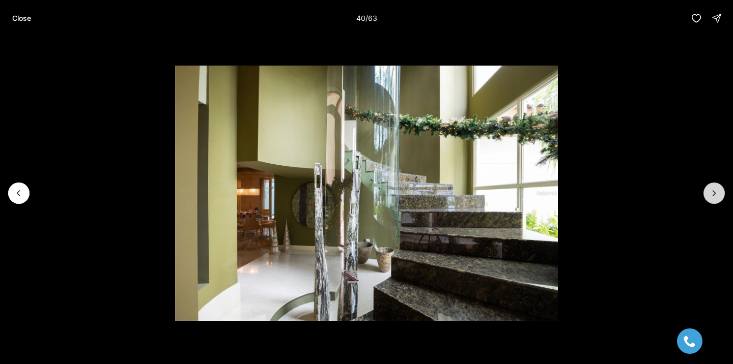
click at [703, 183] on button "Next slide" at bounding box center [713, 193] width 21 height 21
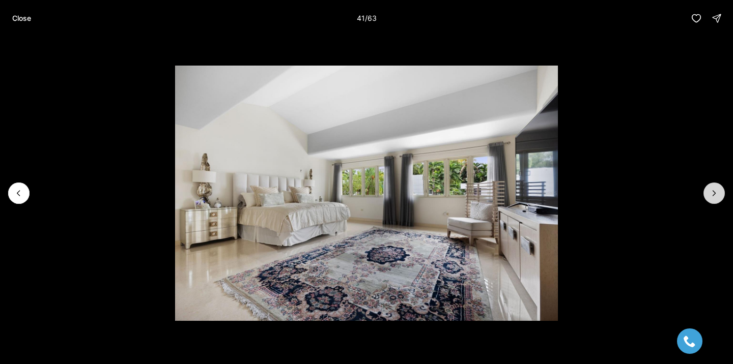
click at [703, 183] on button "Next slide" at bounding box center [713, 193] width 21 height 21
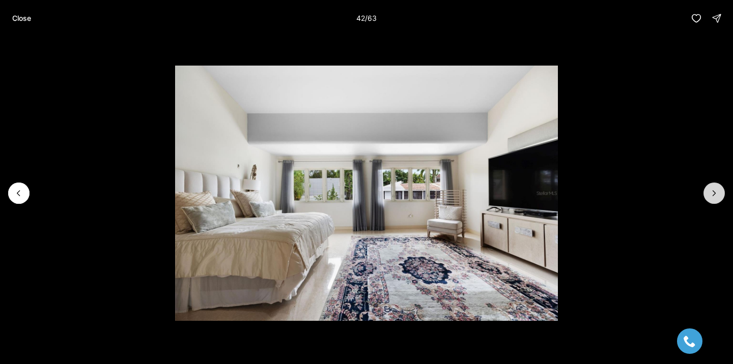
click at [703, 183] on button "Next slide" at bounding box center [713, 193] width 21 height 21
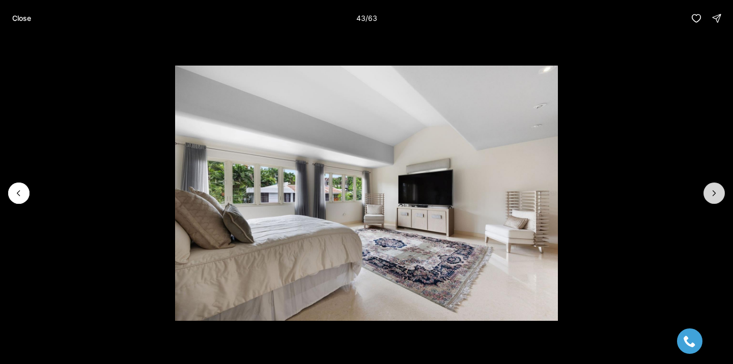
click at [703, 183] on button "Next slide" at bounding box center [713, 193] width 21 height 21
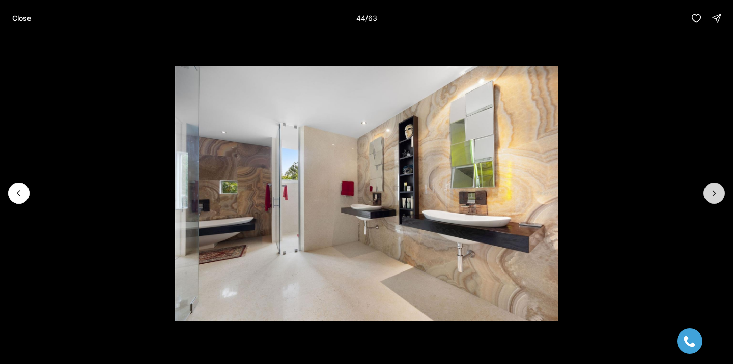
click at [703, 183] on button "Next slide" at bounding box center [713, 193] width 21 height 21
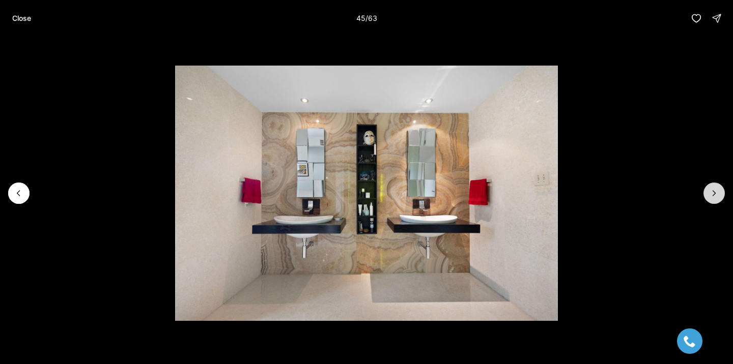
click at [703, 183] on button "Next slide" at bounding box center [713, 193] width 21 height 21
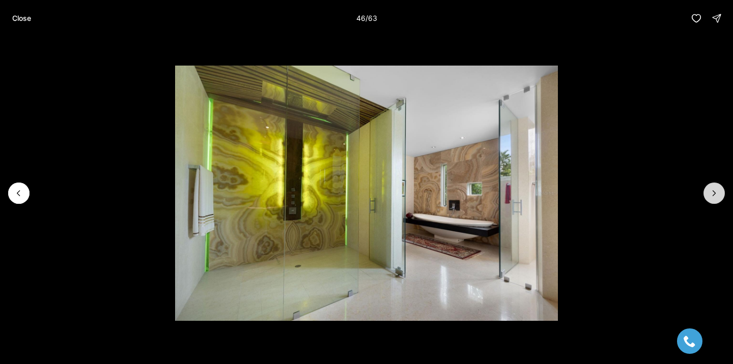
click at [703, 183] on button "Next slide" at bounding box center [713, 193] width 21 height 21
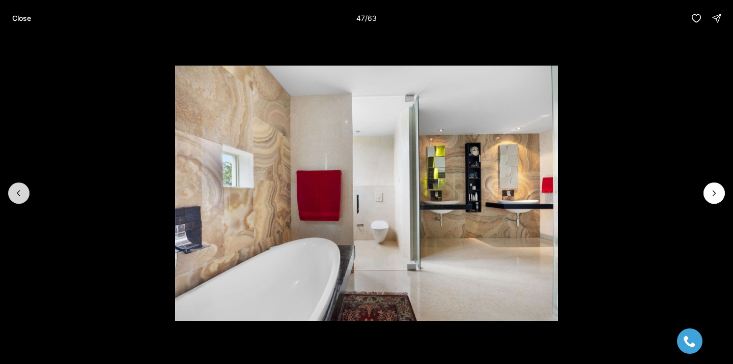
click at [17, 197] on icon "Previous slide" at bounding box center [19, 193] width 10 height 10
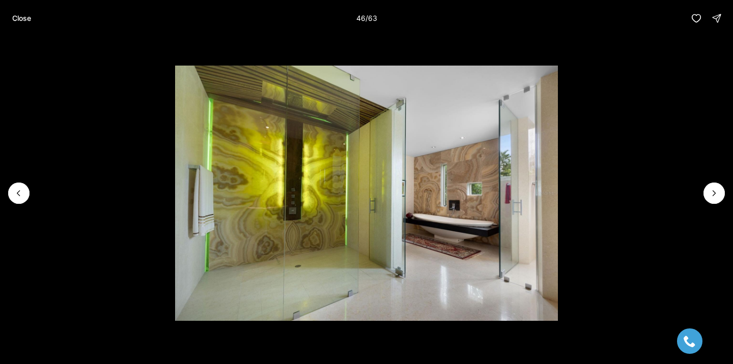
click at [8, 183] on button "Previous slide" at bounding box center [18, 193] width 21 height 21
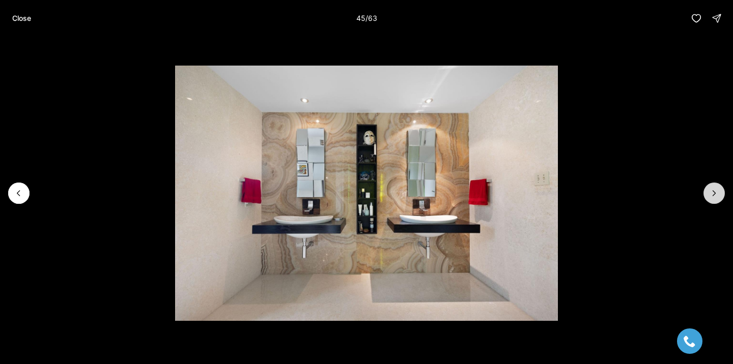
click at [8, 183] on button "Previous slide" at bounding box center [18, 193] width 21 height 21
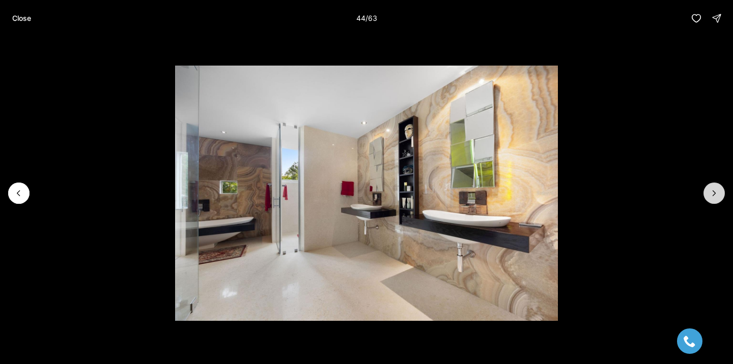
click at [8, 183] on button "Previous slide" at bounding box center [18, 193] width 21 height 21
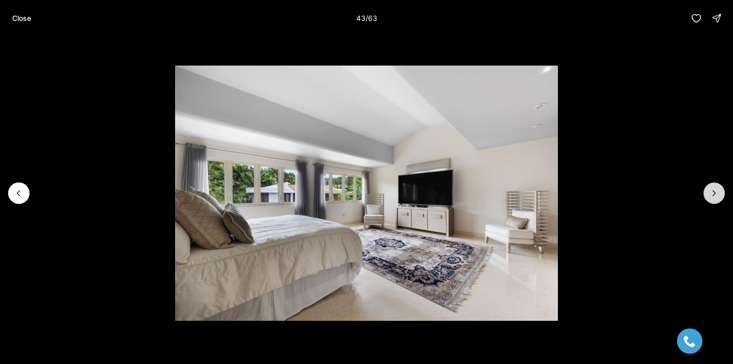
click at [713, 186] on button "Next slide" at bounding box center [713, 193] width 21 height 21
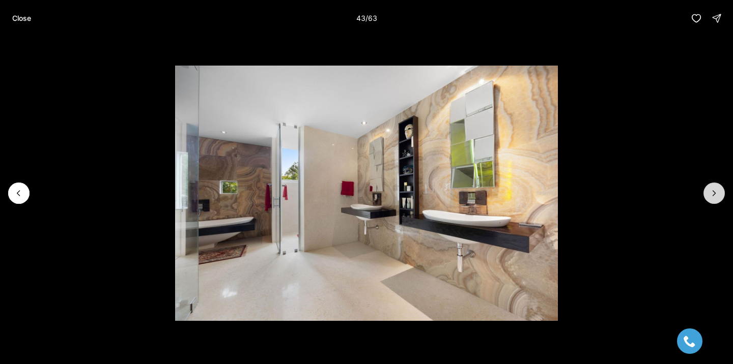
click at [713, 186] on button "Next slide" at bounding box center [713, 193] width 21 height 21
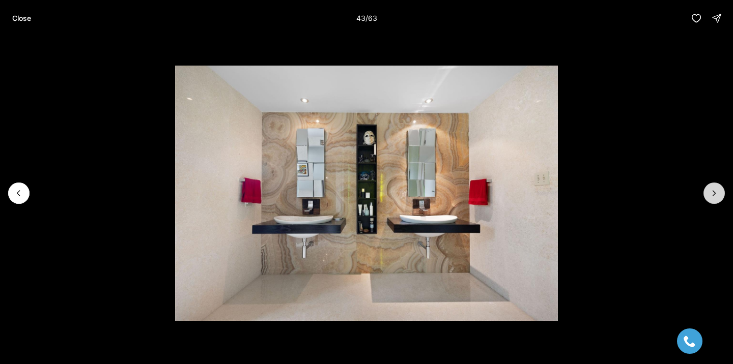
click at [713, 186] on button "Next slide" at bounding box center [713, 193] width 21 height 21
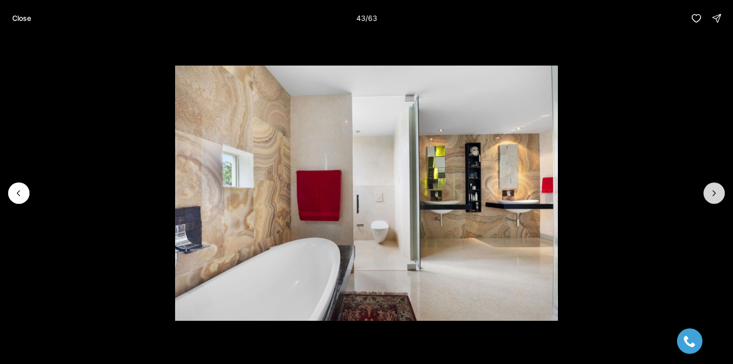
click at [703, 183] on button "Next slide" at bounding box center [713, 193] width 21 height 21
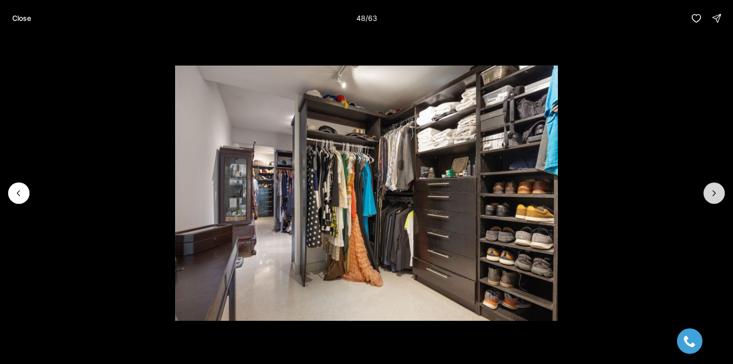
click at [703, 183] on button "Next slide" at bounding box center [713, 193] width 21 height 21
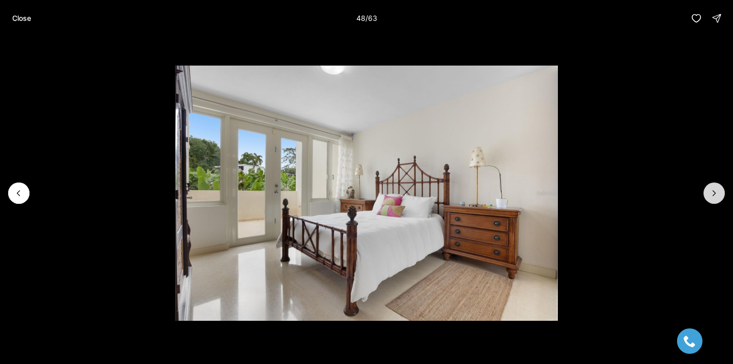
click at [713, 186] on button "Next slide" at bounding box center [713, 193] width 21 height 21
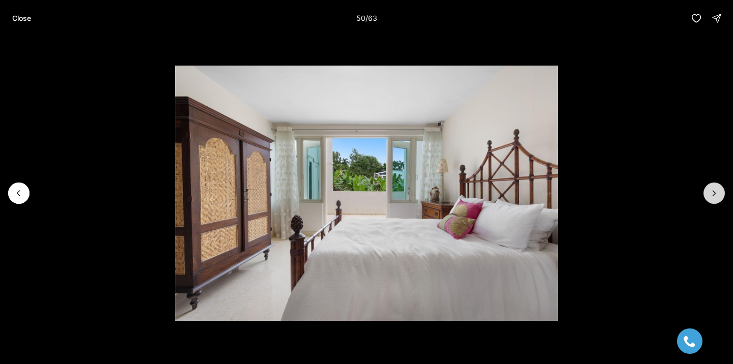
click at [703, 183] on button "Next slide" at bounding box center [713, 193] width 21 height 21
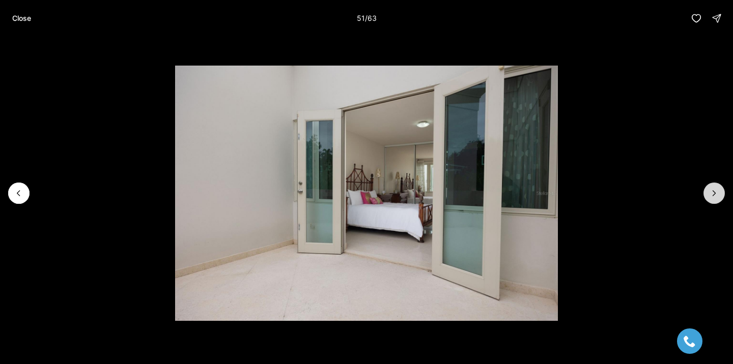
click at [703, 183] on button "Next slide" at bounding box center [713, 193] width 21 height 21
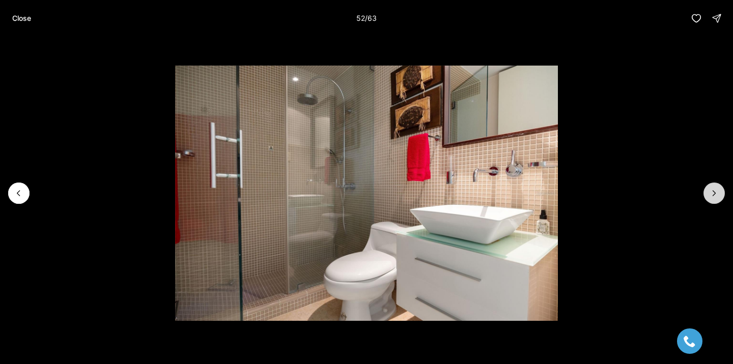
click at [703, 183] on button "Next slide" at bounding box center [713, 193] width 21 height 21
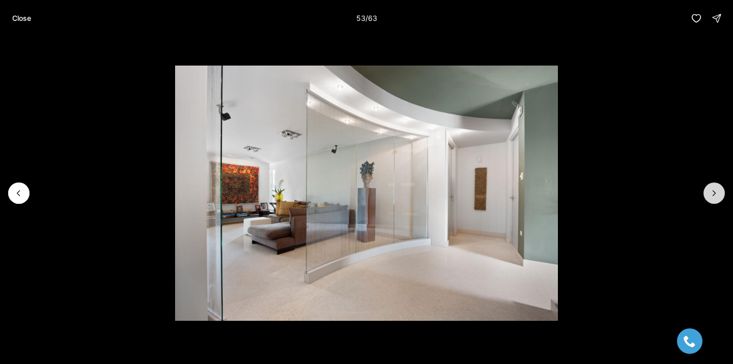
click at [703, 183] on button "Next slide" at bounding box center [713, 193] width 21 height 21
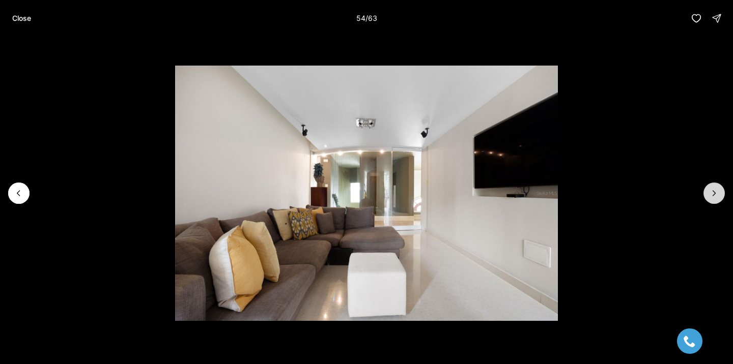
click at [703, 183] on button "Next slide" at bounding box center [713, 193] width 21 height 21
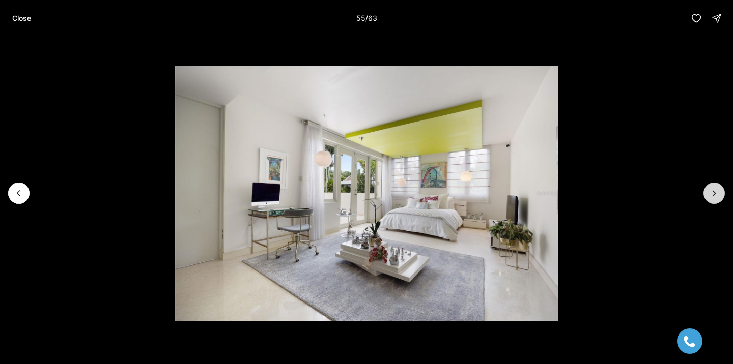
click at [703, 183] on button "Next slide" at bounding box center [713, 193] width 21 height 21
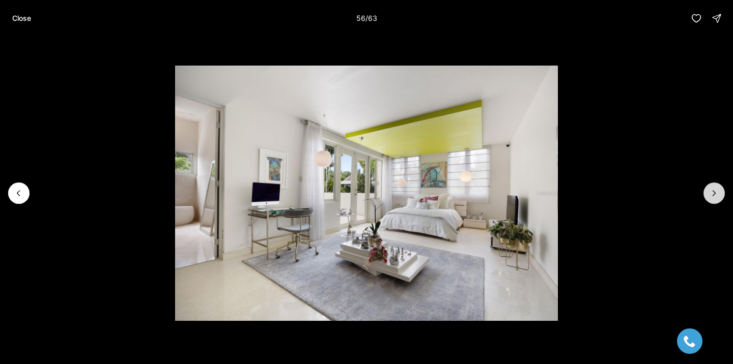
click at [703, 183] on button "Next slide" at bounding box center [713, 193] width 21 height 21
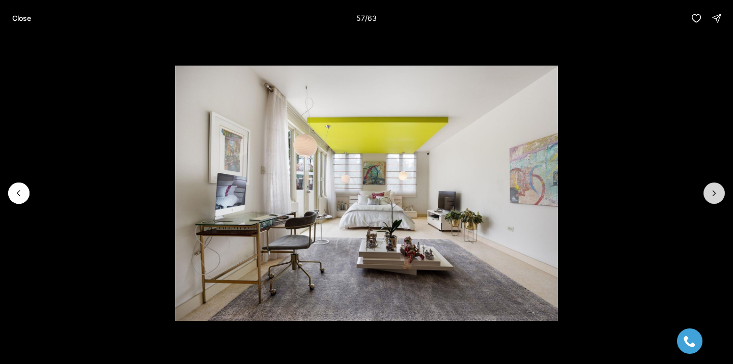
click at [703, 183] on button "Next slide" at bounding box center [713, 193] width 21 height 21
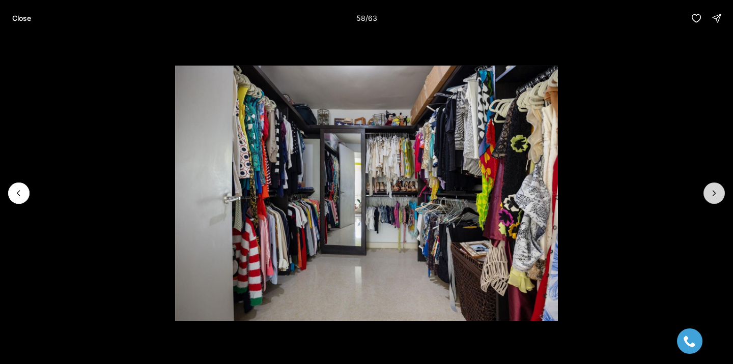
click at [703, 183] on button "Next slide" at bounding box center [713, 193] width 21 height 21
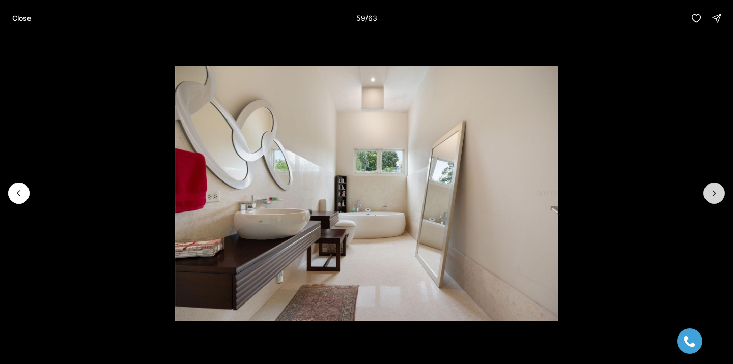
click at [703, 183] on button "Next slide" at bounding box center [713, 193] width 21 height 21
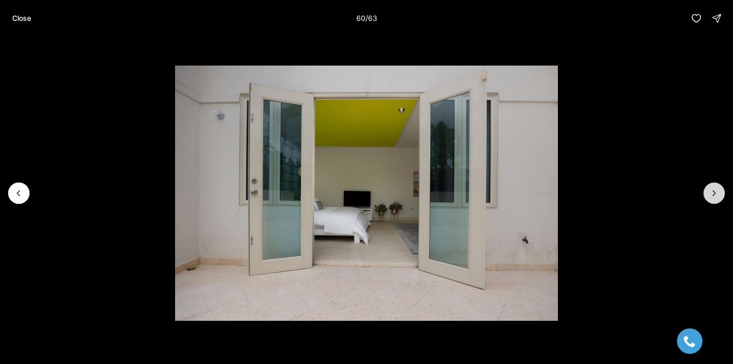
click at [703, 183] on button "Next slide" at bounding box center [713, 193] width 21 height 21
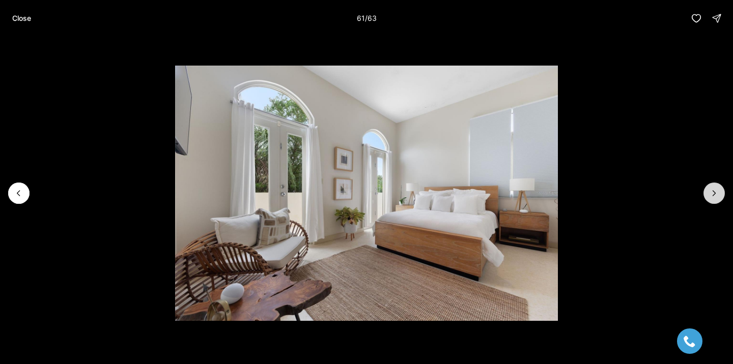
click at [703, 183] on button "Next slide" at bounding box center [713, 193] width 21 height 21
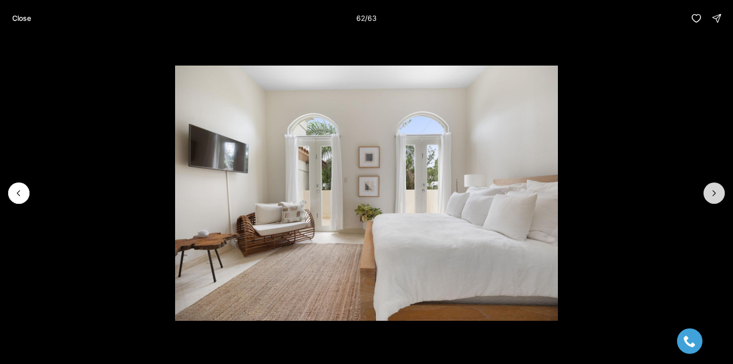
click at [703, 183] on button "Next slide" at bounding box center [713, 193] width 21 height 21
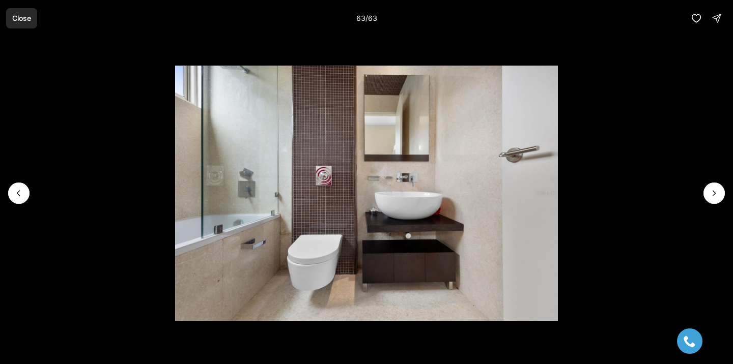
click at [22, 17] on p "Close" at bounding box center [21, 18] width 19 height 8
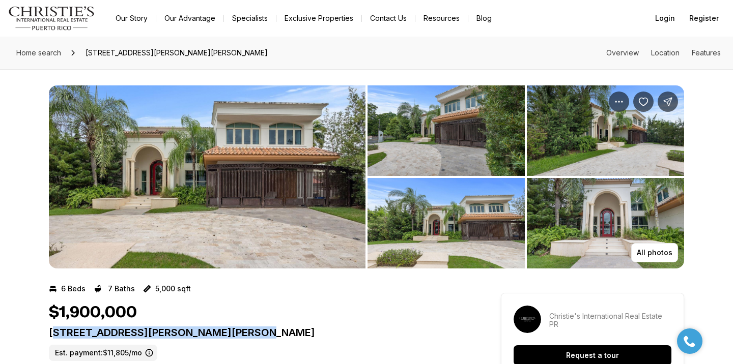
drag, startPoint x: 51, startPoint y: 331, endPoint x: 303, endPoint y: 341, distance: 251.6
click at [302, 340] on div "19 CALLE GLORIMAR SAN JUAN PR, 00926 Est. payment: $11,805/mo" at bounding box center [256, 344] width 415 height 35
click at [303, 341] on div "19 CALLE GLORIMAR SAN JUAN PR, 00926 Est. payment: $11,805/mo" at bounding box center [256, 344] width 415 height 35
drag, startPoint x: 49, startPoint y: 332, endPoint x: 303, endPoint y: 335, distance: 254.5
click at [303, 334] on p "19 CALLE GLORIMAR SAN JUAN PR, 00926" at bounding box center [256, 333] width 415 height 12
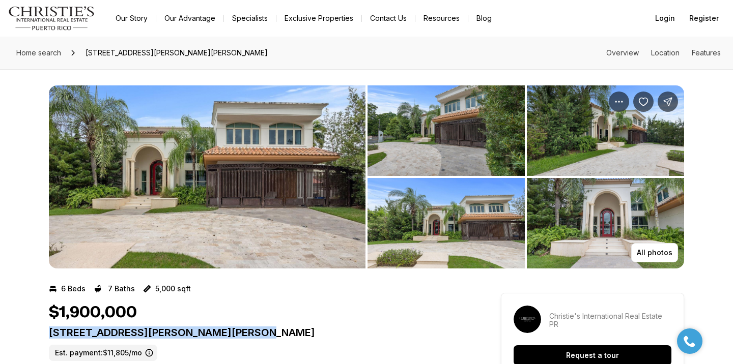
copy p "19 CALLE GLORIMAR SAN JUAN PR, 00926"
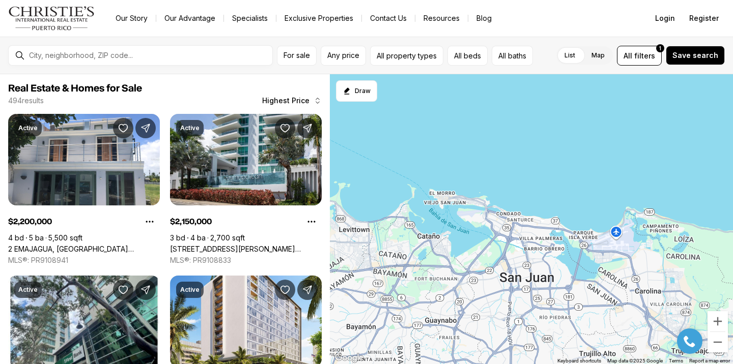
scroll to position [849, 0]
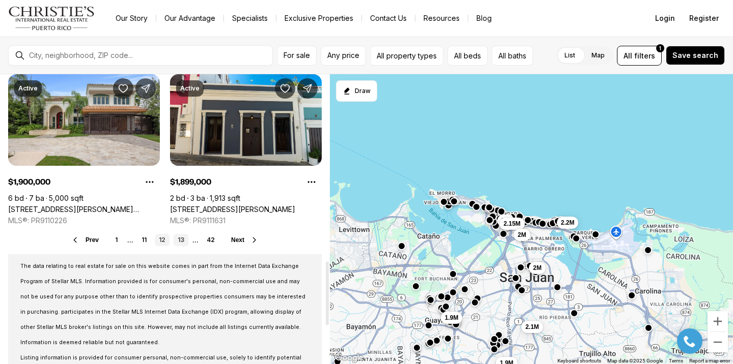
click at [184, 243] on link "13" at bounding box center [181, 240] width 15 height 12
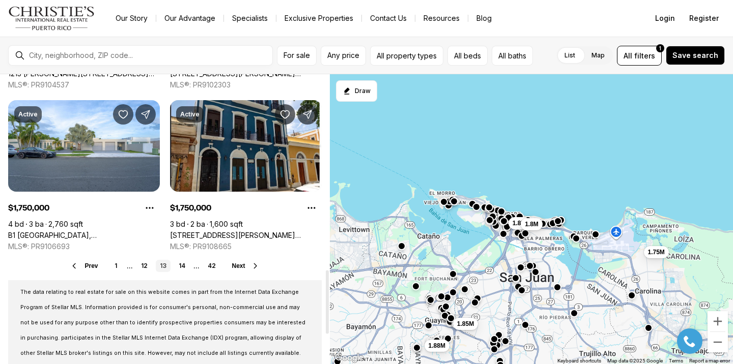
scroll to position [928, 0]
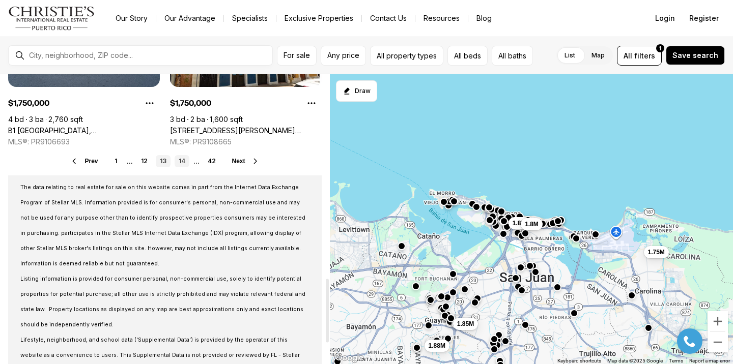
click at [183, 166] on link "14" at bounding box center [182, 161] width 15 height 12
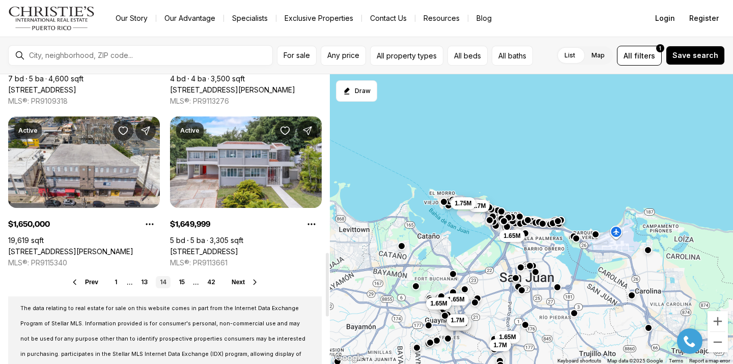
scroll to position [810, 0]
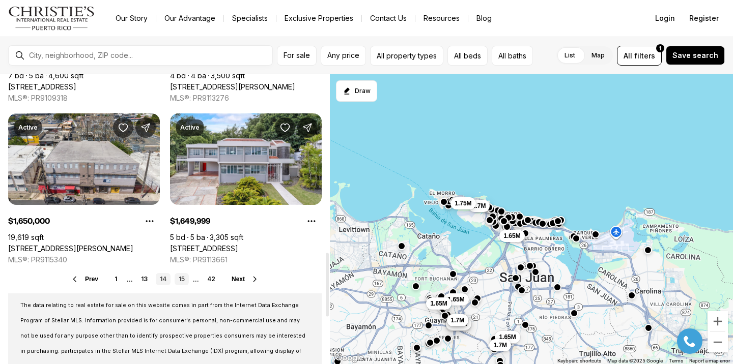
click at [184, 281] on link "15" at bounding box center [182, 279] width 14 height 12
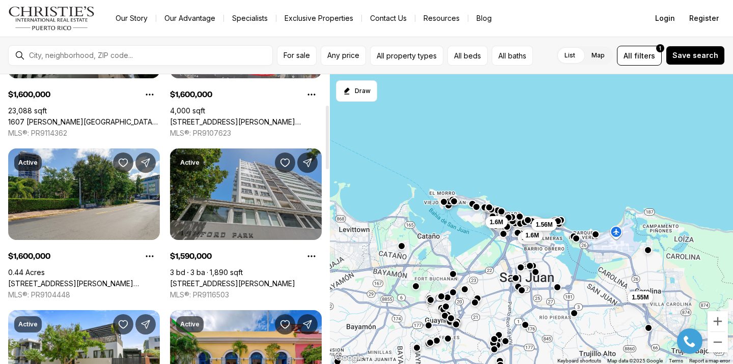
scroll to position [138, 0]
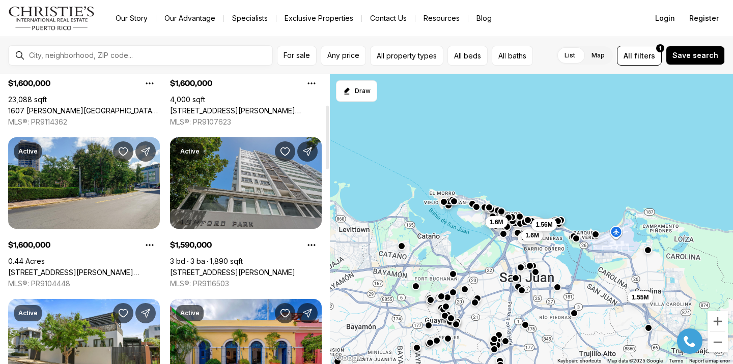
click at [183, 268] on link "54 KING'S COURT ST #10B, SAN JUAN PR, 00911" at bounding box center [232, 272] width 125 height 9
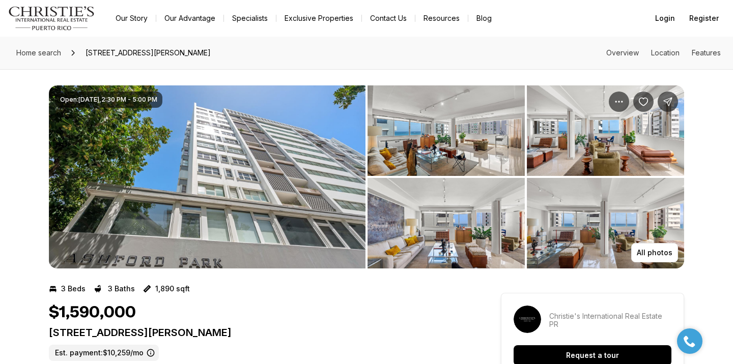
click at [183, 208] on img "View image gallery" at bounding box center [207, 176] width 317 height 183
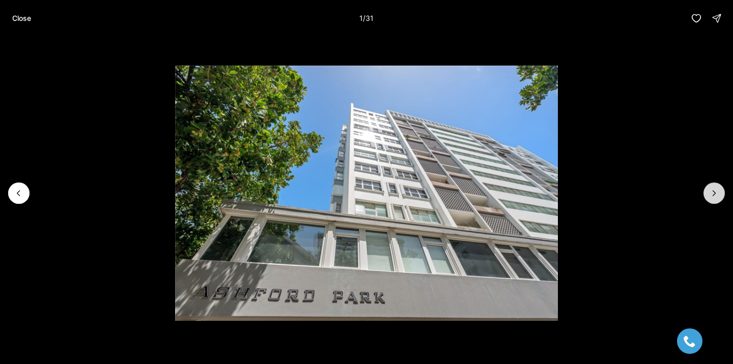
click at [703, 193] on button "Next slide" at bounding box center [713, 193] width 21 height 21
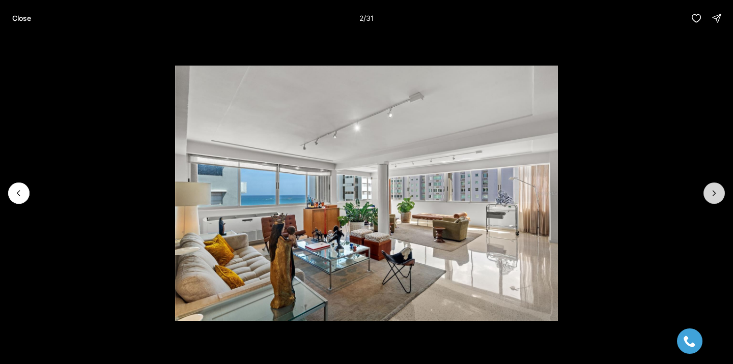
click at [703, 193] on button "Next slide" at bounding box center [713, 193] width 21 height 21
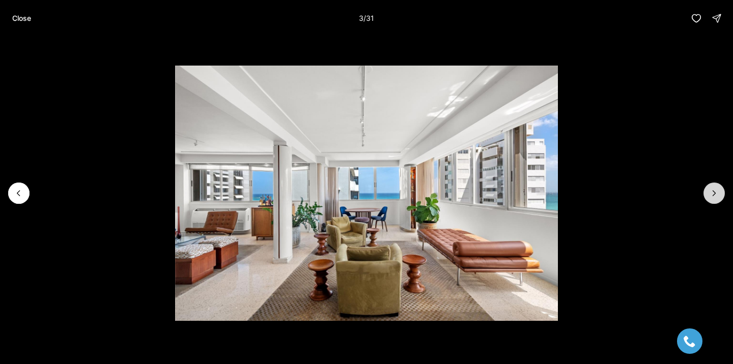
click at [704, 193] on button "Next slide" at bounding box center [713, 193] width 21 height 21
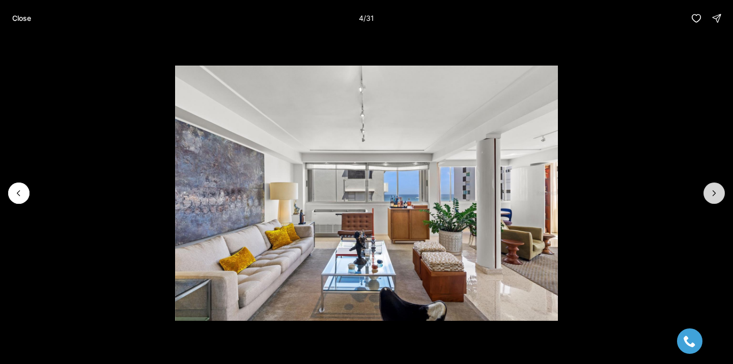
click at [704, 193] on button "Next slide" at bounding box center [713, 193] width 21 height 21
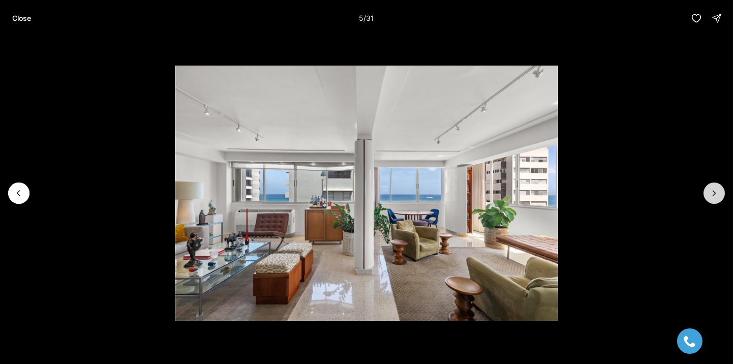
click at [704, 193] on button "Next slide" at bounding box center [713, 193] width 21 height 21
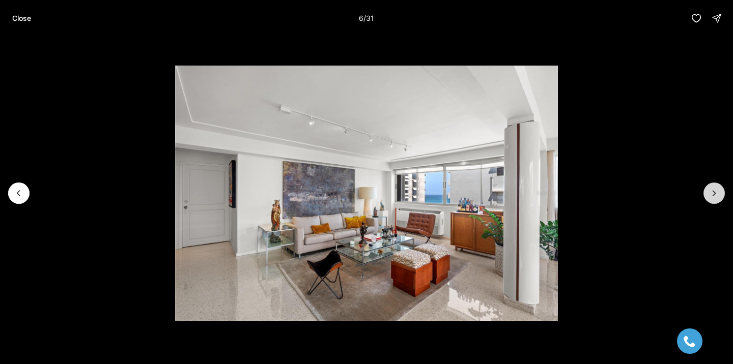
click at [707, 199] on button "Next slide" at bounding box center [713, 193] width 21 height 21
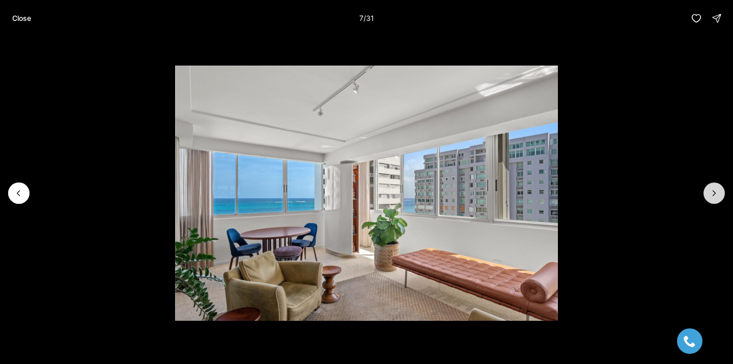
click at [707, 199] on button "Next slide" at bounding box center [713, 193] width 21 height 21
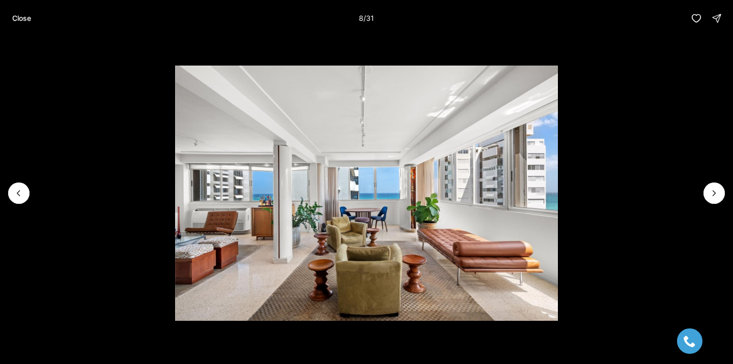
click at [704, 199] on li "8 of 31" at bounding box center [366, 193] width 733 height 313
click at [717, 197] on icon "Next slide" at bounding box center [714, 193] width 10 height 10
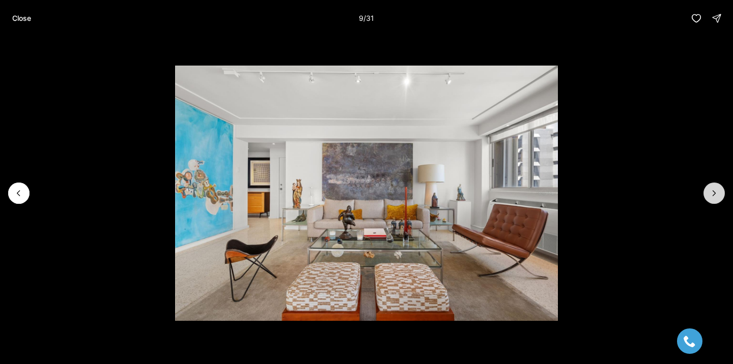
click at [718, 197] on icon "Next slide" at bounding box center [714, 193] width 10 height 10
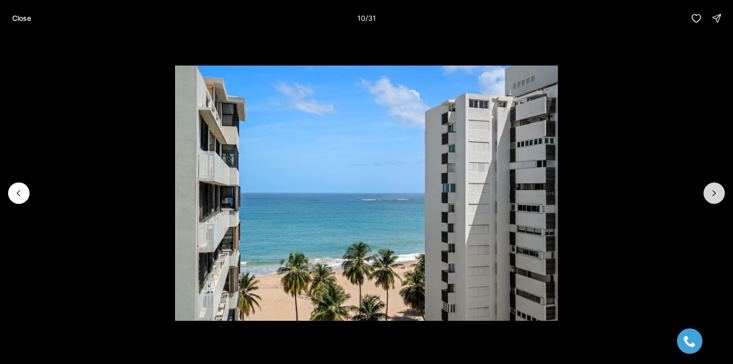
click at [720, 197] on button "Next slide" at bounding box center [713, 193] width 21 height 21
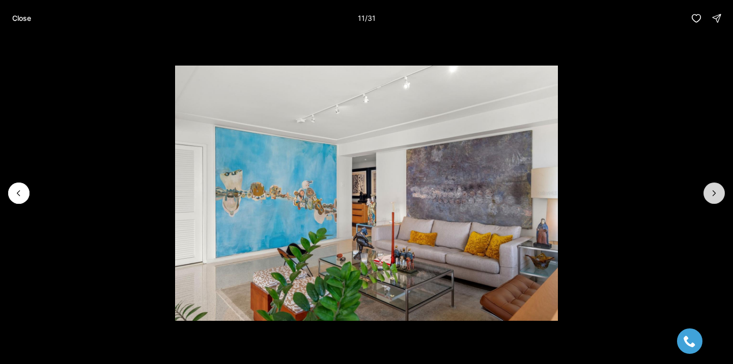
click at [720, 197] on button "Next slide" at bounding box center [713, 193] width 21 height 21
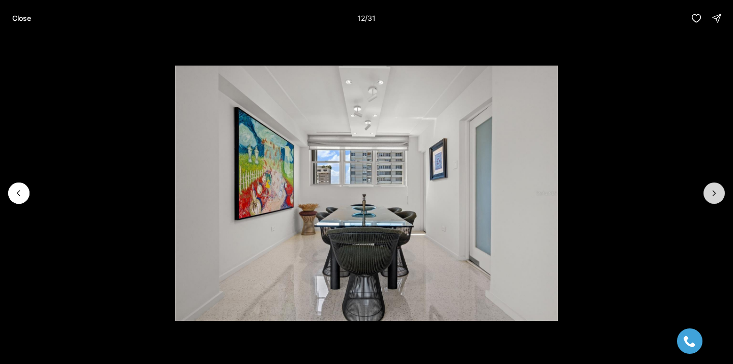
click at [720, 197] on button "Next slide" at bounding box center [713, 193] width 21 height 21
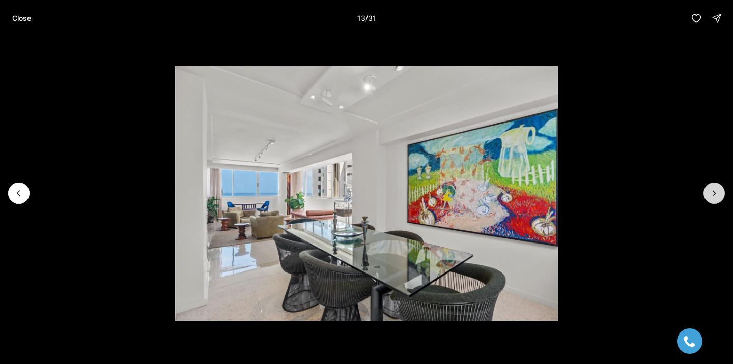
click at [720, 197] on button "Next slide" at bounding box center [713, 193] width 21 height 21
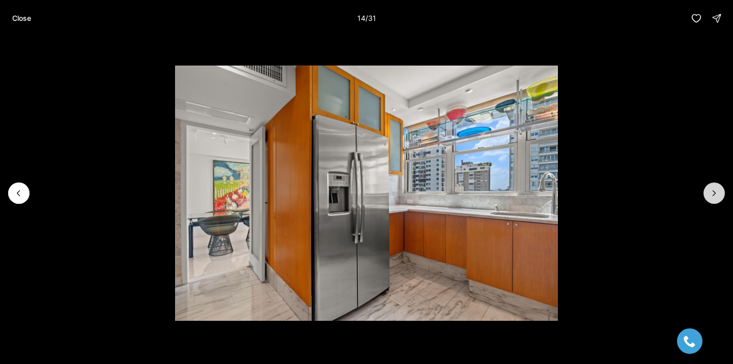
click at [721, 197] on button "Next slide" at bounding box center [713, 193] width 21 height 21
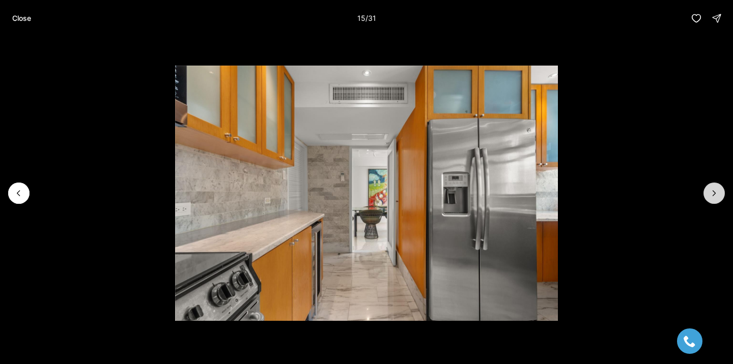
click at [721, 197] on button "Next slide" at bounding box center [713, 193] width 21 height 21
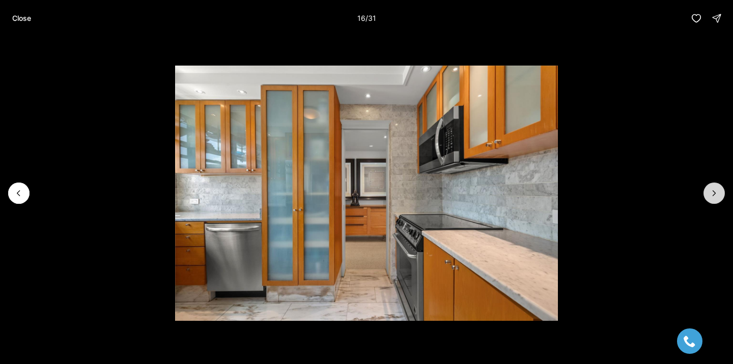
click at [721, 197] on button "Next slide" at bounding box center [713, 193] width 21 height 21
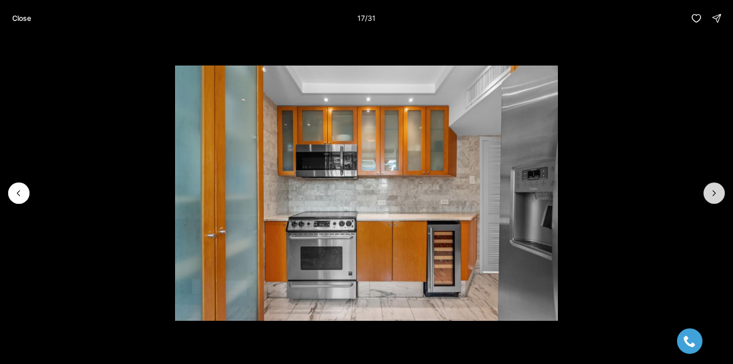
click at [721, 197] on button "Next slide" at bounding box center [713, 193] width 21 height 21
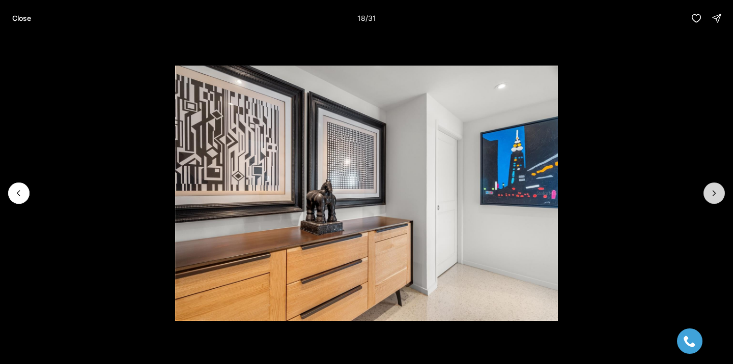
click at [721, 197] on button "Next slide" at bounding box center [713, 193] width 21 height 21
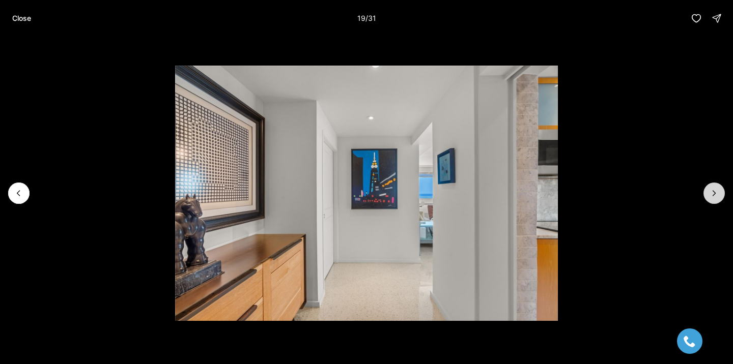
click at [721, 197] on button "Next slide" at bounding box center [713, 193] width 21 height 21
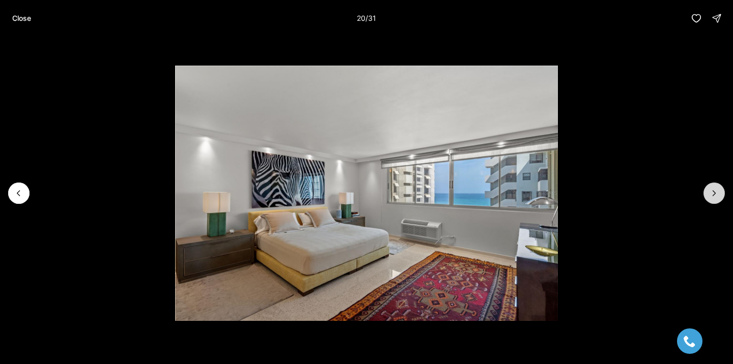
click at [721, 197] on button "Next slide" at bounding box center [713, 193] width 21 height 21
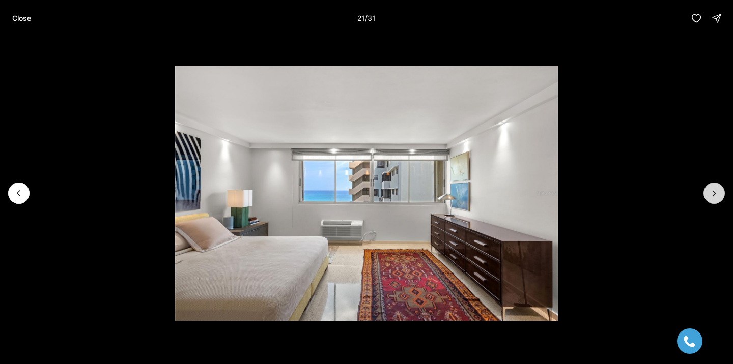
click at [722, 197] on button "Next slide" at bounding box center [713, 193] width 21 height 21
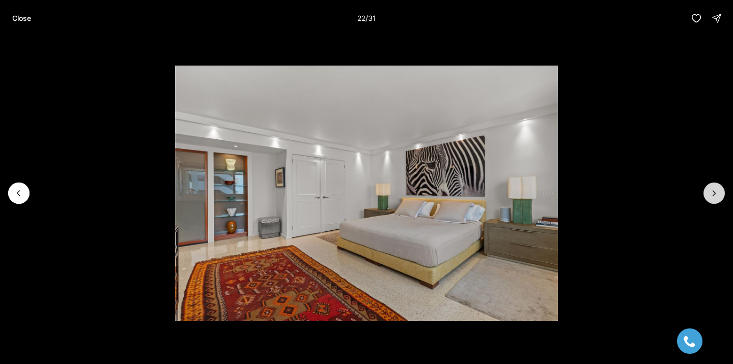
click at [722, 197] on button "Next slide" at bounding box center [713, 193] width 21 height 21
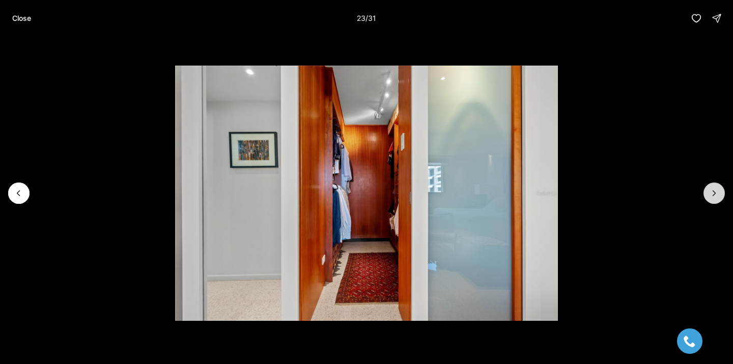
click at [722, 197] on button "Next slide" at bounding box center [713, 193] width 21 height 21
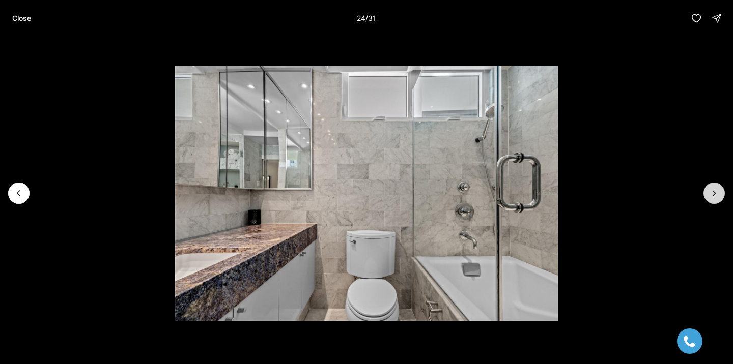
click at [722, 197] on button "Next slide" at bounding box center [713, 193] width 21 height 21
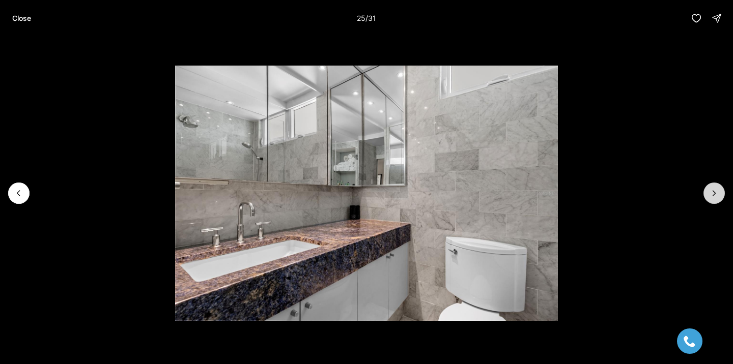
click at [722, 197] on button "Next slide" at bounding box center [713, 193] width 21 height 21
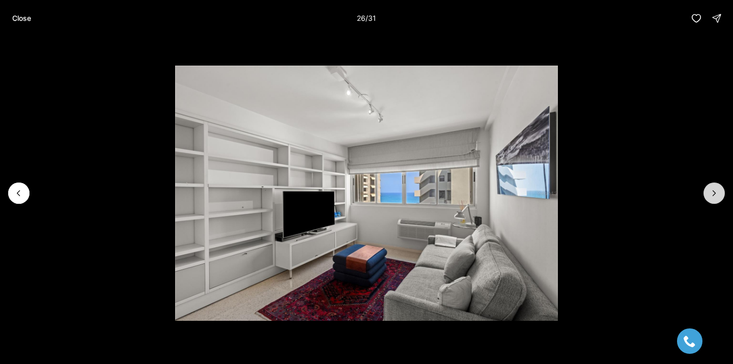
click at [722, 197] on button "Next slide" at bounding box center [713, 193] width 21 height 21
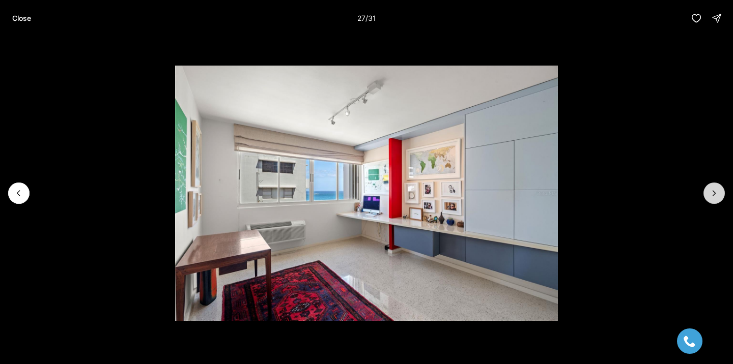
click at [722, 197] on button "Next slide" at bounding box center [713, 193] width 21 height 21
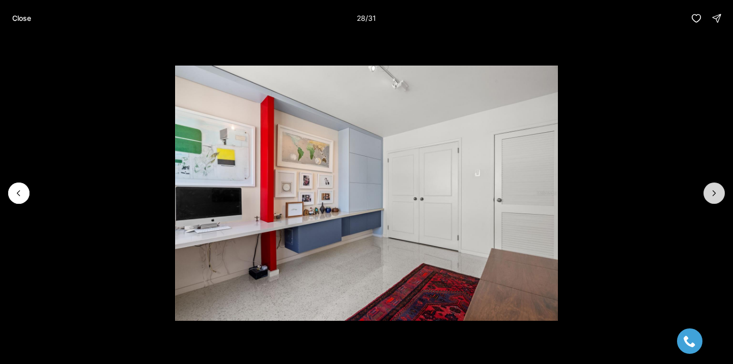
click at [722, 197] on button "Next slide" at bounding box center [713, 193] width 21 height 21
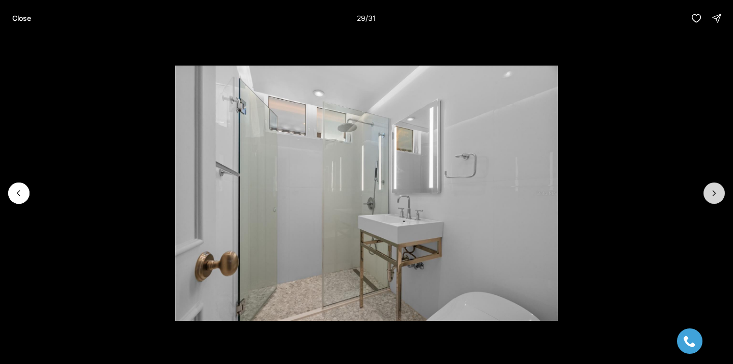
click at [722, 197] on button "Next slide" at bounding box center [713, 193] width 21 height 21
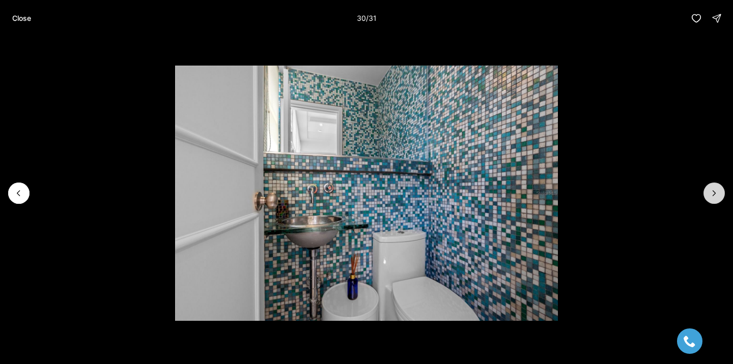
click at [722, 197] on button "Next slide" at bounding box center [713, 193] width 21 height 21
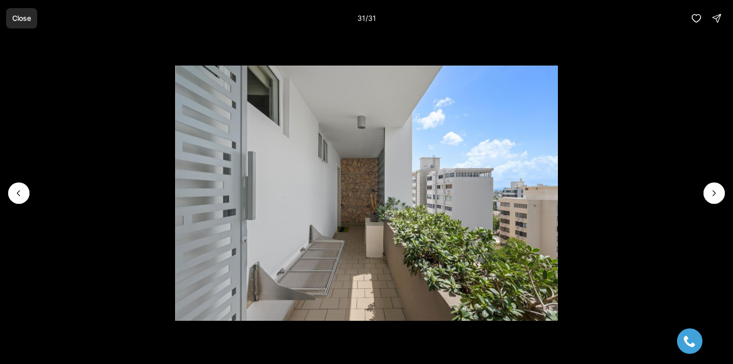
click at [33, 24] on button "Close" at bounding box center [21, 18] width 31 height 20
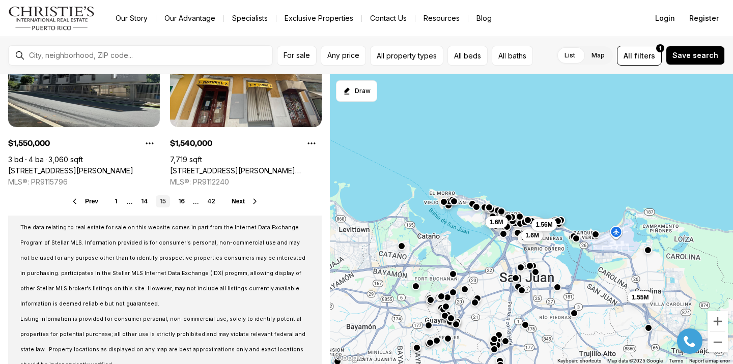
scroll to position [886, 0]
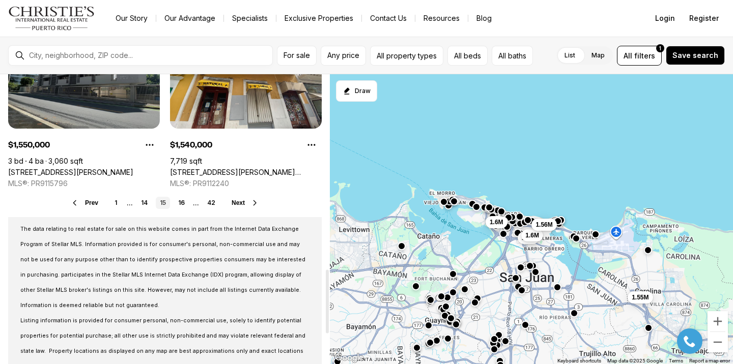
click at [100, 168] on link "[STREET_ADDRESS][PERSON_NAME]" at bounding box center [70, 172] width 125 height 9
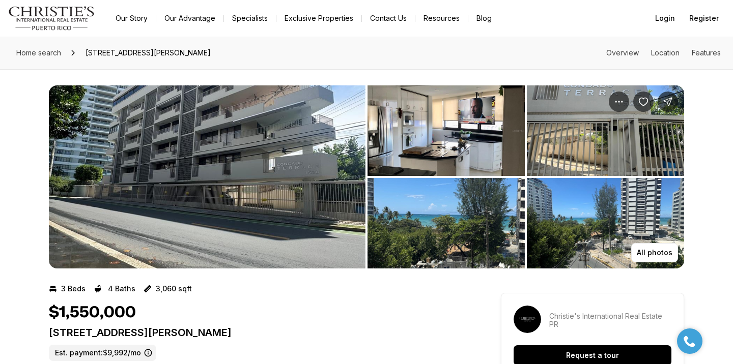
click at [271, 162] on img "View image gallery" at bounding box center [207, 176] width 317 height 183
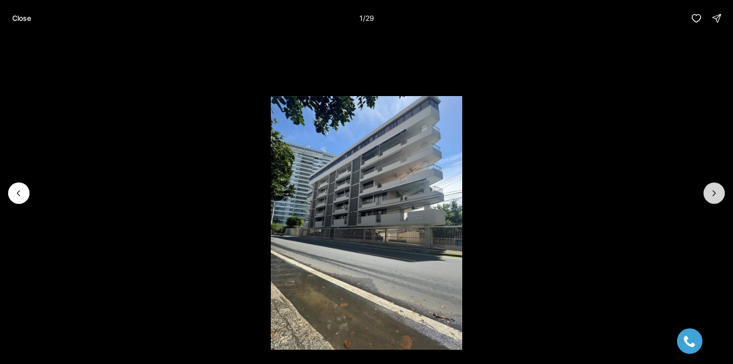
click at [712, 195] on icon "Next slide" at bounding box center [714, 193] width 10 height 10
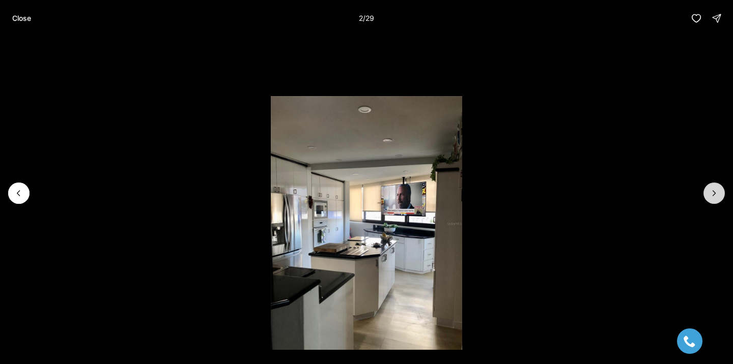
click at [712, 195] on icon "Next slide" at bounding box center [714, 193] width 10 height 10
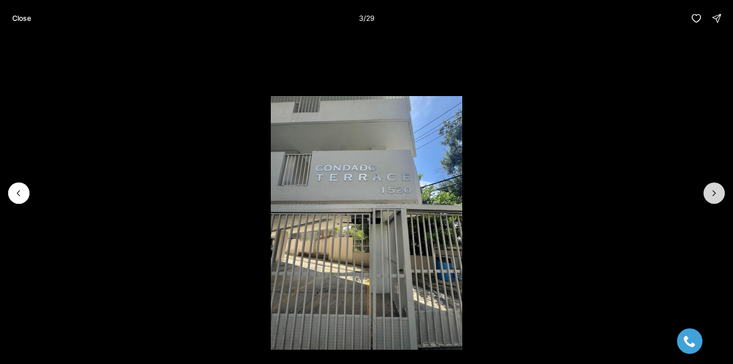
click at [713, 195] on icon "Next slide" at bounding box center [714, 193] width 3 height 5
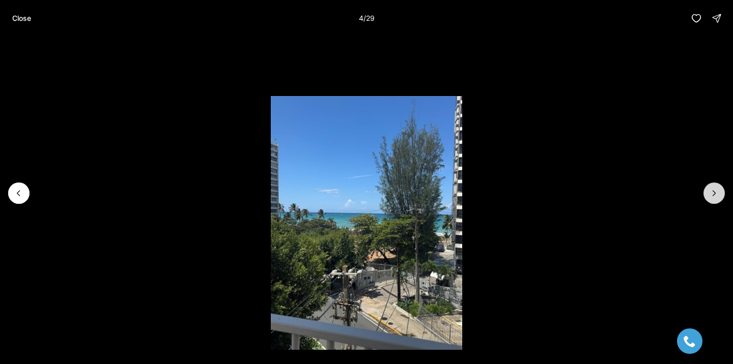
click at [713, 195] on icon "Next slide" at bounding box center [714, 193] width 3 height 5
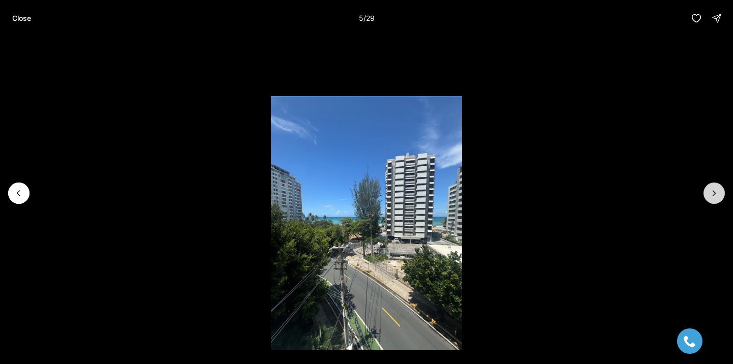
click at [713, 195] on icon "Next slide" at bounding box center [714, 193] width 3 height 5
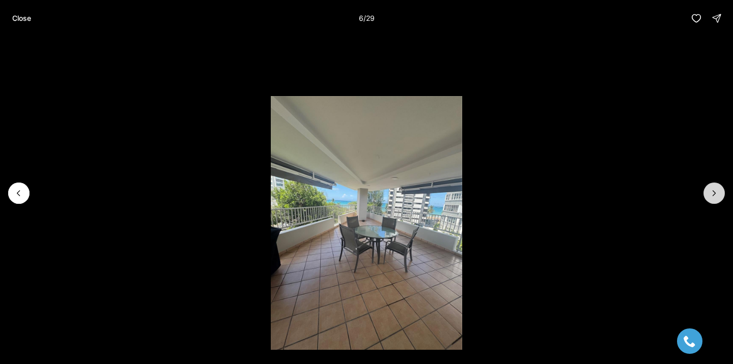
click at [713, 195] on icon "Next slide" at bounding box center [714, 193] width 10 height 10
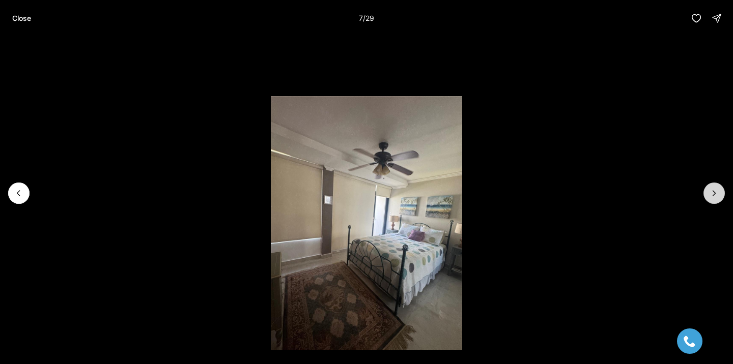
click at [713, 195] on icon "Next slide" at bounding box center [714, 193] width 10 height 10
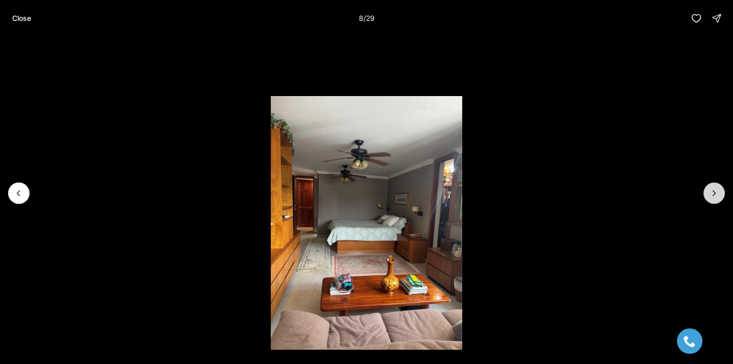
click at [713, 195] on icon "Next slide" at bounding box center [714, 193] width 10 height 10
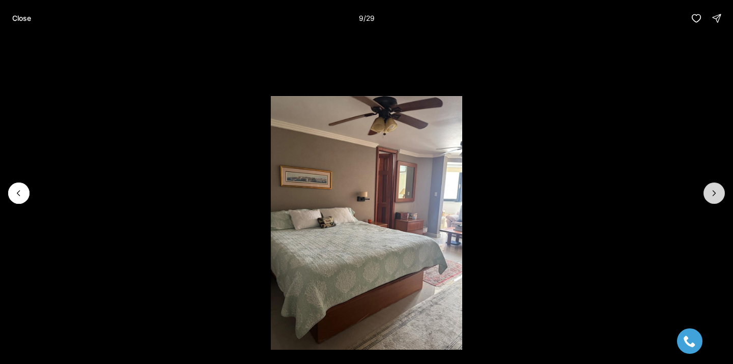
click at [713, 195] on icon "Next slide" at bounding box center [714, 193] width 10 height 10
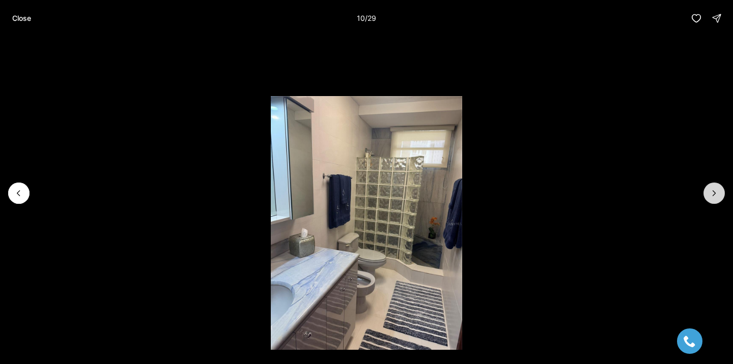
click at [713, 195] on icon "Next slide" at bounding box center [714, 193] width 10 height 10
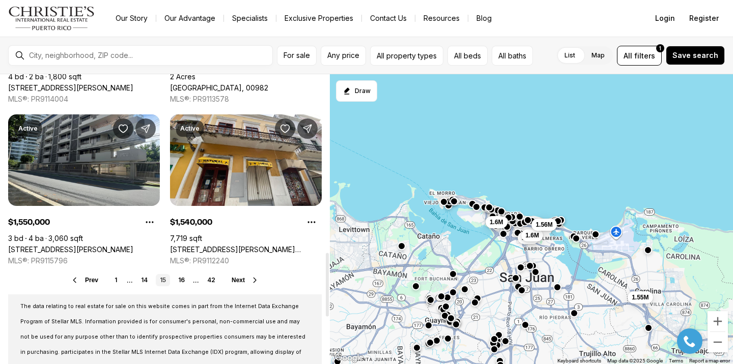
scroll to position [809, 0]
click at [184, 281] on link "16" at bounding box center [181, 280] width 15 height 12
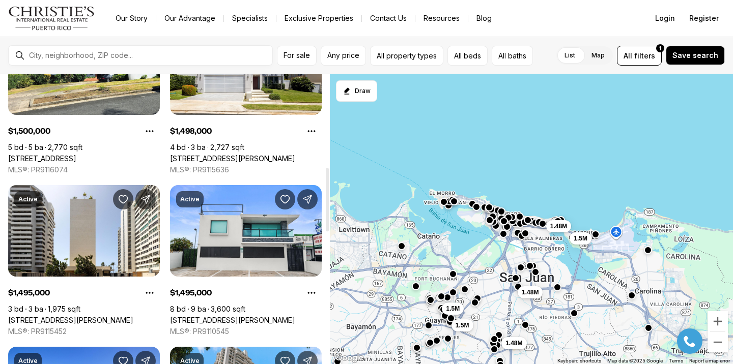
scroll to position [422, 0]
